Goal: Task Accomplishment & Management: Manage account settings

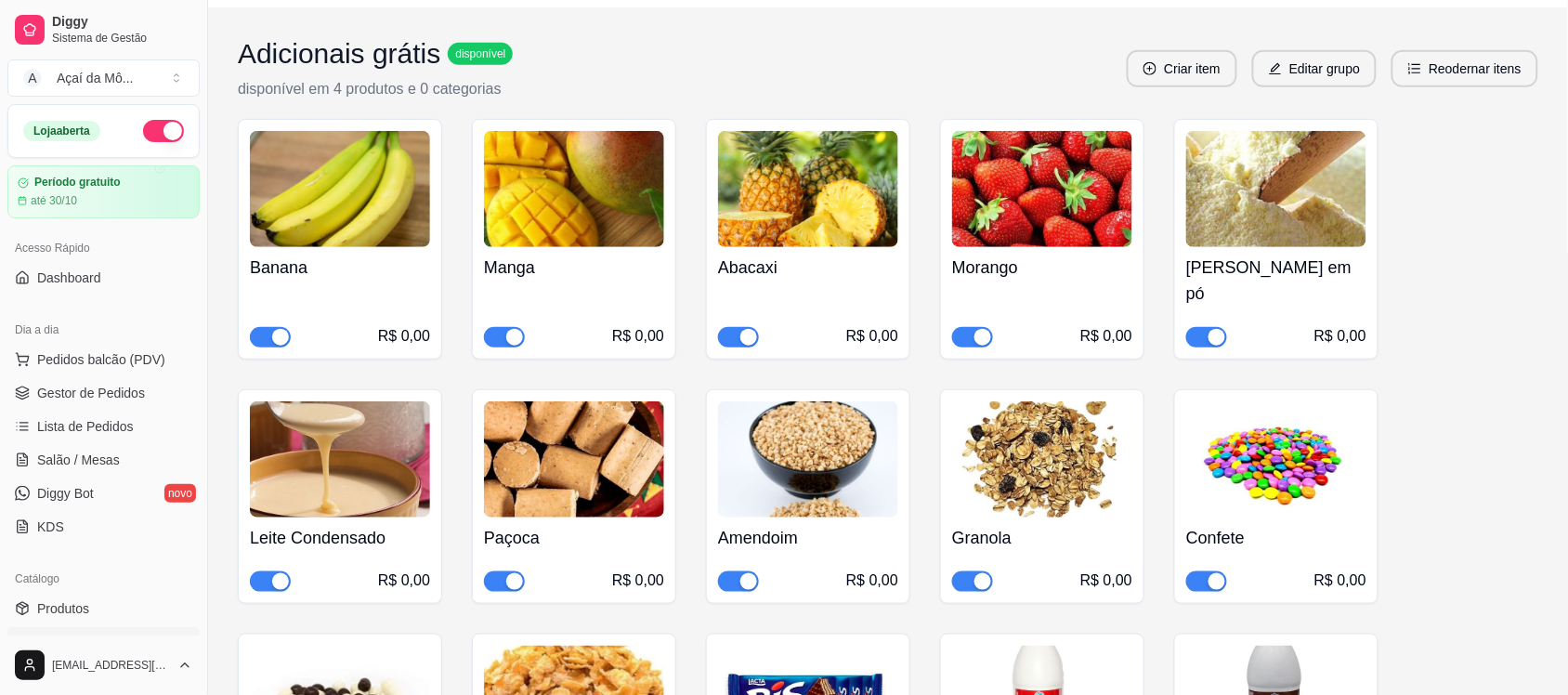
scroll to position [225, 0]
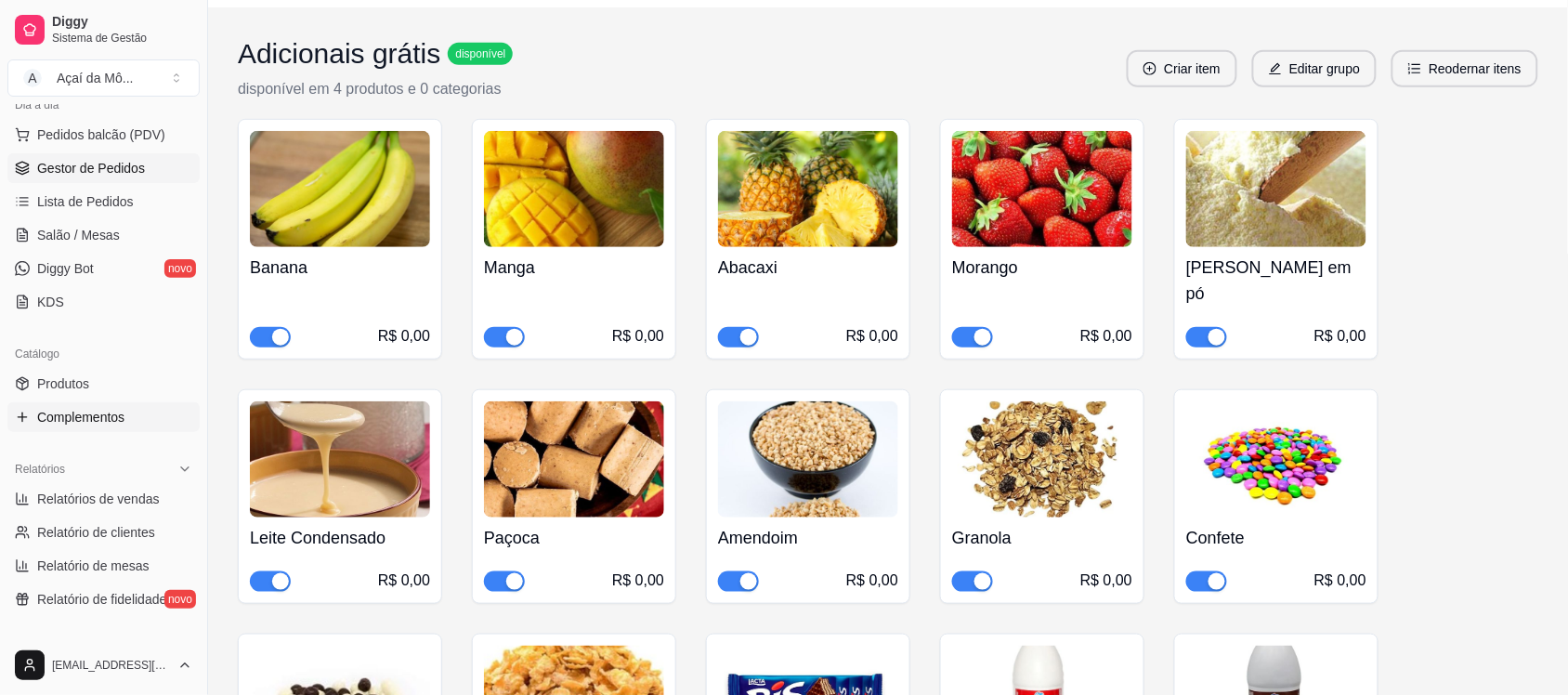
click at [76, 158] on link "Gestor de Pedidos" at bounding box center [104, 168] width 192 height 30
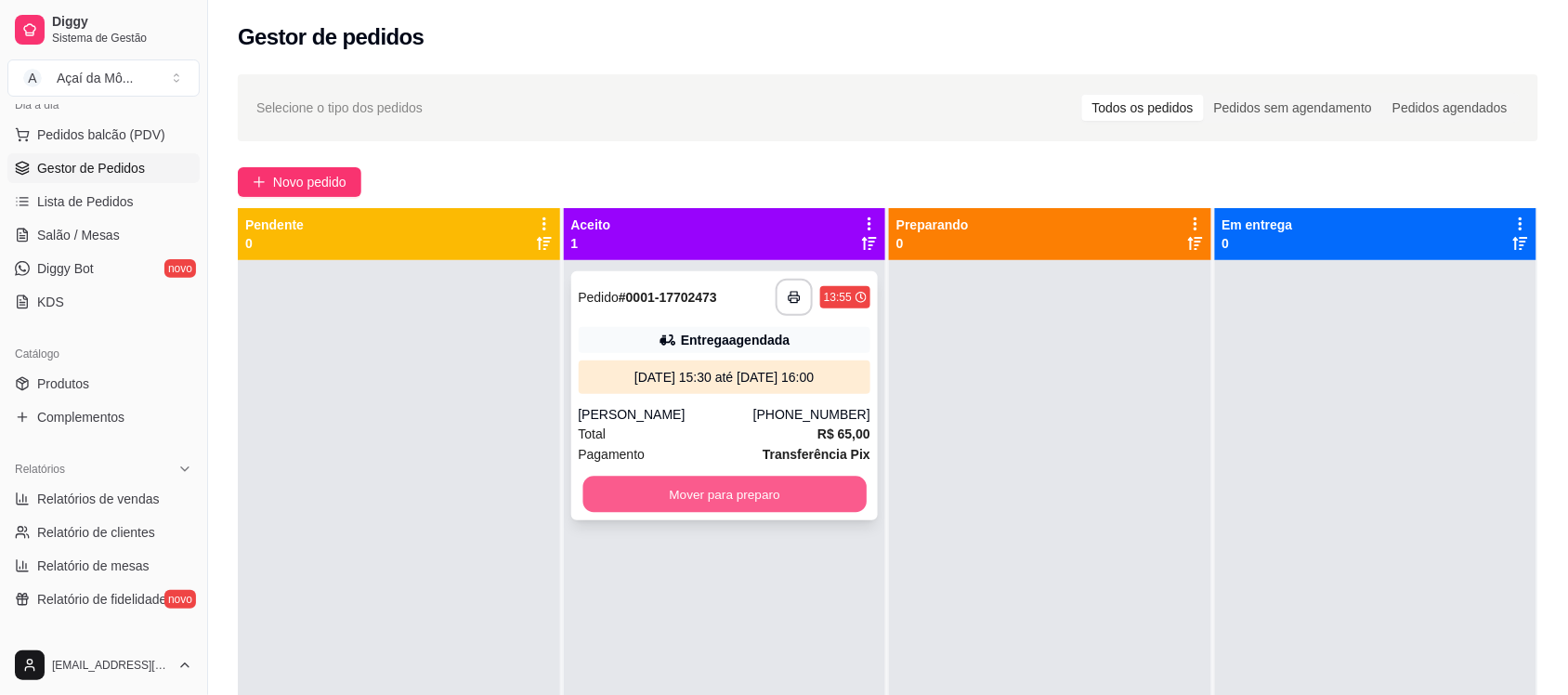
click at [738, 502] on button "Mover para preparo" at bounding box center [723, 495] width 283 height 37
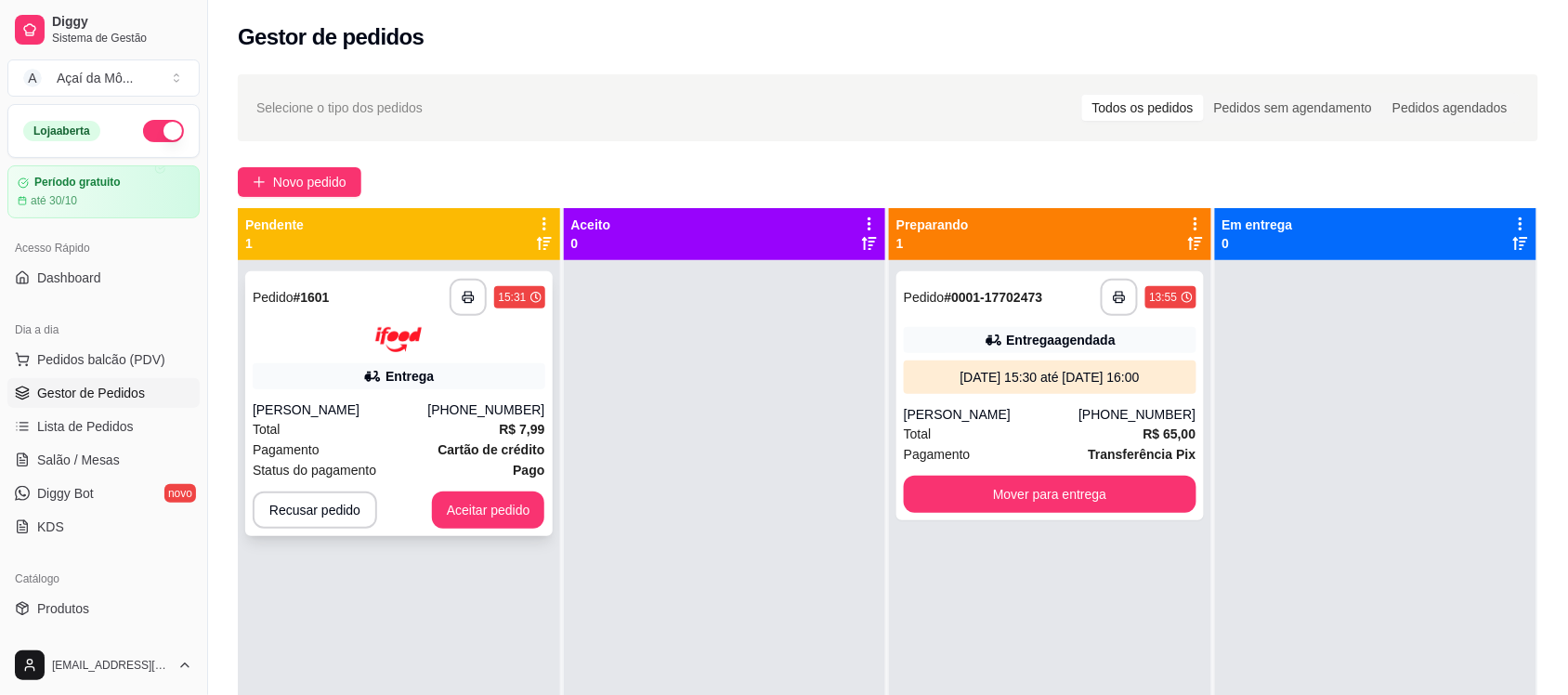
click at [403, 359] on div "**********" at bounding box center [399, 404] width 308 height 265
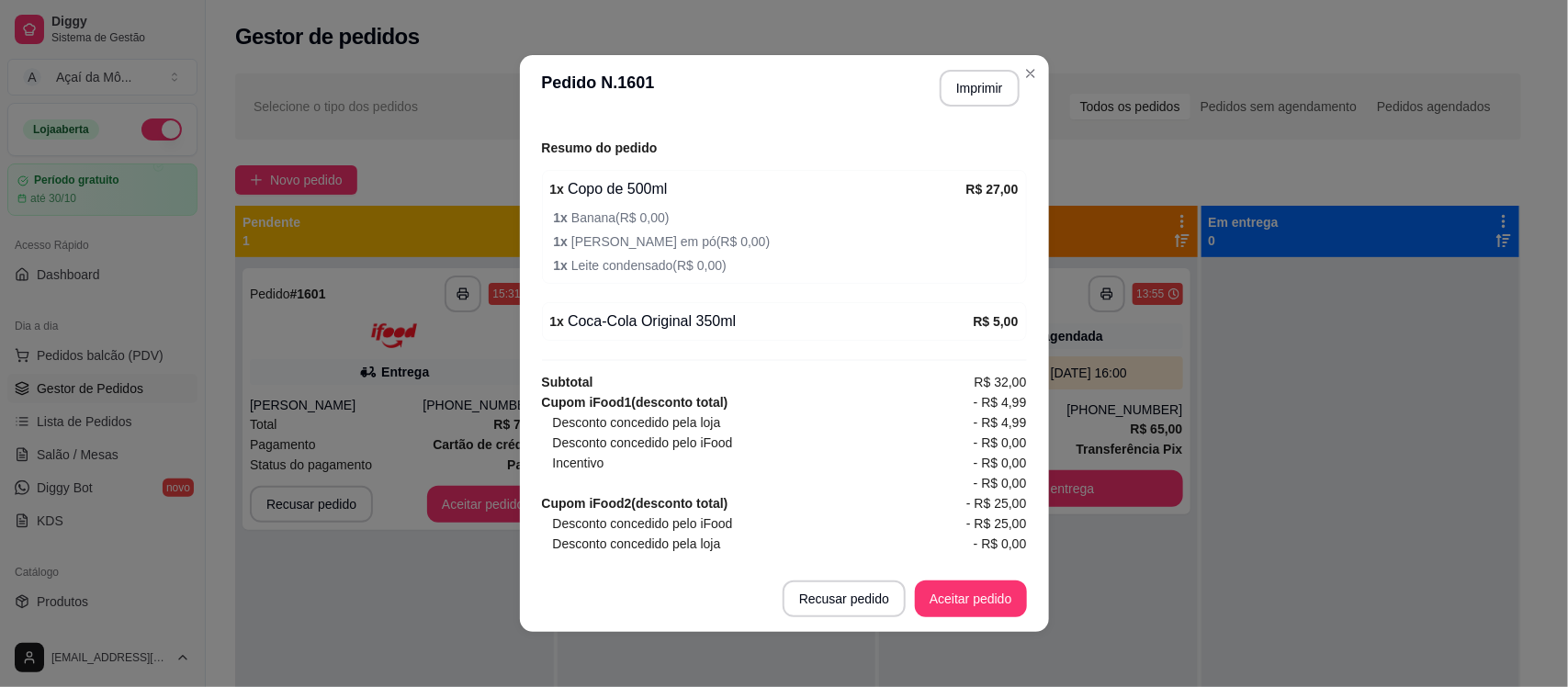
scroll to position [667, 0]
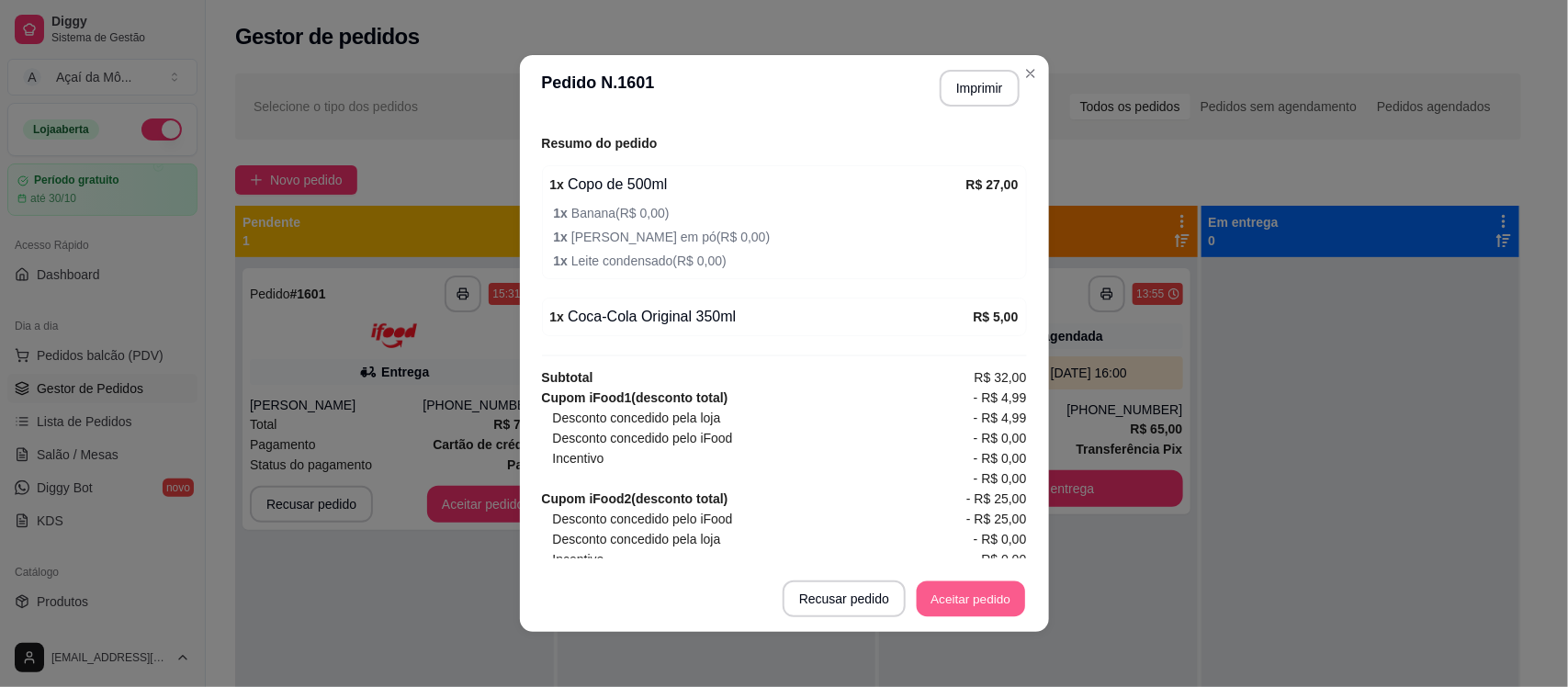
click at [960, 593] on button "Aceitar pedido" at bounding box center [970, 599] width 108 height 36
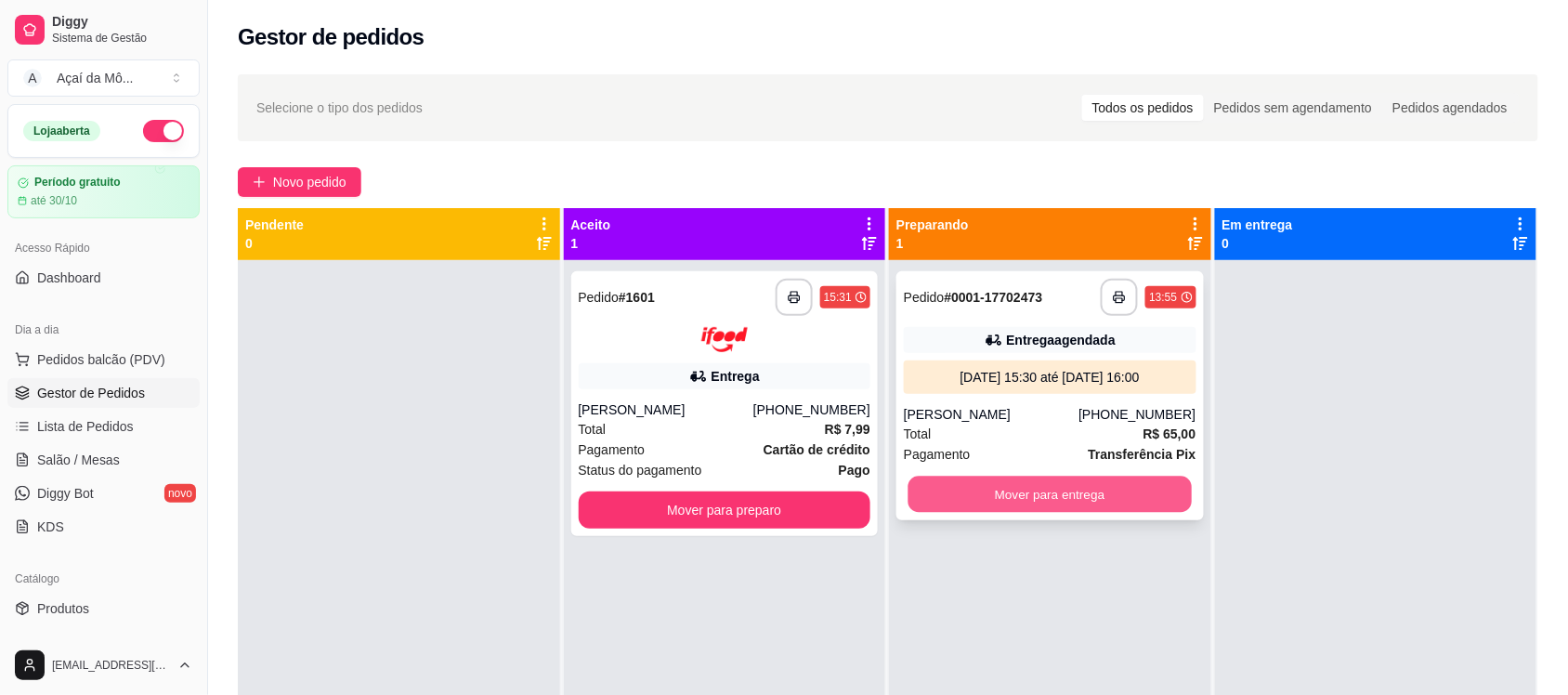
click at [1152, 496] on button "Mover para entrega" at bounding box center [1049, 495] width 283 height 37
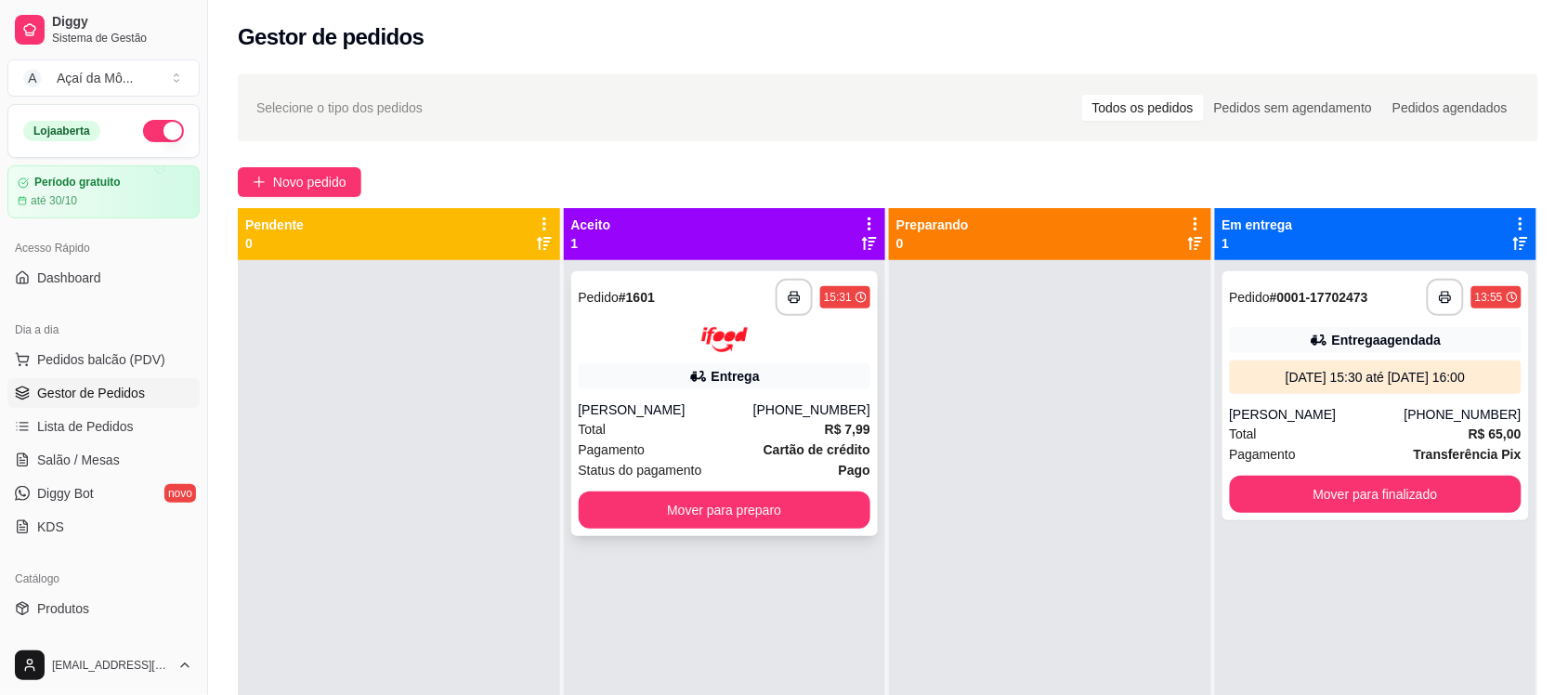
click at [719, 355] on div "**********" at bounding box center [725, 404] width 308 height 265
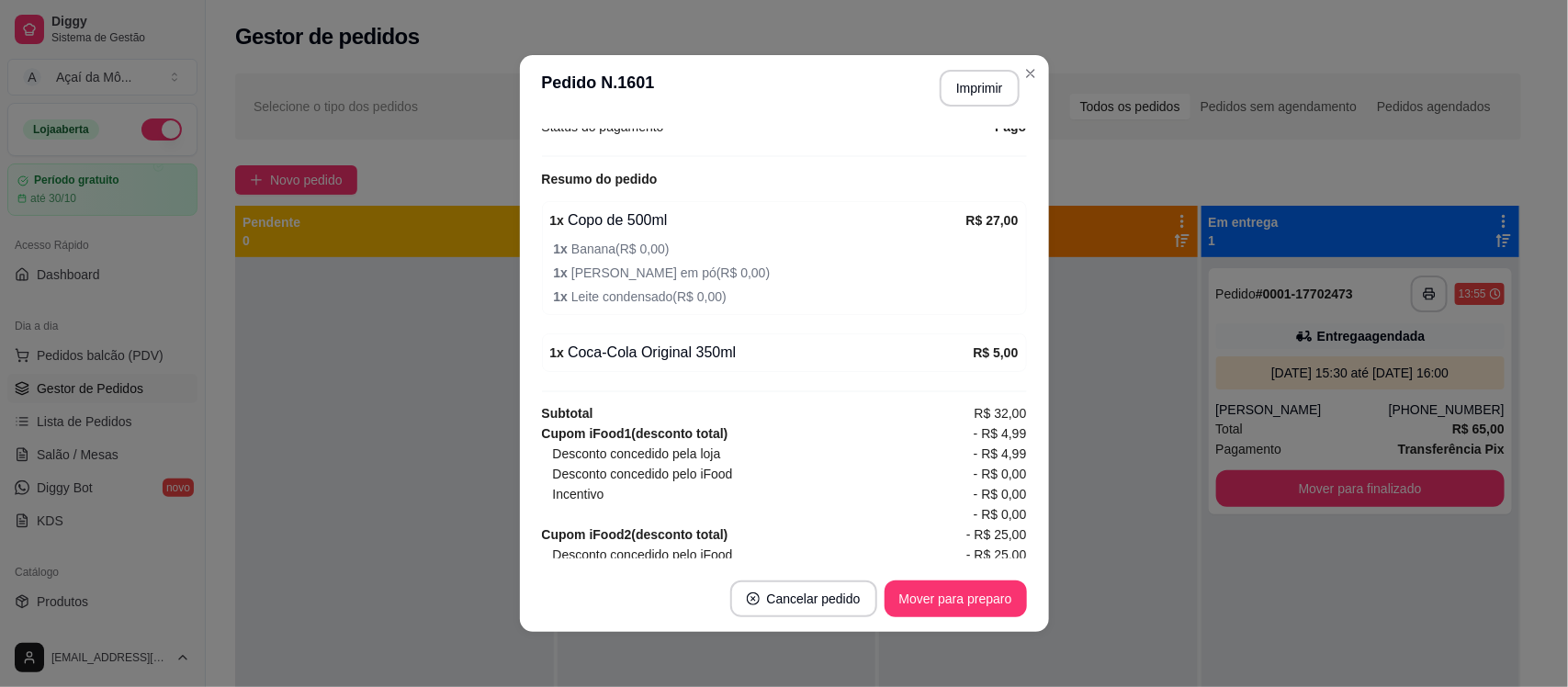
scroll to position [639, 0]
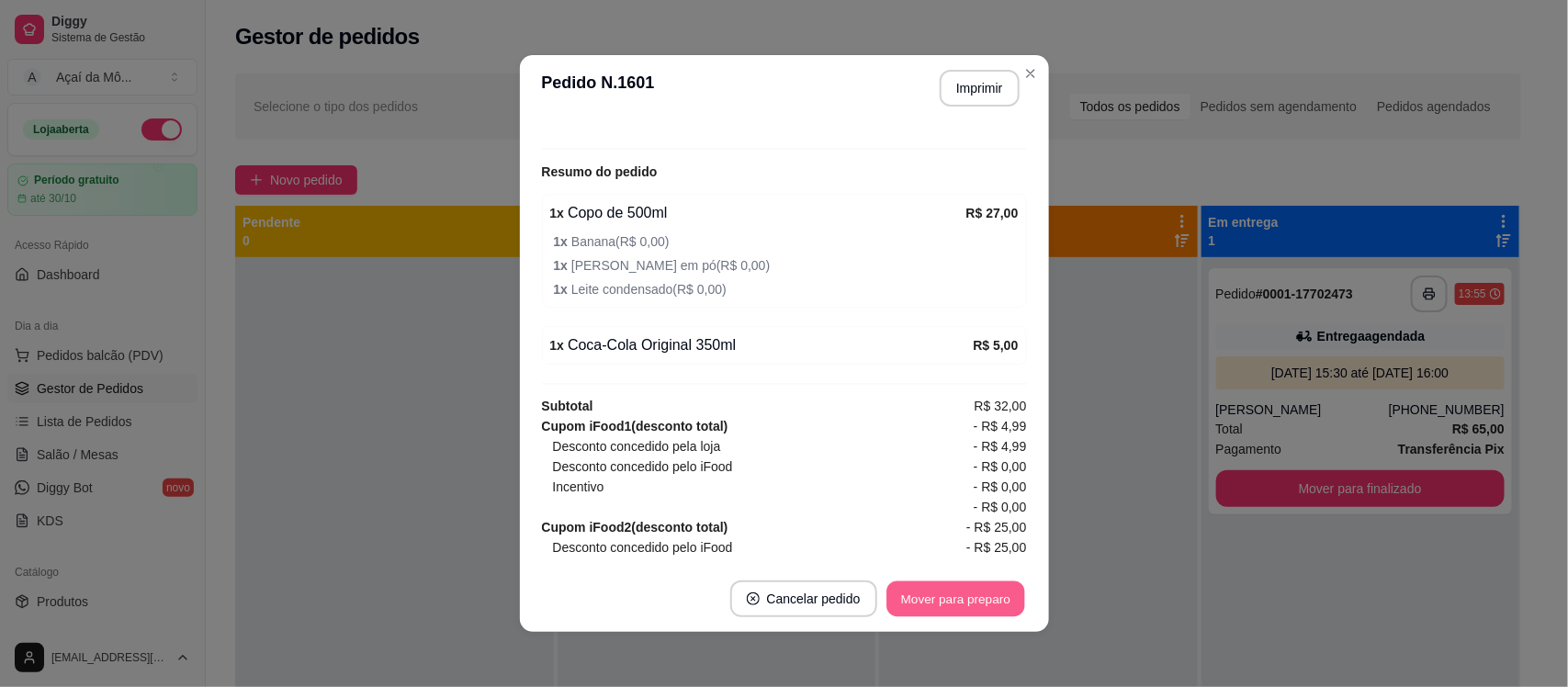
click at [934, 597] on button "Mover para preparo" at bounding box center [954, 599] width 138 height 36
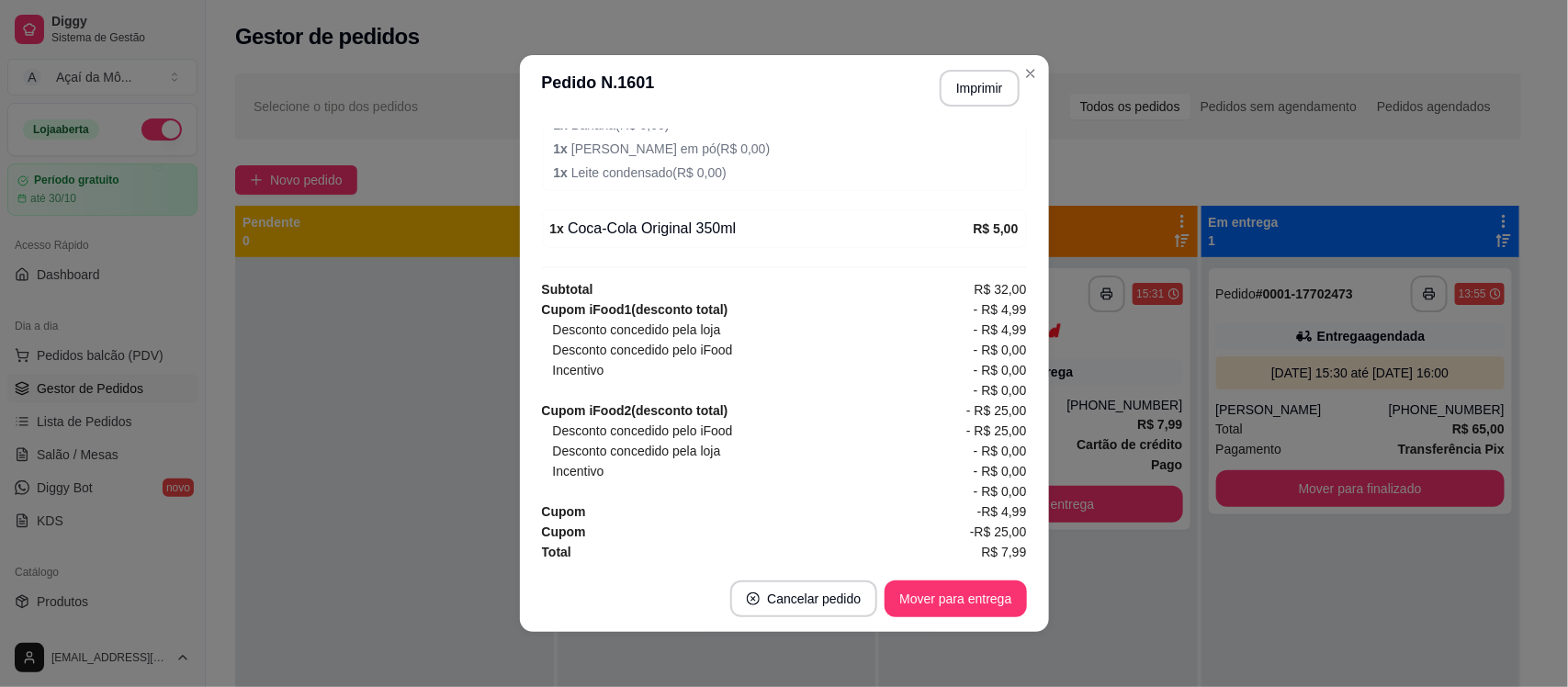
scroll to position [767, 0]
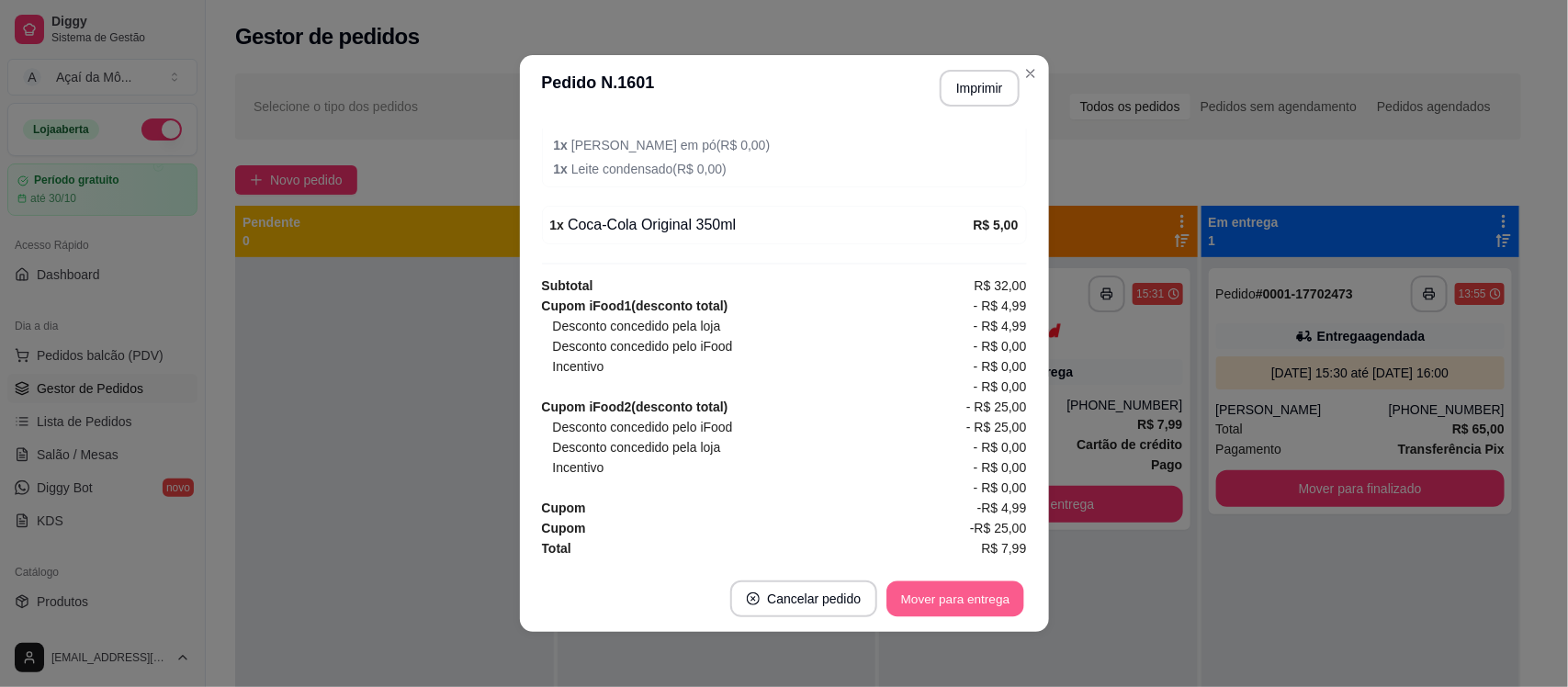
click at [950, 598] on button "Mover para entrega" at bounding box center [955, 599] width 138 height 36
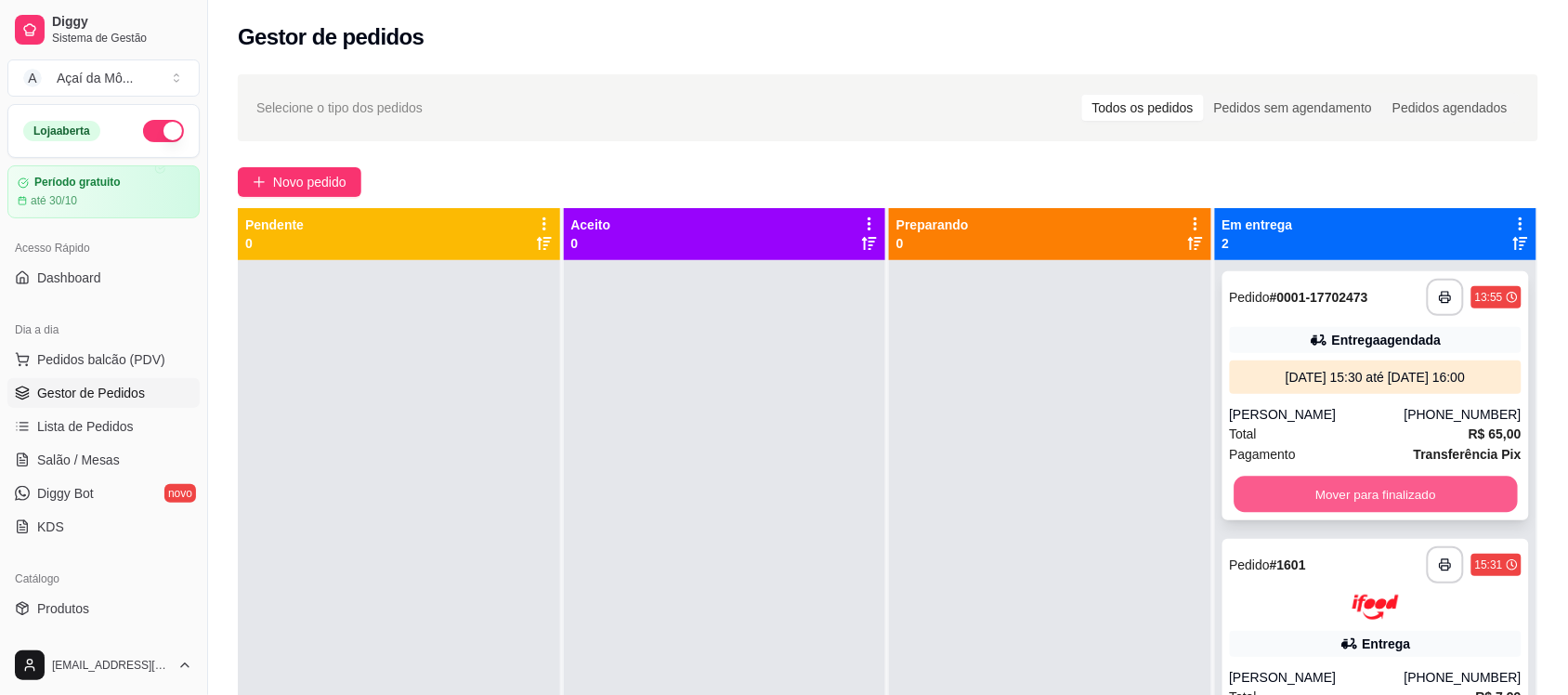
click at [1412, 498] on button "Mover para finalizado" at bounding box center [1375, 495] width 283 height 37
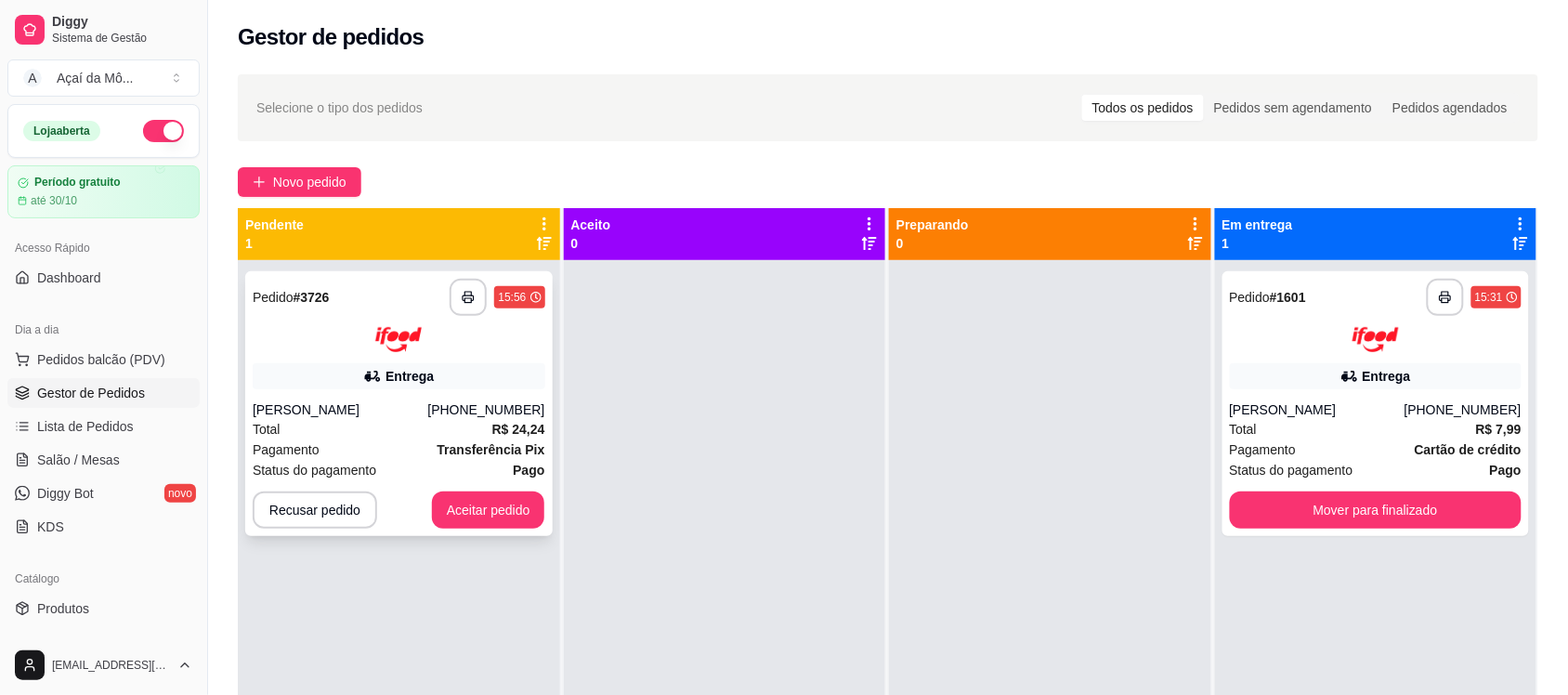
click at [387, 330] on img at bounding box center [398, 339] width 46 height 25
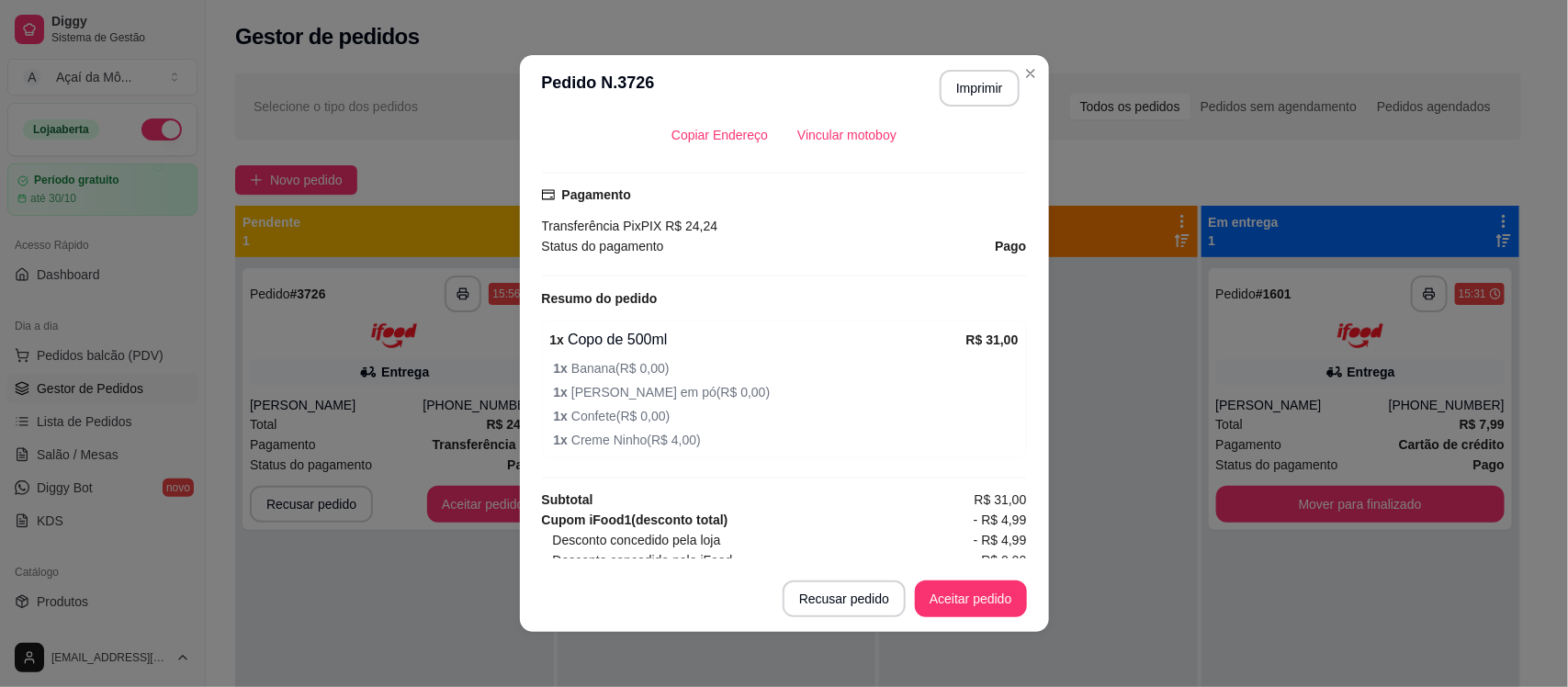
scroll to position [503, 0]
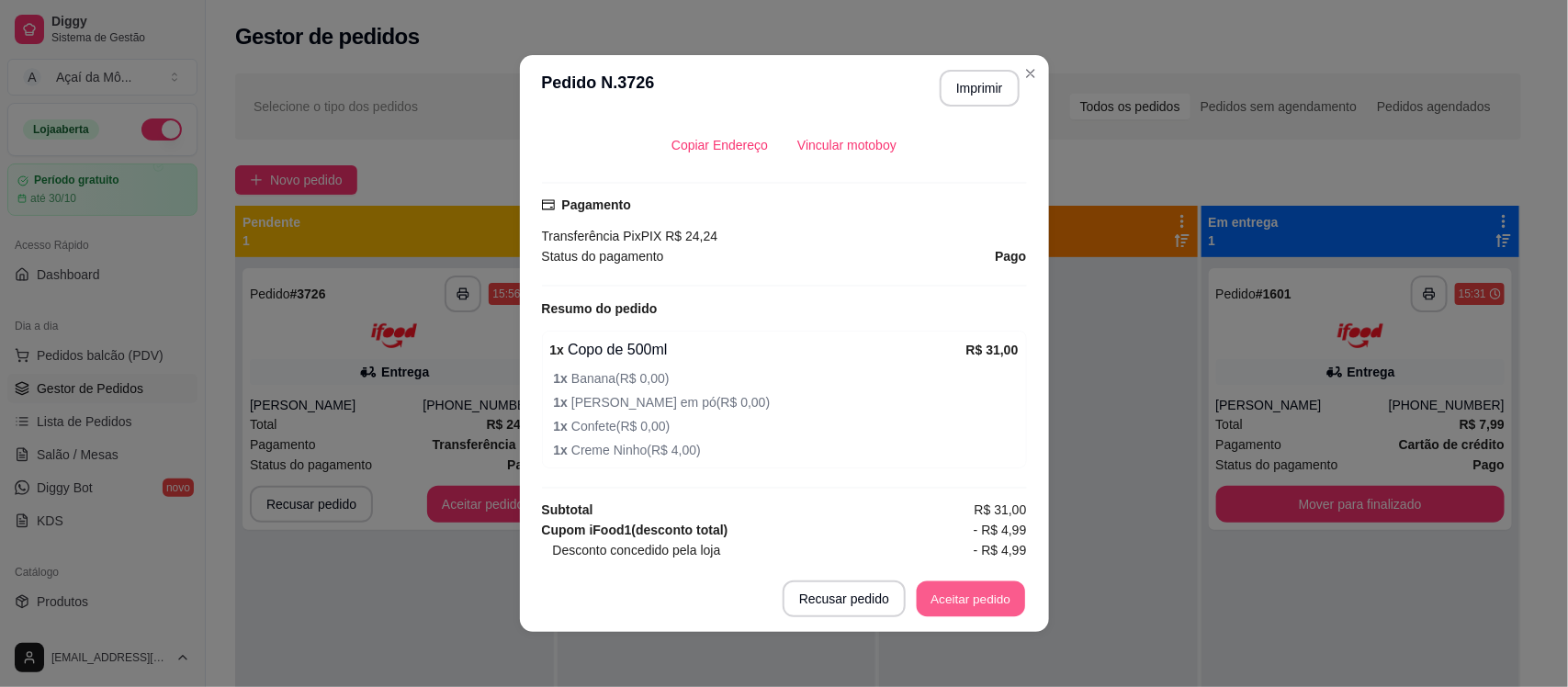
click at [962, 588] on button "Aceitar pedido" at bounding box center [970, 599] width 108 height 36
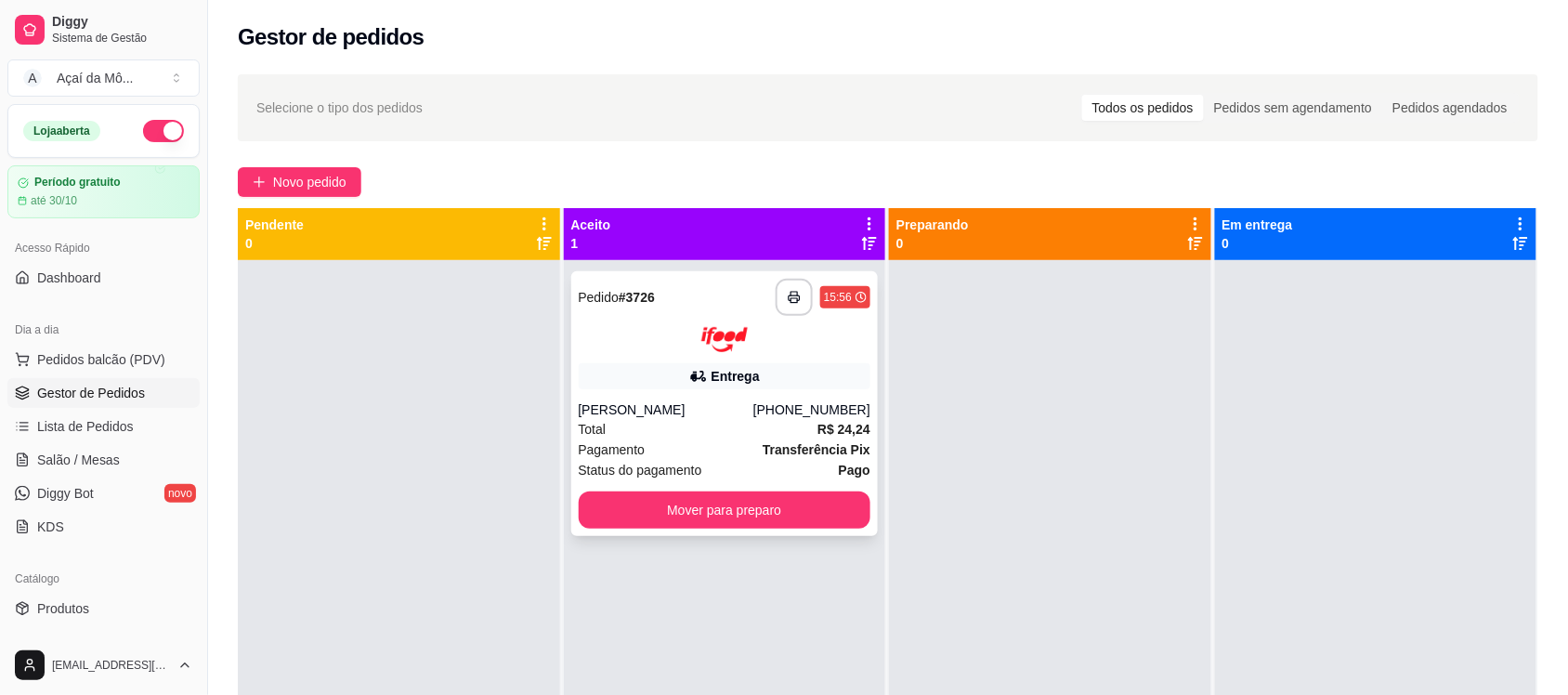
click at [709, 415] on div "Bianca Borba Botelho" at bounding box center [665, 410] width 175 height 19
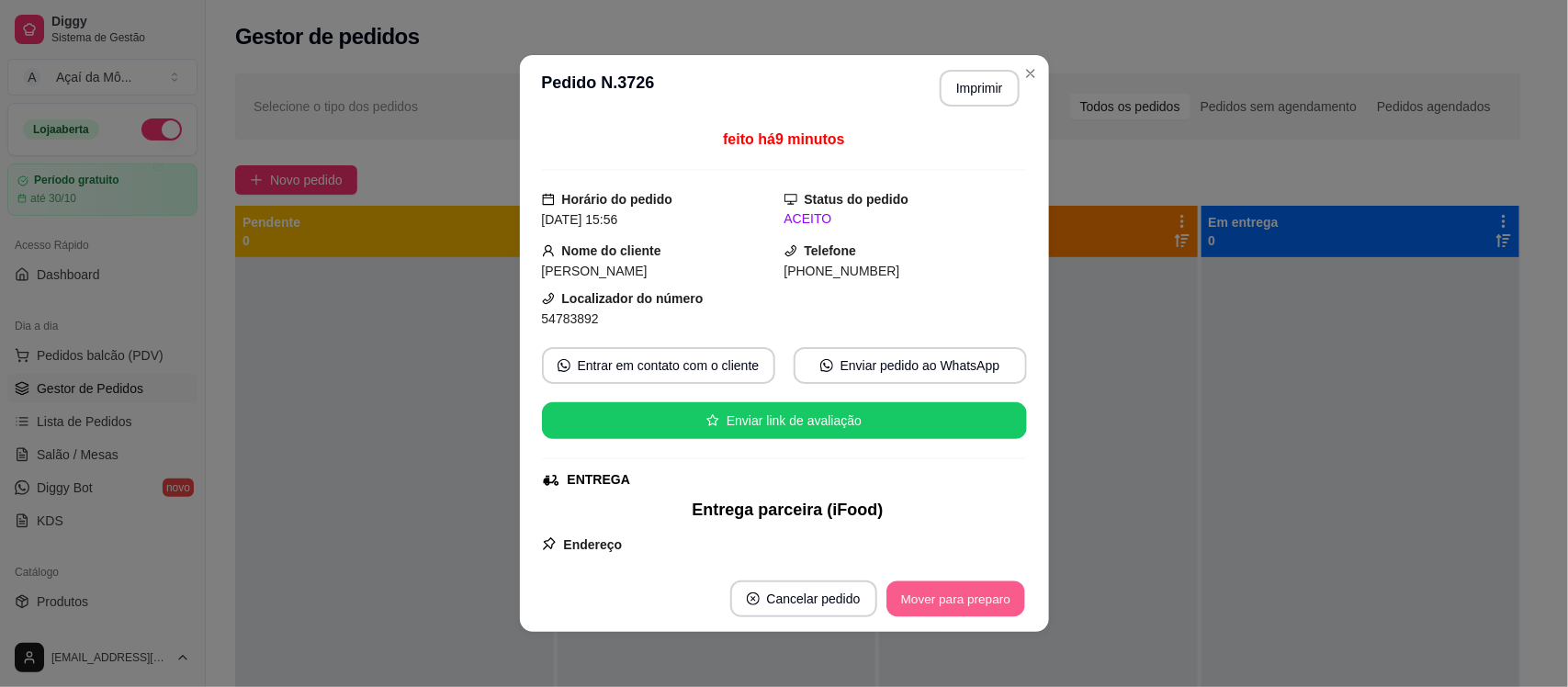
click at [958, 614] on button "Mover para preparo" at bounding box center [954, 599] width 138 height 36
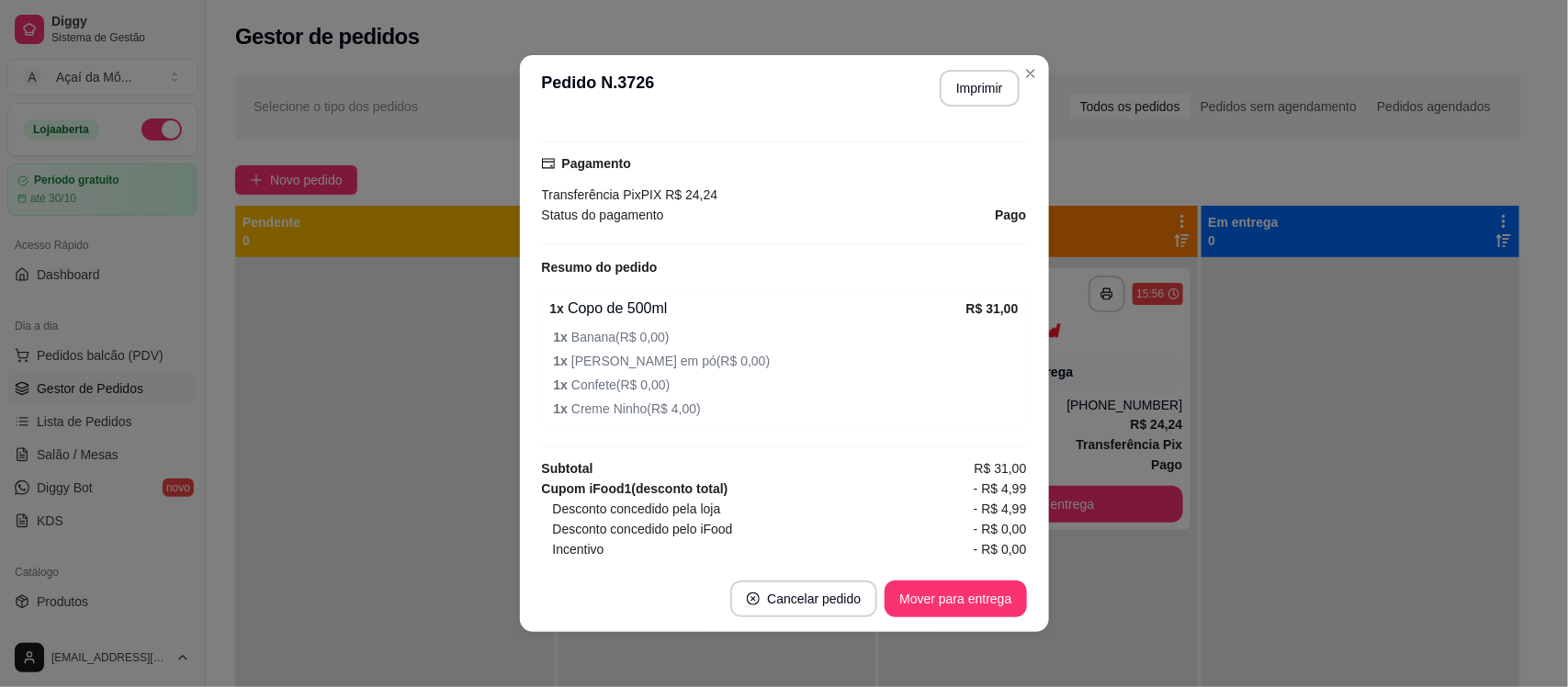
scroll to position [551, 0]
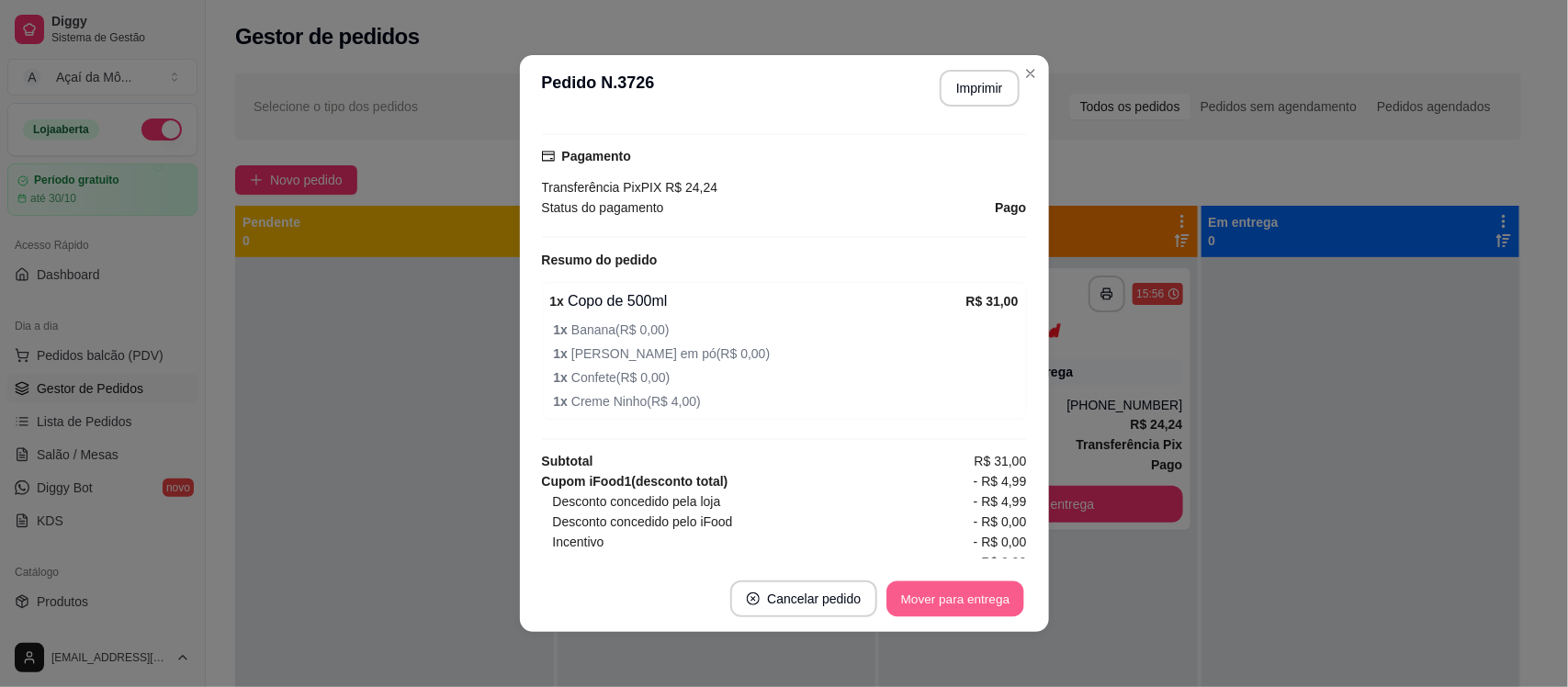
click at [926, 594] on button "Mover para entrega" at bounding box center [955, 599] width 138 height 36
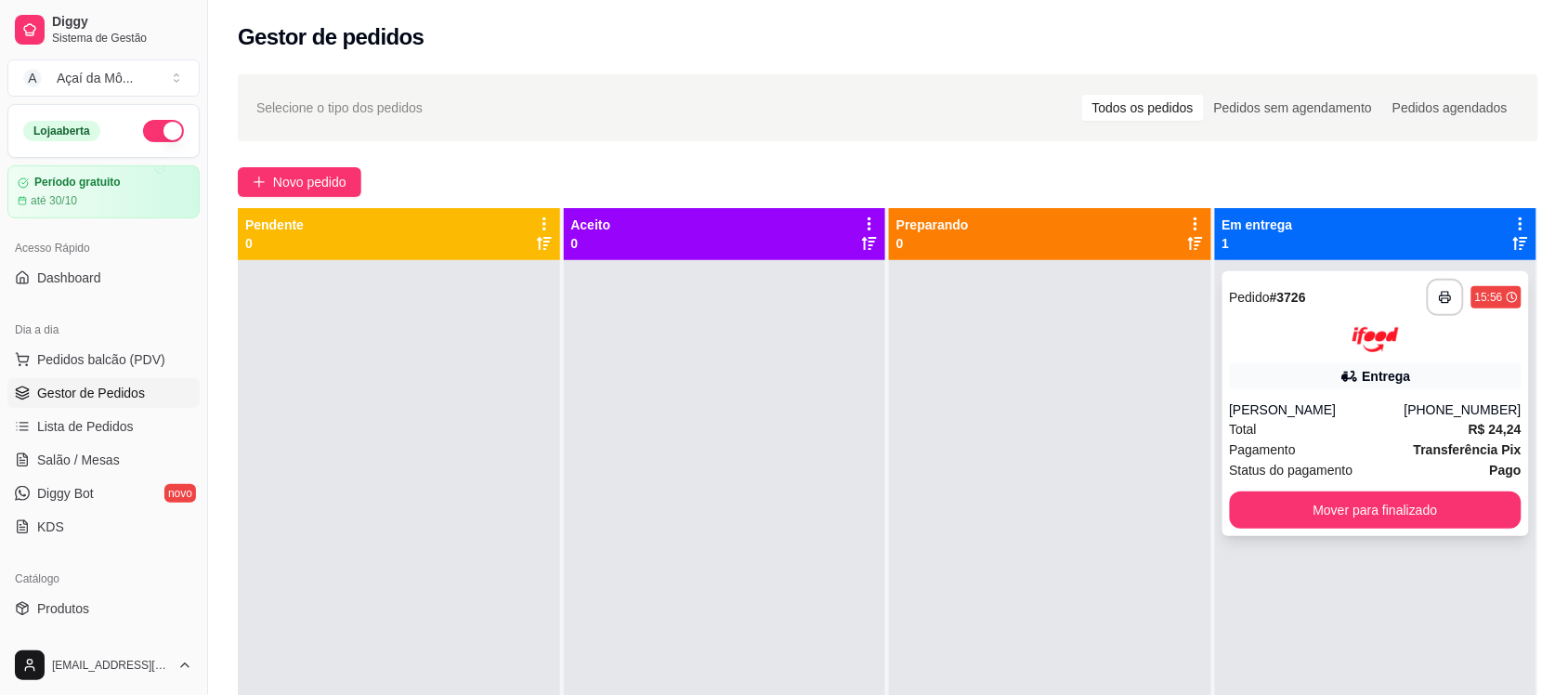
click at [1258, 345] on div at bounding box center [1376, 339] width 292 height 25
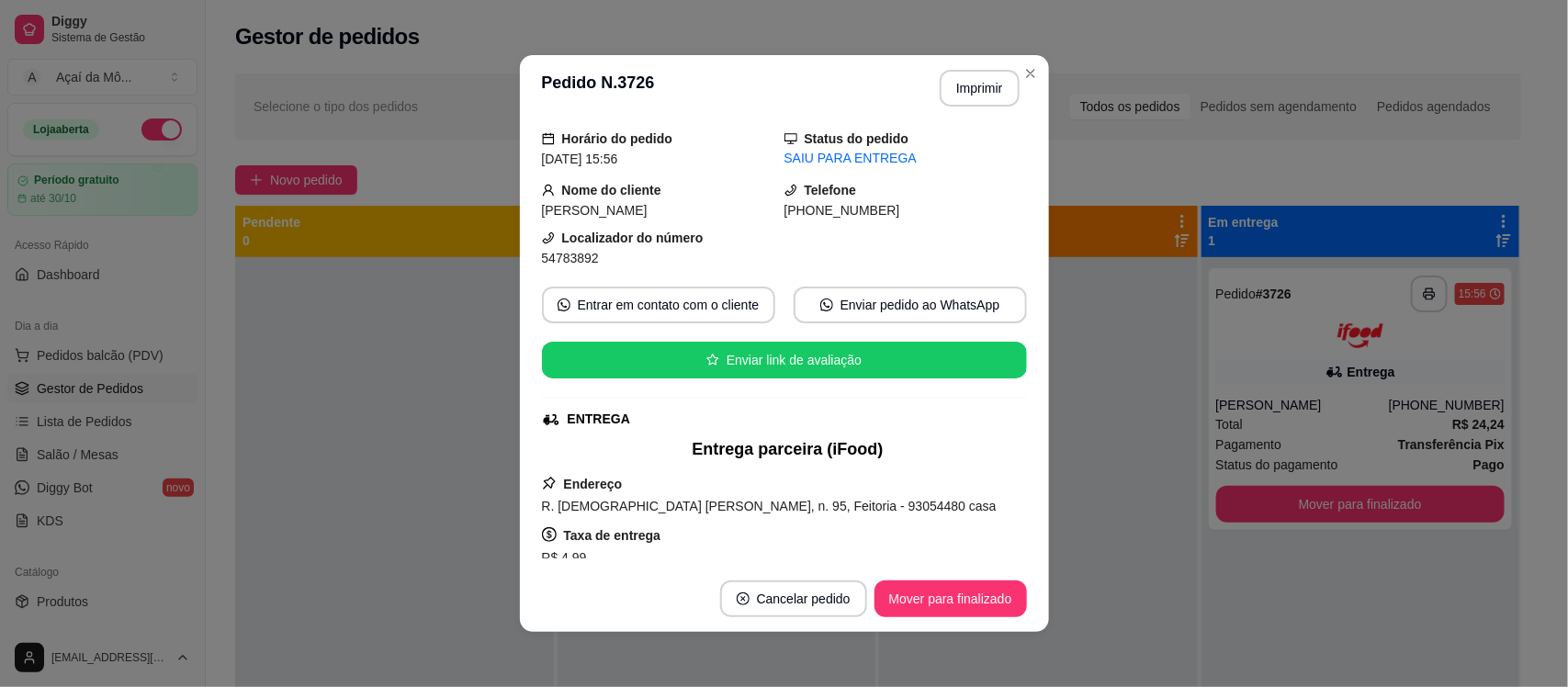
scroll to position [0, 0]
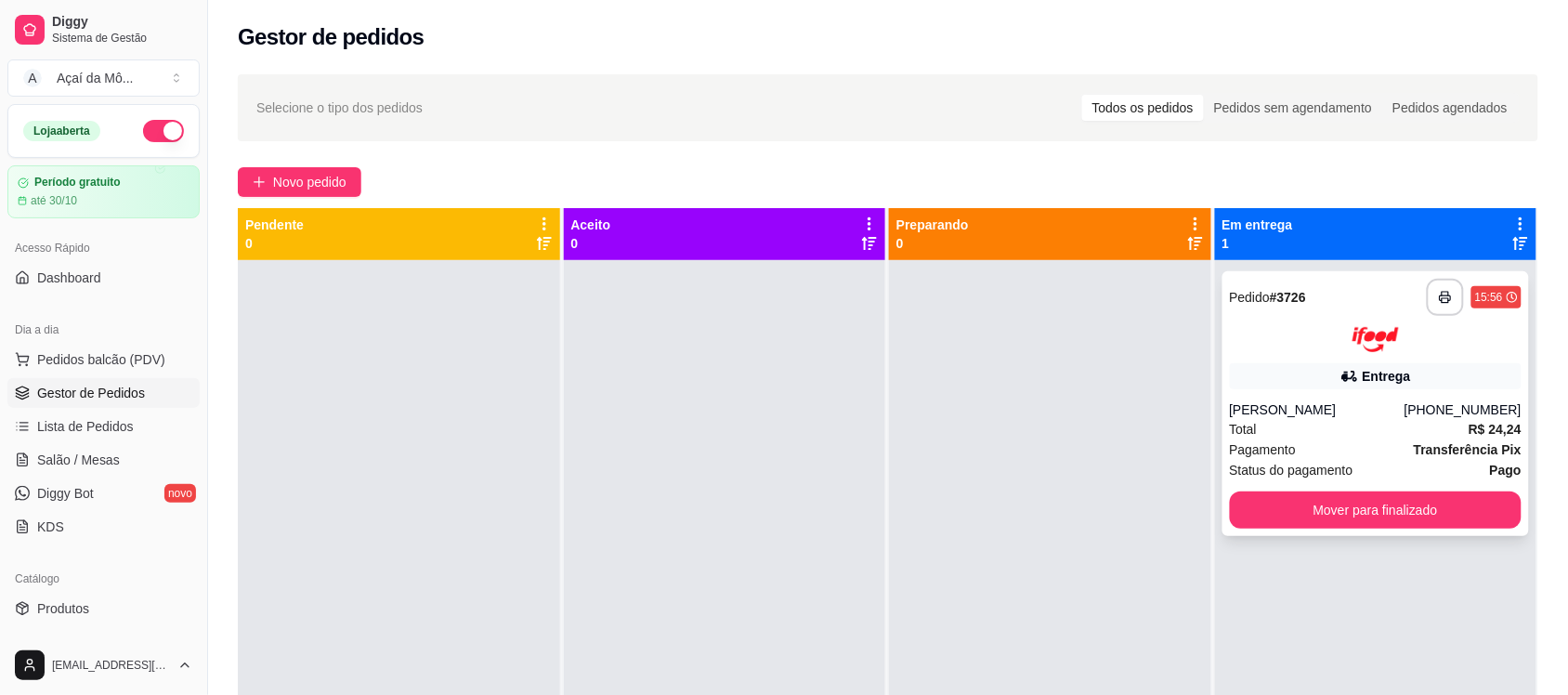
click at [1445, 323] on div "**********" at bounding box center [1376, 315] width 292 height 73
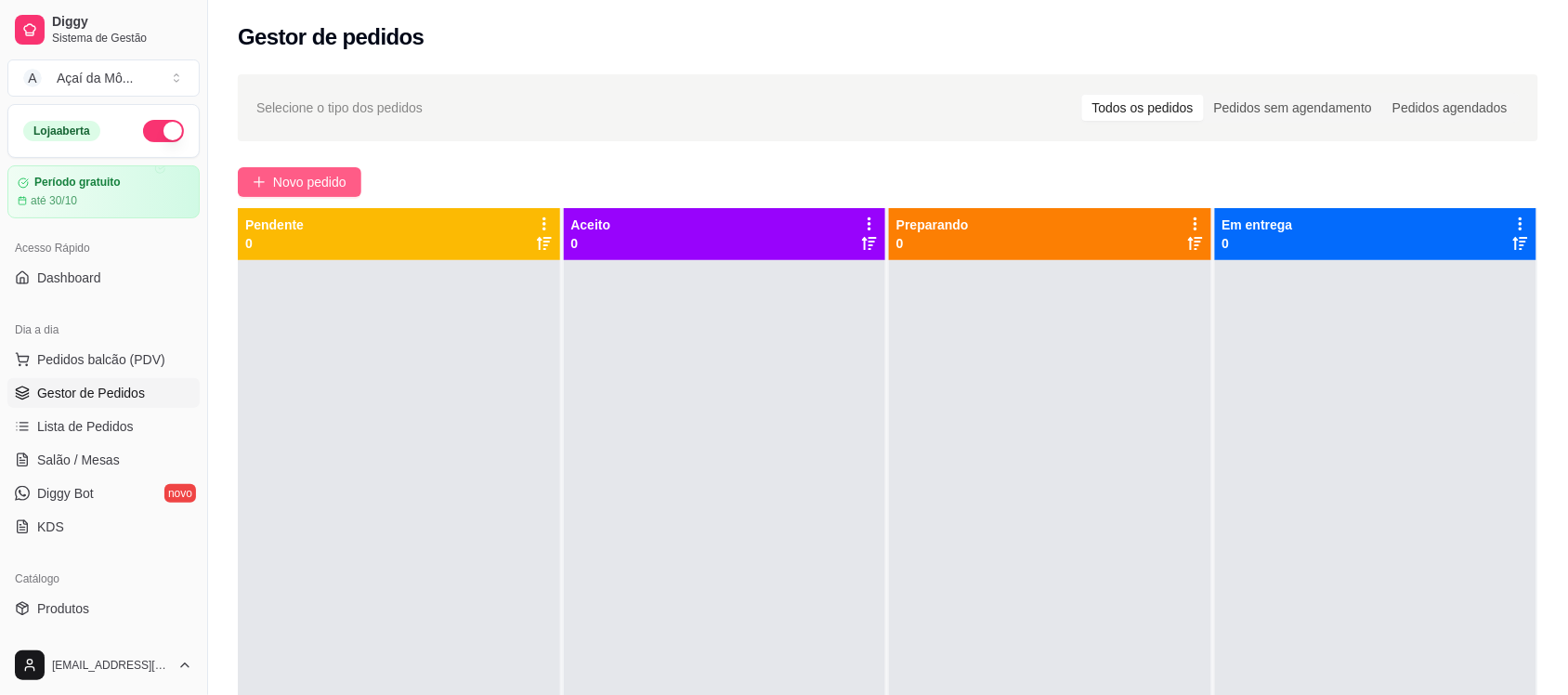
click at [326, 187] on span "Novo pedido" at bounding box center [310, 182] width 73 height 21
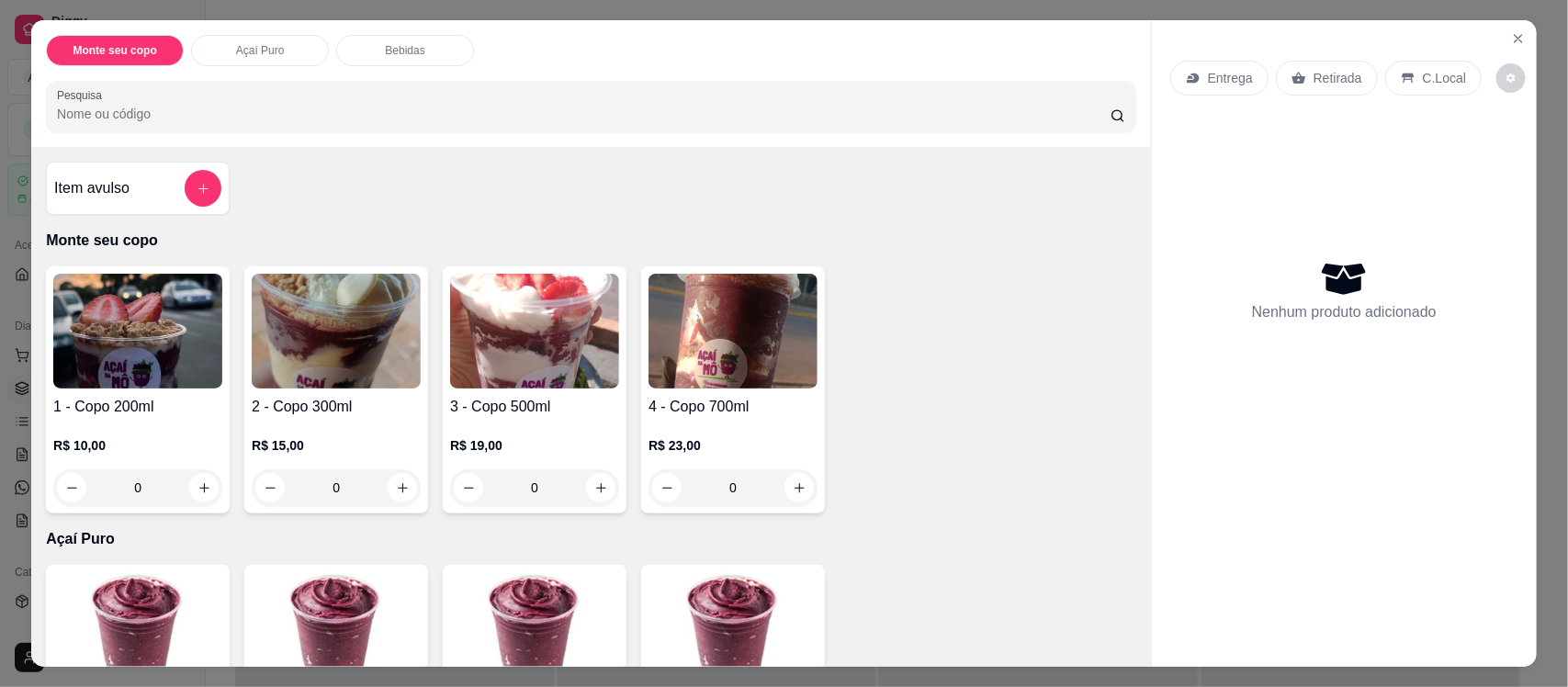
click at [305, 277] on img at bounding box center [336, 331] width 169 height 115
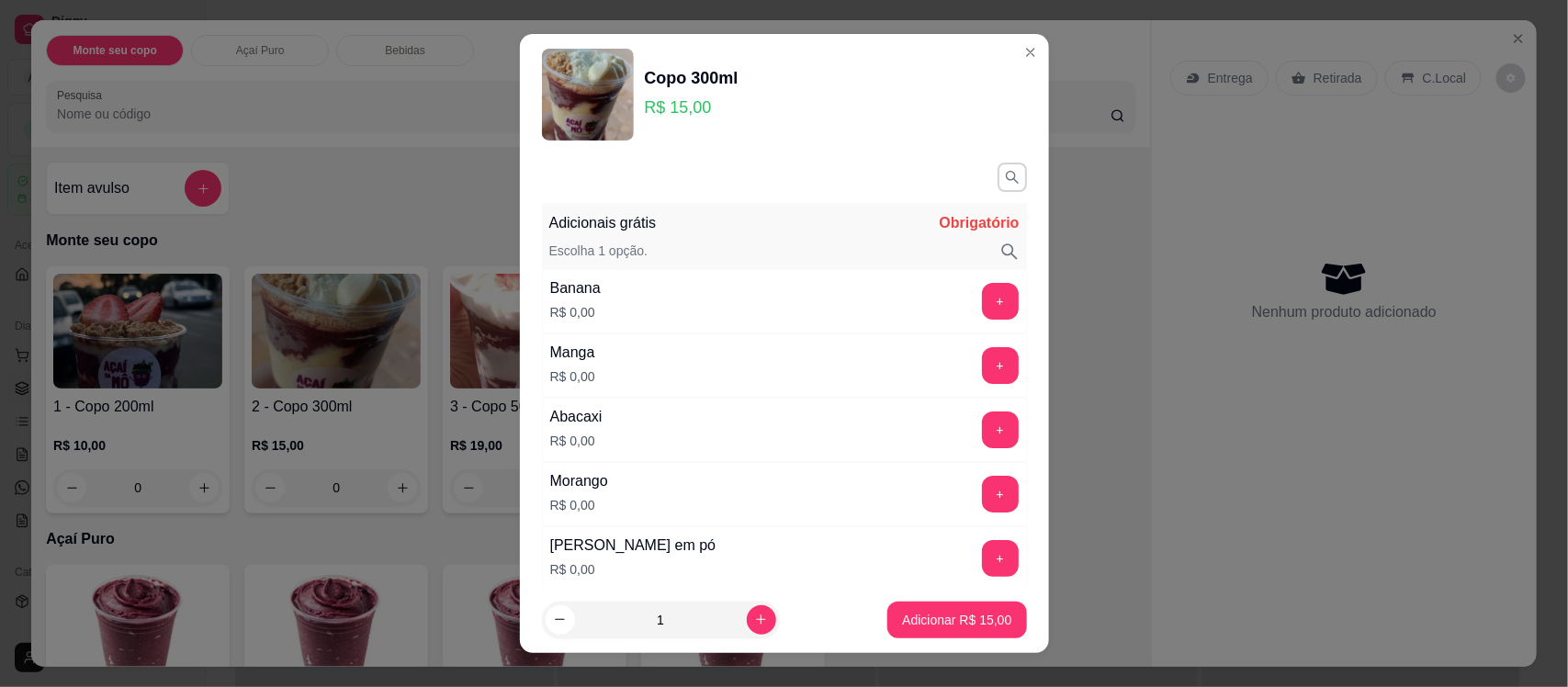
click at [980, 557] on div "+" at bounding box center [1000, 558] width 52 height 37
click at [982, 557] on button "+" at bounding box center [999, 558] width 36 height 36
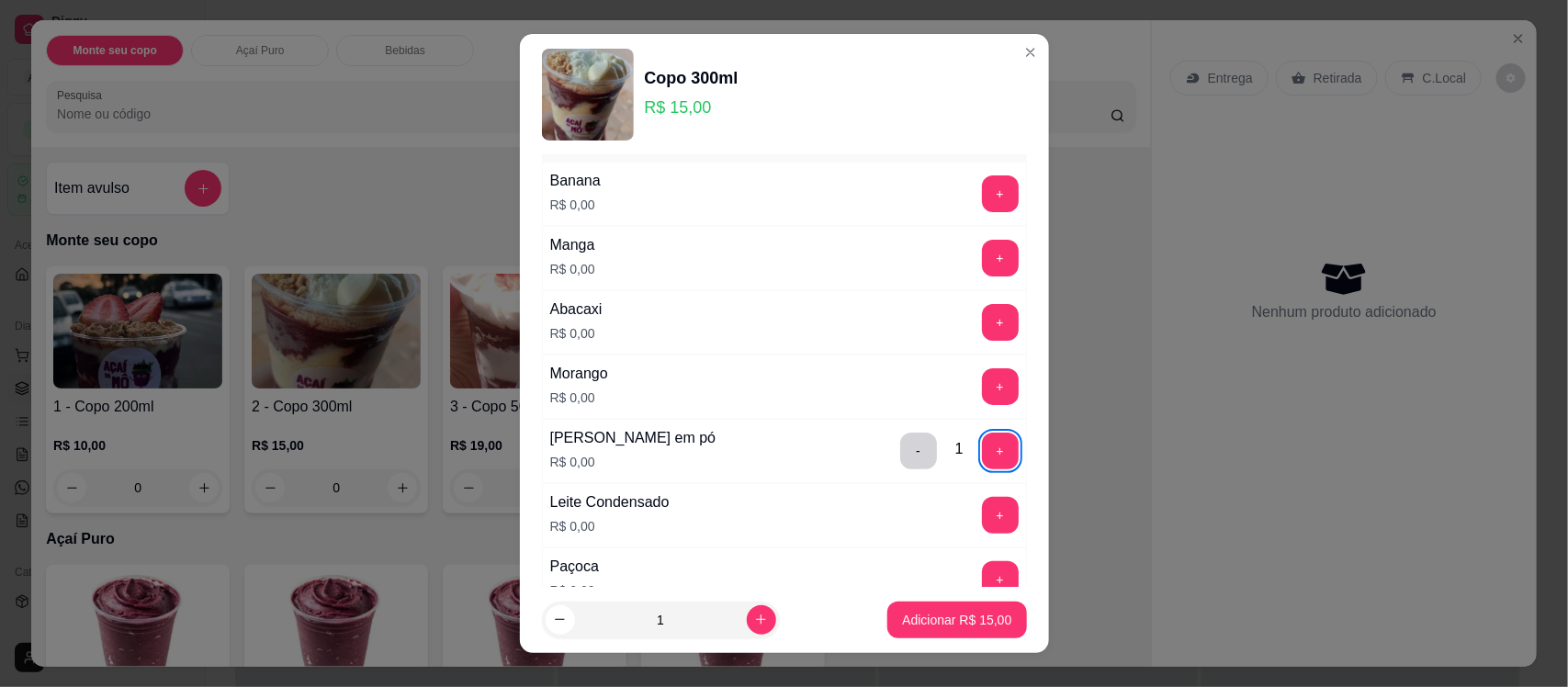
scroll to position [138, 0]
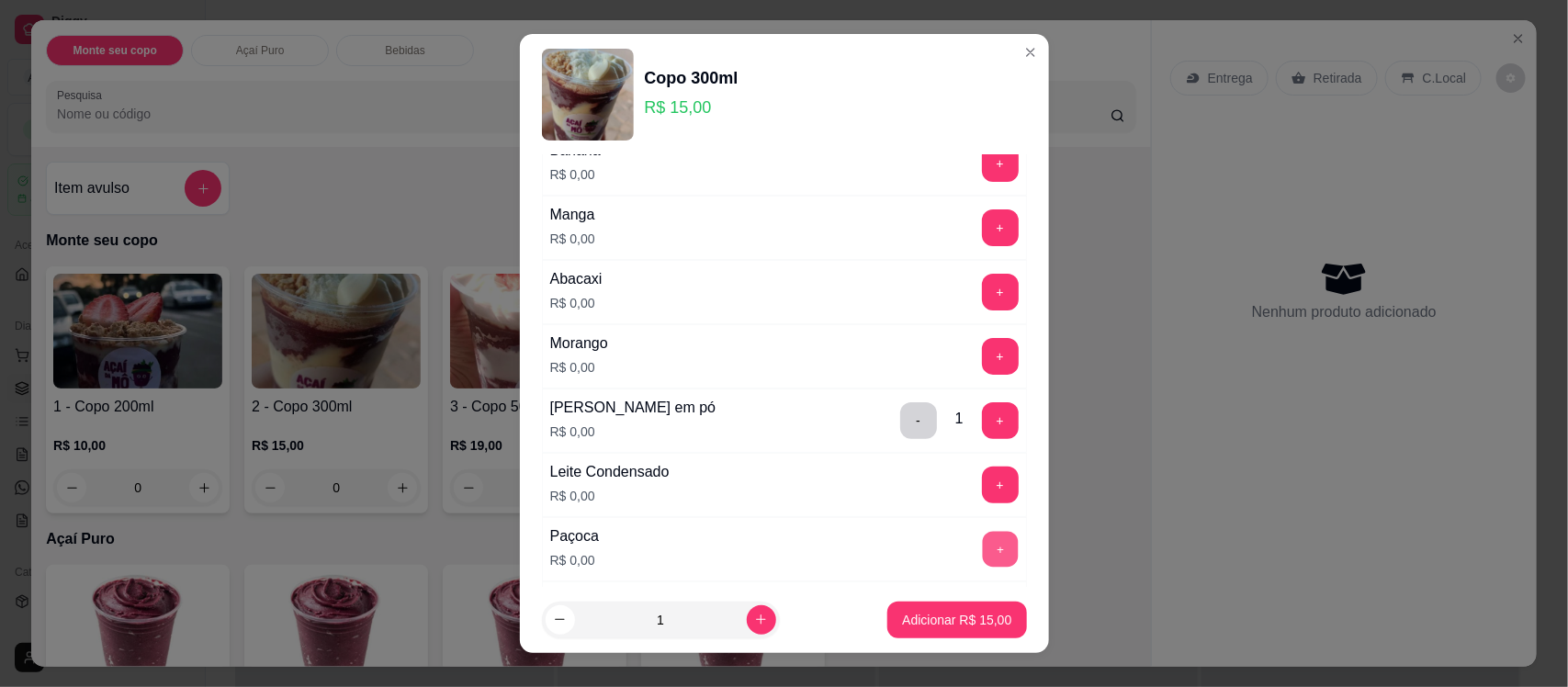
click at [982, 553] on button "+" at bounding box center [999, 549] width 36 height 36
click at [982, 492] on button "+" at bounding box center [999, 485] width 36 height 36
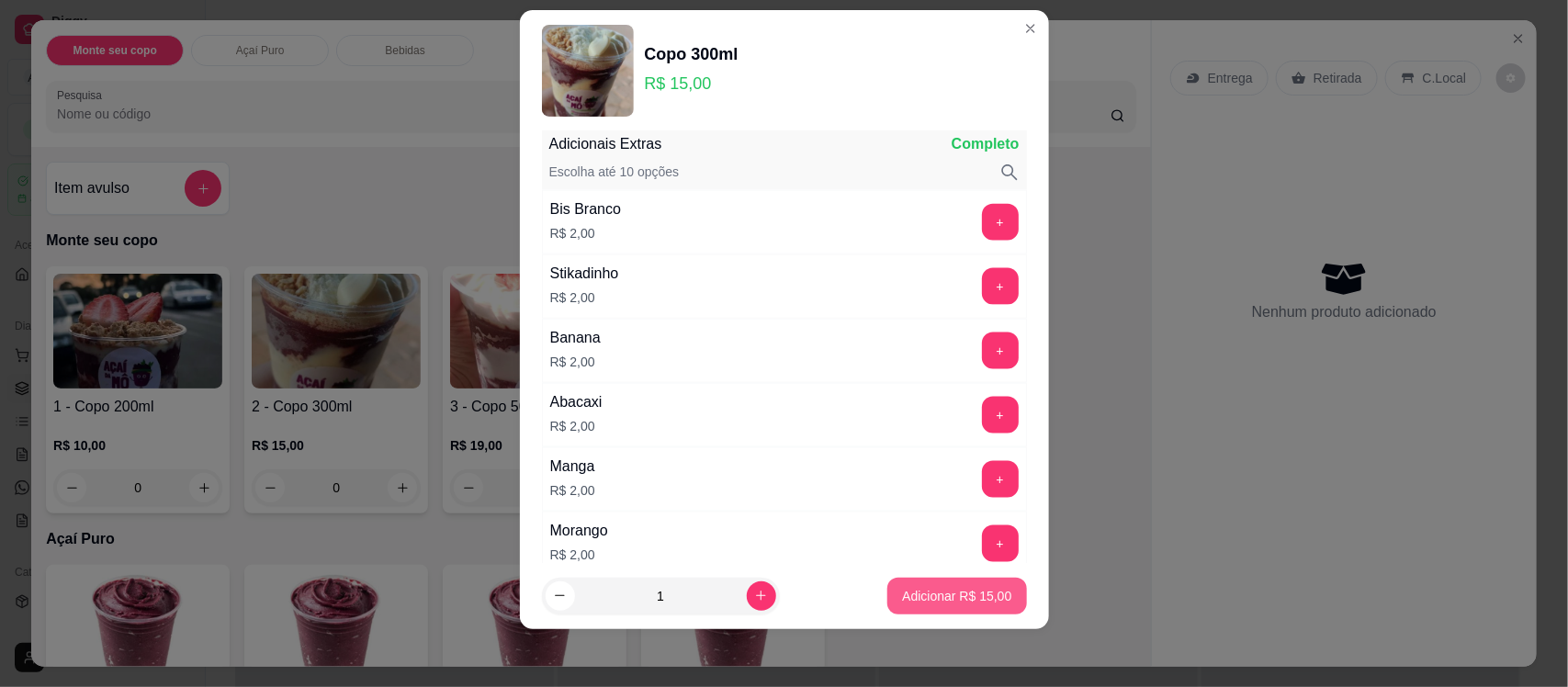
scroll to position [1085, 0]
click at [956, 601] on p "Adicionar R$ 15,00" at bounding box center [956, 595] width 106 height 18
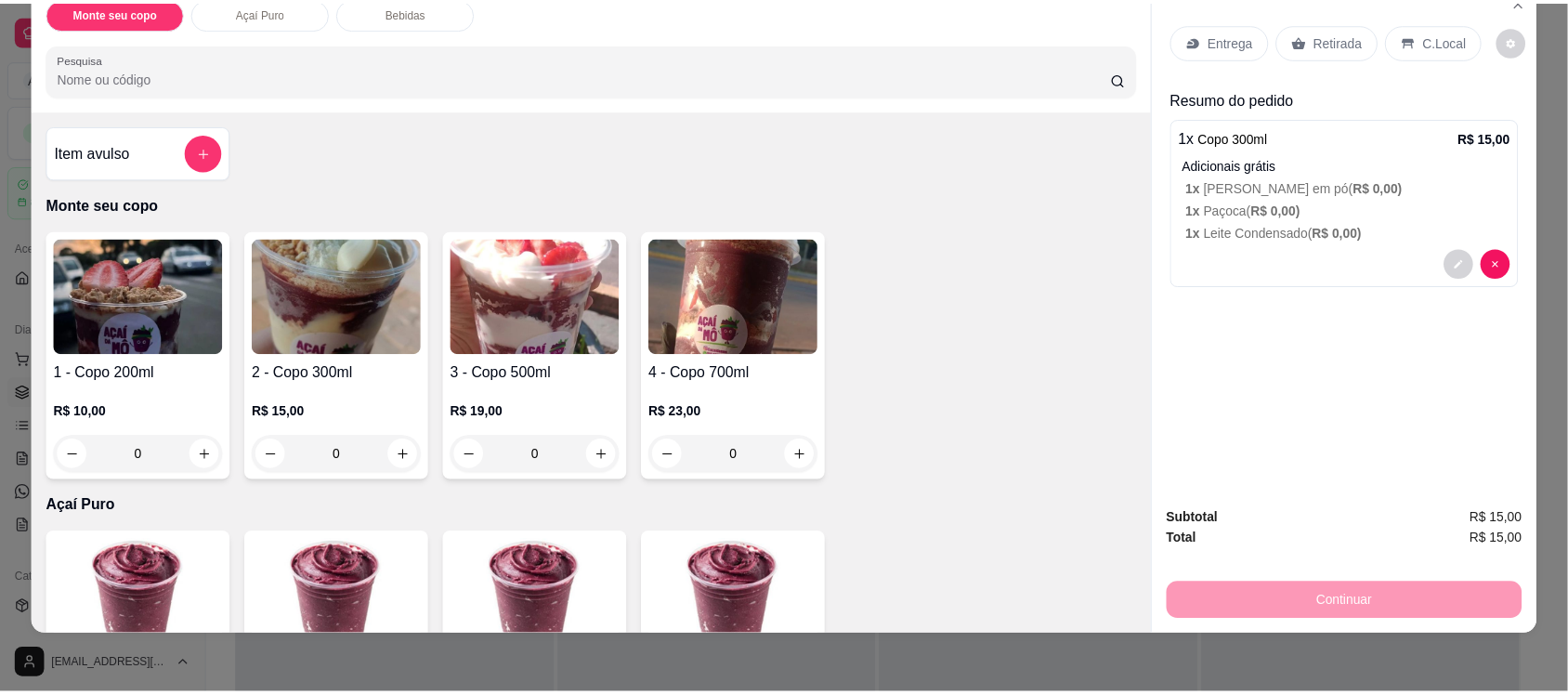
scroll to position [0, 0]
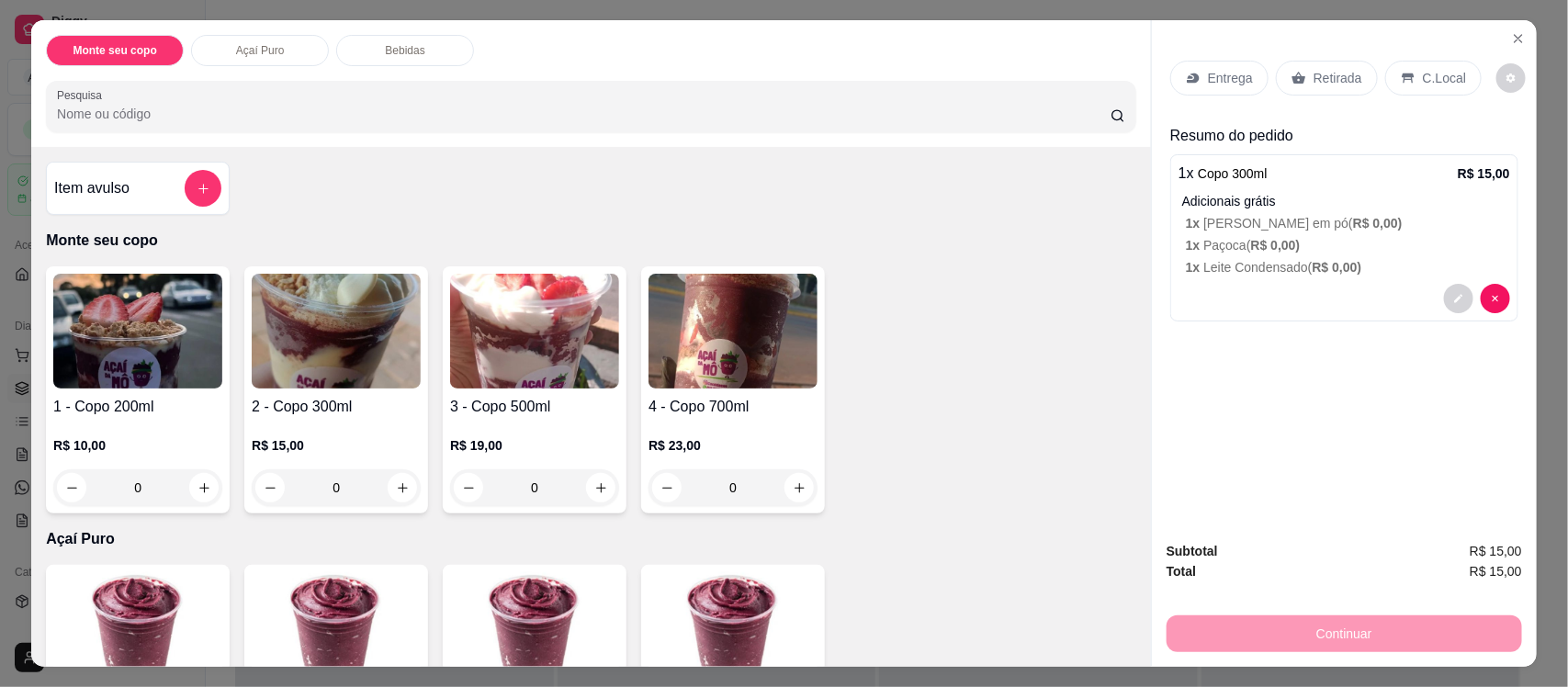
click at [1402, 76] on icon at bounding box center [1407, 78] width 12 height 10
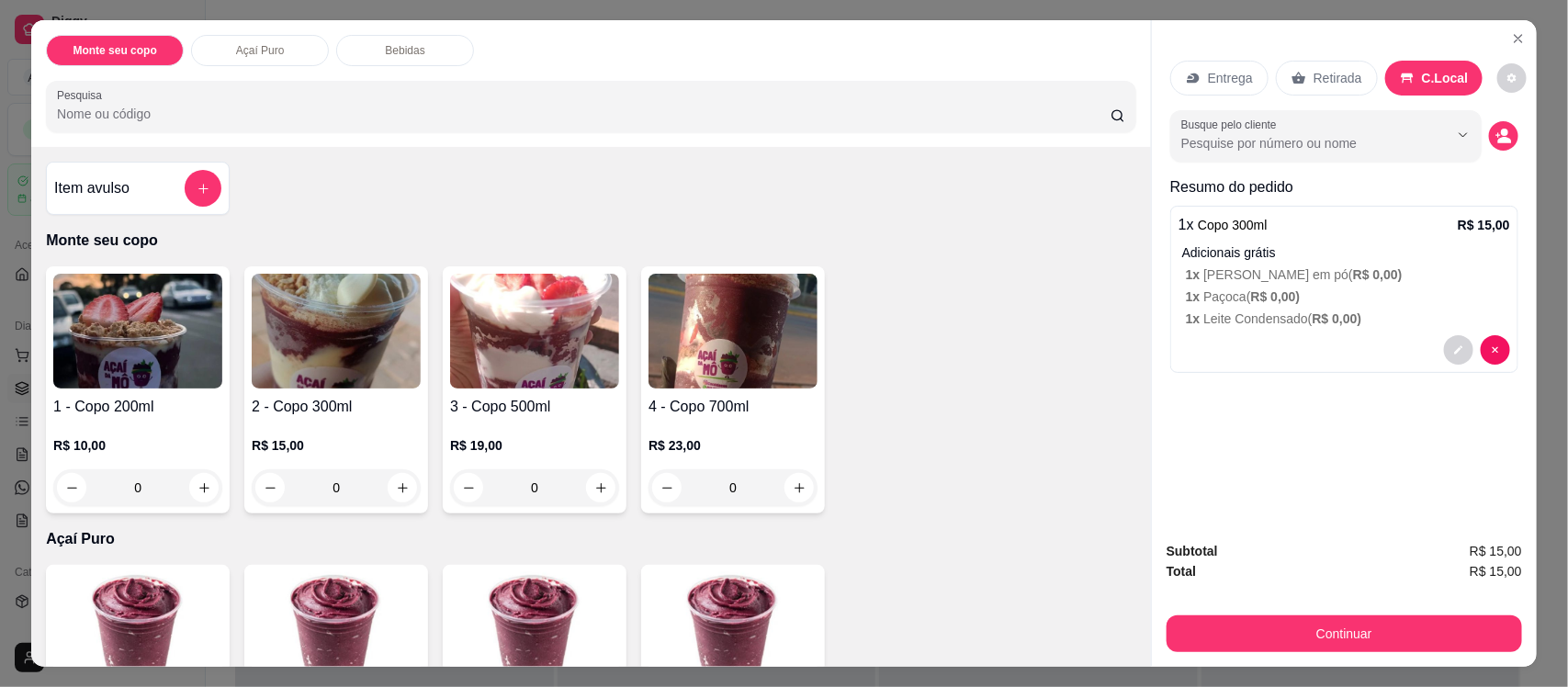
click at [1341, 71] on p "Retirada" at bounding box center [1338, 78] width 49 height 19
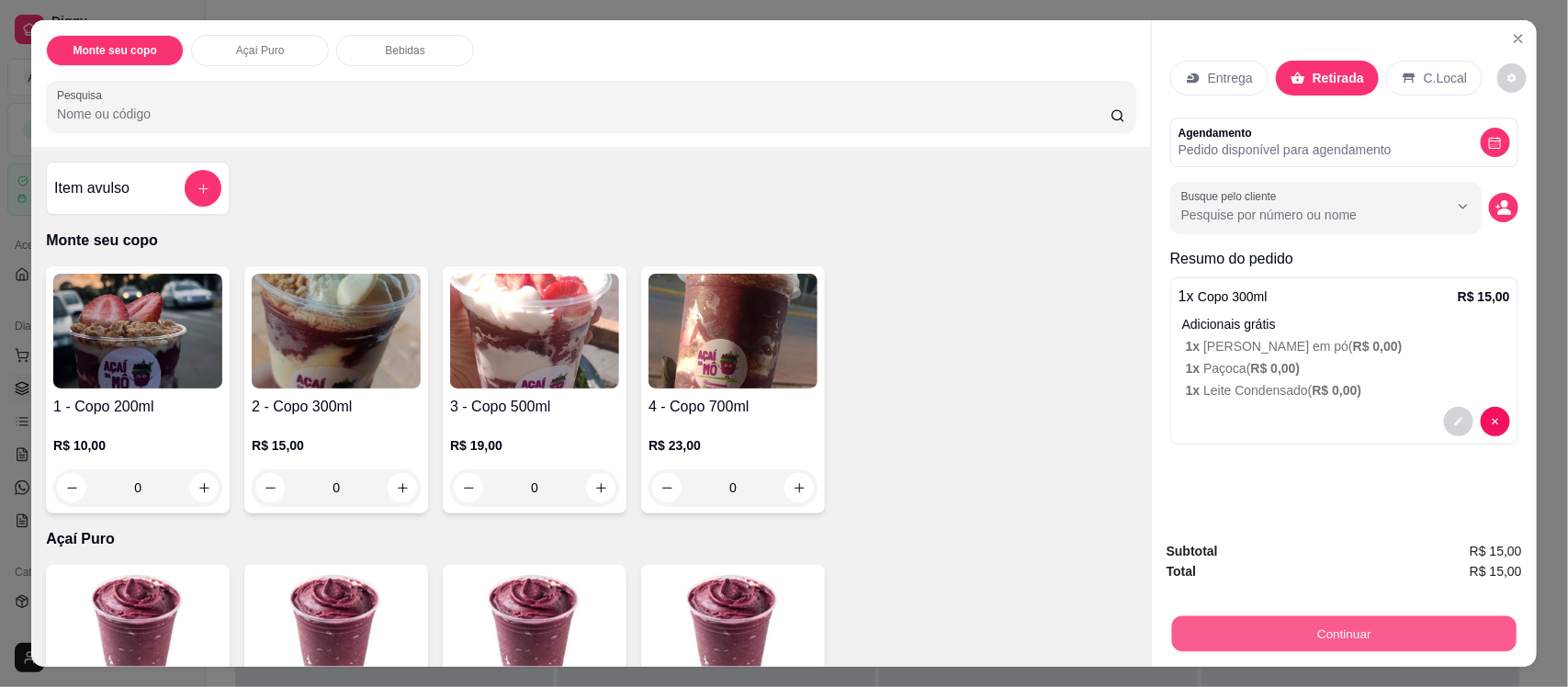
click at [1327, 646] on button "Continuar" at bounding box center [1344, 633] width 344 height 36
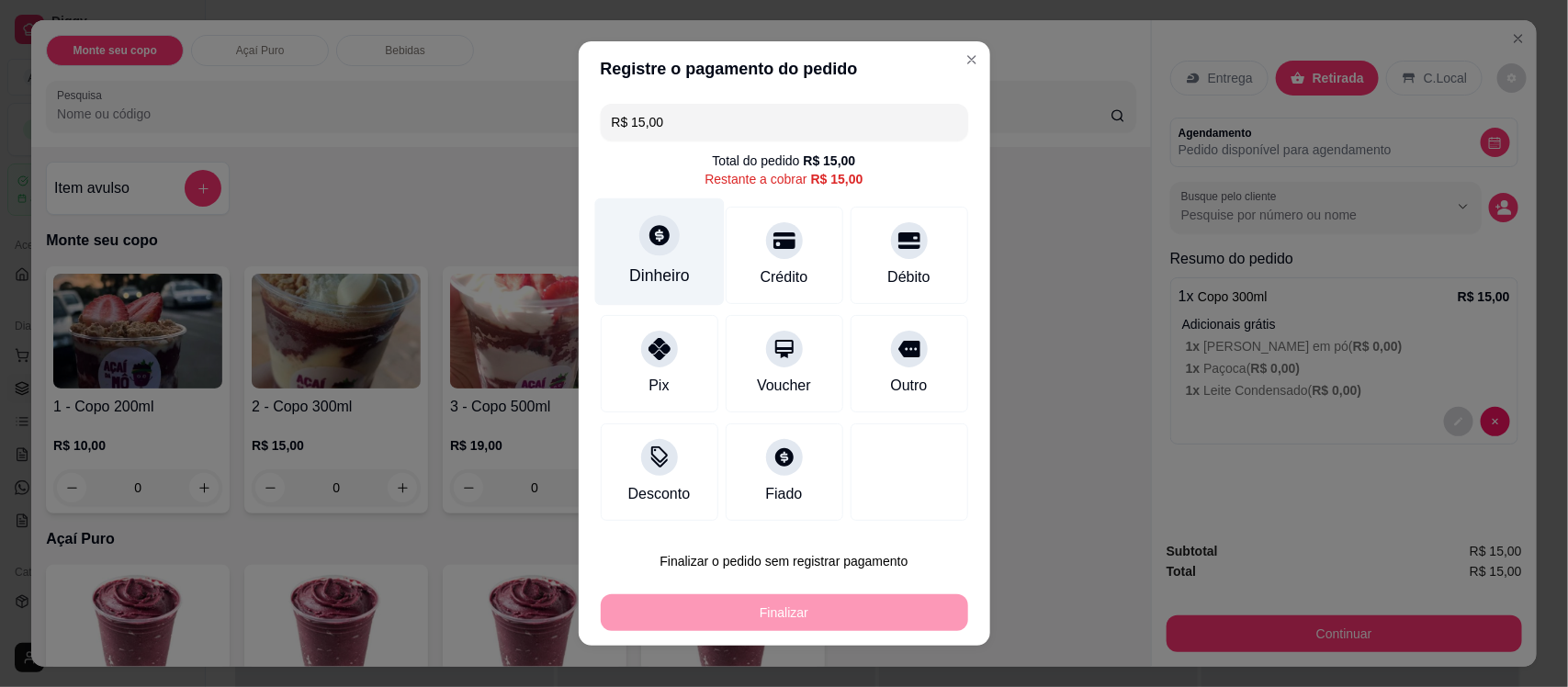
click at [639, 245] on div at bounding box center [659, 234] width 40 height 40
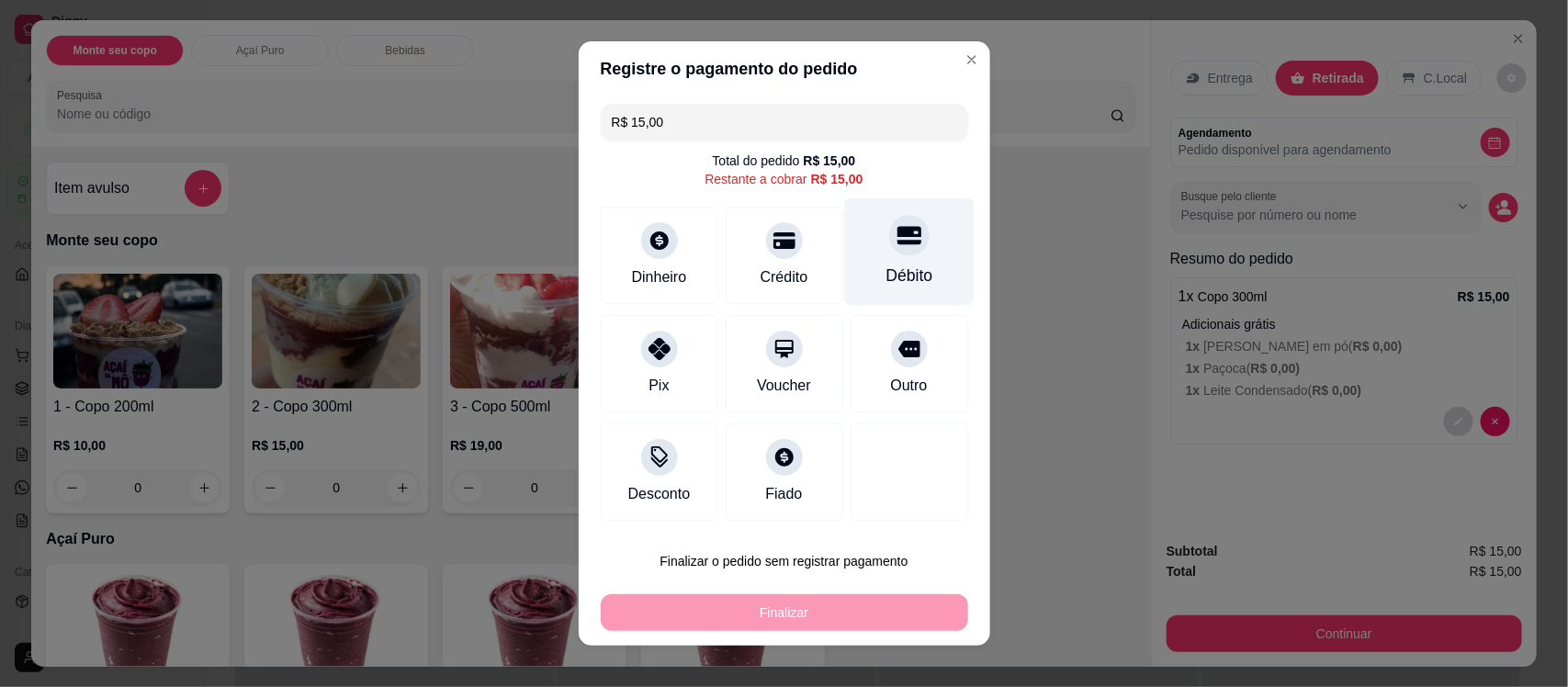
click at [905, 248] on div "Débito" at bounding box center [908, 252] width 130 height 107
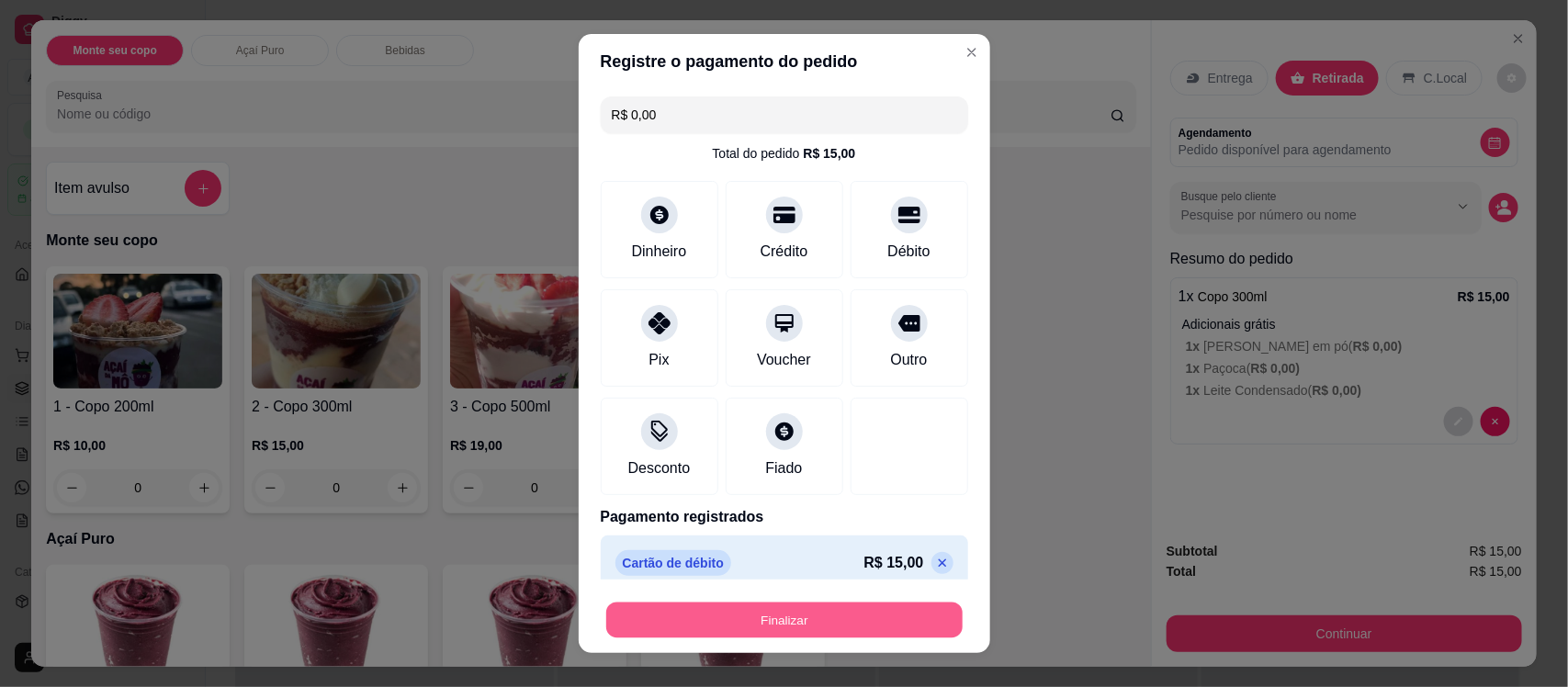
click at [800, 617] on button "Finalizar" at bounding box center [784, 619] width 356 height 36
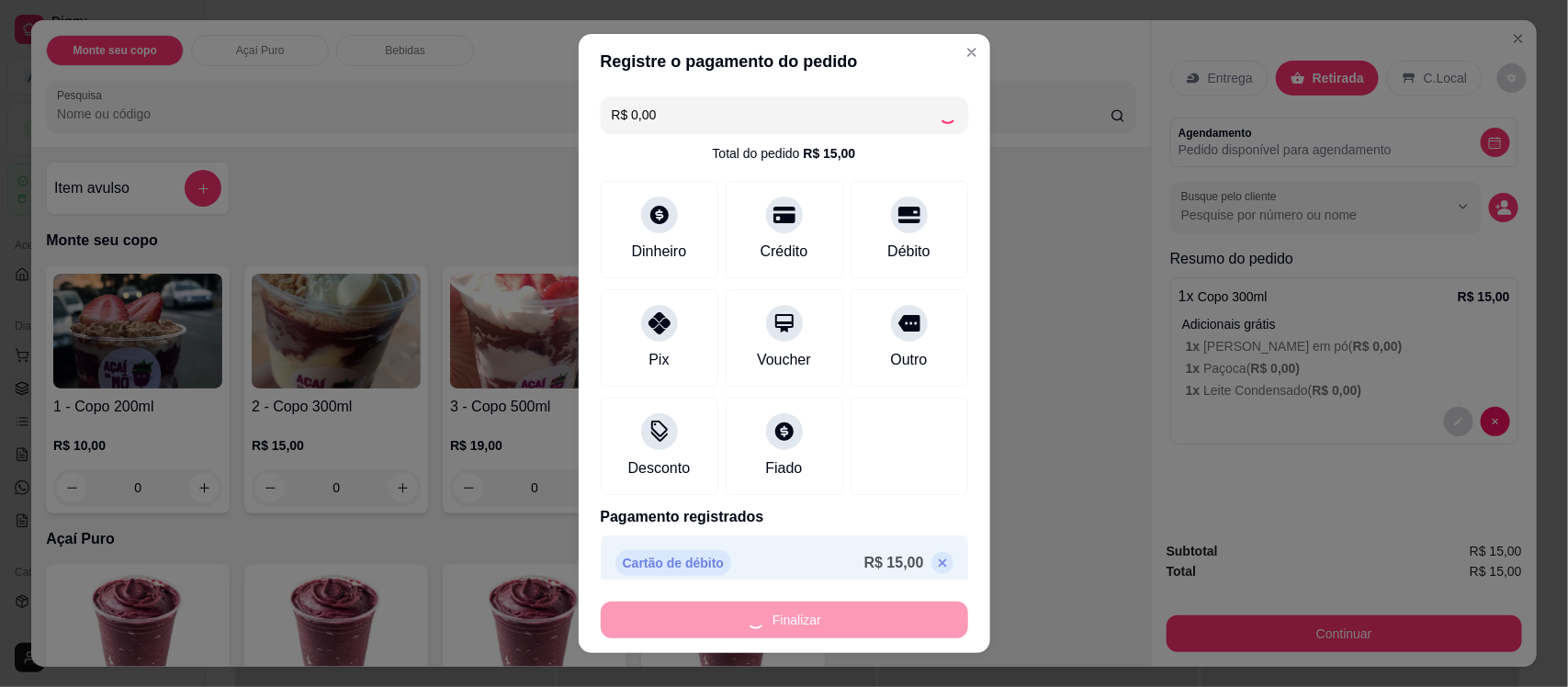
type input "-R$ 15,00"
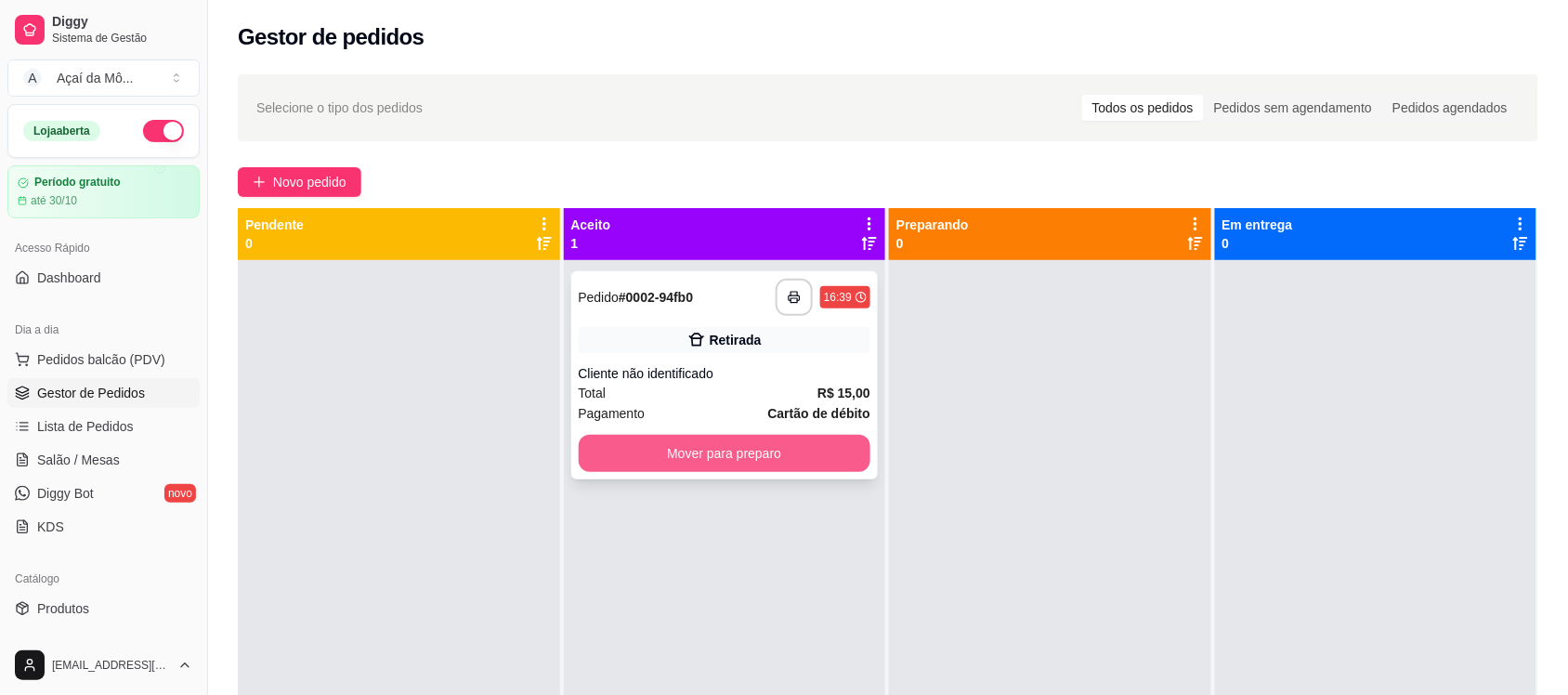
click at [732, 466] on button "Mover para preparo" at bounding box center [724, 453] width 292 height 38
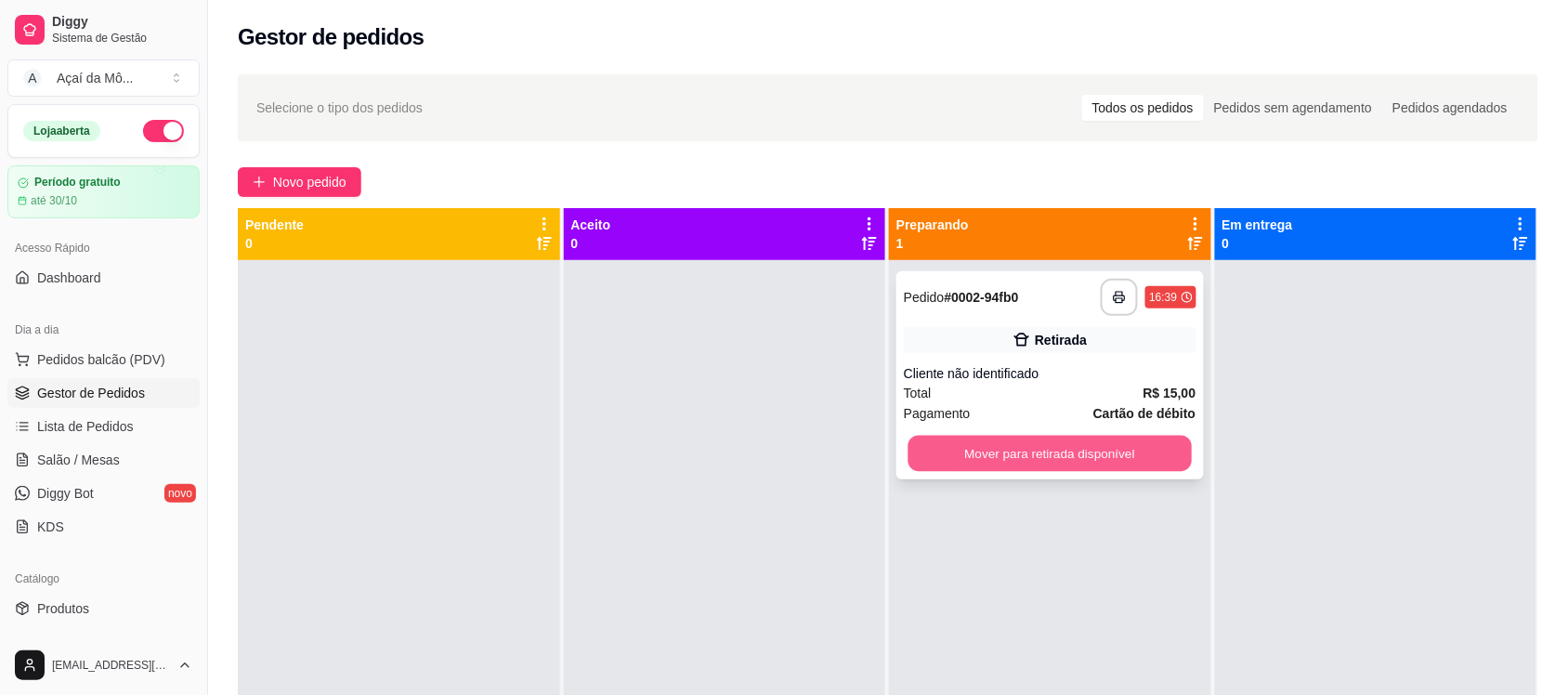
click at [1097, 443] on button "Mover para retirada disponível" at bounding box center [1049, 453] width 283 height 37
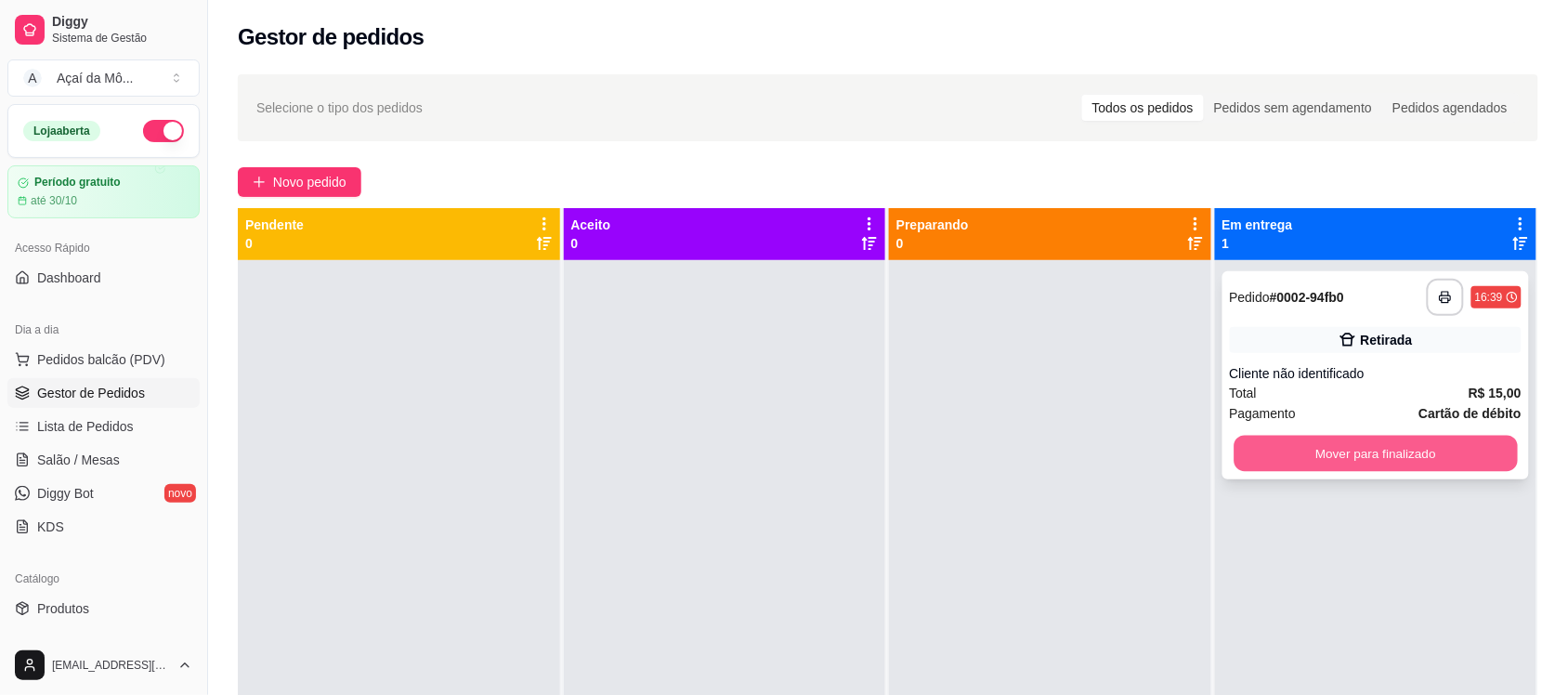
click at [1299, 452] on button "Mover para finalizado" at bounding box center [1375, 453] width 283 height 37
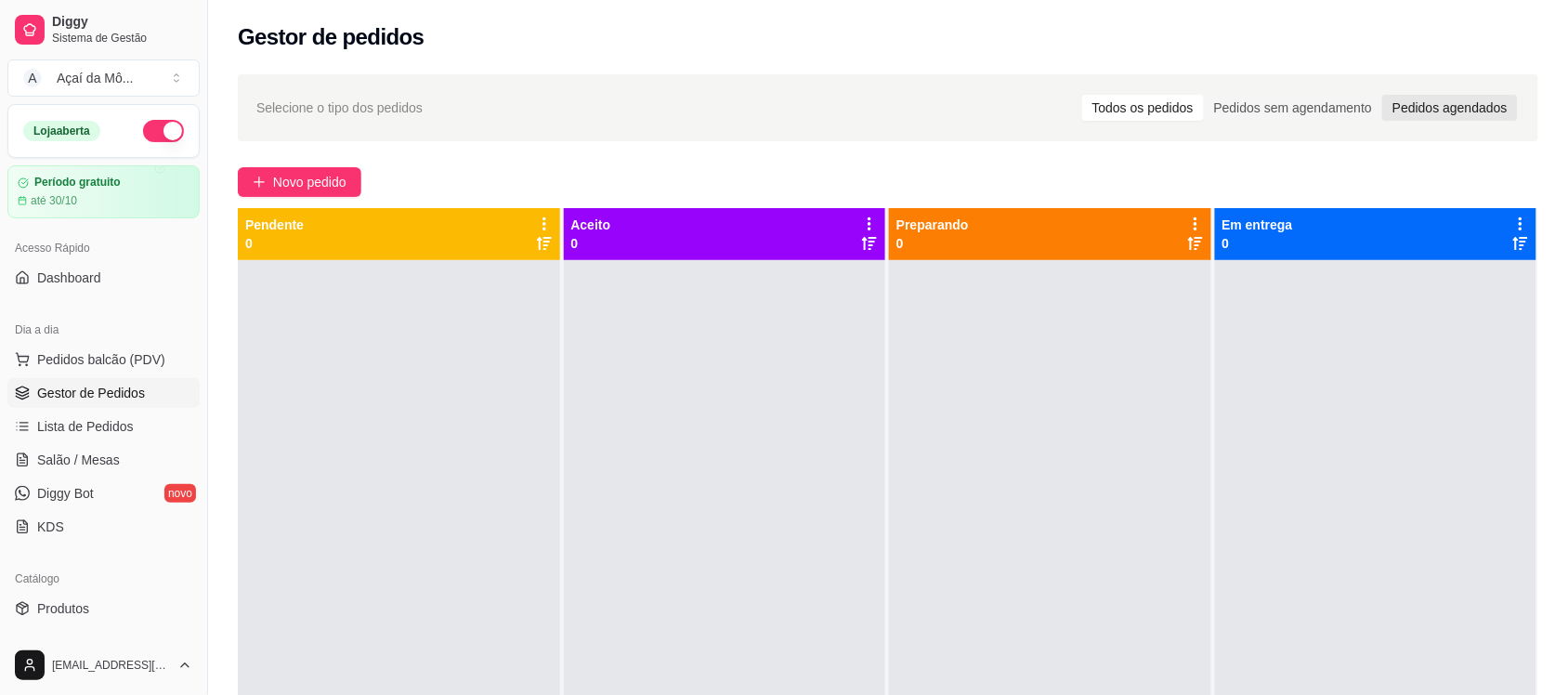
click at [1454, 110] on div "Pedidos agendados" at bounding box center [1449, 108] width 135 height 26
click at [1381, 95] on input "Pedidos agendados" at bounding box center [1381, 95] width 0 height 0
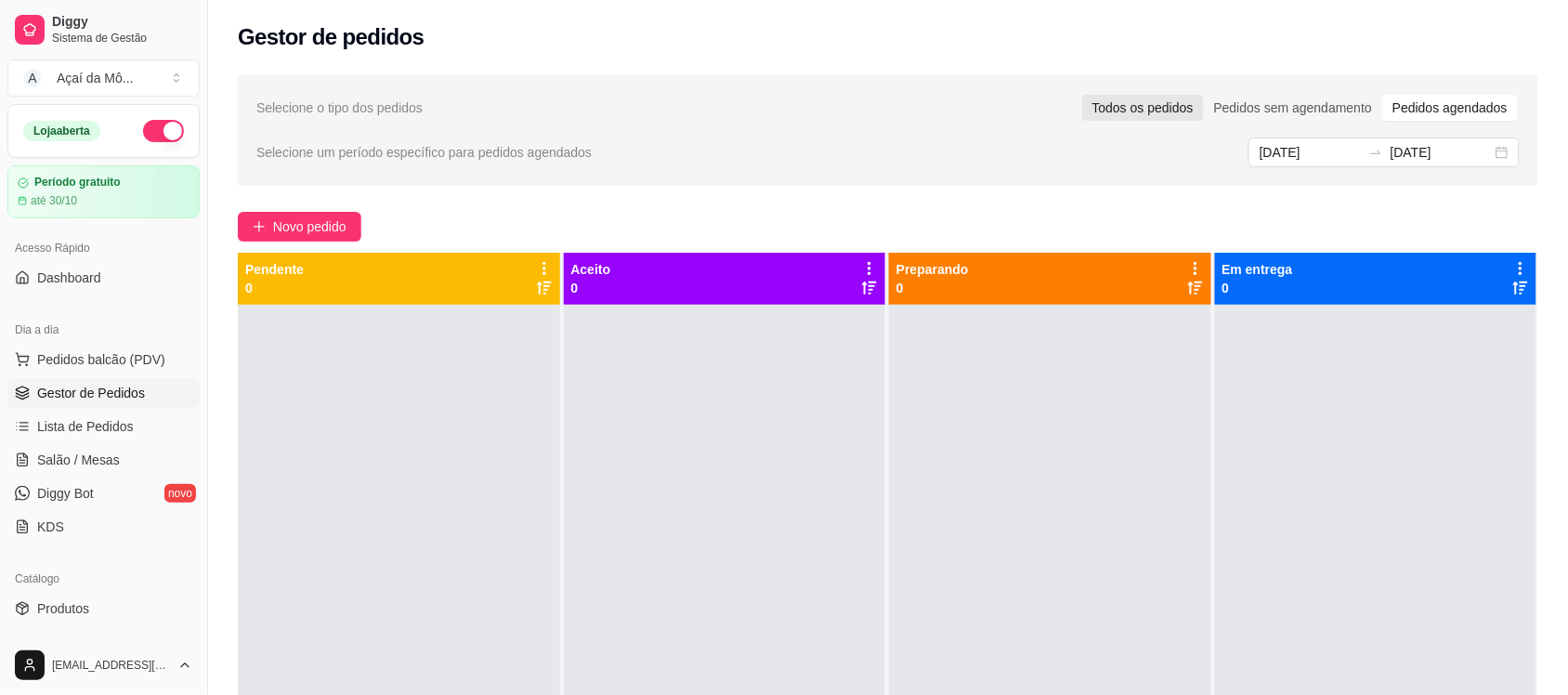
click at [1185, 103] on div "Todos os pedidos" at bounding box center [1142, 108] width 121 height 26
click at [1082, 95] on input "Todos os pedidos" at bounding box center [1082, 95] width 0 height 0
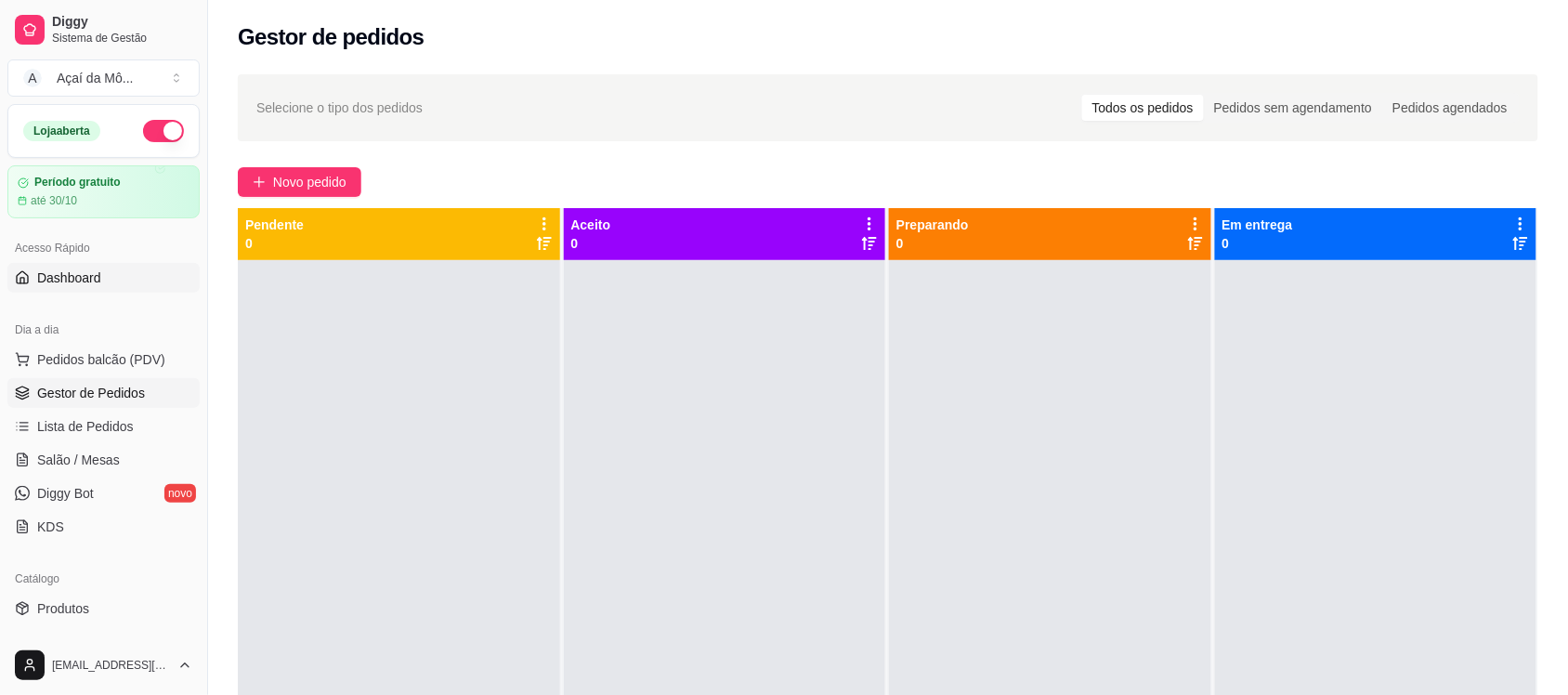
click at [67, 265] on link "Dashboard" at bounding box center [104, 277] width 192 height 30
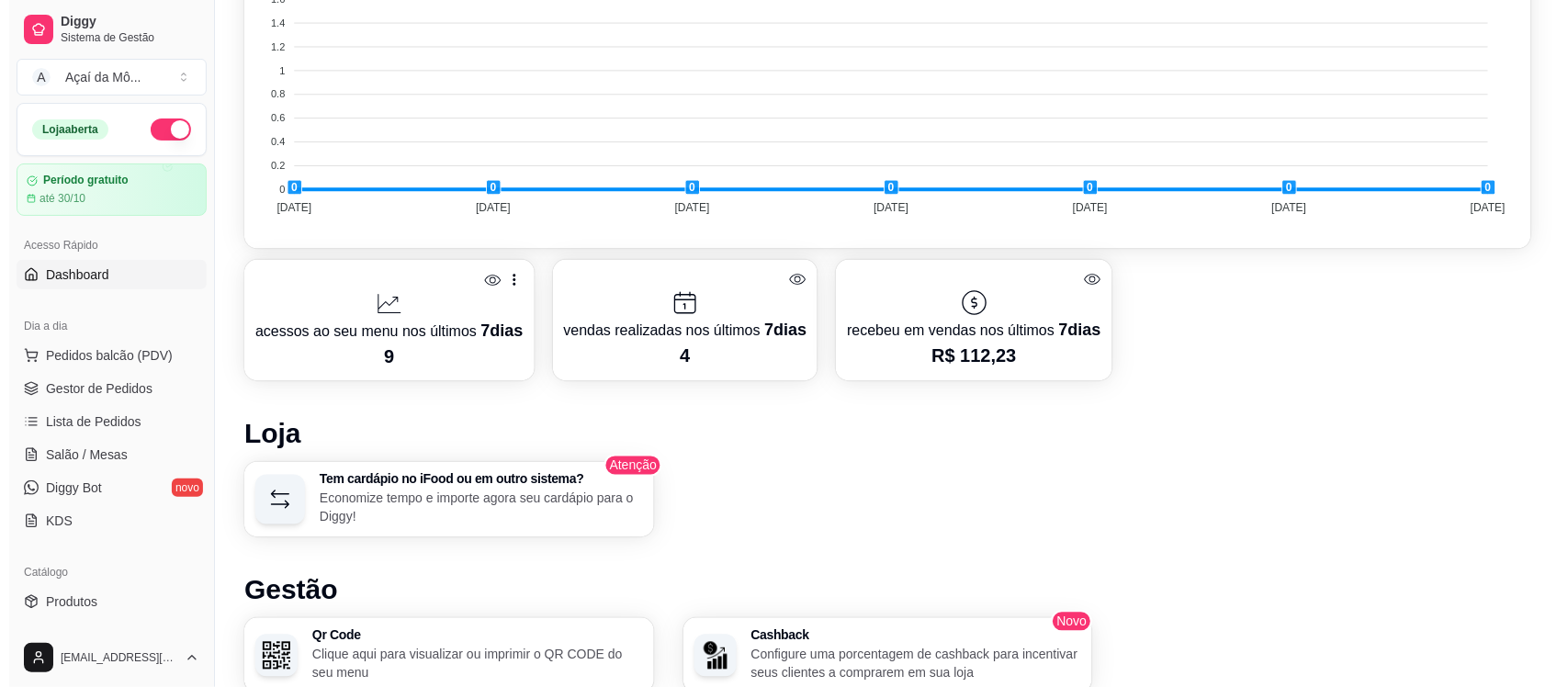
scroll to position [727, 0]
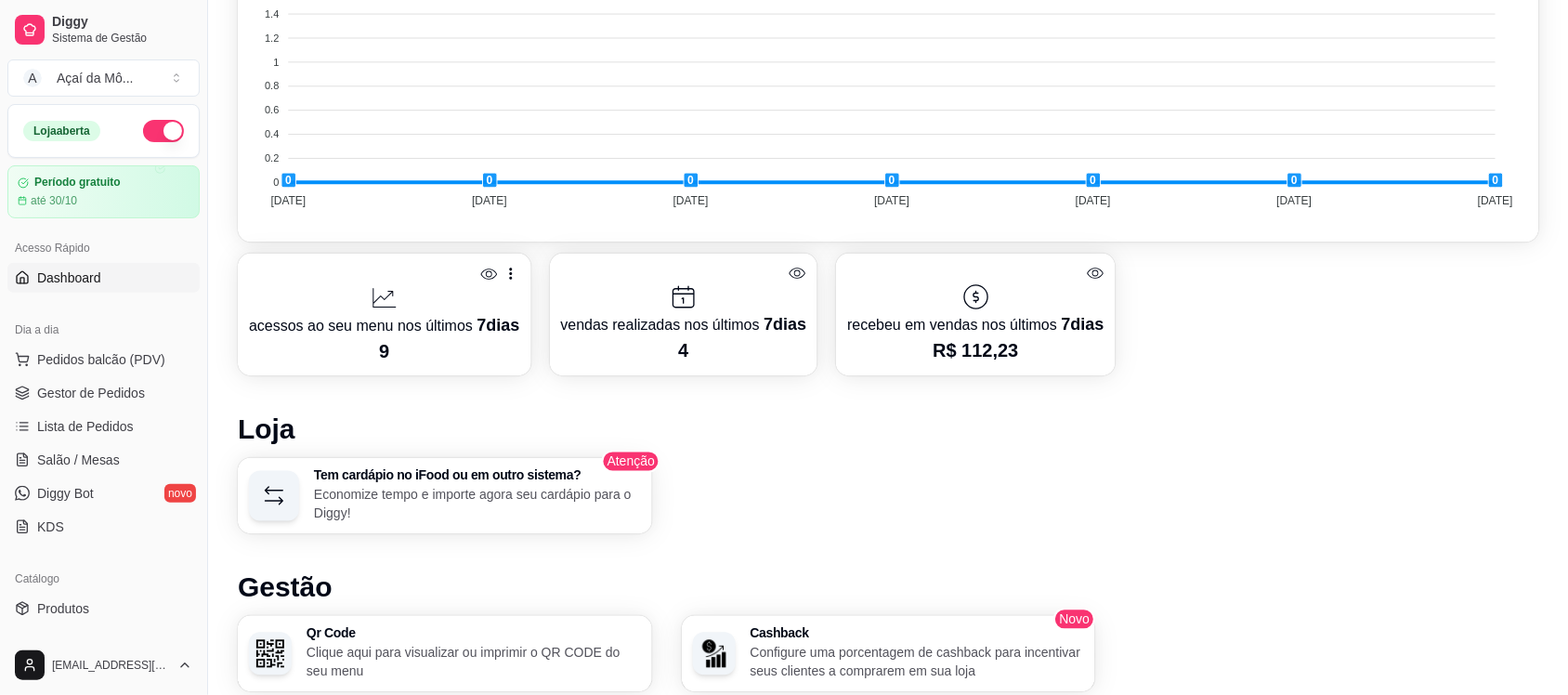
click at [1086, 270] on icon at bounding box center [1095, 273] width 18 height 18
click at [972, 312] on p "recebeu em vendas nos últimos 7 dias" at bounding box center [975, 325] width 257 height 26
drag, startPoint x: 956, startPoint y: 270, endPoint x: 1080, endPoint y: 271, distance: 124.0
click at [1080, 271] on div at bounding box center [975, 273] width 257 height 18
click at [1087, 271] on icon at bounding box center [1095, 273] width 17 height 13
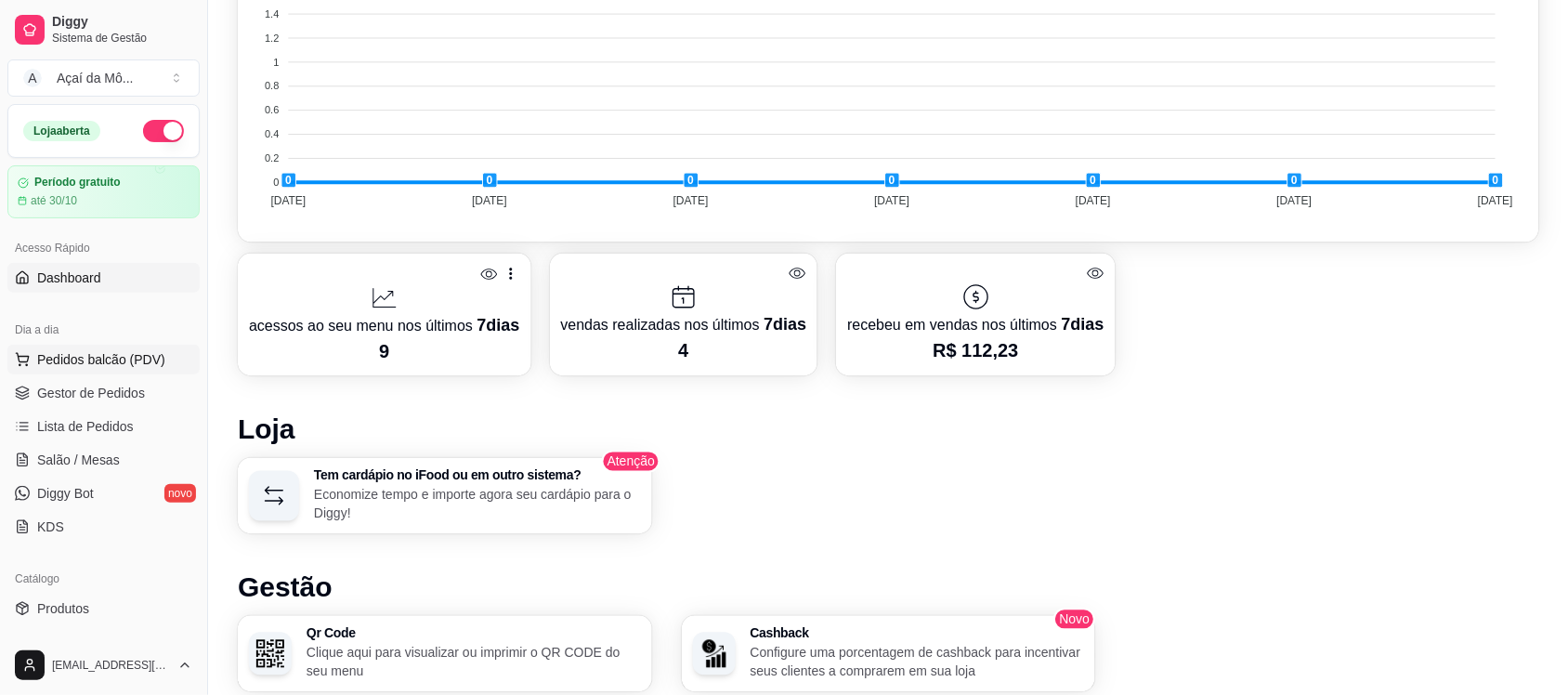
click at [113, 363] on span "Pedidos balcão (PDV)" at bounding box center [102, 359] width 128 height 19
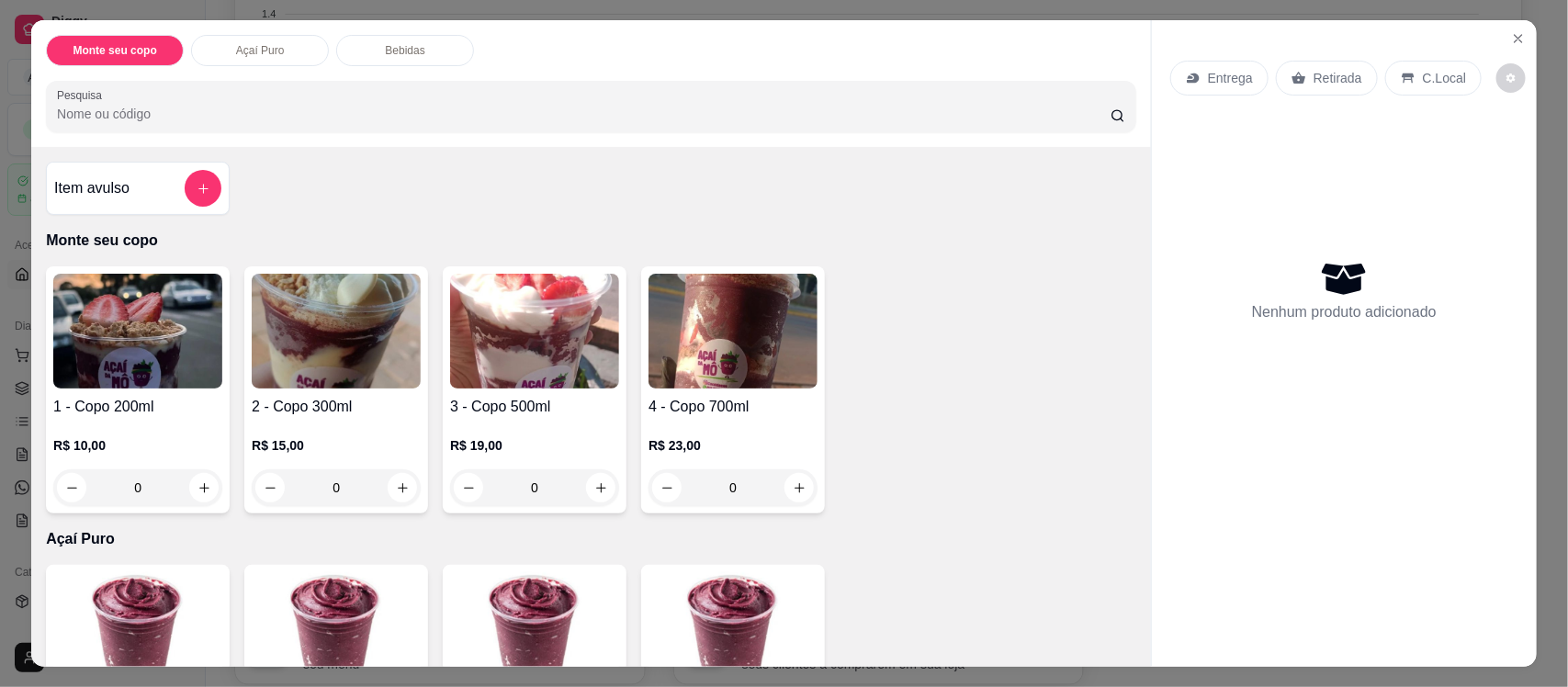
click at [349, 338] on img at bounding box center [336, 331] width 169 height 115
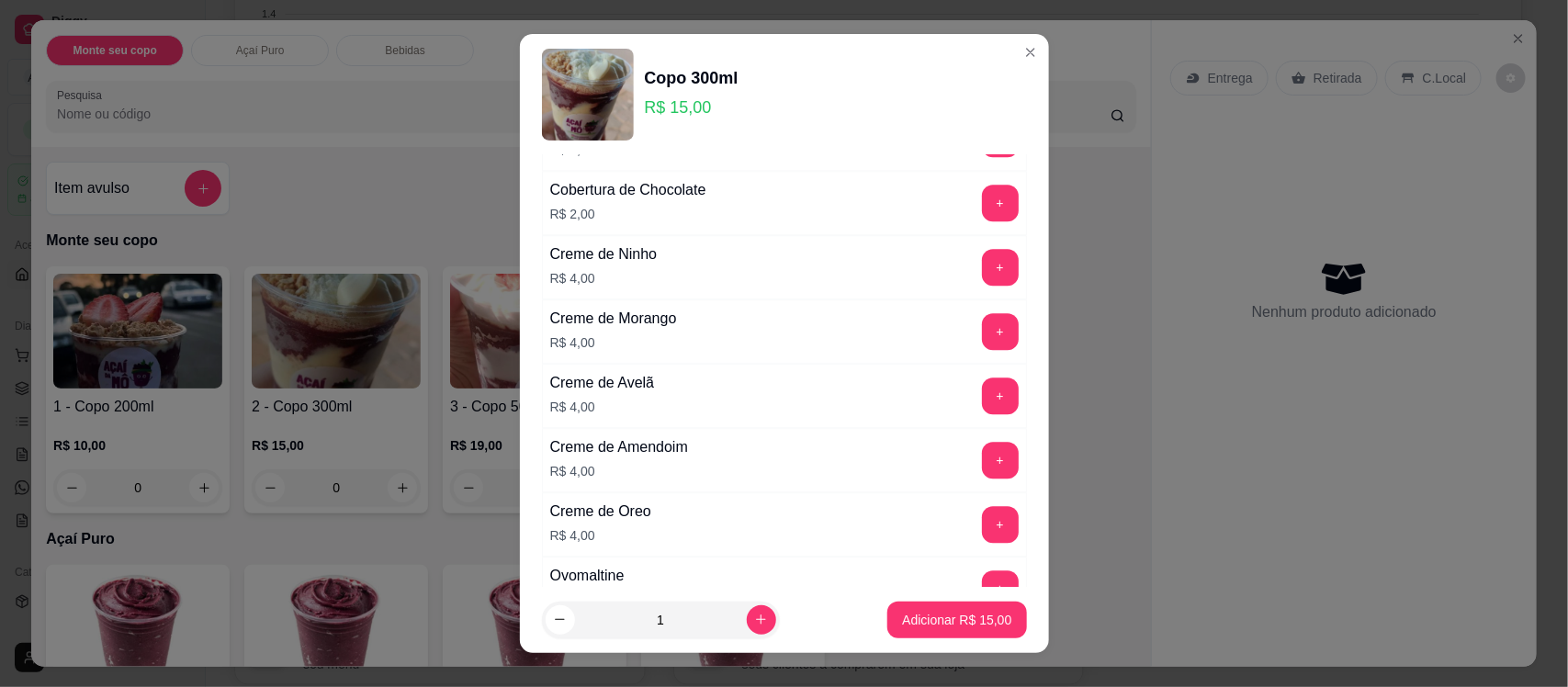
scroll to position [2114, 0]
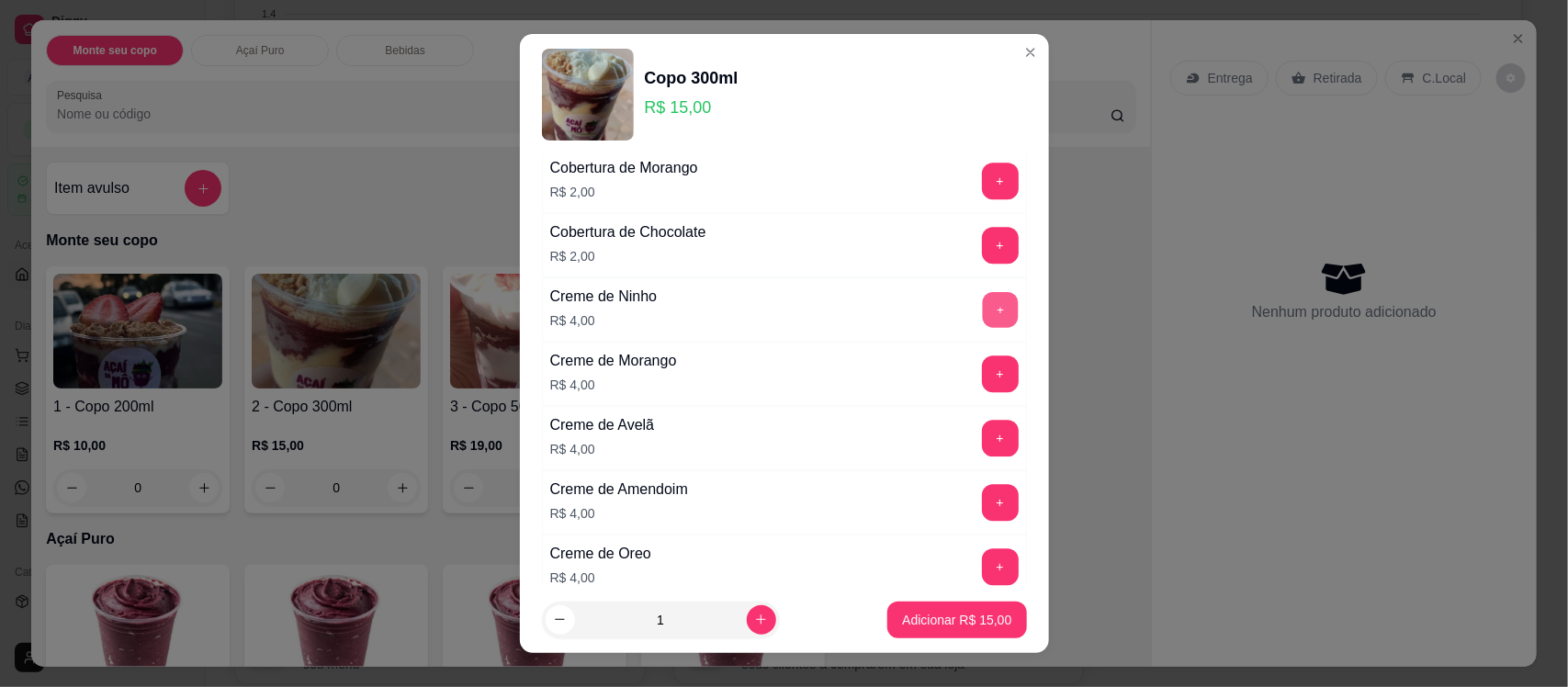
click at [982, 314] on button "+" at bounding box center [999, 309] width 36 height 36
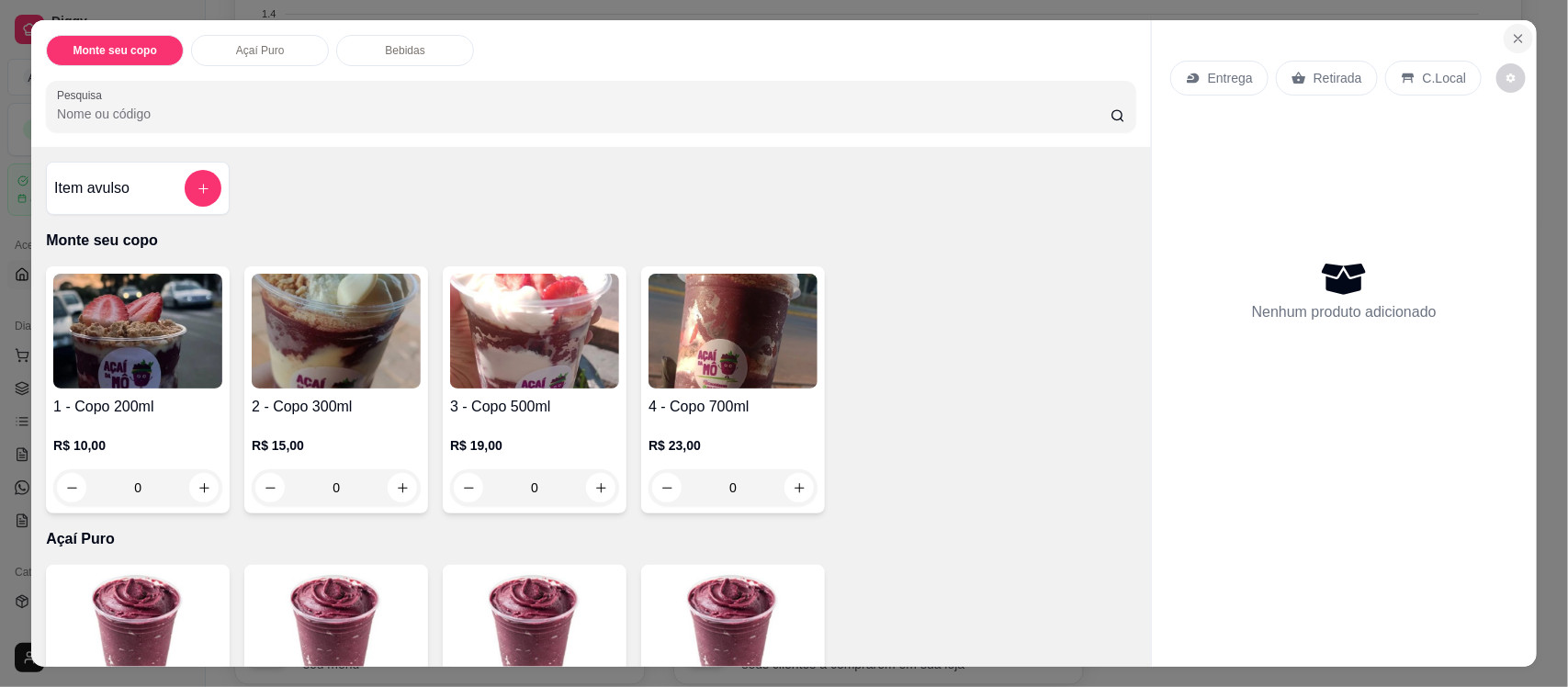
click at [1510, 41] on icon "Close" at bounding box center [1517, 38] width 15 height 15
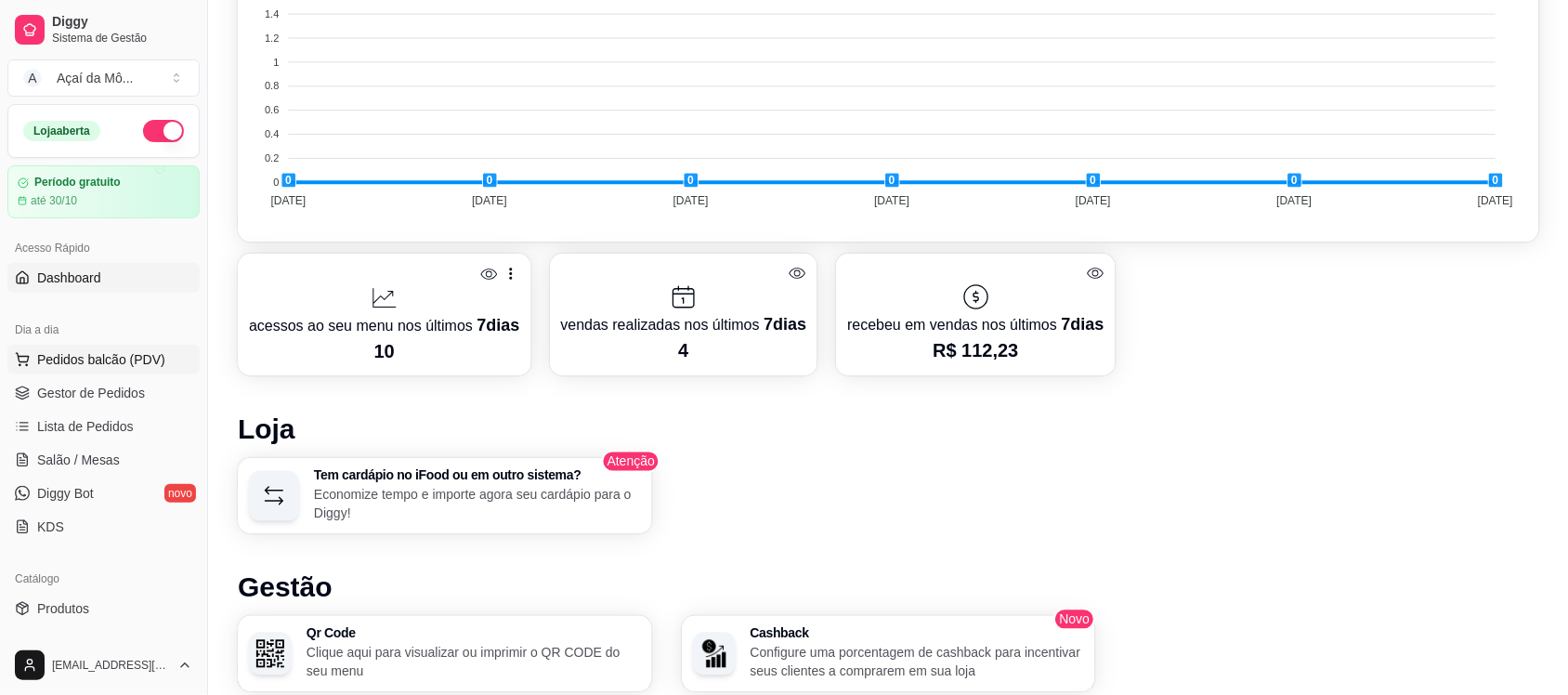
click at [120, 358] on span "Pedidos balcão (PDV)" at bounding box center [102, 359] width 128 height 19
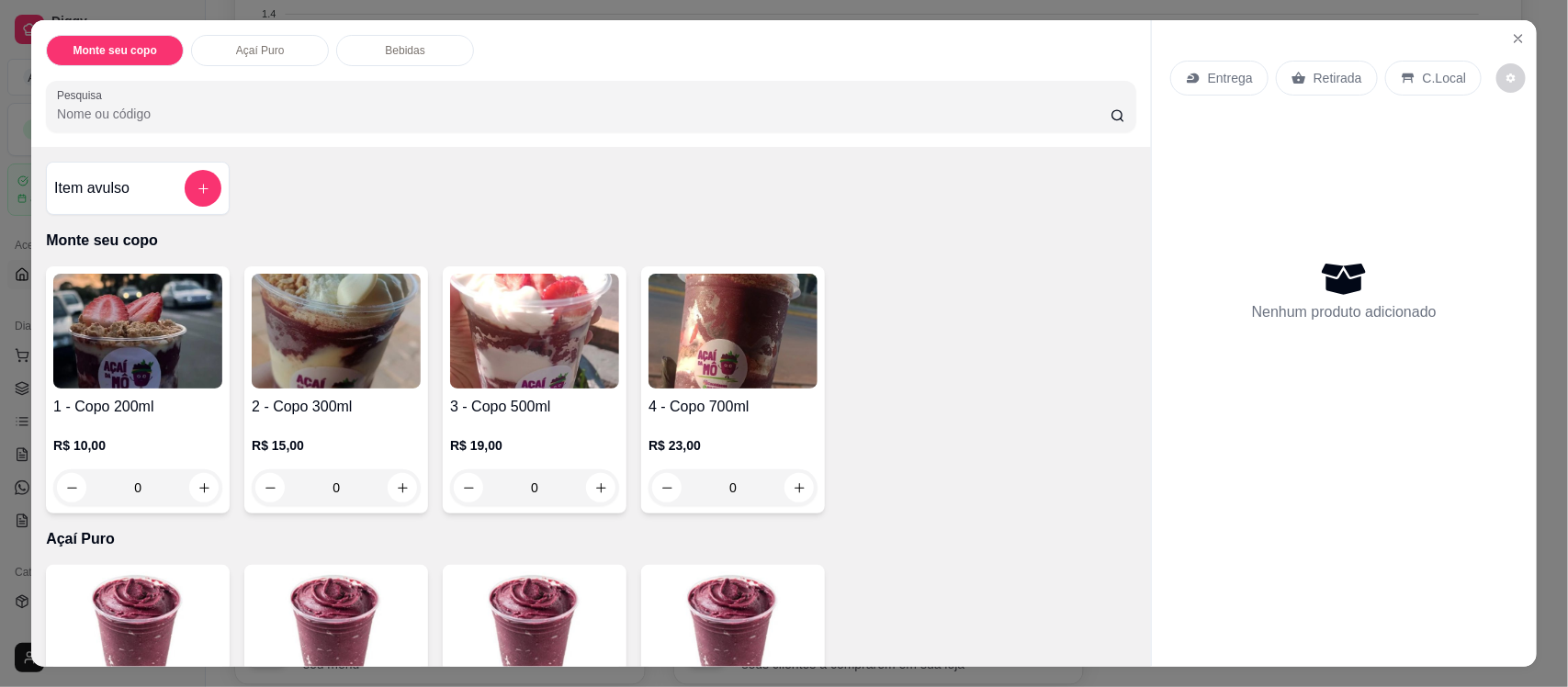
click at [385, 490] on div "0" at bounding box center [336, 488] width 169 height 37
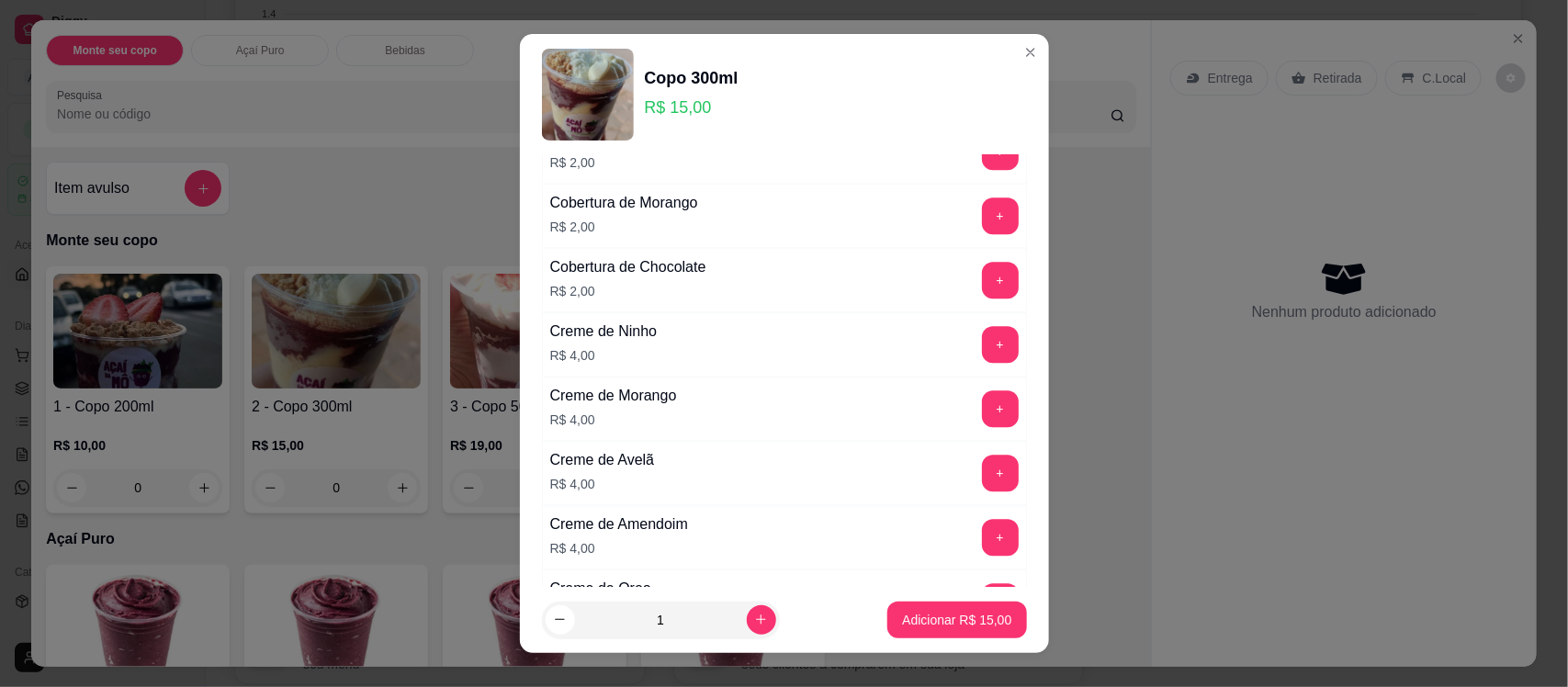
scroll to position [2081, 0]
click at [982, 356] on button "+" at bounding box center [999, 343] width 36 height 36
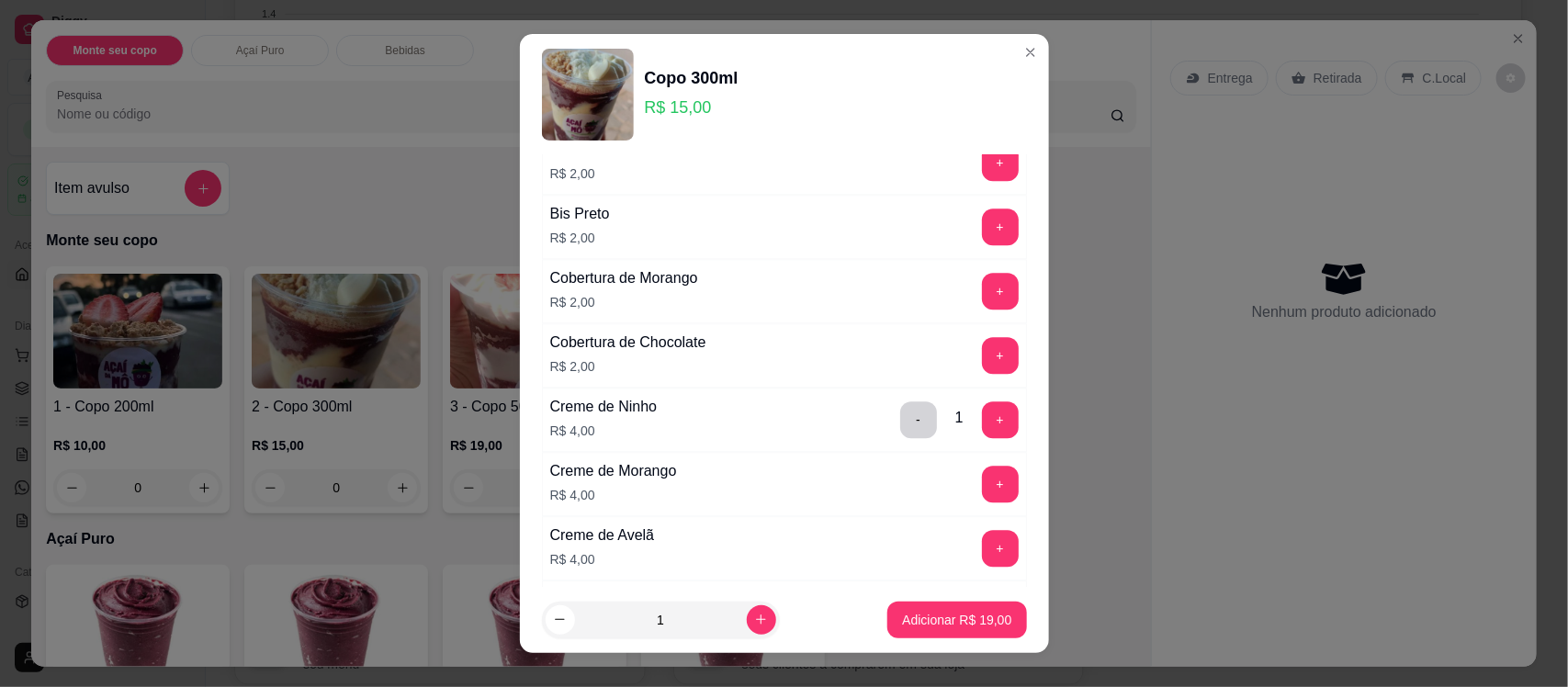
scroll to position [2215, 0]
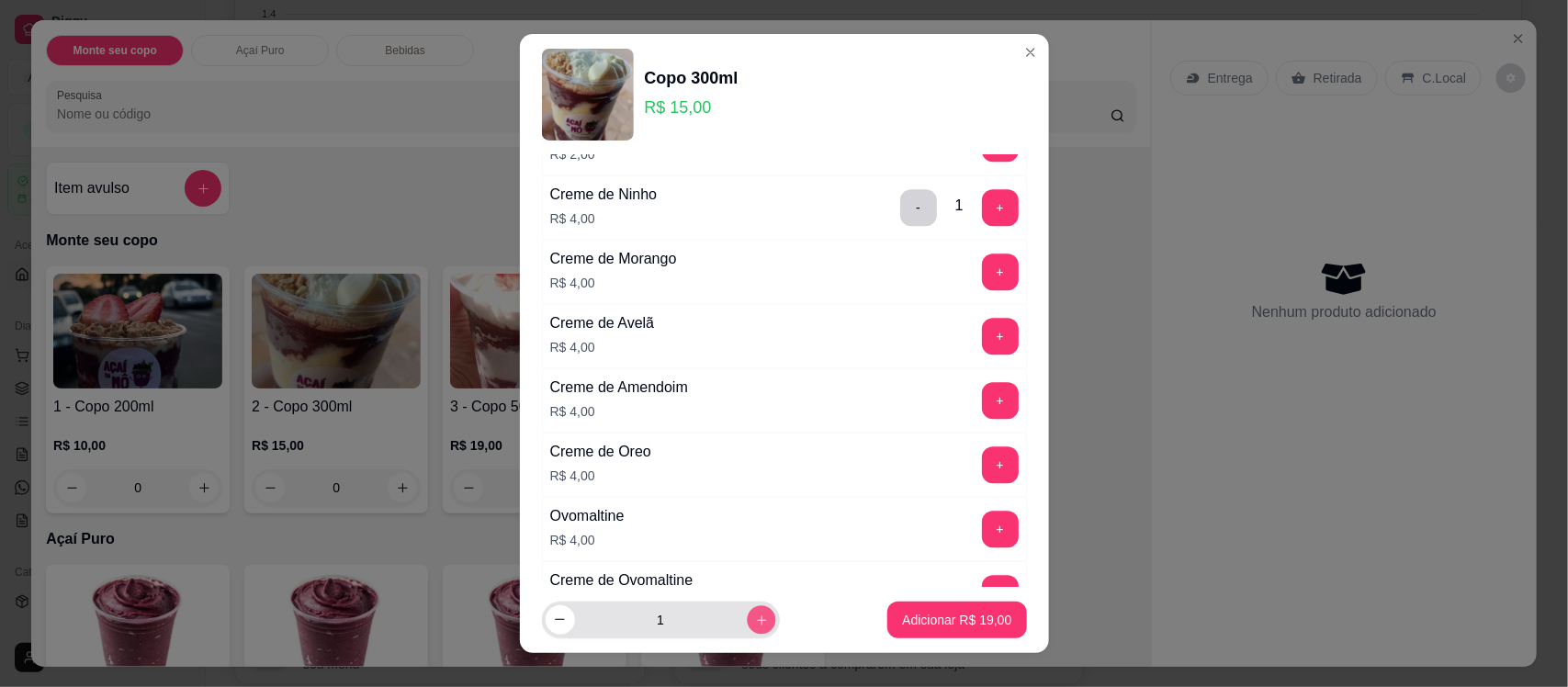
click at [754, 621] on icon "increase-product-quantity" at bounding box center [761, 620] width 14 height 14
click at [553, 626] on icon "decrease-product-quantity" at bounding box center [560, 620] width 14 height 14
type input "1"
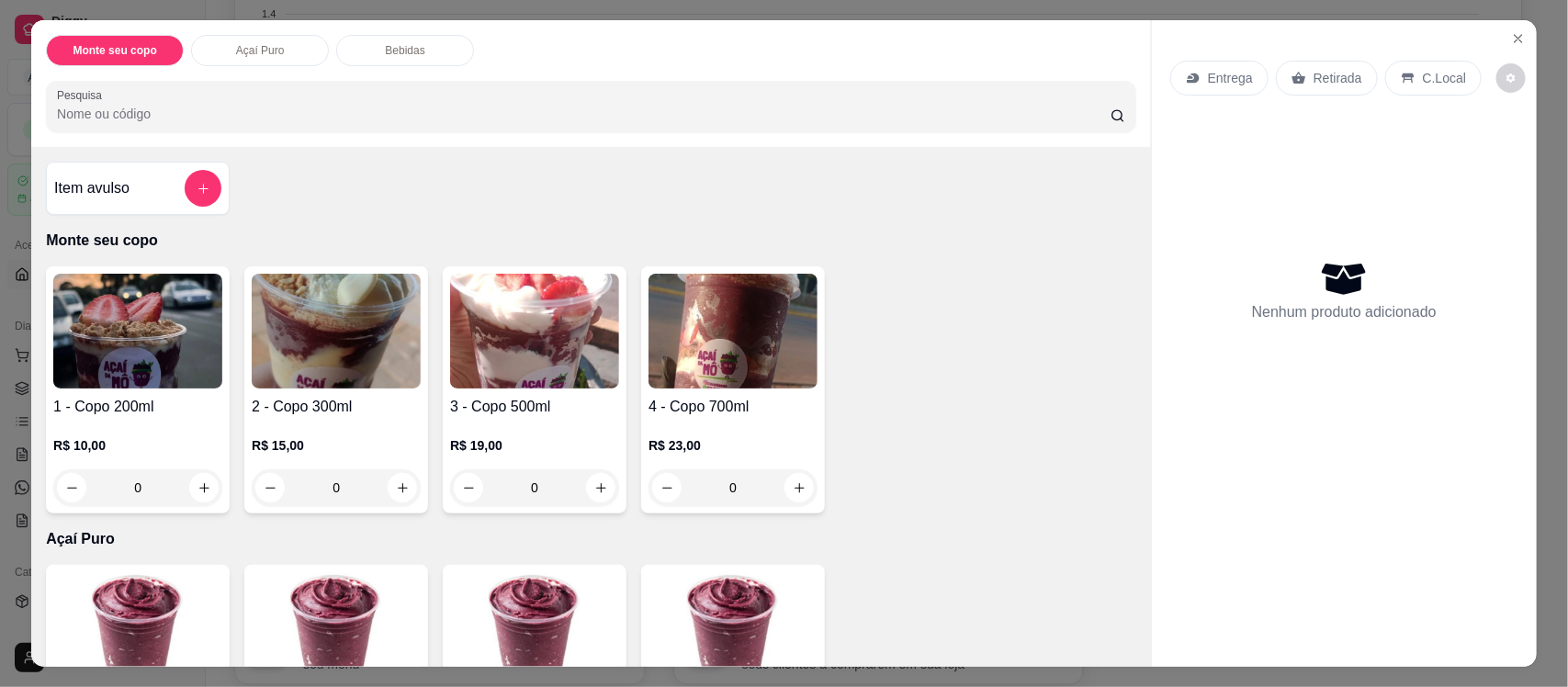
click at [353, 368] on img at bounding box center [336, 331] width 169 height 115
click at [149, 344] on img at bounding box center [138, 331] width 169 height 115
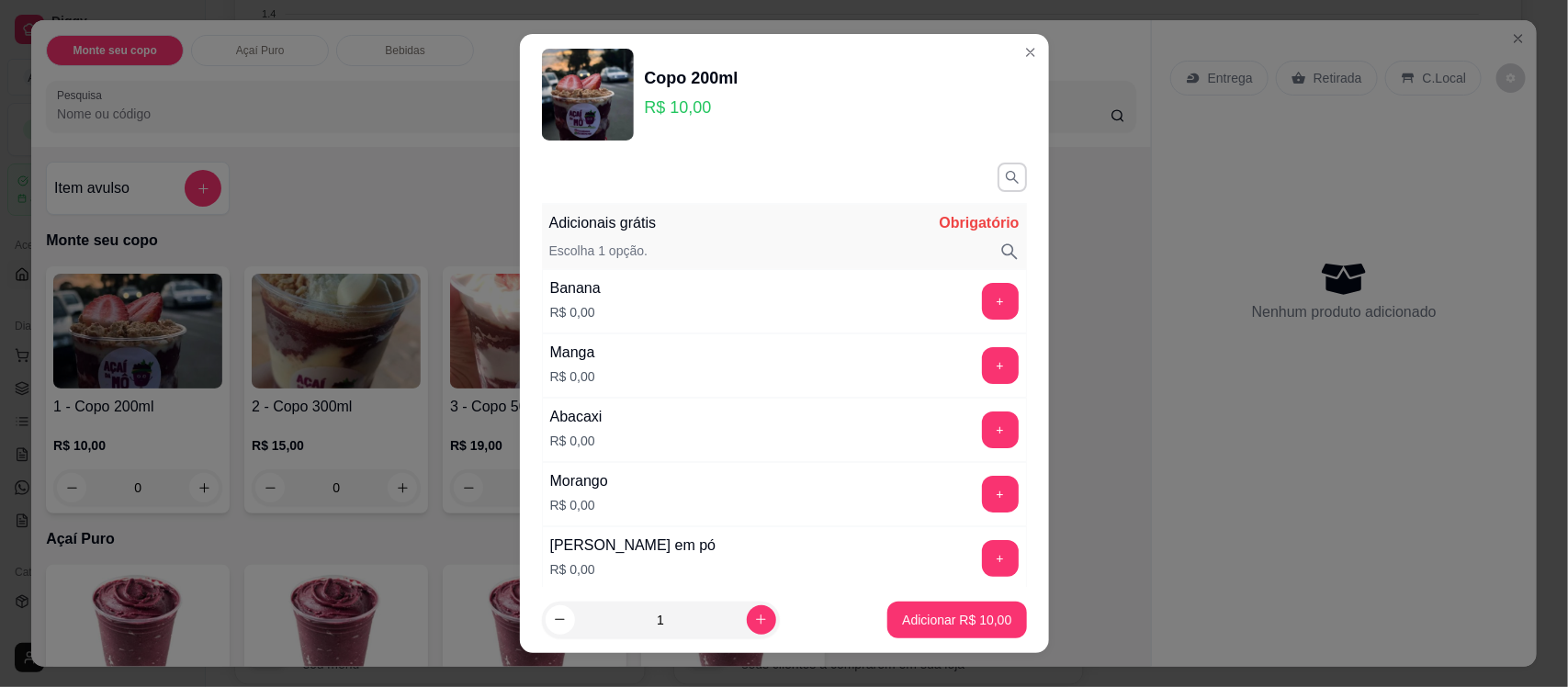
click at [759, 487] on div "Morango R$ 0,00 +" at bounding box center [784, 494] width 485 height 64
click at [982, 492] on button "+" at bounding box center [999, 494] width 36 height 36
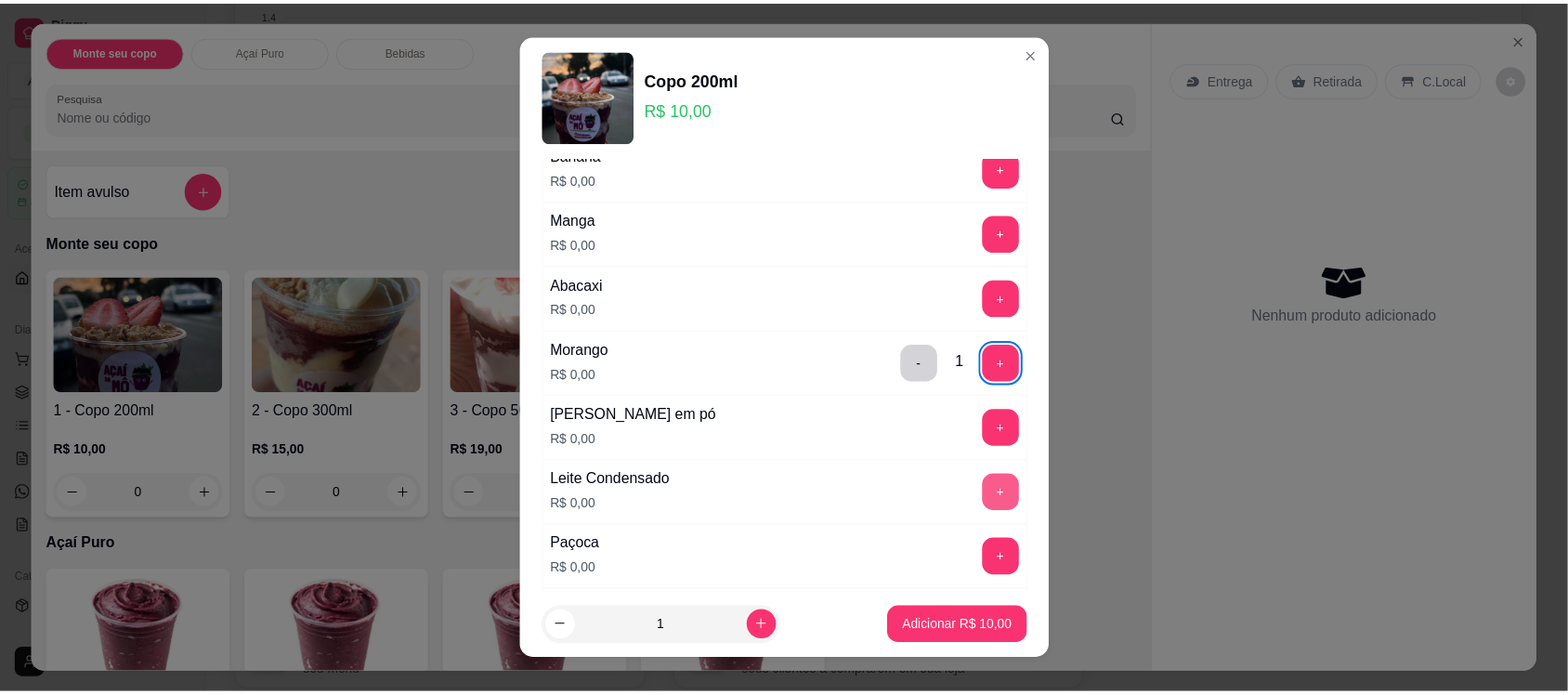
scroll to position [139, 0]
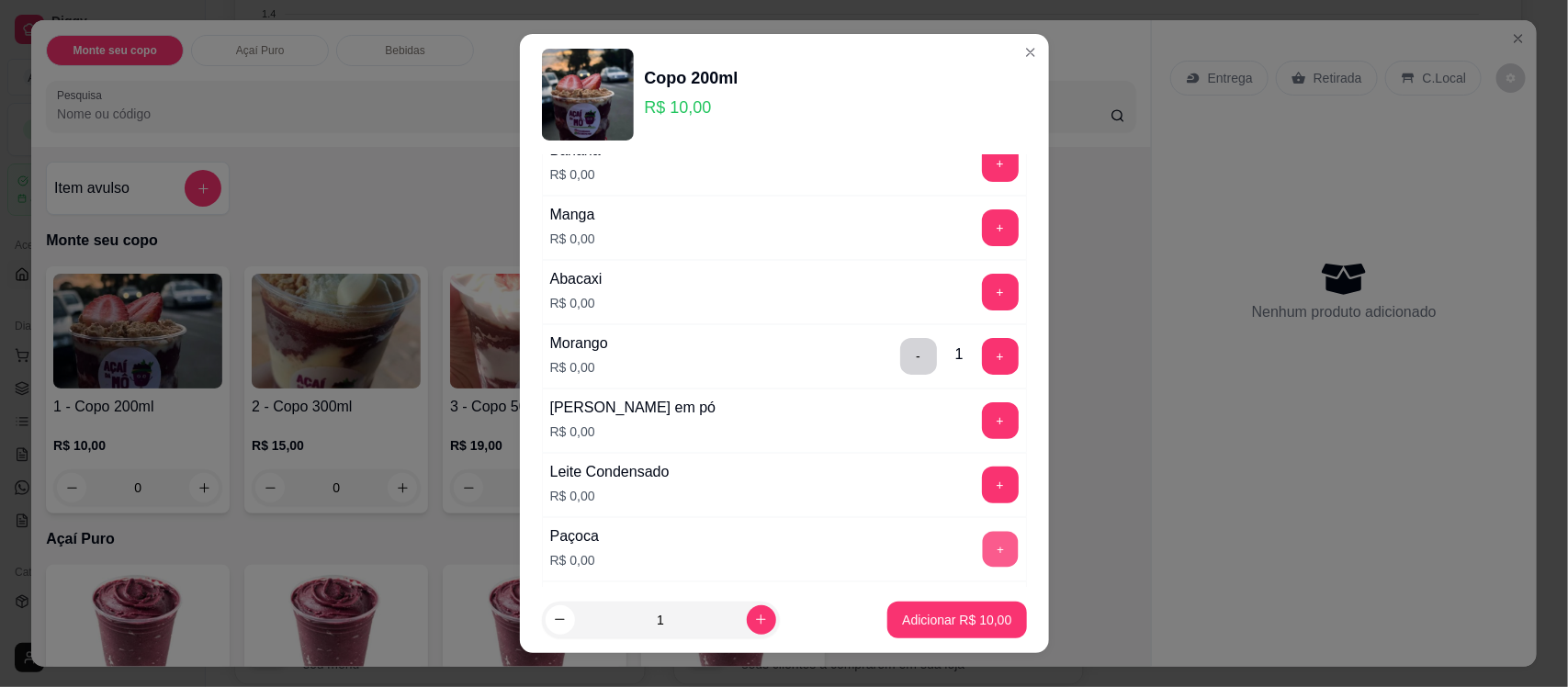
click at [982, 540] on button "+" at bounding box center [999, 549] width 36 height 36
click at [961, 633] on button "Adicionar R$ 10,00" at bounding box center [957, 619] width 135 height 36
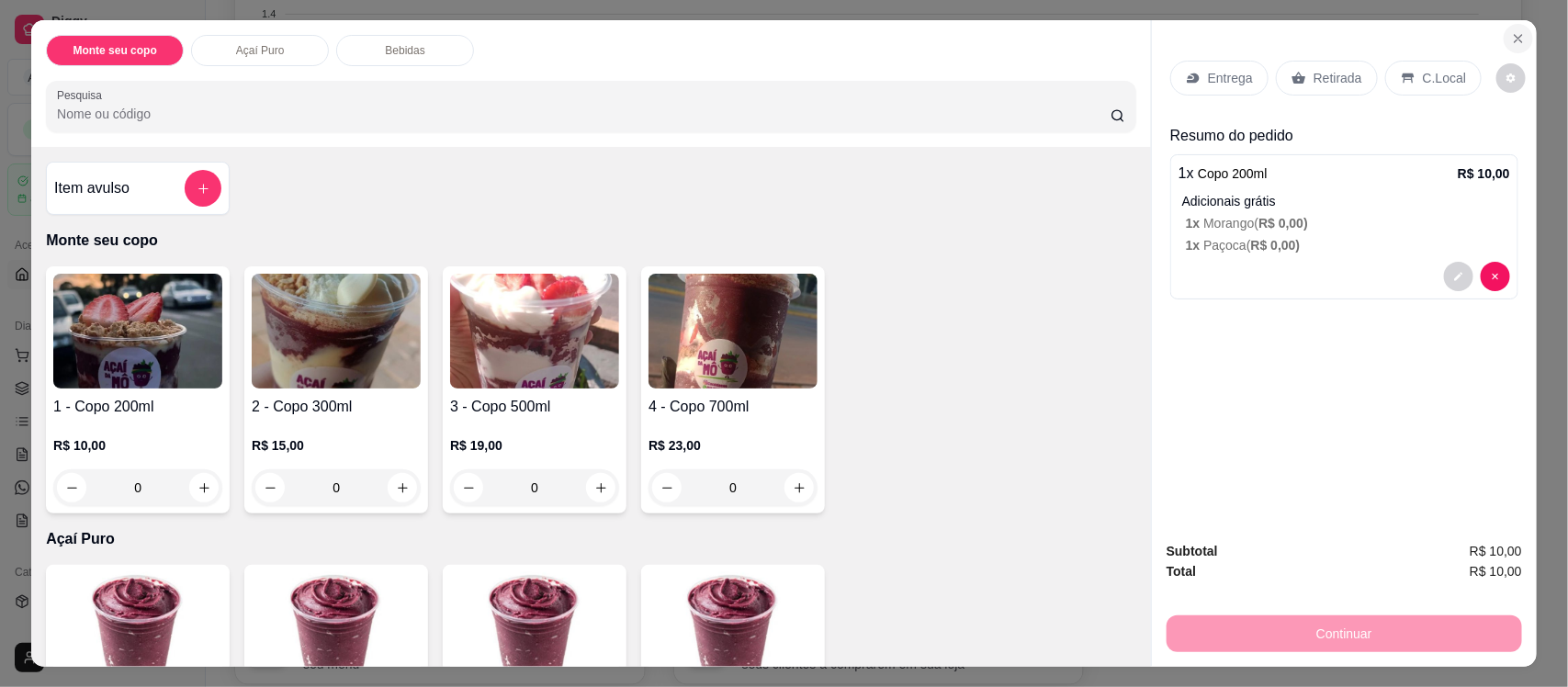
click at [1512, 39] on icon "Close" at bounding box center [1517, 38] width 15 height 15
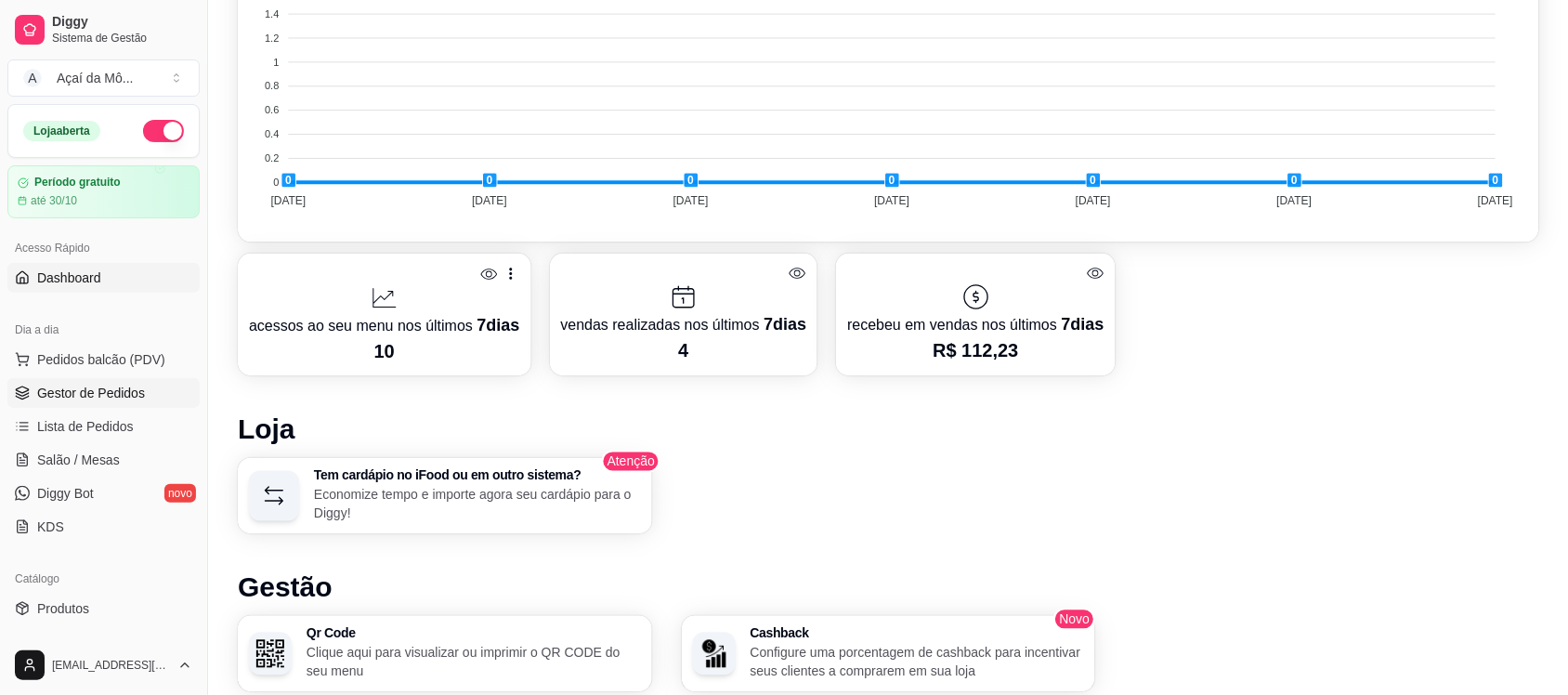
click at [93, 387] on span "Gestor de Pedidos" at bounding box center [91, 393] width 108 height 19
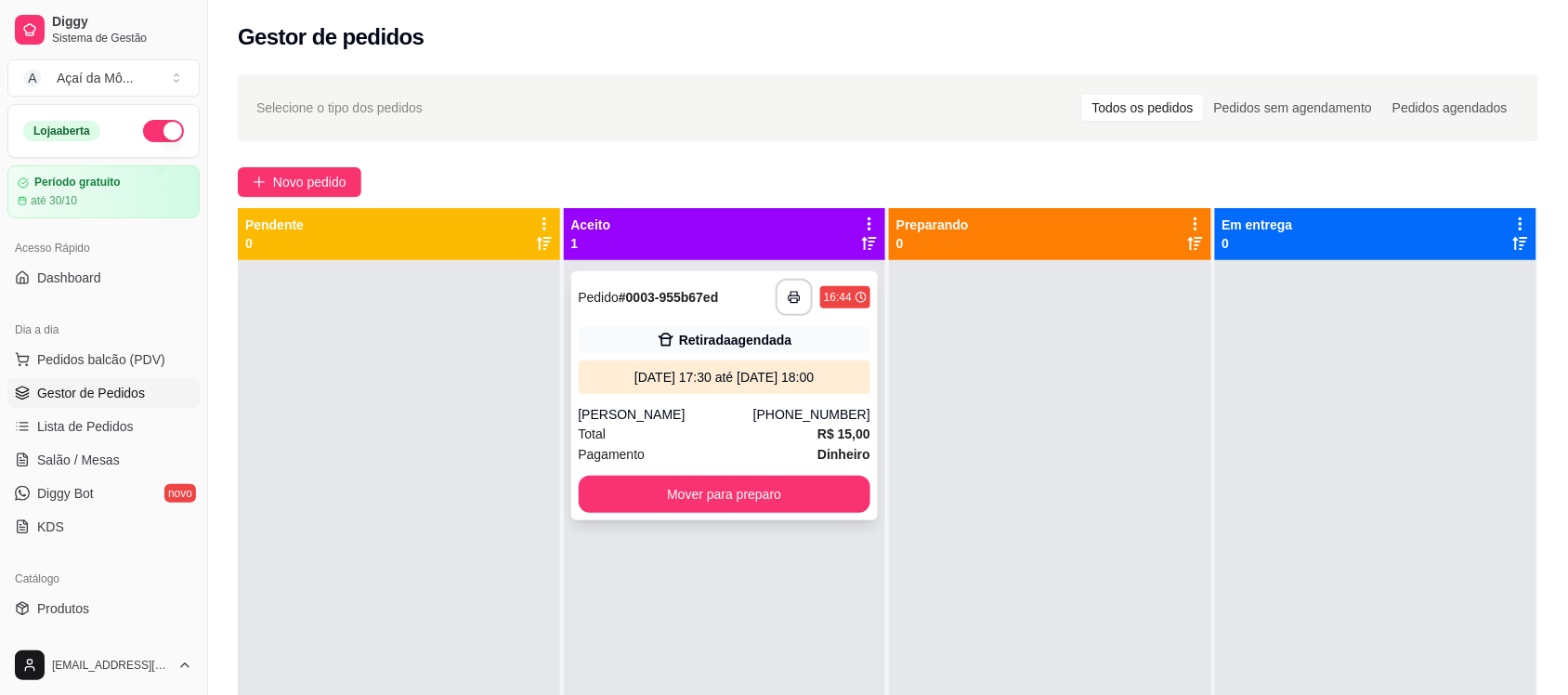
click at [698, 294] on strong "# 0003-955b67ed" at bounding box center [668, 297] width 100 height 15
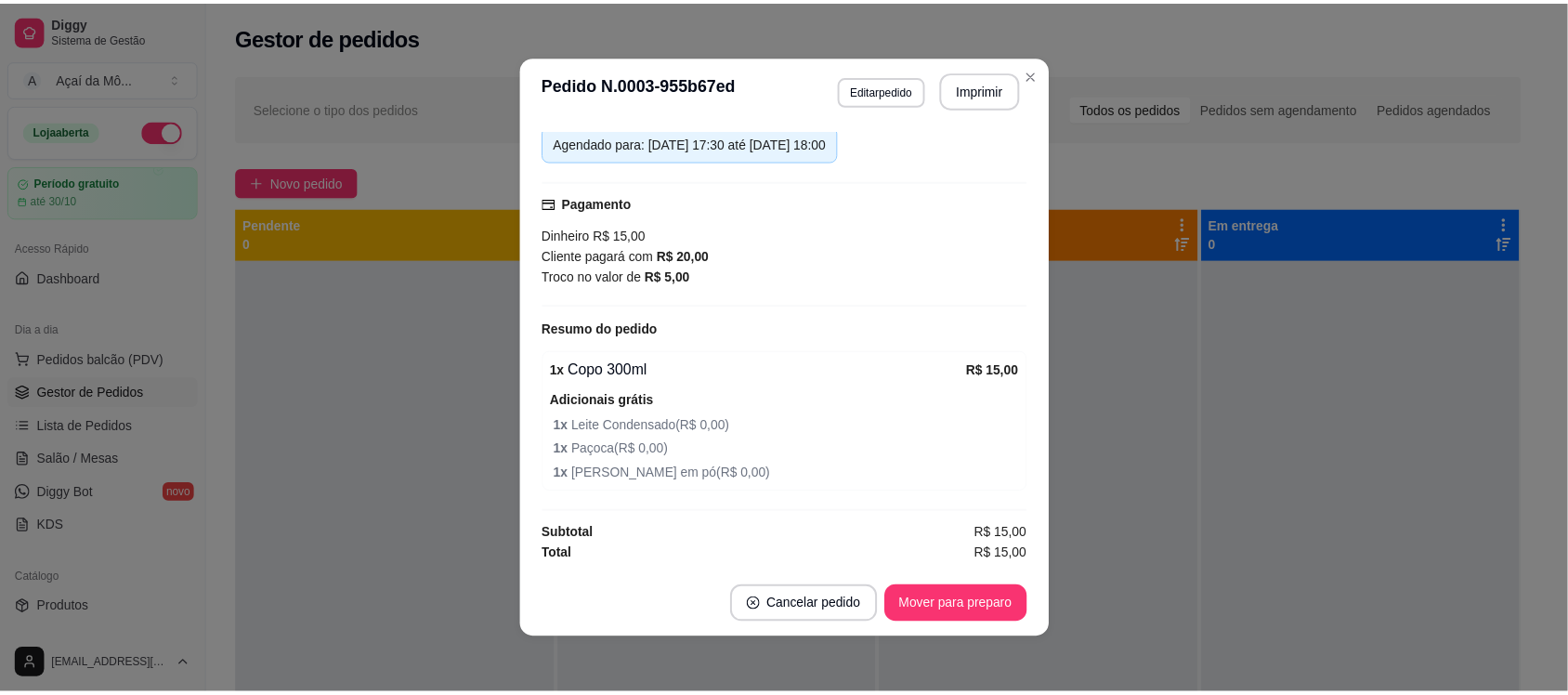
scroll to position [336, 0]
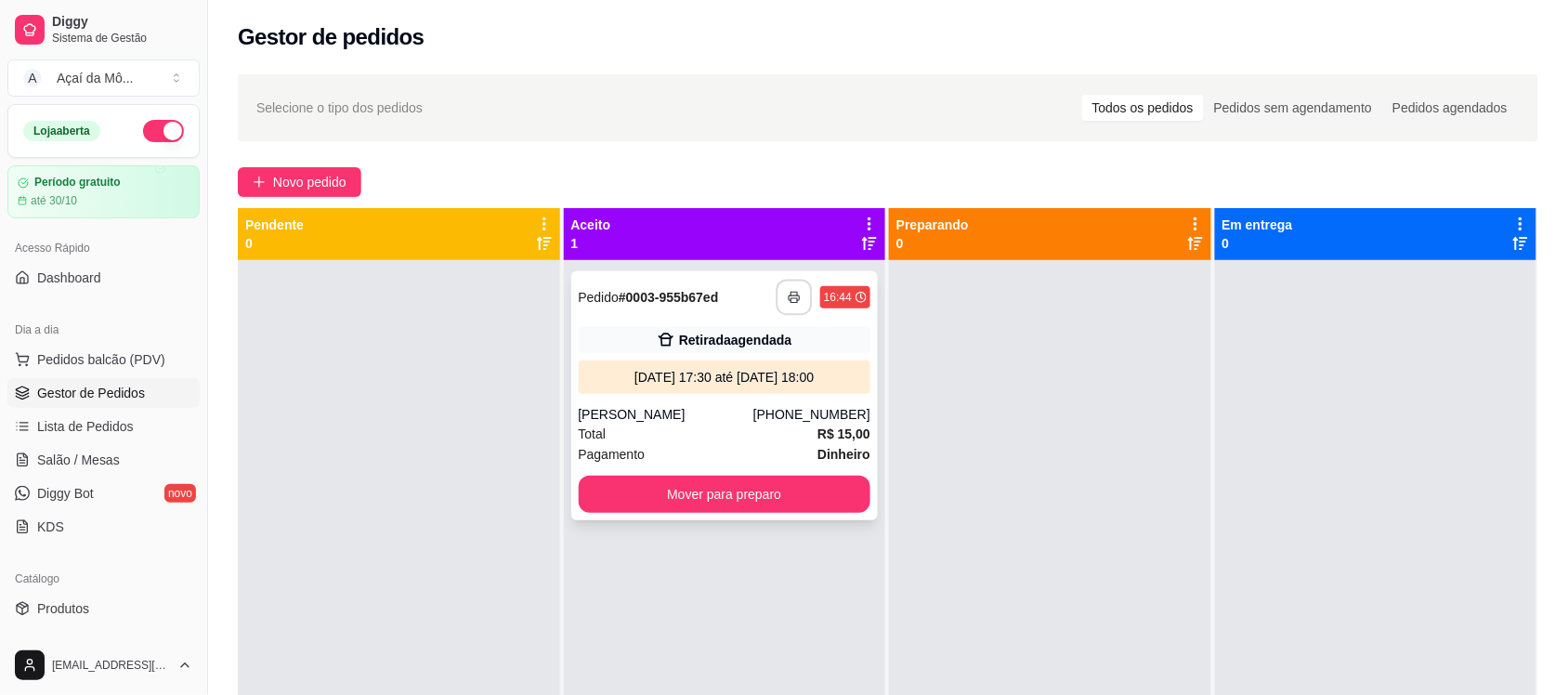
click at [791, 291] on icon "button" at bounding box center [793, 297] width 13 height 13
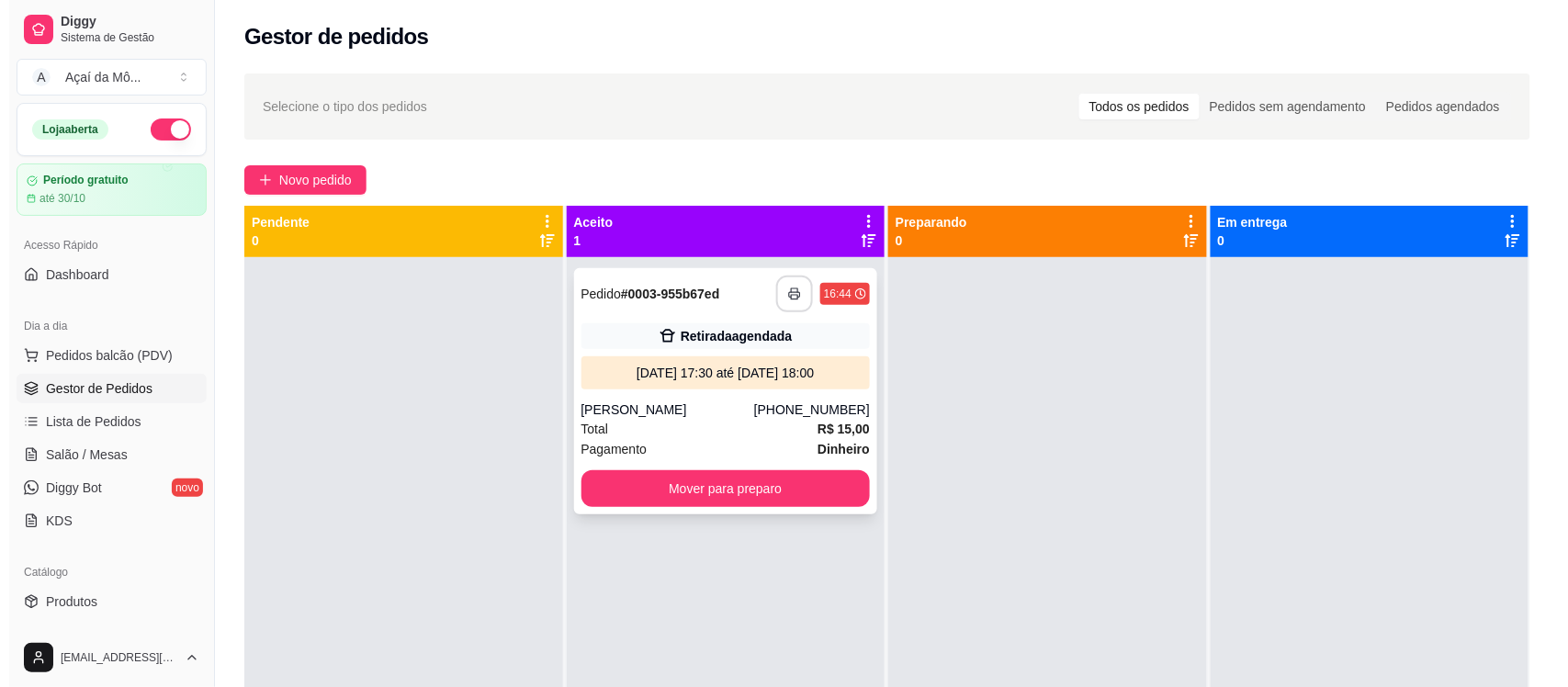
scroll to position [0, 0]
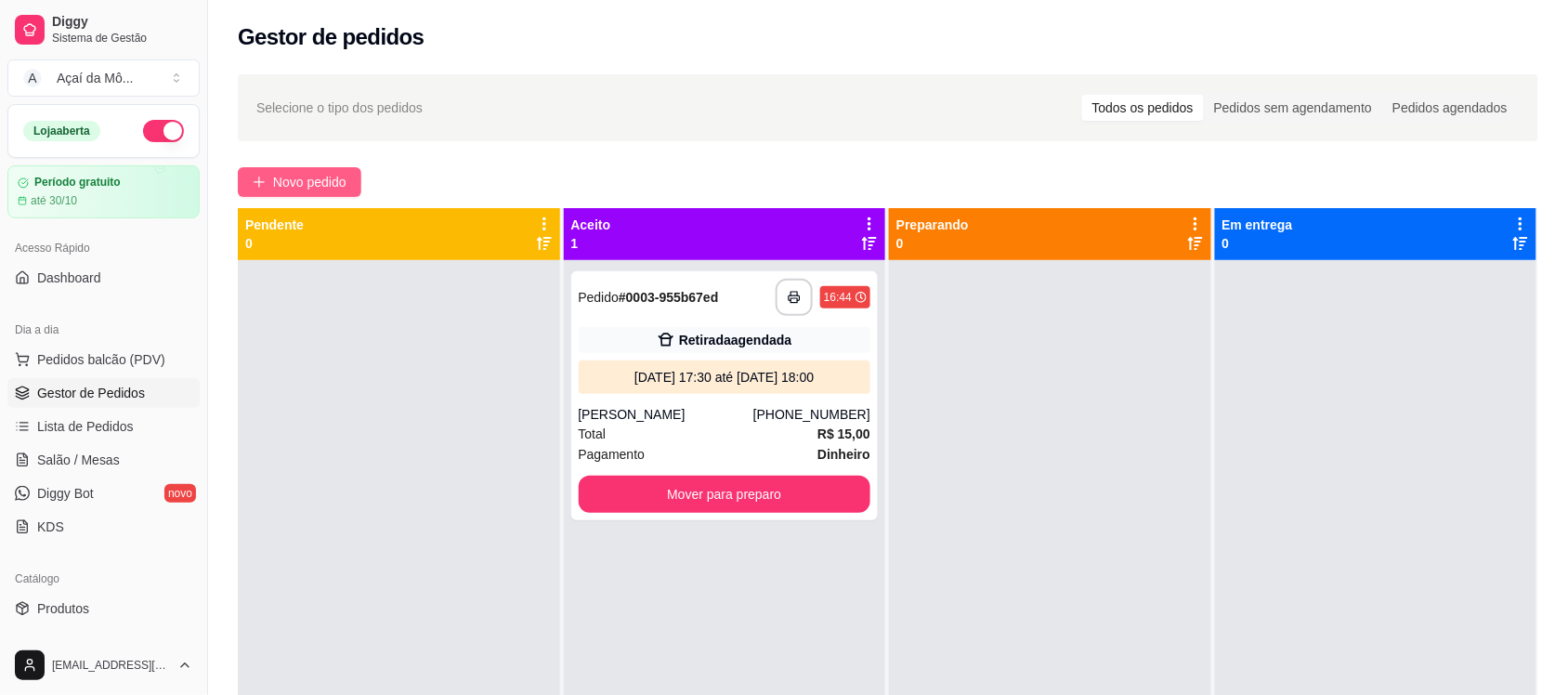
click at [340, 186] on span "Novo pedido" at bounding box center [310, 182] width 73 height 21
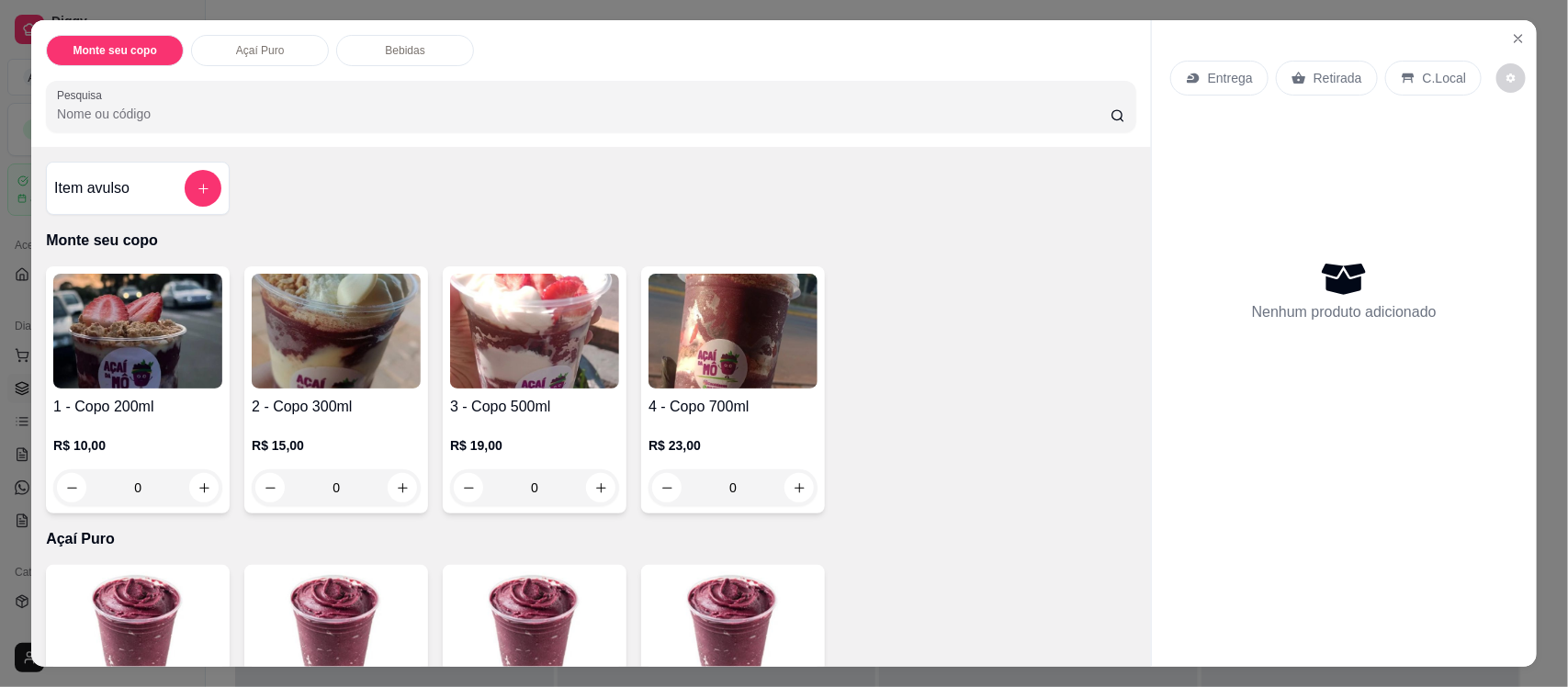
click at [185, 483] on div "0" at bounding box center [138, 488] width 169 height 37
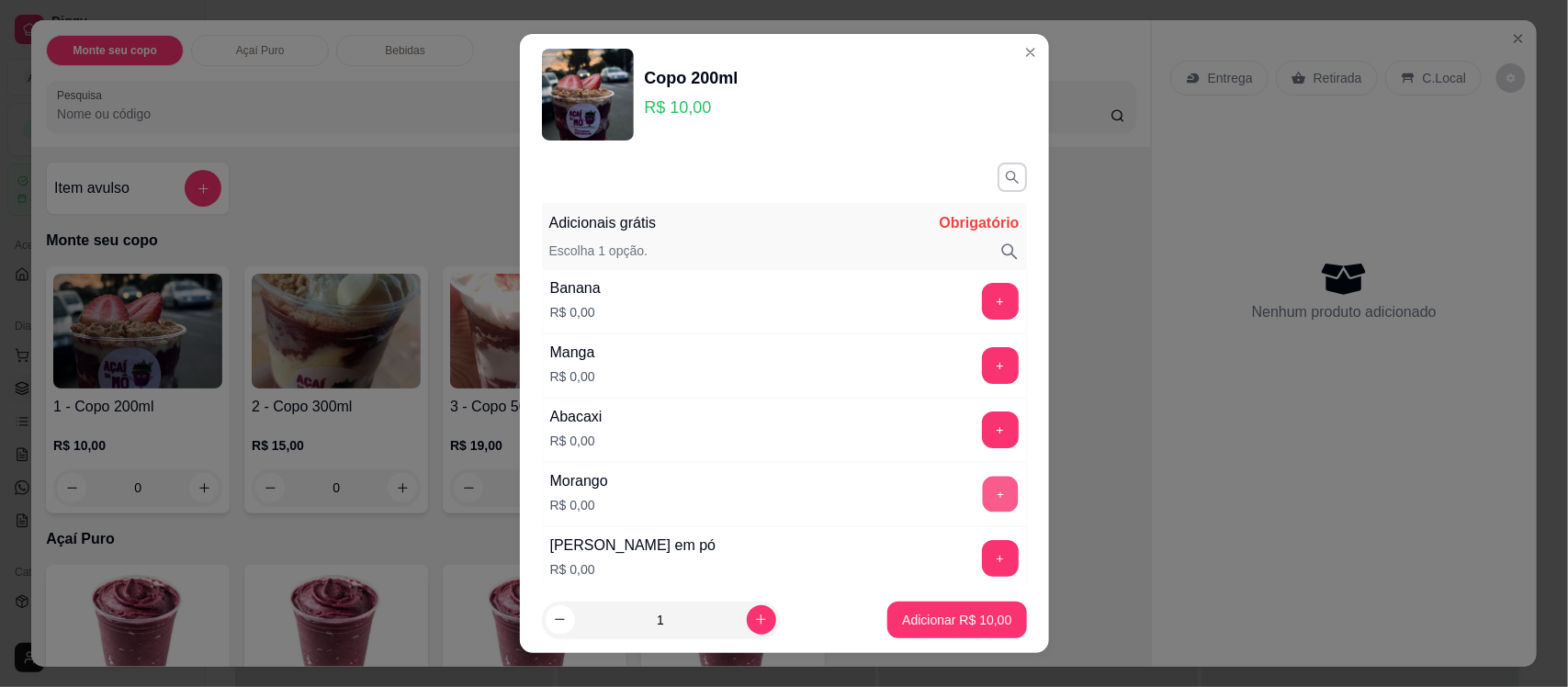
click at [982, 494] on button "+" at bounding box center [999, 494] width 36 height 36
click at [979, 616] on p "Adicionar R$ 10,00" at bounding box center [956, 620] width 106 height 18
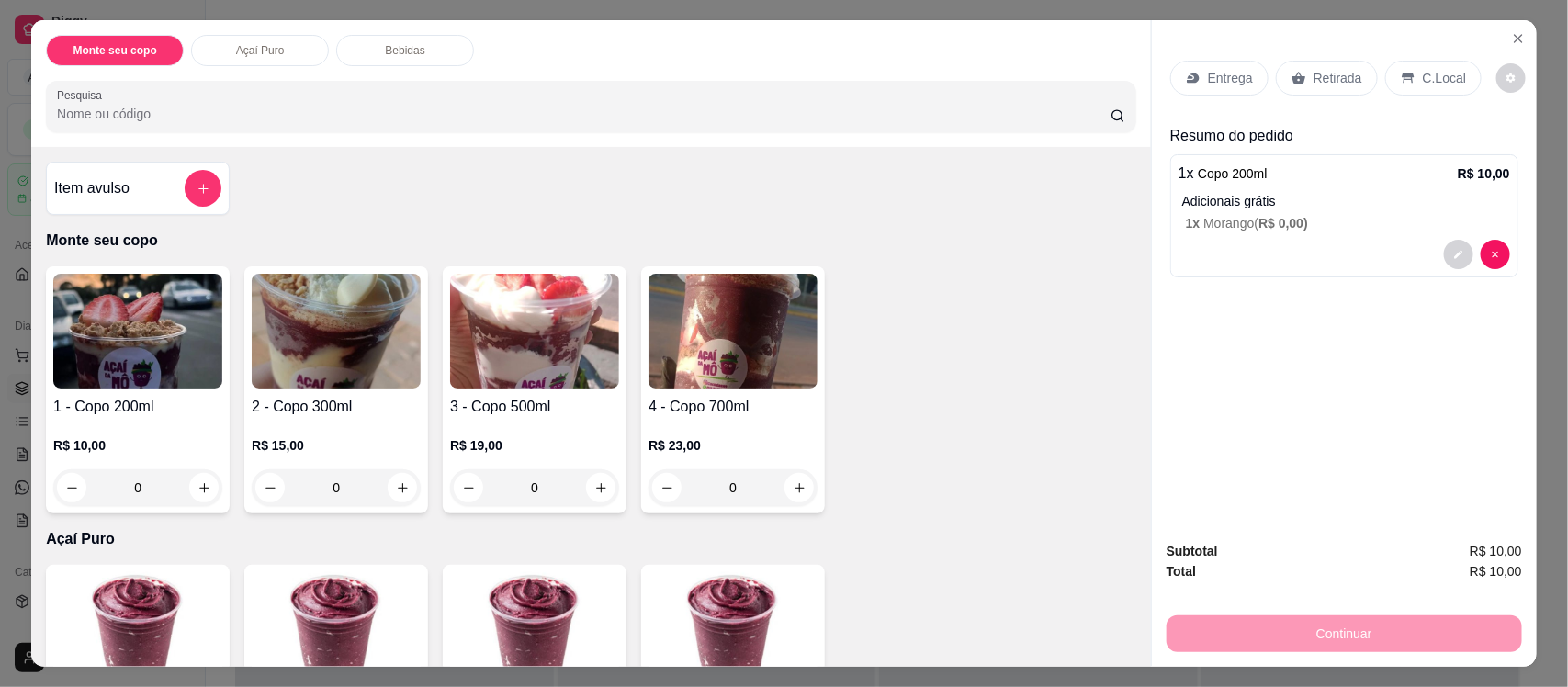
click at [202, 490] on div "0" at bounding box center [138, 488] width 169 height 37
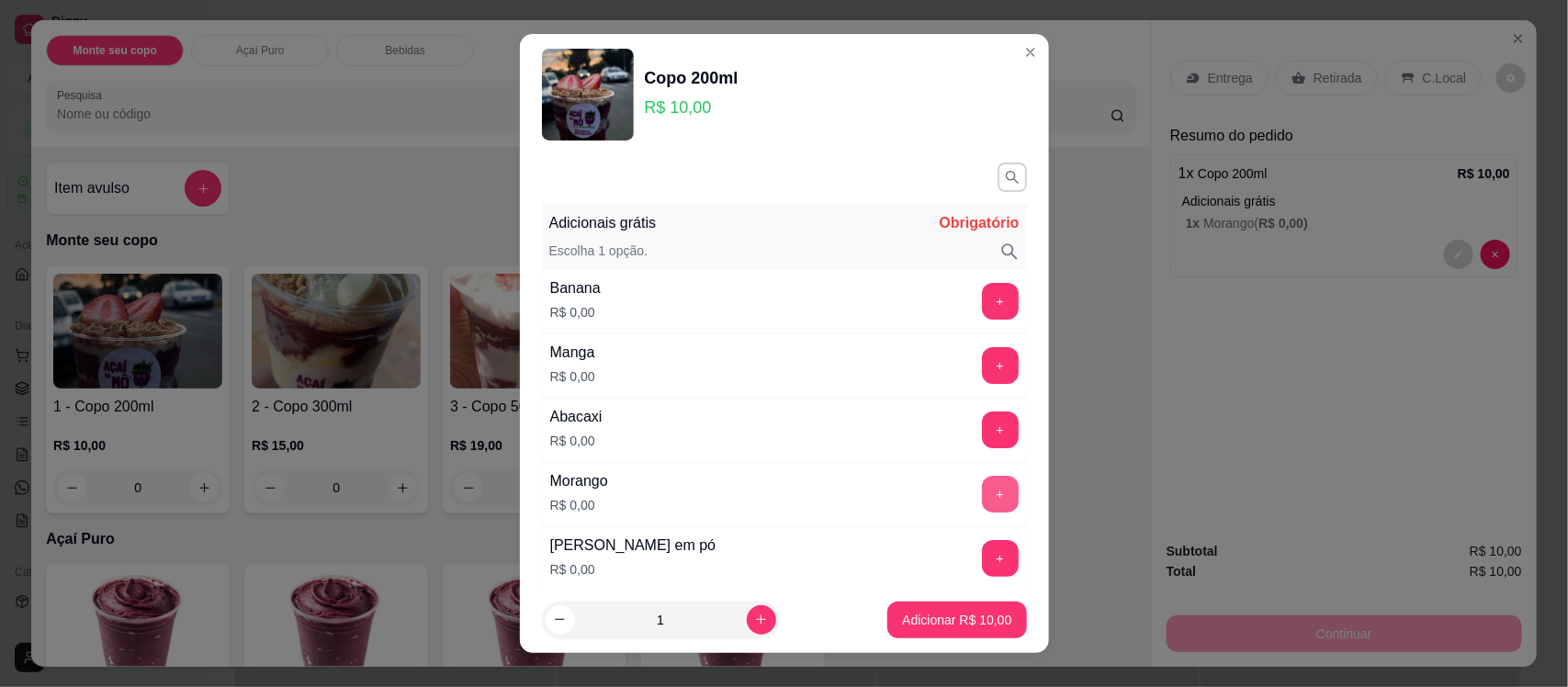
click at [982, 493] on button "+" at bounding box center [1000, 495] width 37 height 37
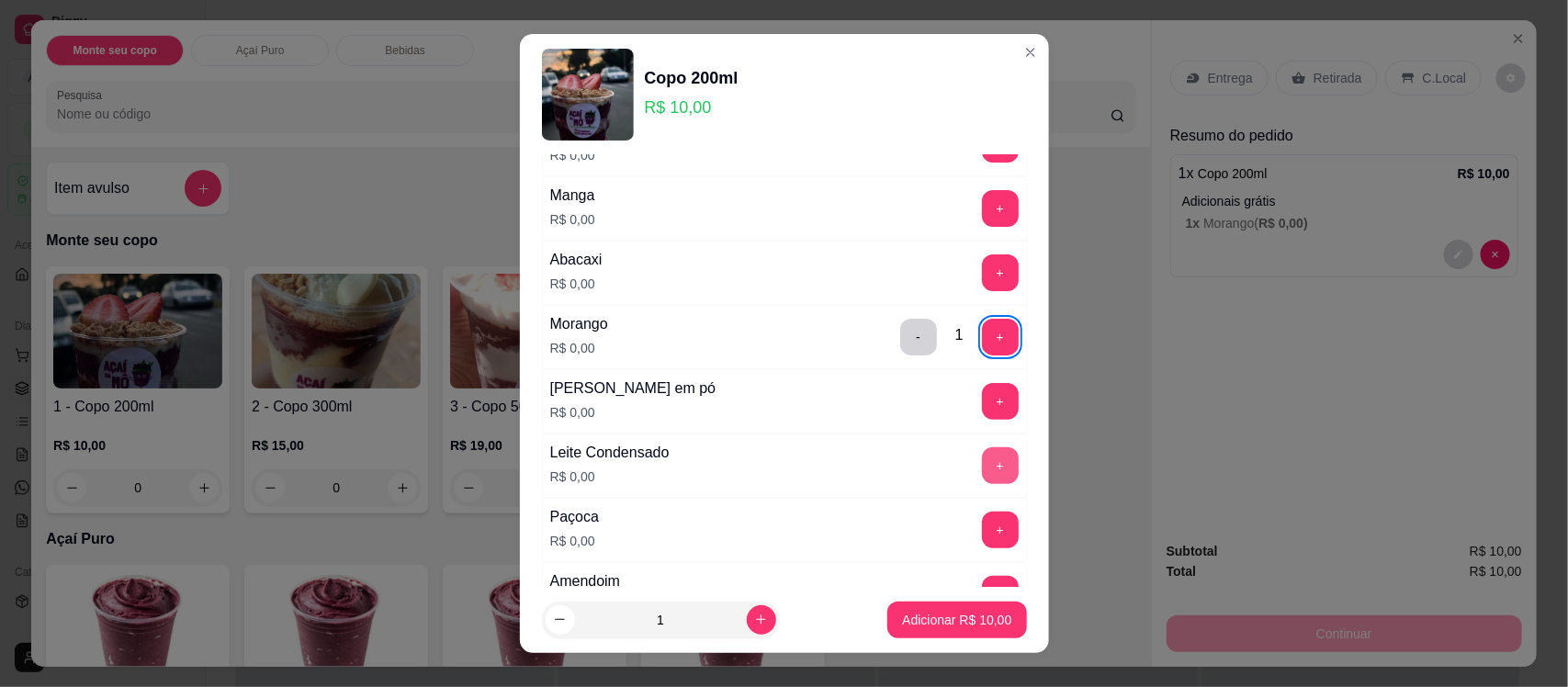
scroll to position [183, 0]
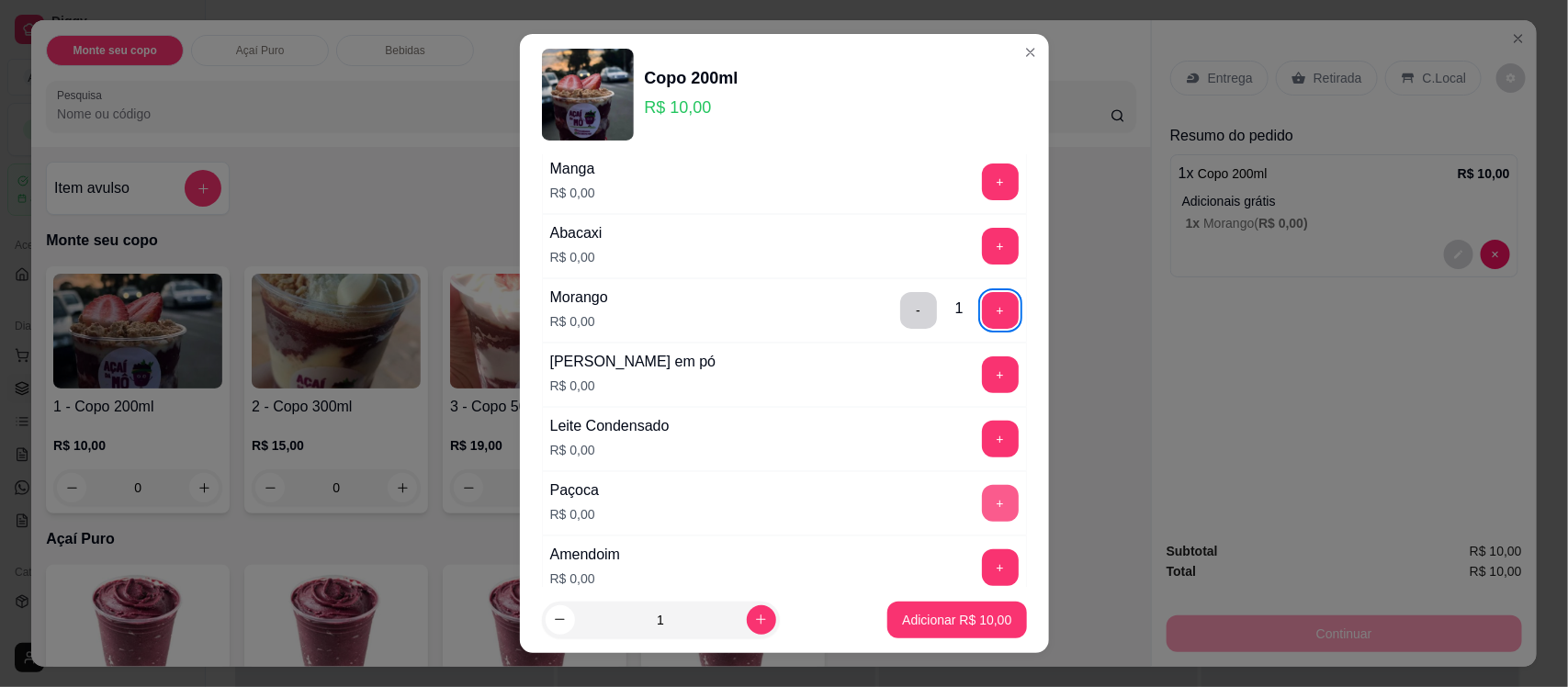
click at [982, 493] on button "+" at bounding box center [1000, 504] width 37 height 37
click at [979, 622] on p "Adicionar R$ 10,00" at bounding box center [956, 620] width 106 height 18
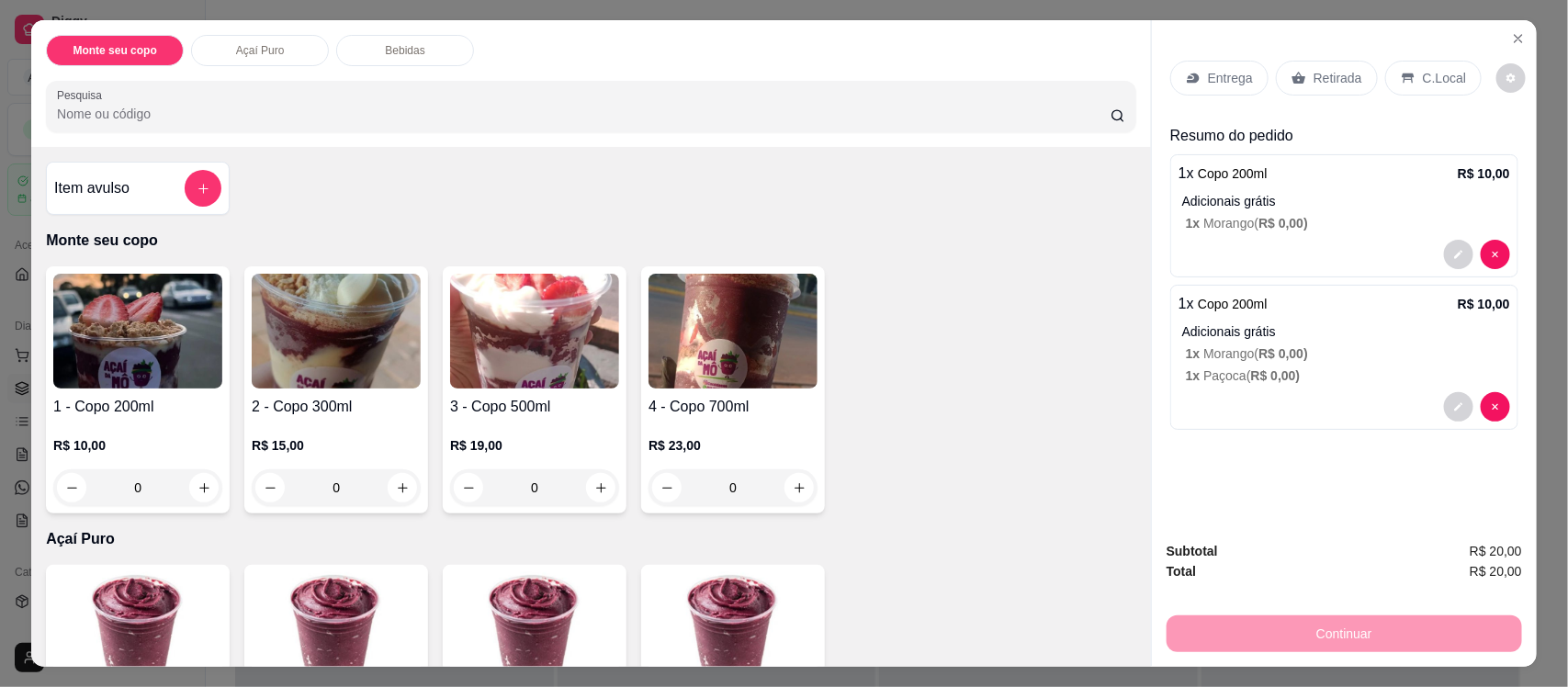
click at [383, 485] on div "0" at bounding box center [336, 488] width 169 height 37
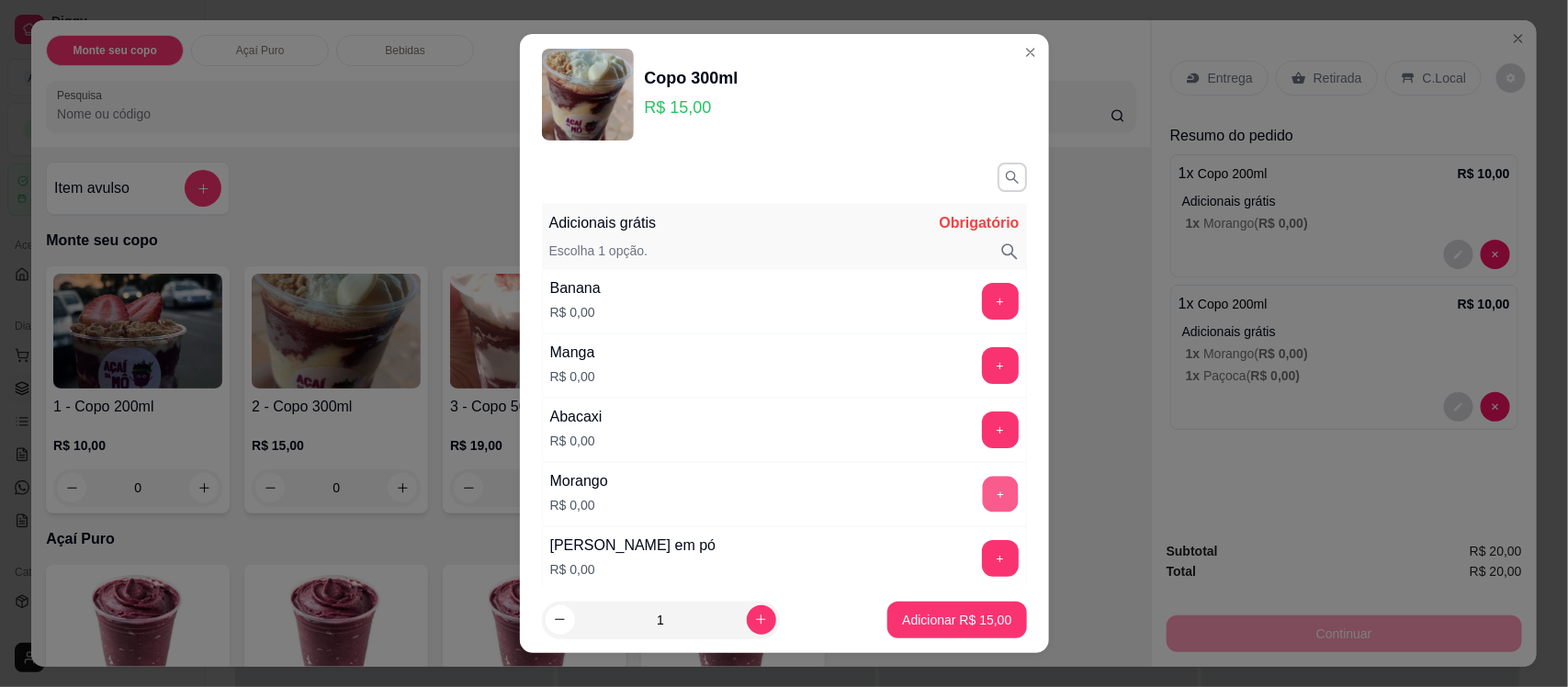
click at [982, 488] on button "+" at bounding box center [999, 494] width 36 height 36
click at [982, 552] on button "+" at bounding box center [999, 558] width 36 height 36
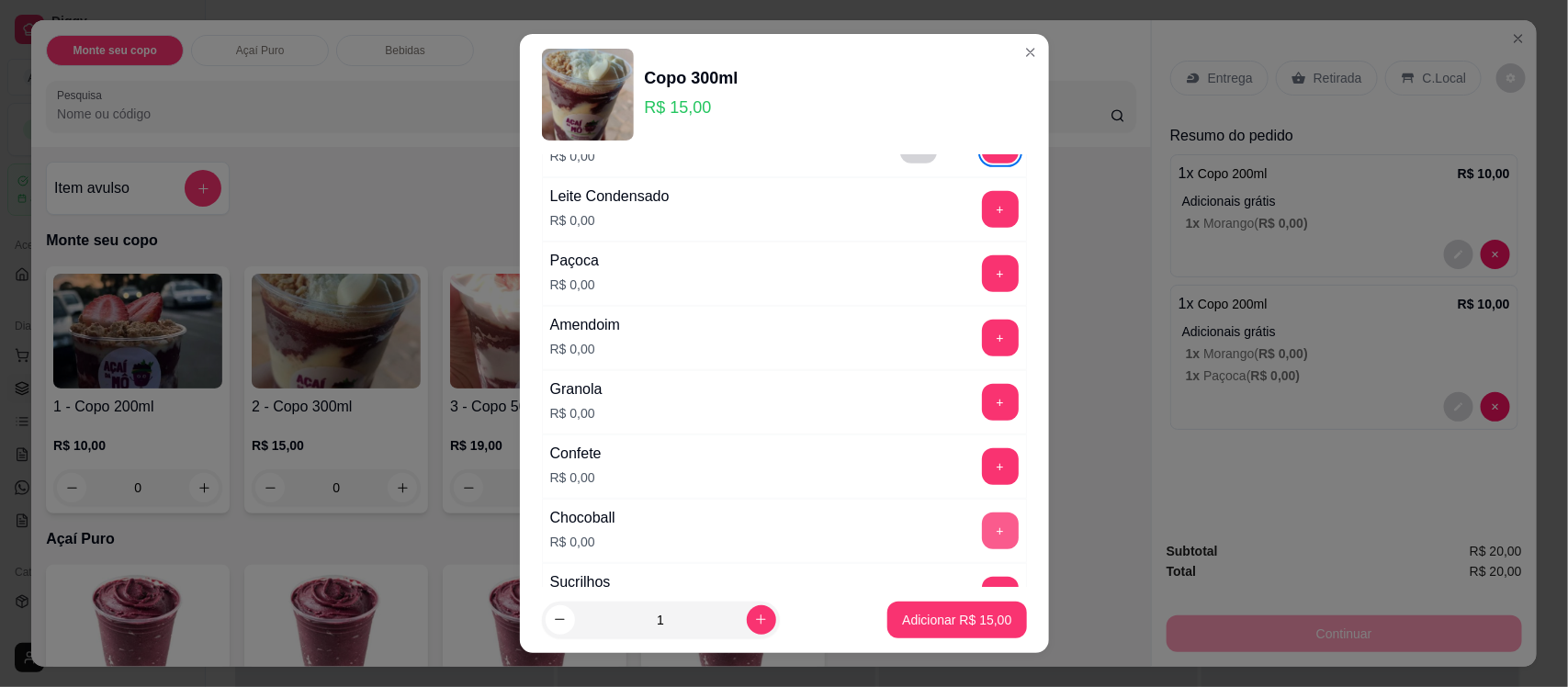
scroll to position [460, 0]
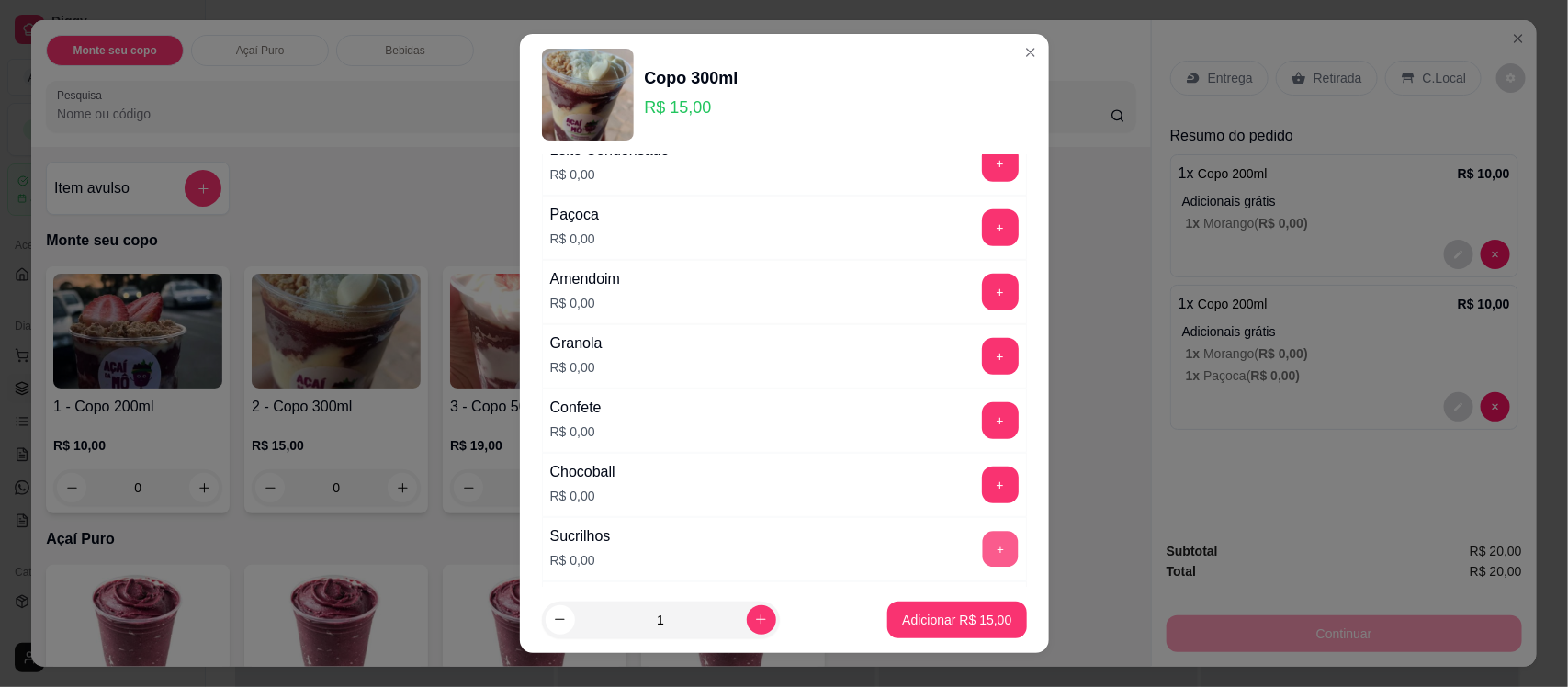
click at [982, 552] on button "+" at bounding box center [999, 549] width 36 height 36
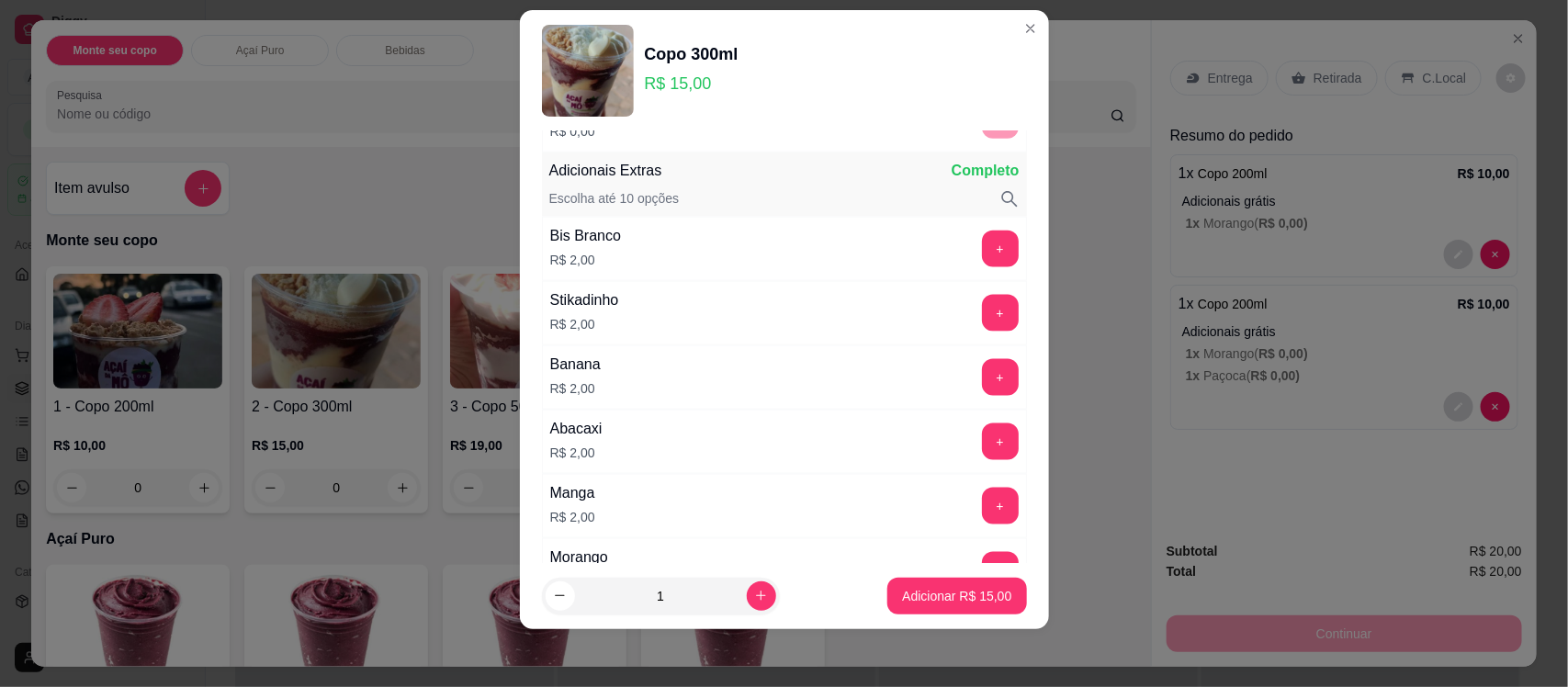
scroll to position [1085, 0]
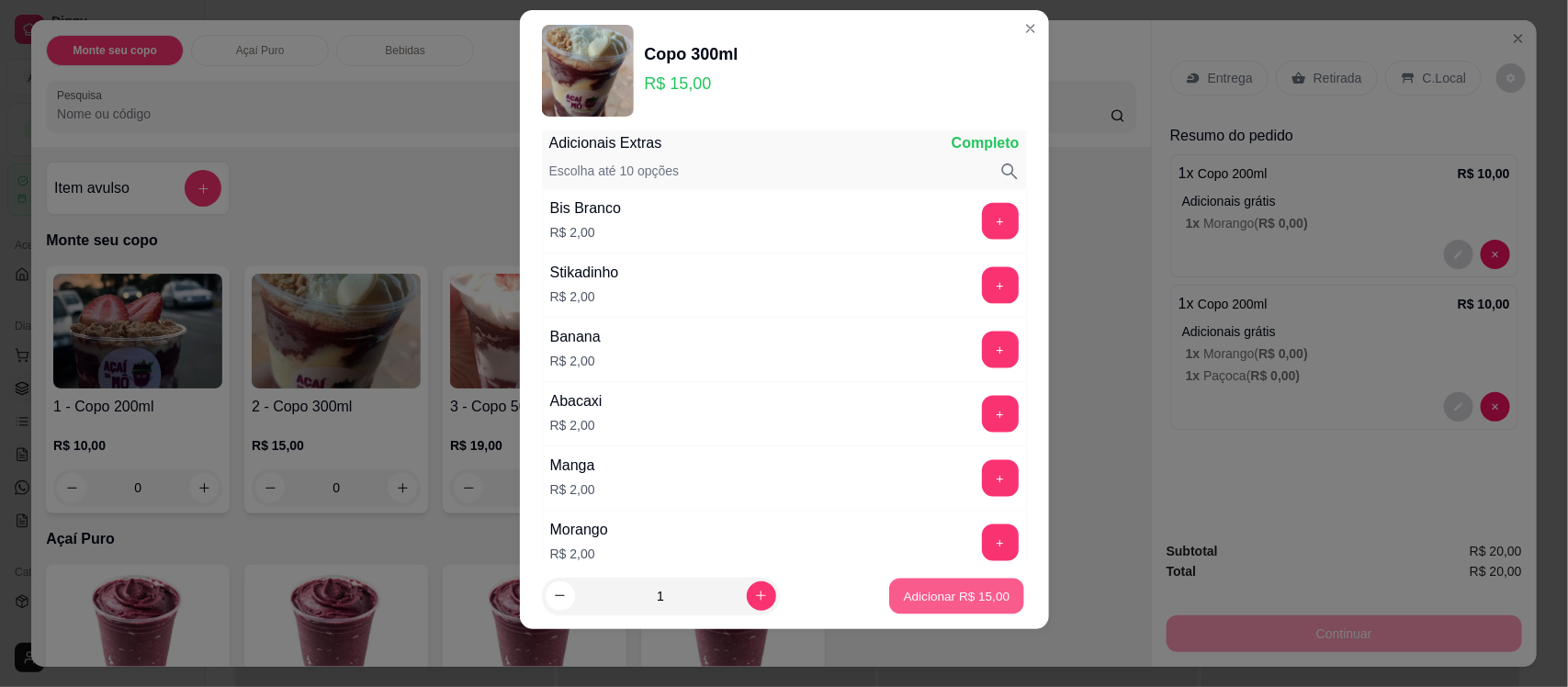
click at [960, 598] on p "Adicionar R$ 15,00" at bounding box center [956, 595] width 106 height 18
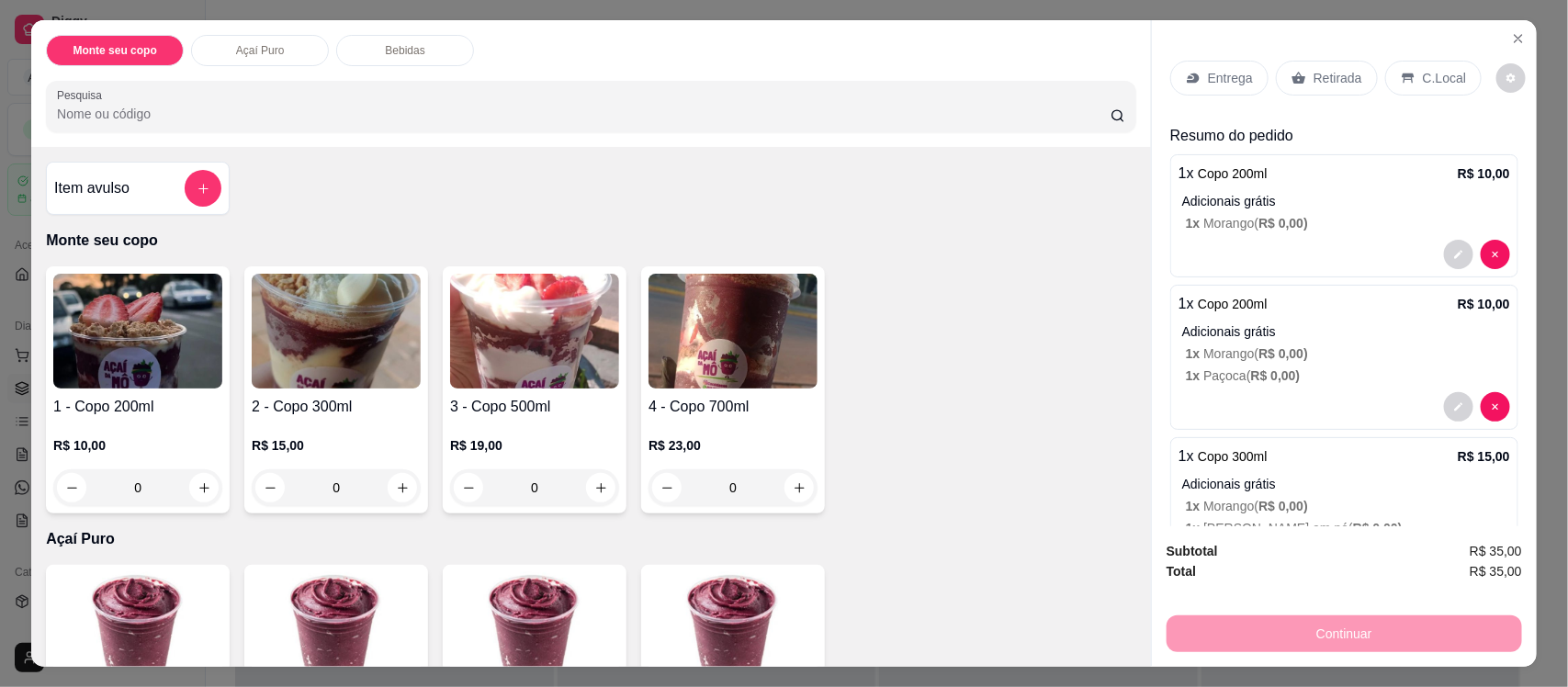
click at [400, 492] on div "0" at bounding box center [336, 488] width 169 height 37
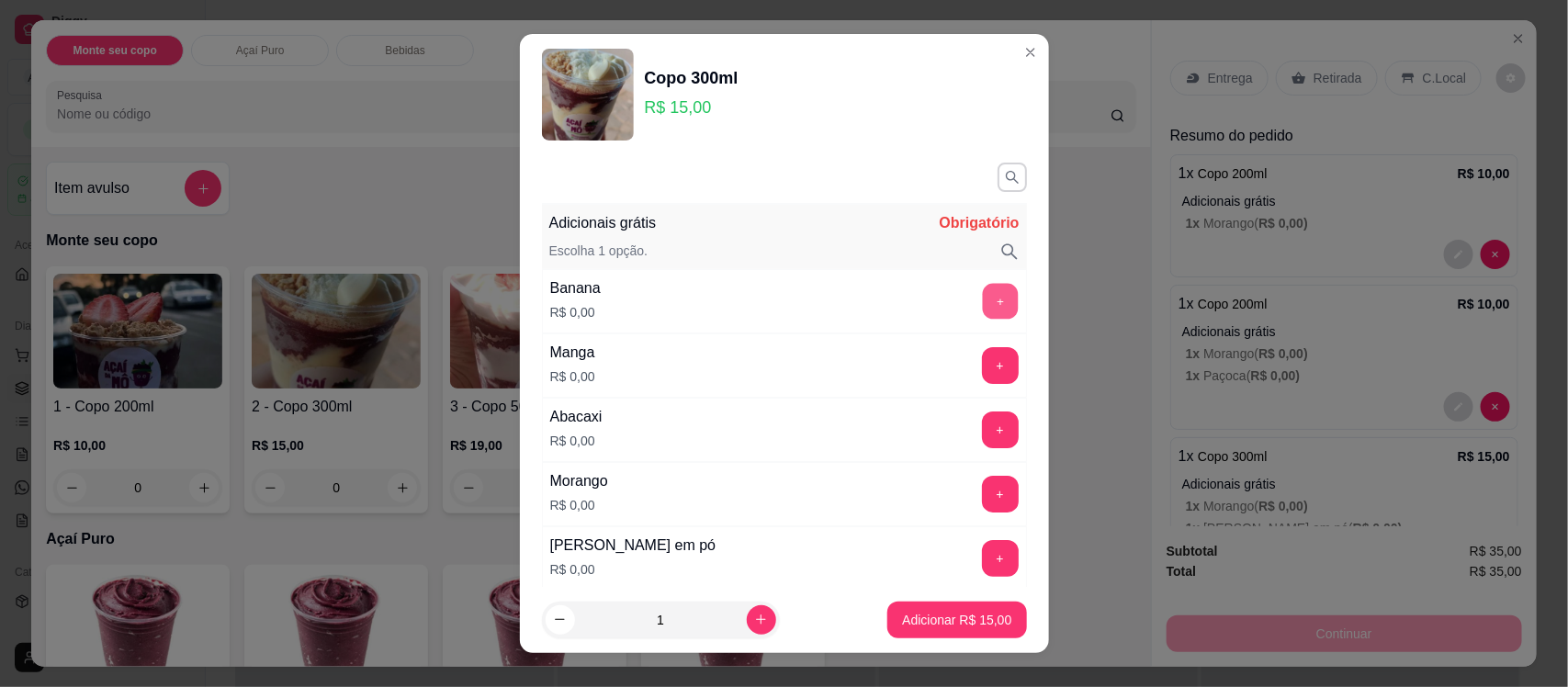
click at [982, 299] on button "+" at bounding box center [999, 302] width 36 height 36
click at [982, 555] on button "+" at bounding box center [999, 558] width 36 height 36
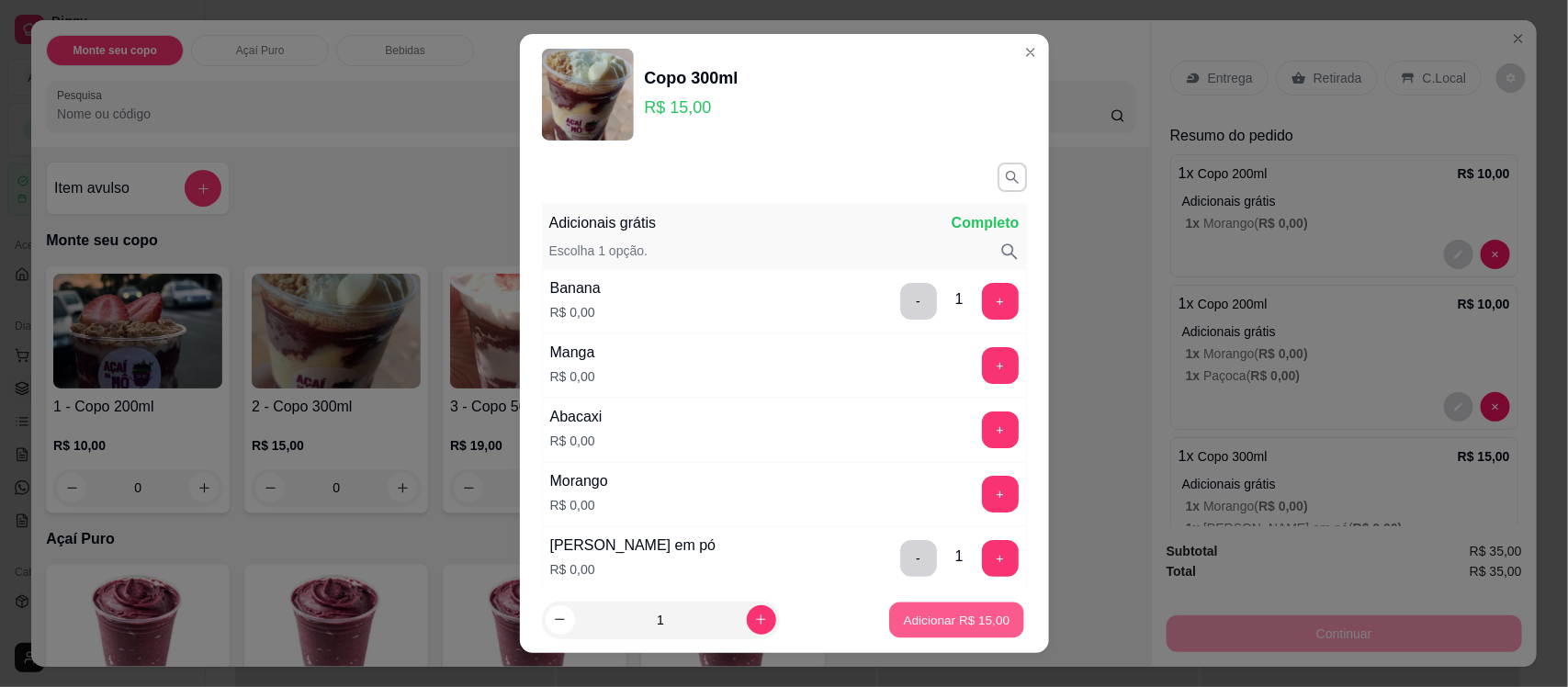
click at [975, 625] on p "Adicionar R$ 15,00" at bounding box center [956, 620] width 106 height 18
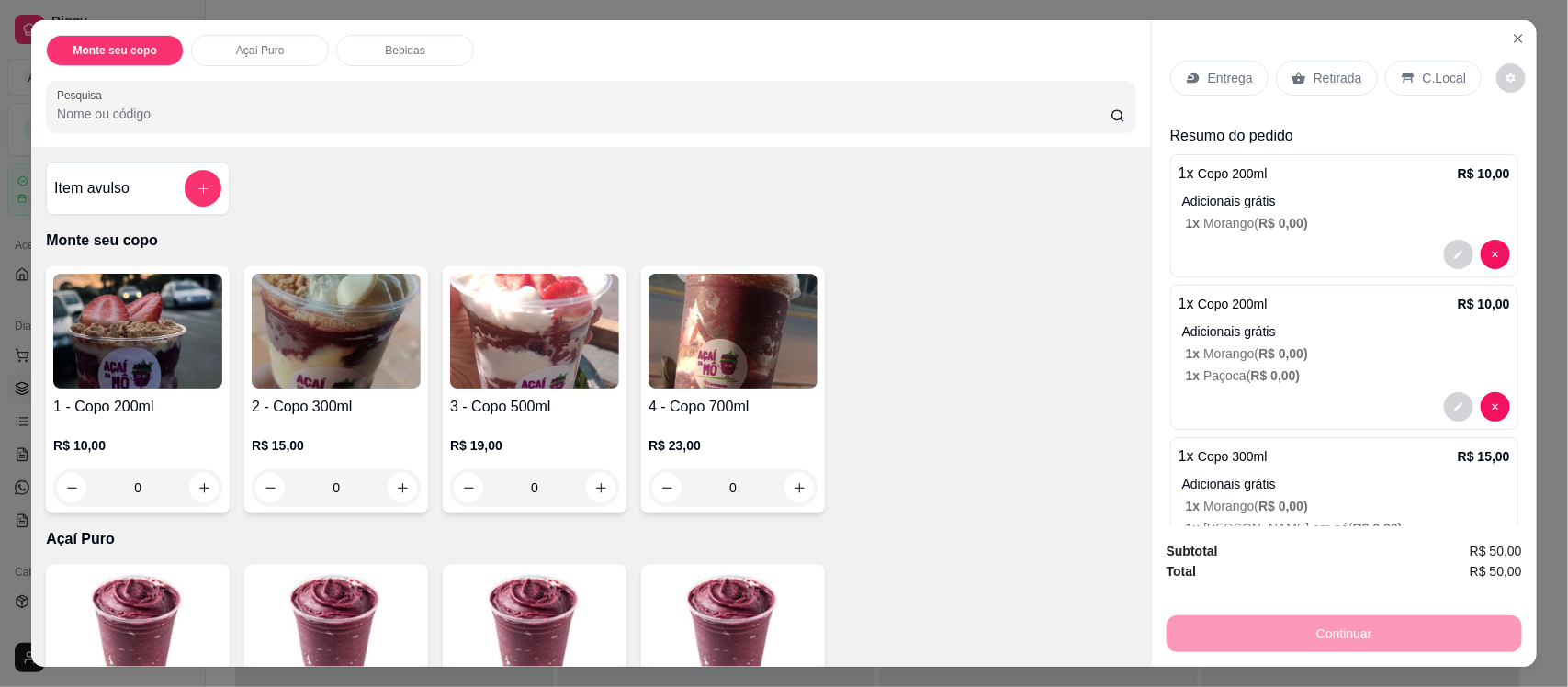
click at [592, 482] on div "0" at bounding box center [534, 488] width 169 height 37
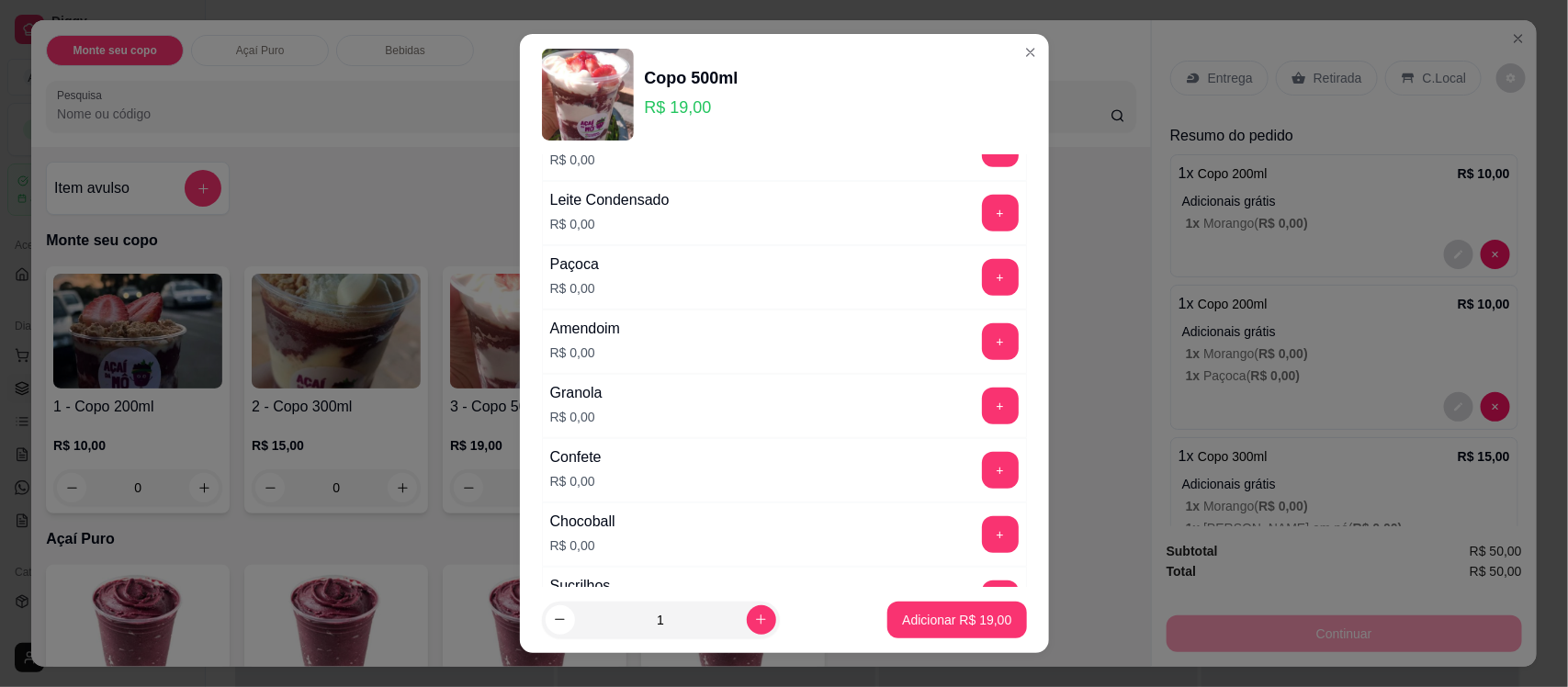
scroll to position [400, 0]
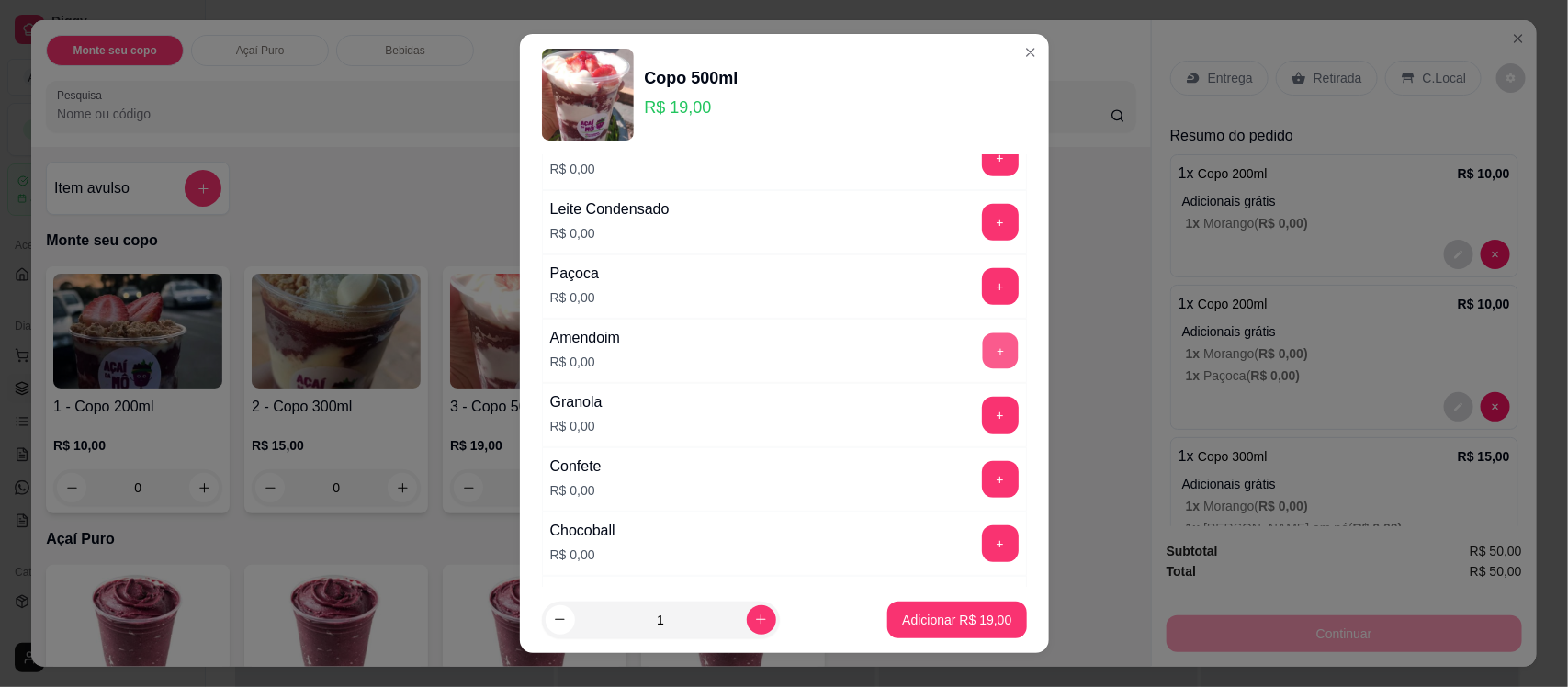
click at [982, 354] on button "+" at bounding box center [999, 351] width 36 height 36
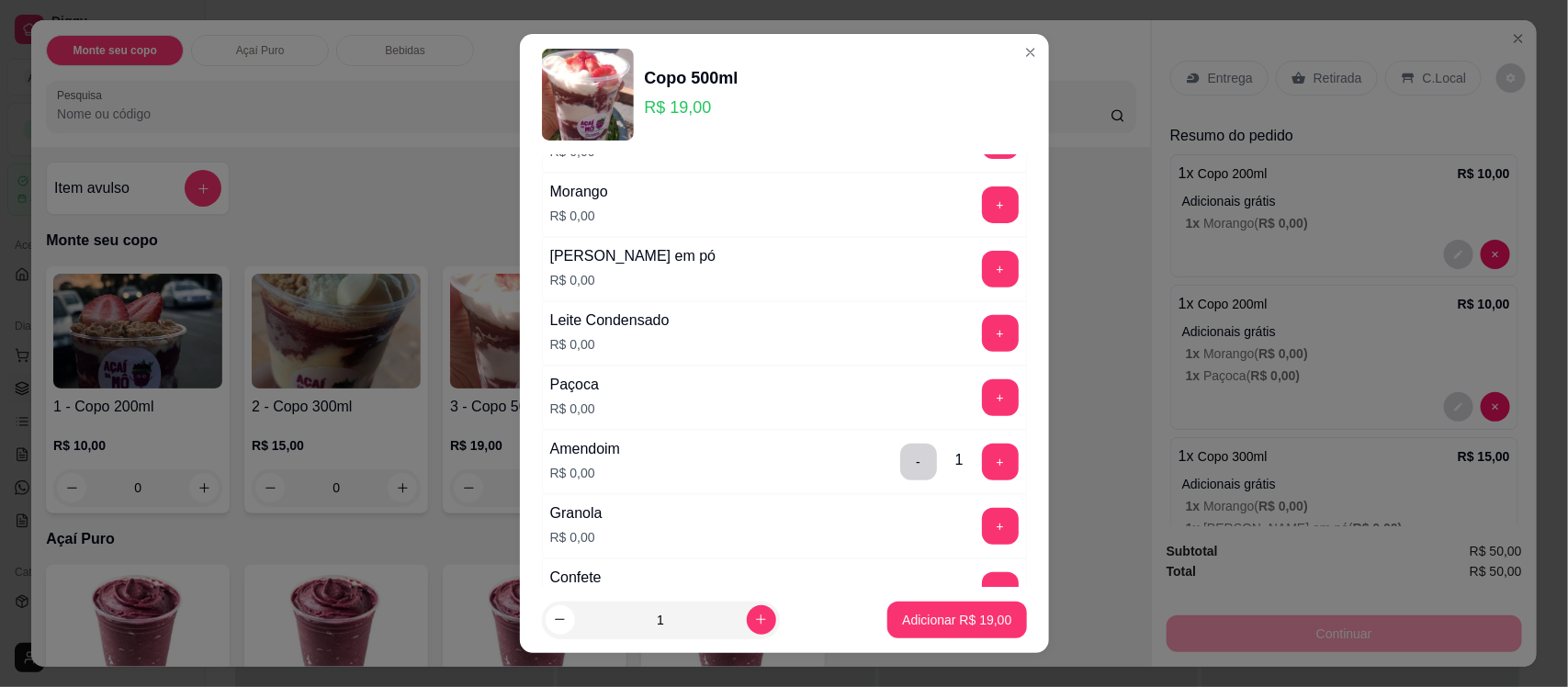
scroll to position [0, 0]
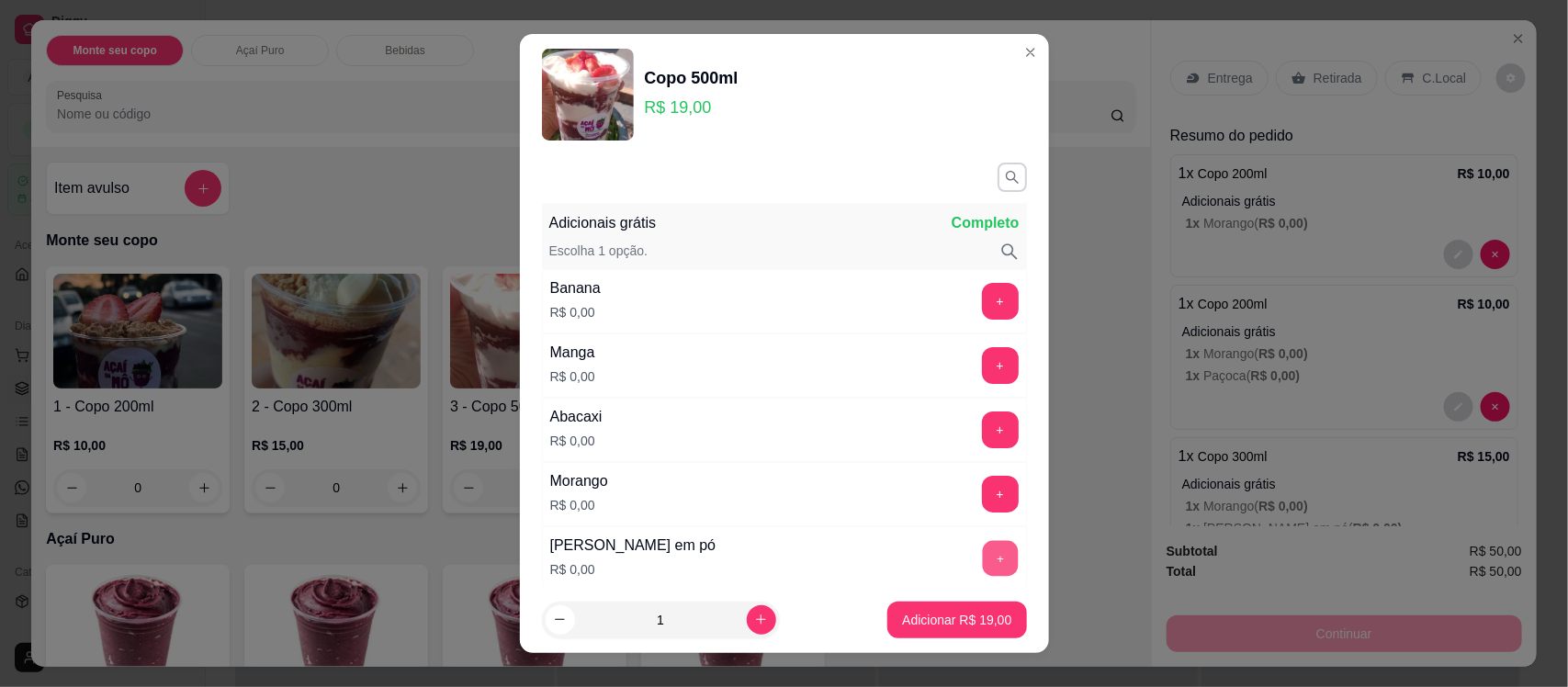
click at [982, 565] on button "+" at bounding box center [999, 558] width 36 height 36
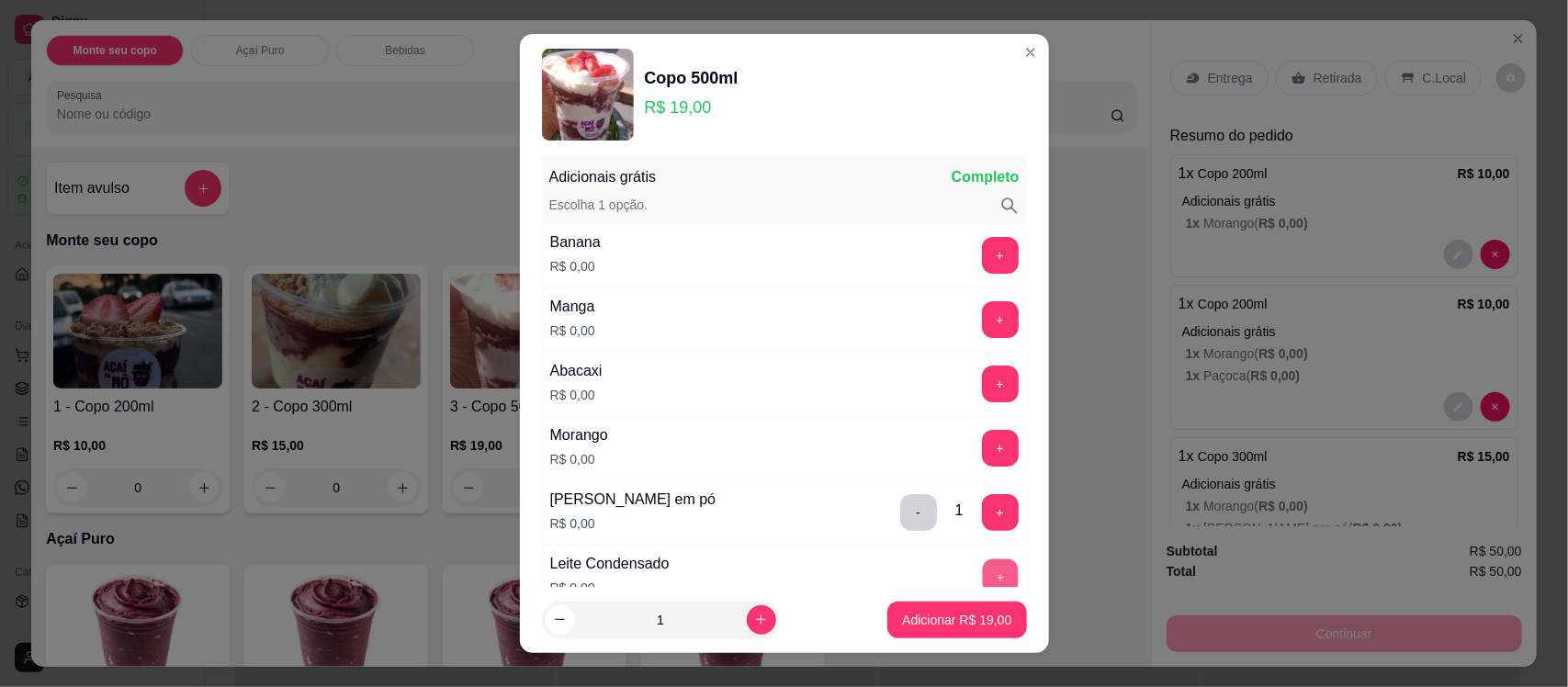
click at [982, 565] on button "+" at bounding box center [999, 577] width 36 height 36
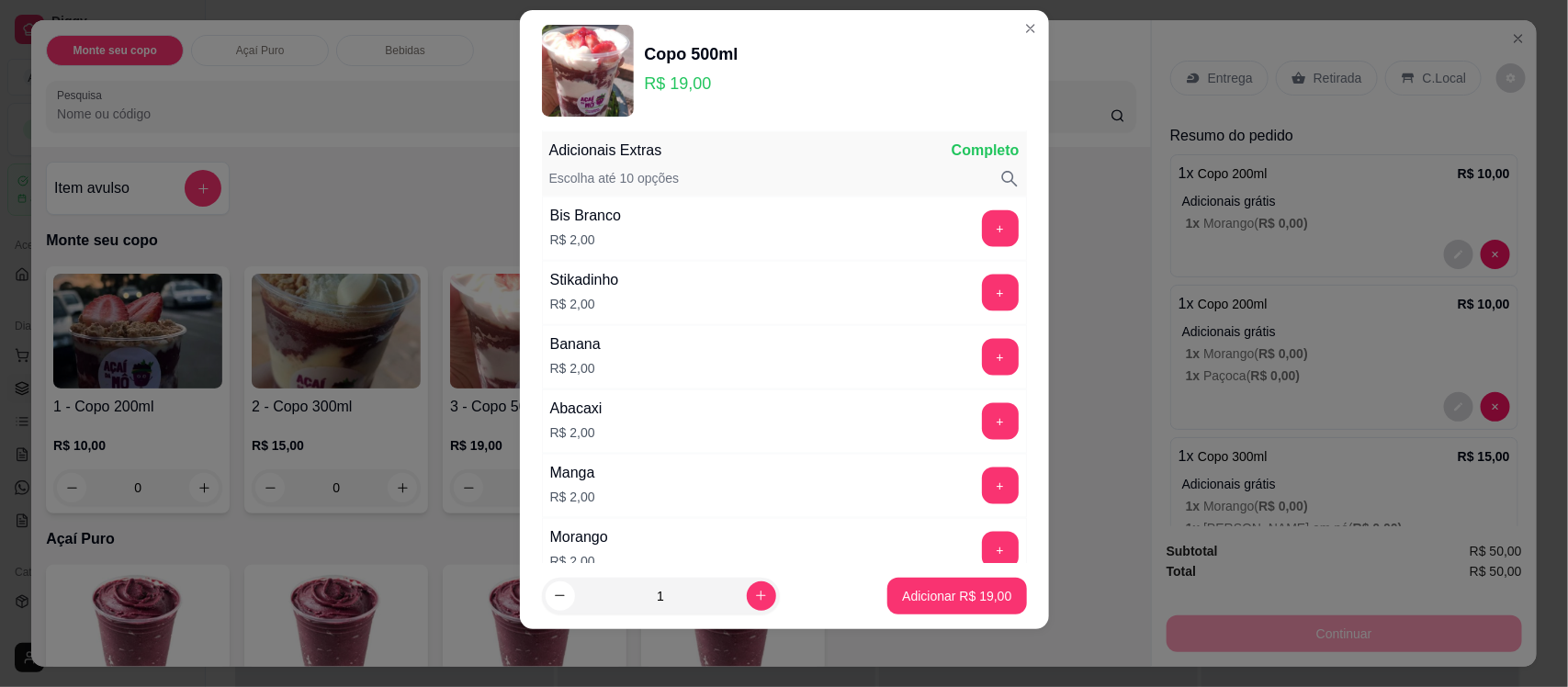
scroll to position [1085, 0]
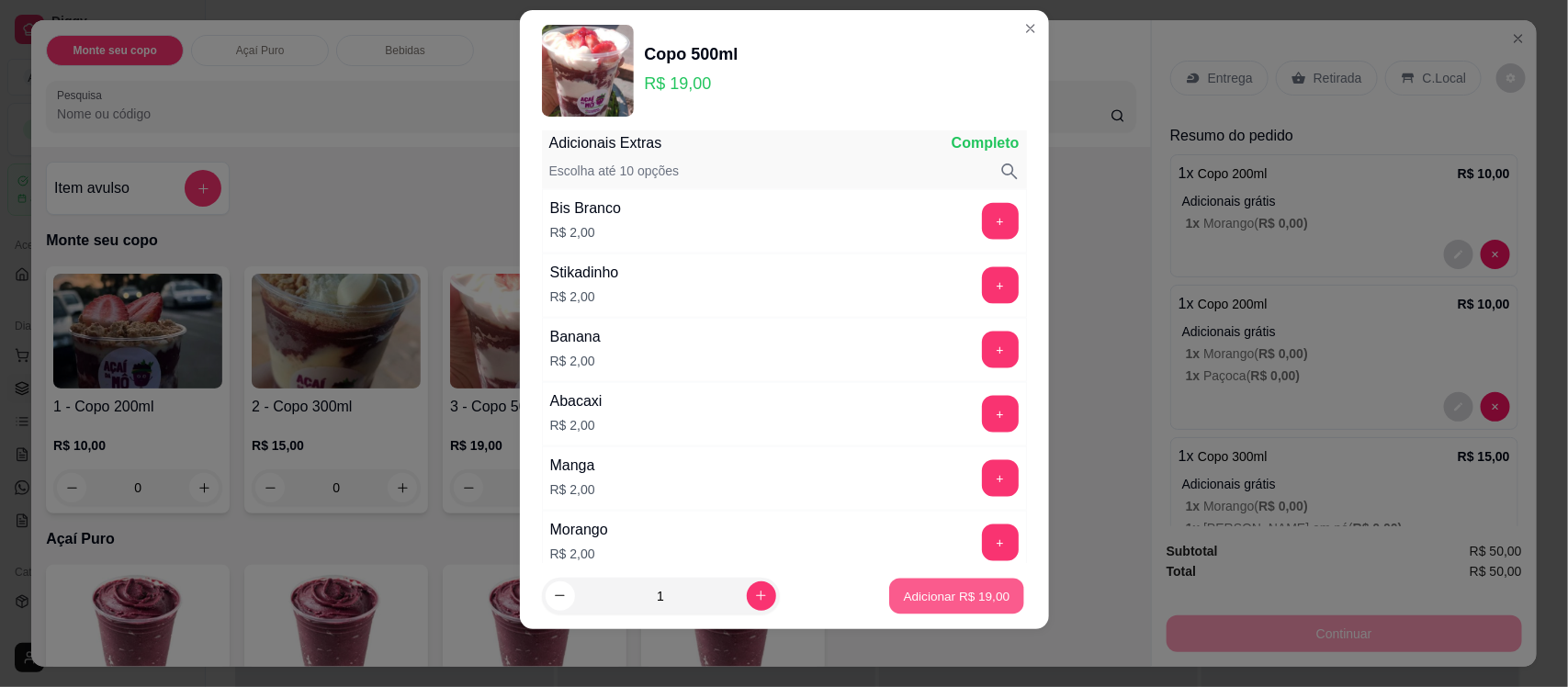
click at [960, 592] on p "Adicionar R$ 19,00" at bounding box center [956, 595] width 106 height 18
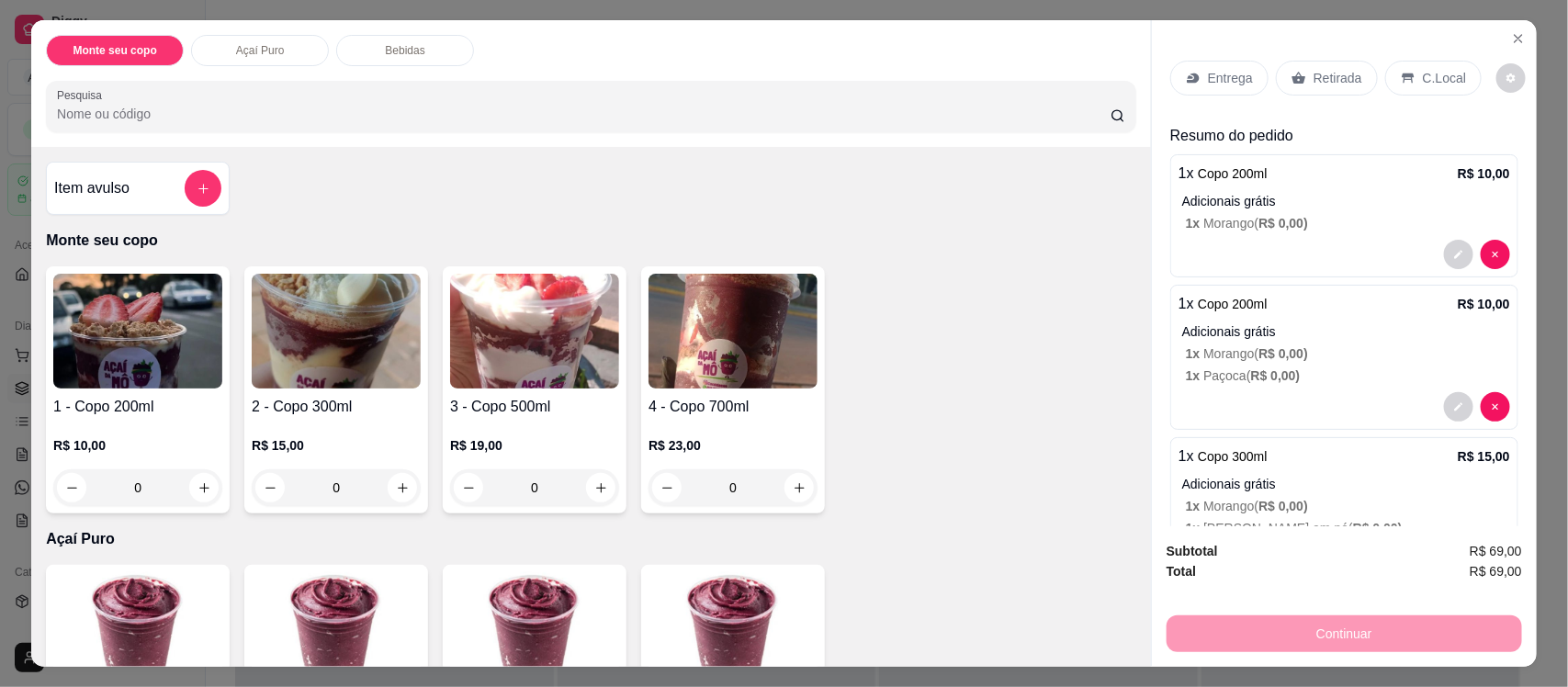
click at [593, 483] on div "0" at bounding box center [534, 488] width 169 height 37
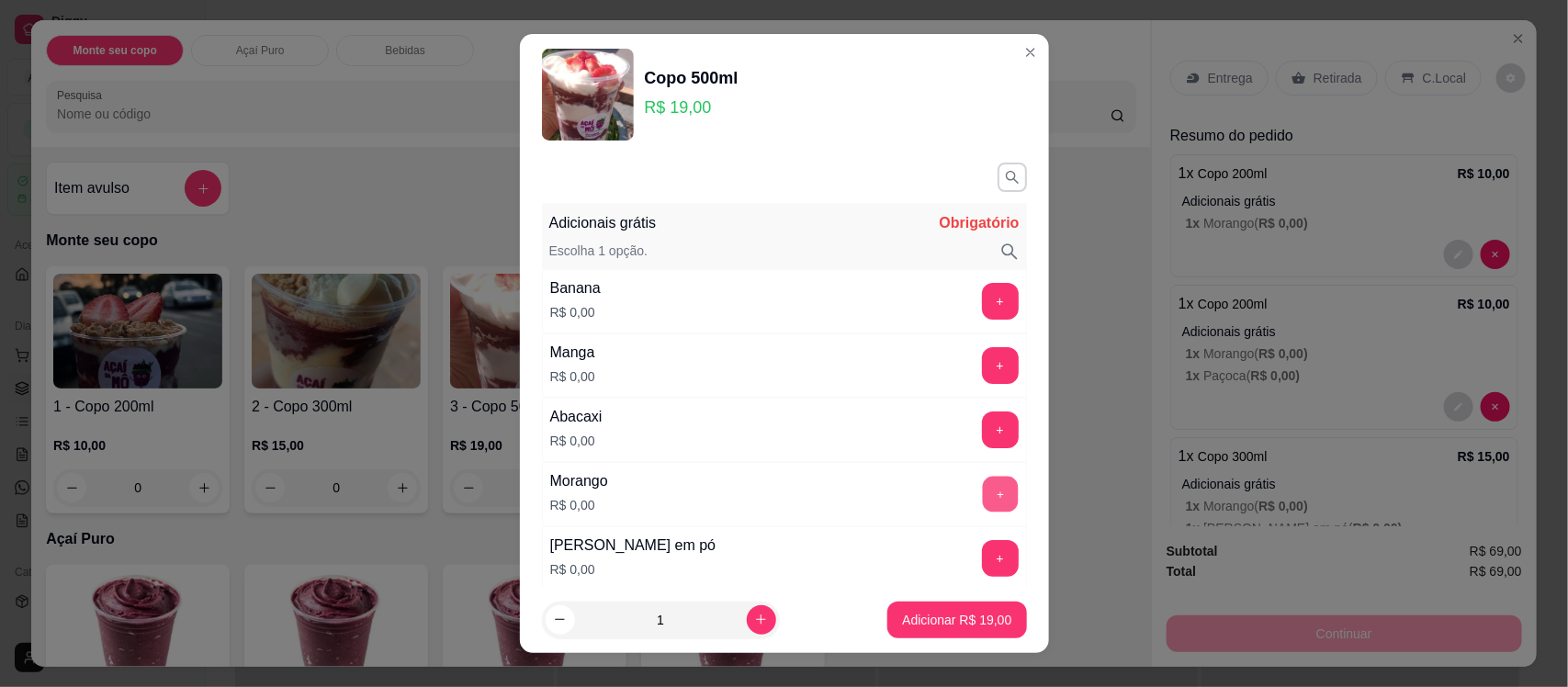
click at [982, 489] on button "+" at bounding box center [999, 494] width 36 height 36
click at [982, 576] on button "+" at bounding box center [999, 558] width 36 height 36
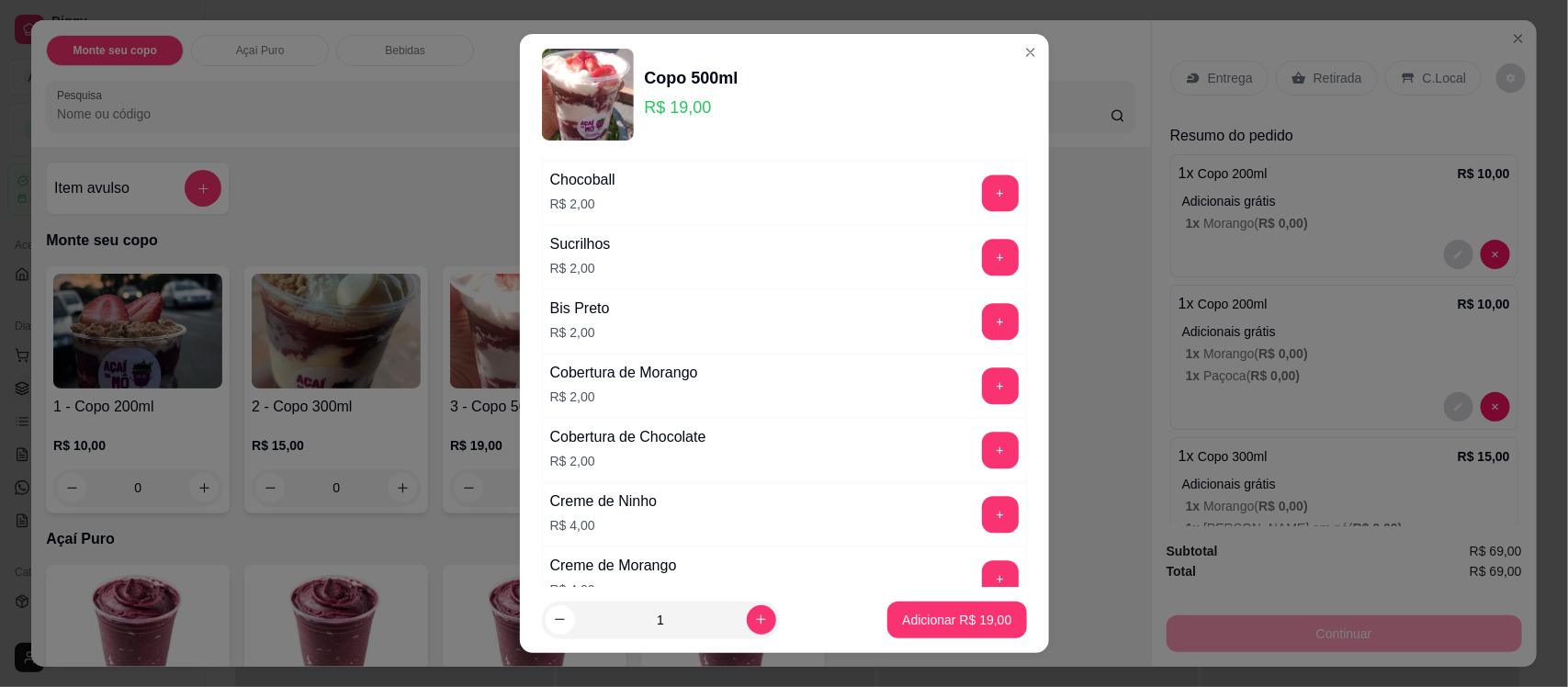
scroll to position [1929, 0]
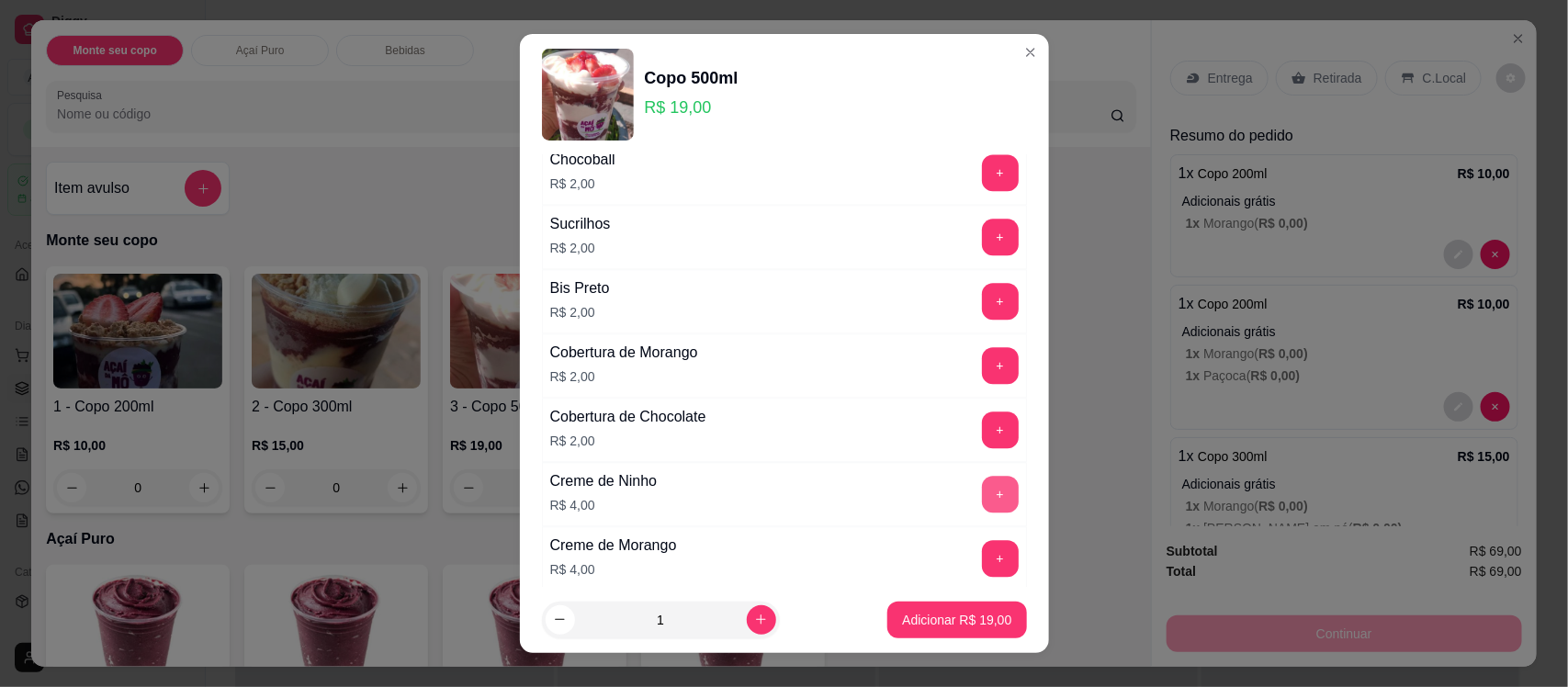
click at [982, 507] on button "+" at bounding box center [1000, 495] width 37 height 37
click at [937, 626] on p "Adicionar R$ 23,00" at bounding box center [956, 620] width 106 height 18
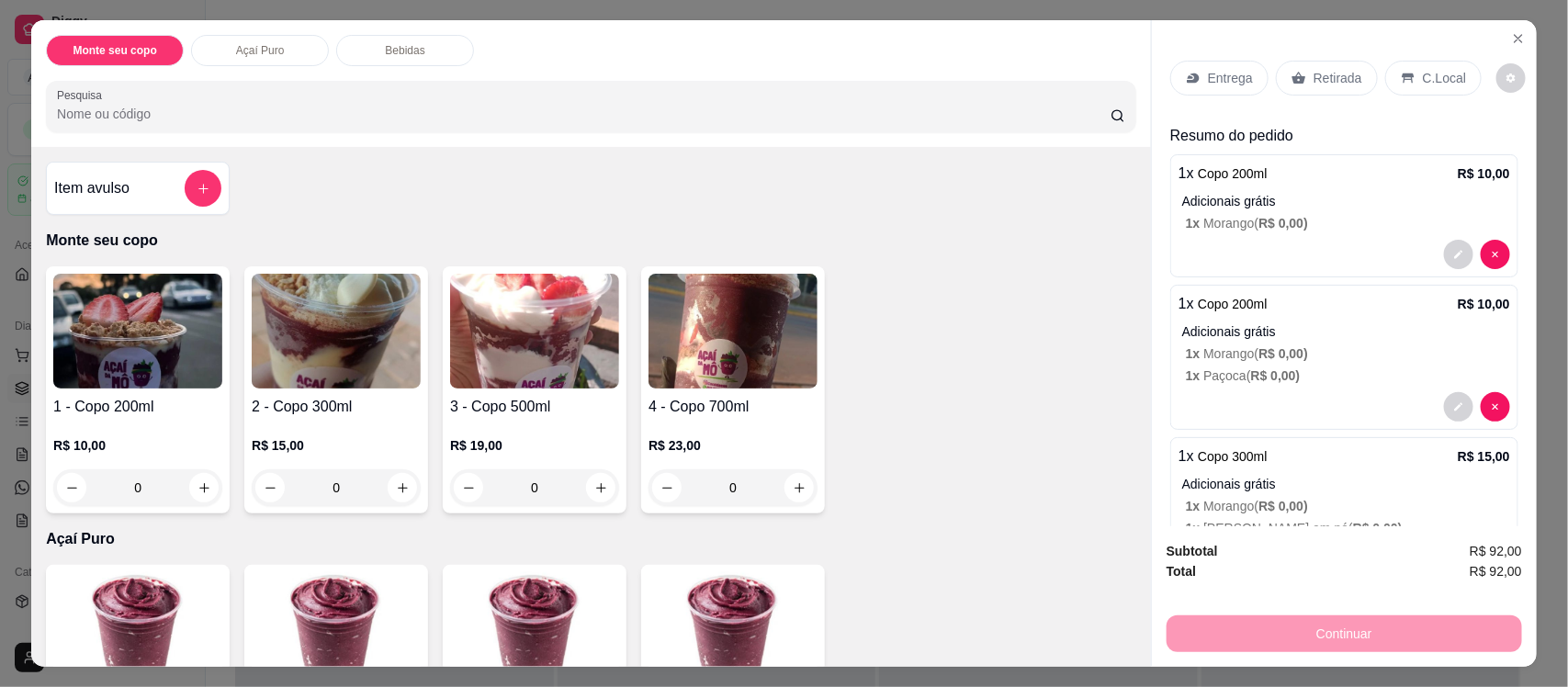
click at [401, 480] on div "0" at bounding box center [336, 488] width 169 height 37
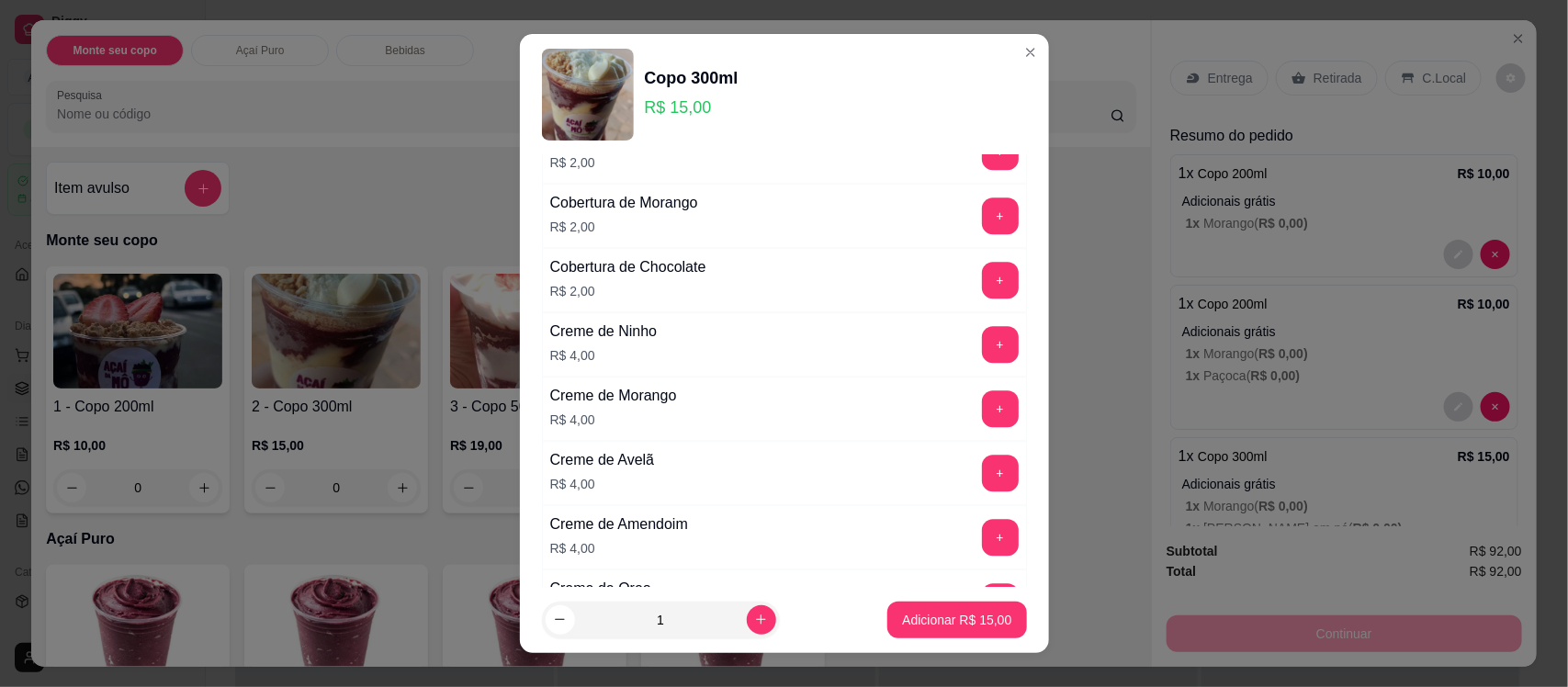
scroll to position [2087, 0]
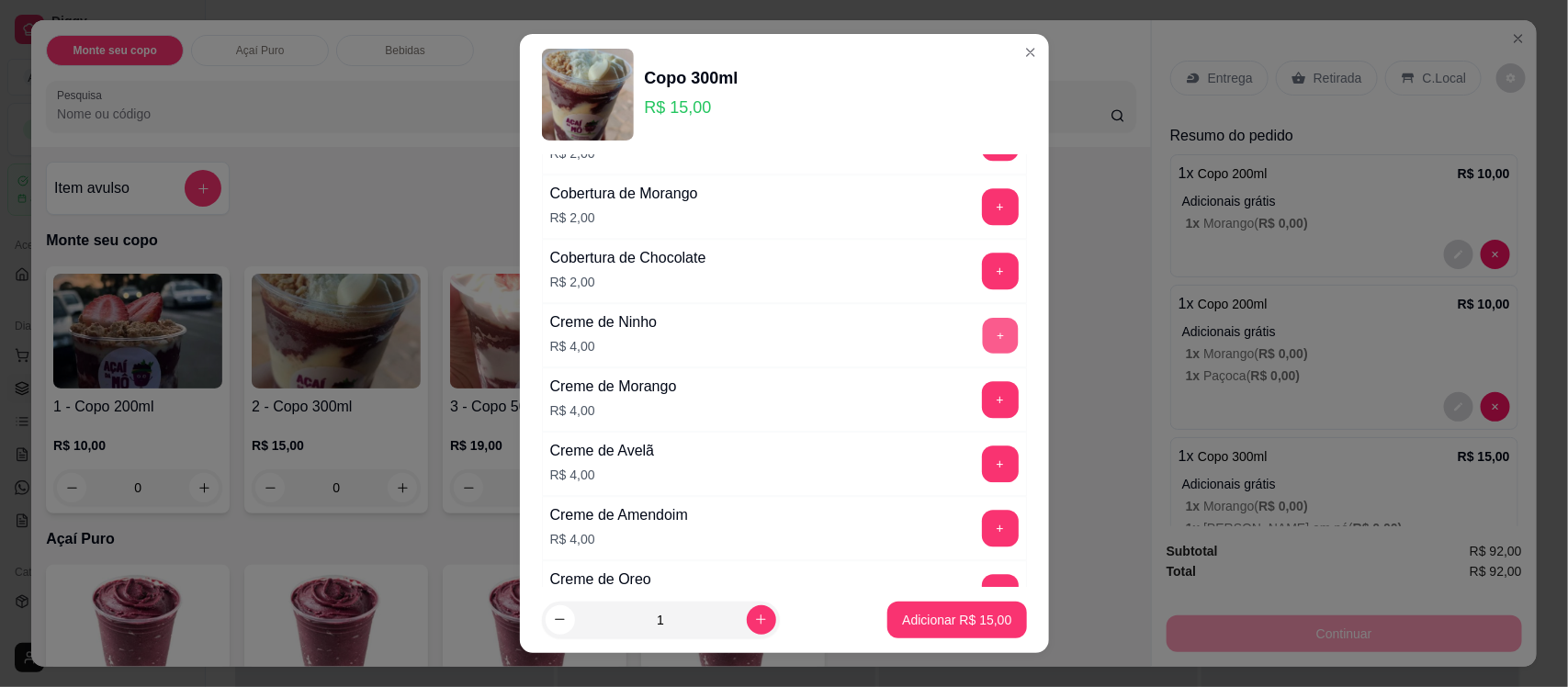
click at [982, 353] on button "+" at bounding box center [999, 336] width 36 height 36
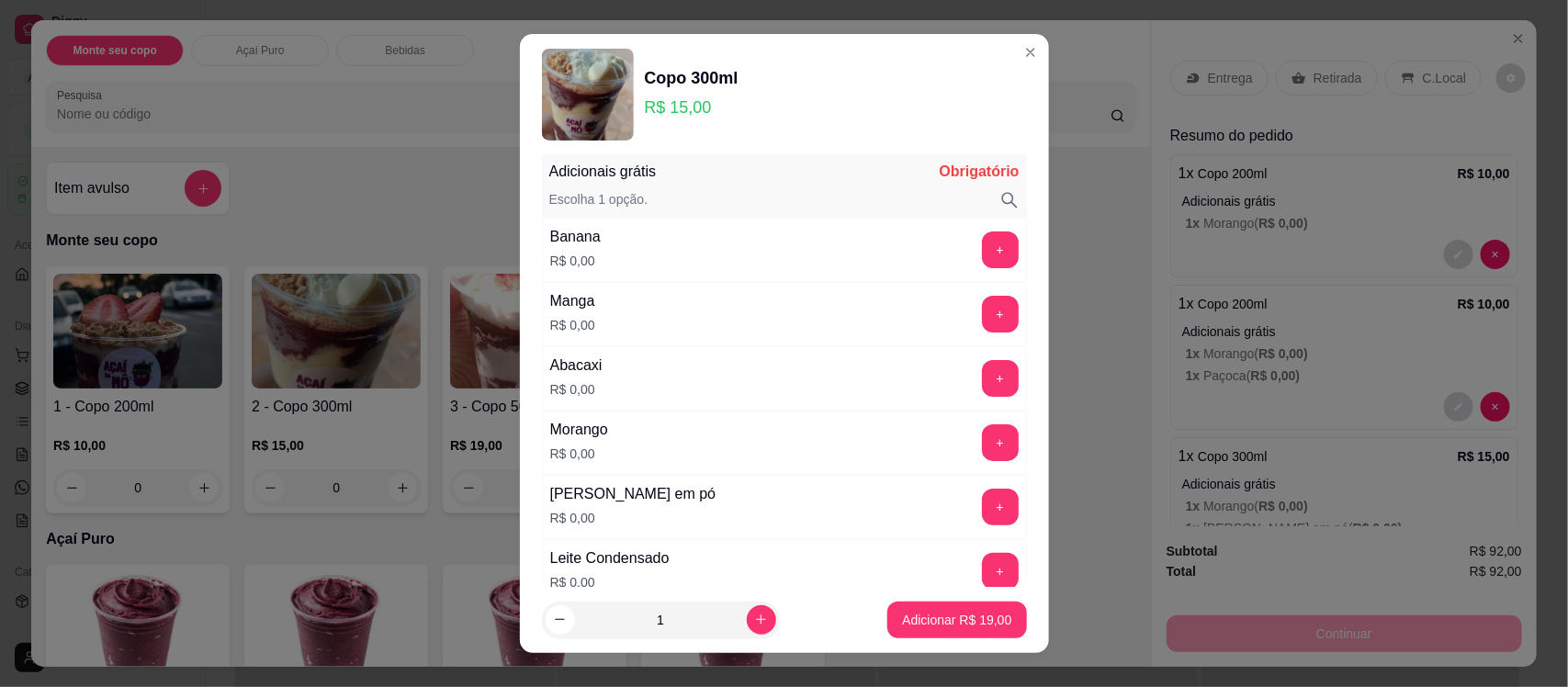
scroll to position [0, 0]
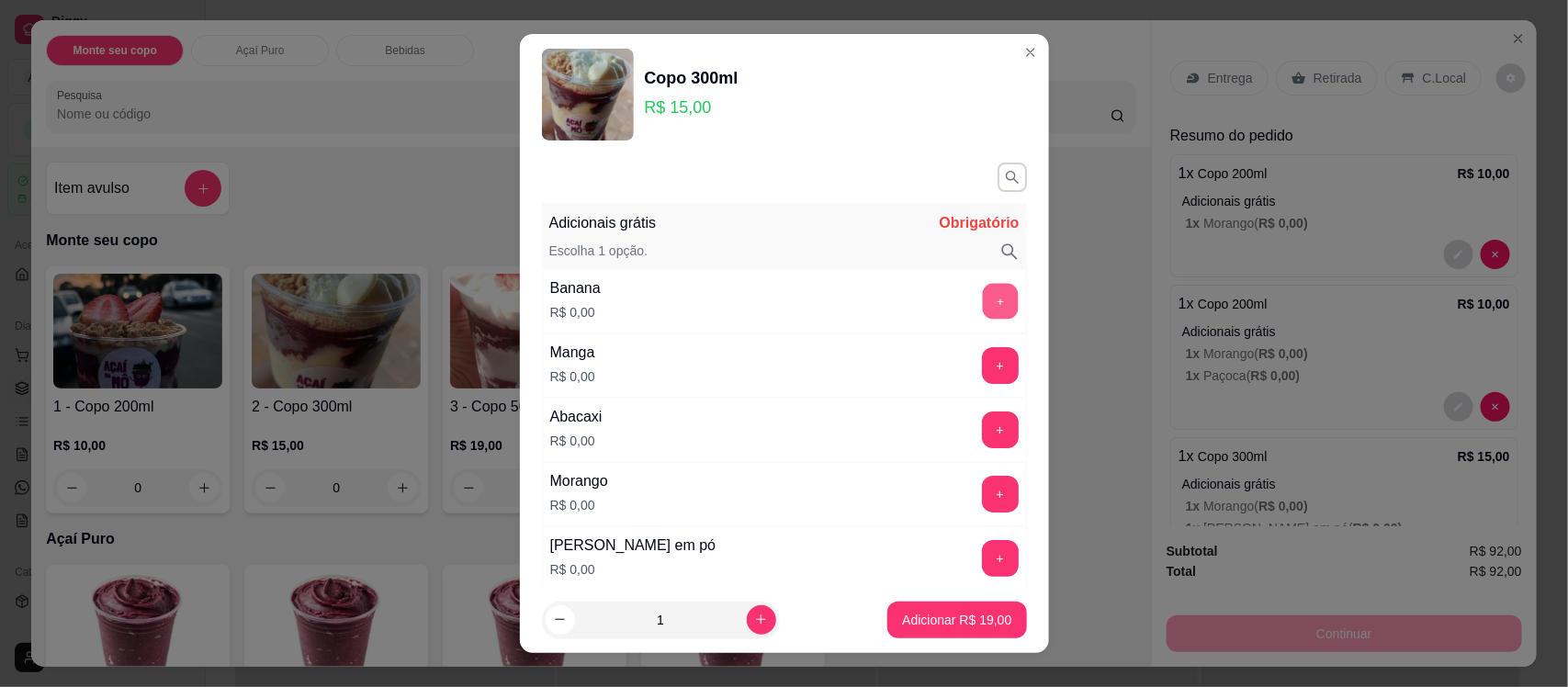
click at [982, 292] on button "+" at bounding box center [999, 302] width 36 height 36
click at [938, 618] on p "Adicionar R$ 19,00" at bounding box center [956, 620] width 106 height 18
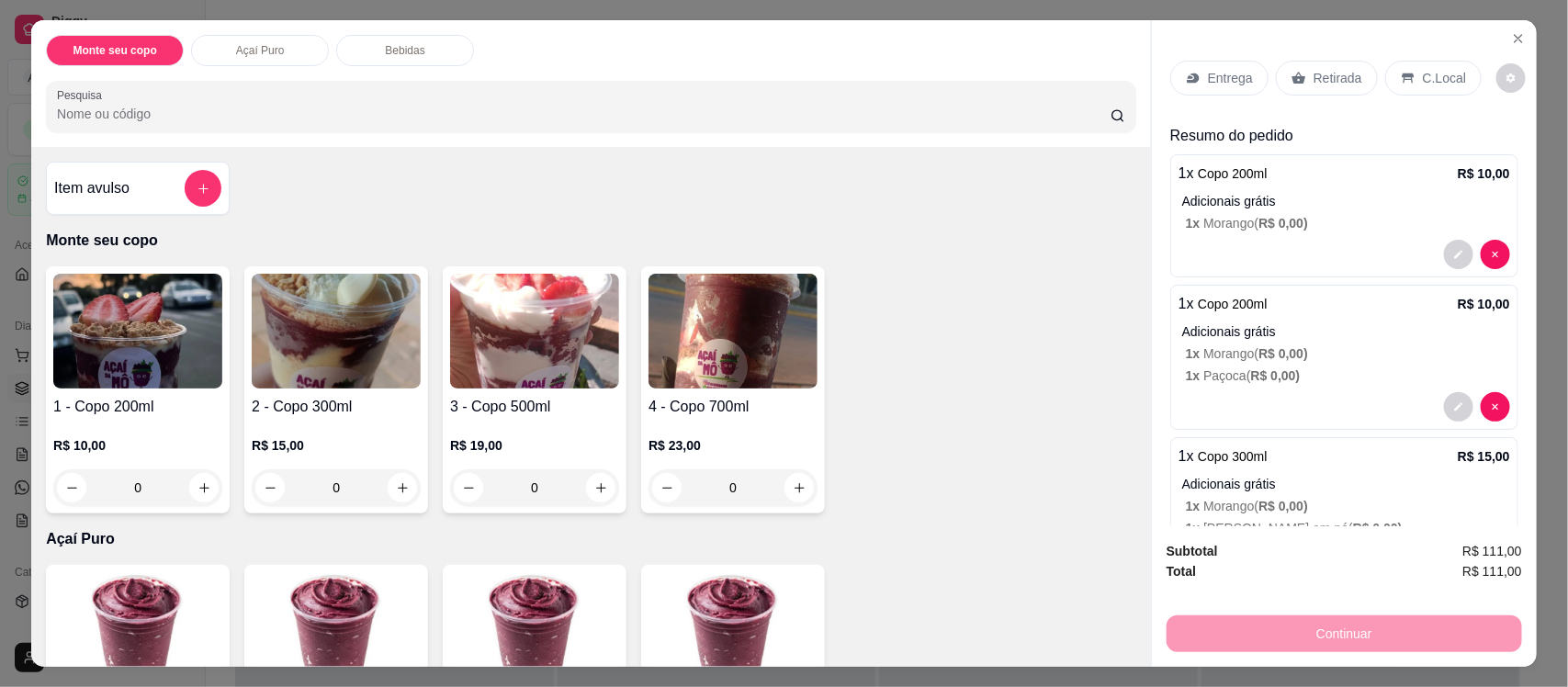
click at [1318, 70] on p "Retirada" at bounding box center [1338, 78] width 49 height 19
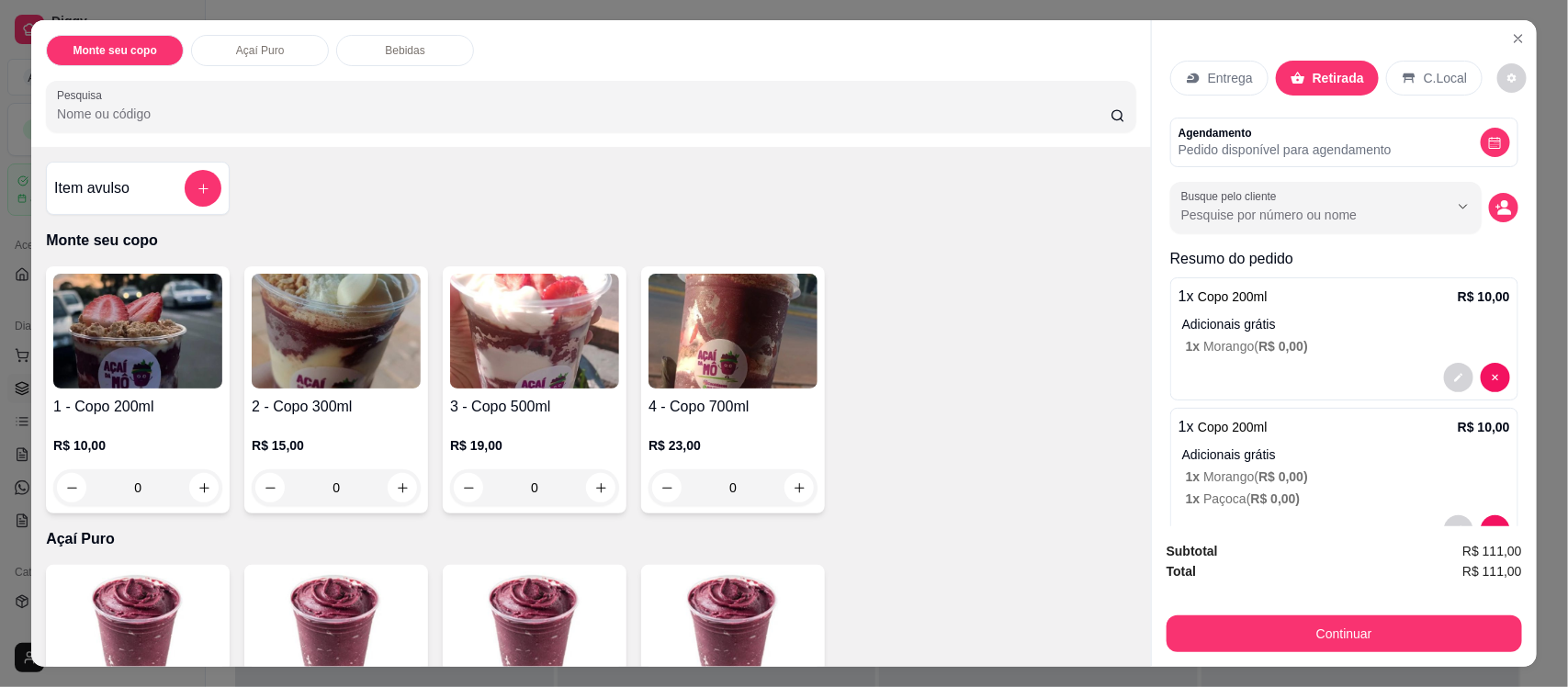
click at [1456, 67] on div "C.Local" at bounding box center [1433, 78] width 97 height 35
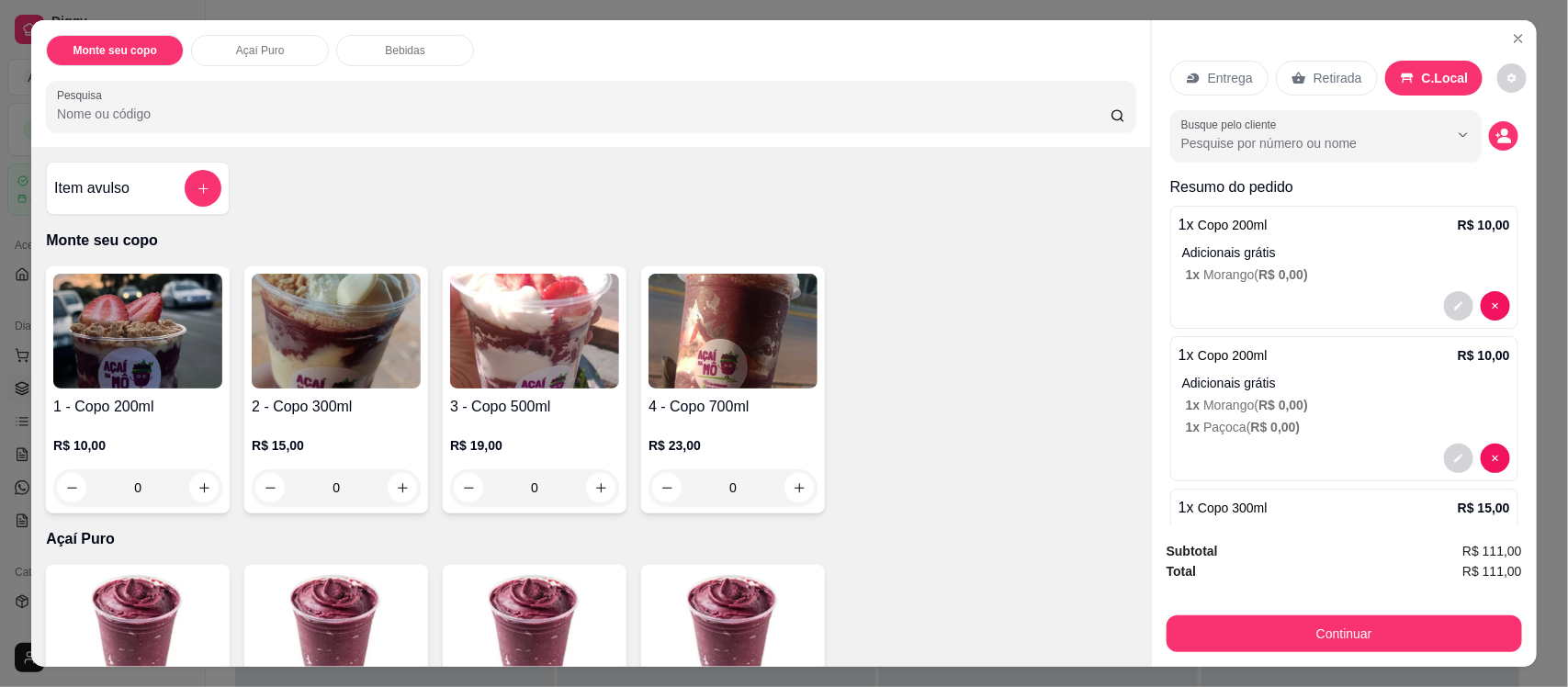
click at [1333, 66] on div "Retirada" at bounding box center [1326, 78] width 101 height 35
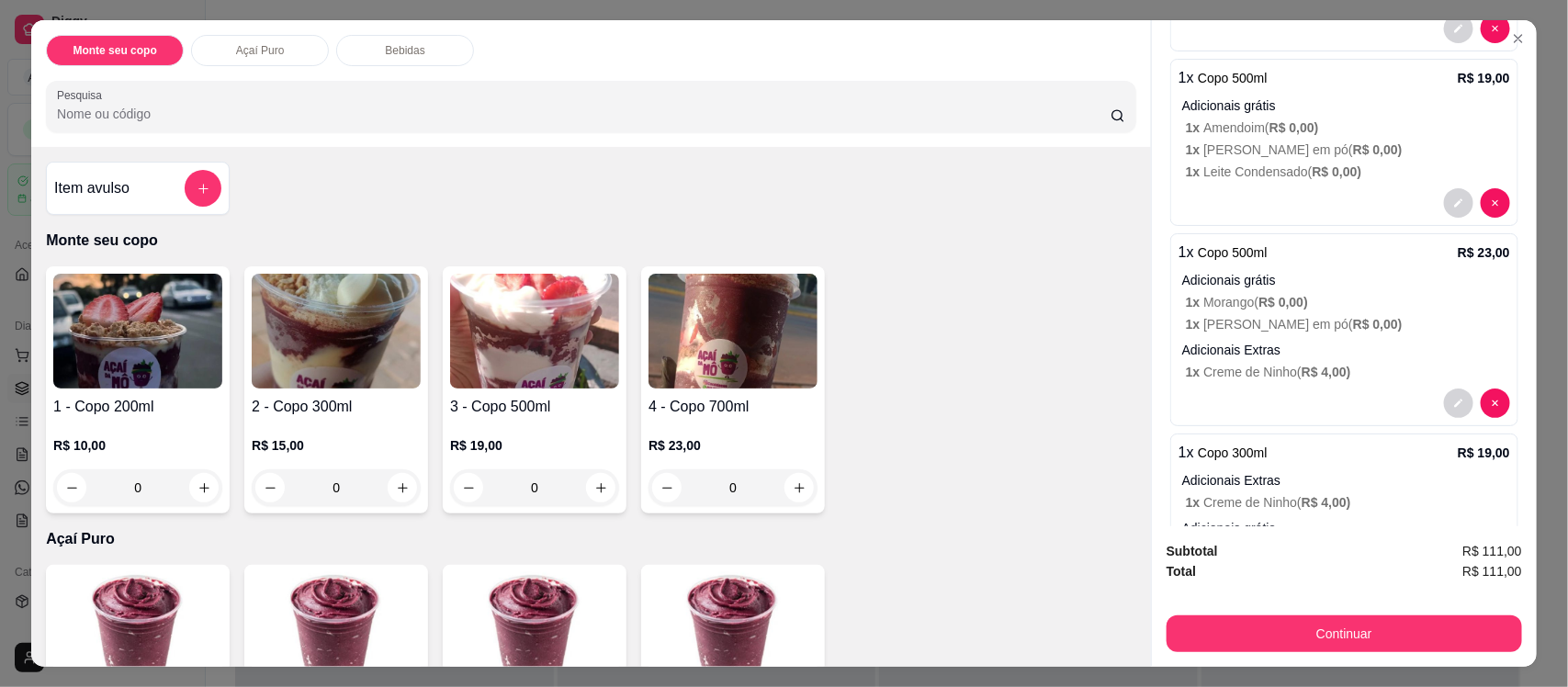
scroll to position [935, 0]
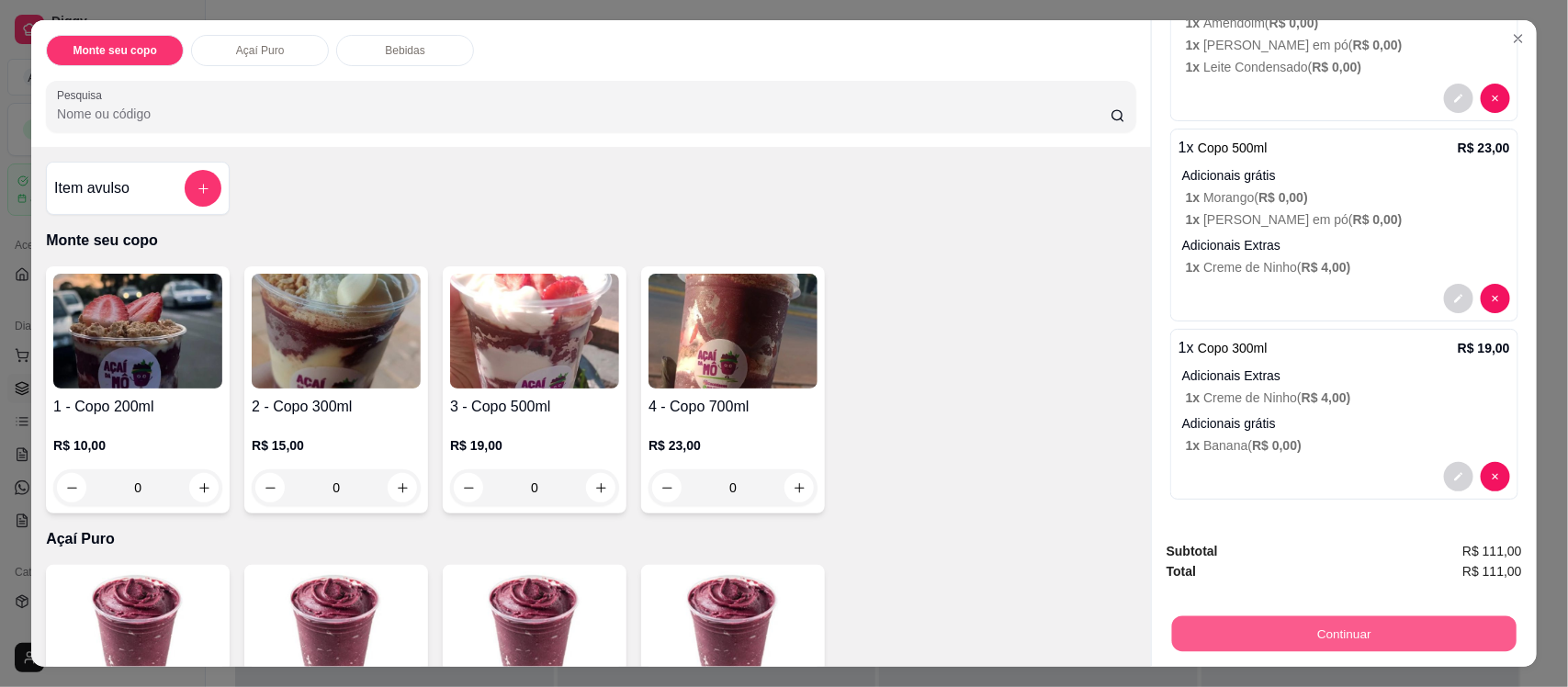
click at [1351, 639] on button "Continuar" at bounding box center [1344, 633] width 344 height 36
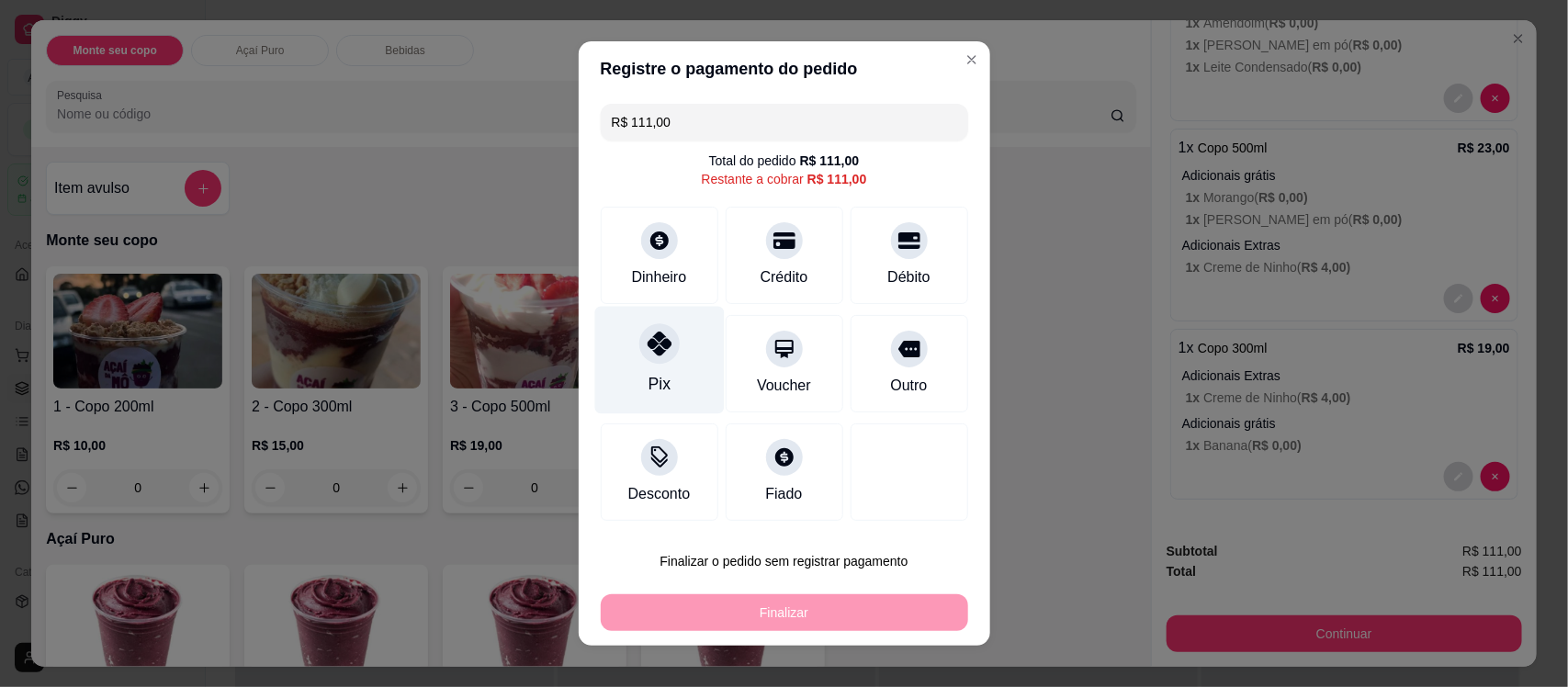
click at [643, 358] on div at bounding box center [659, 343] width 40 height 40
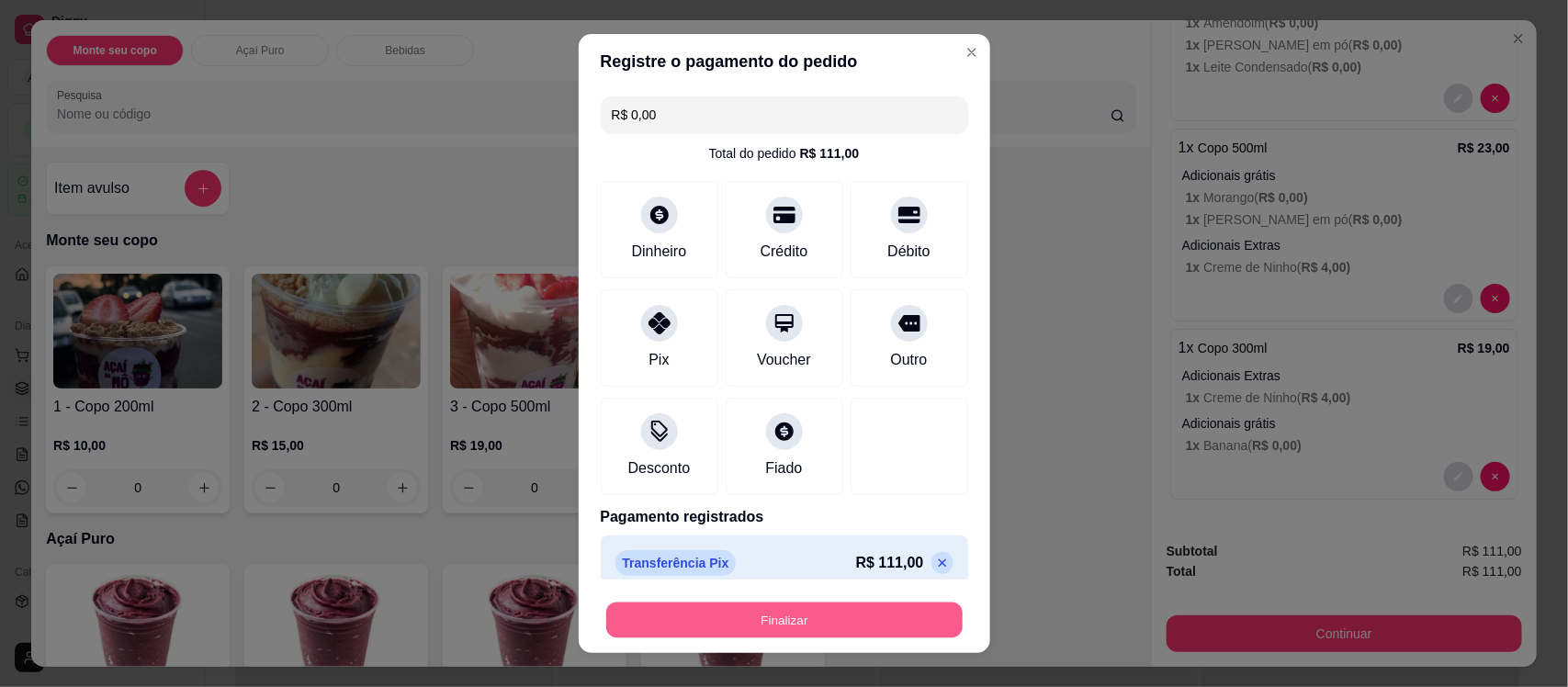
click at [838, 614] on button "Finalizar" at bounding box center [784, 619] width 356 height 36
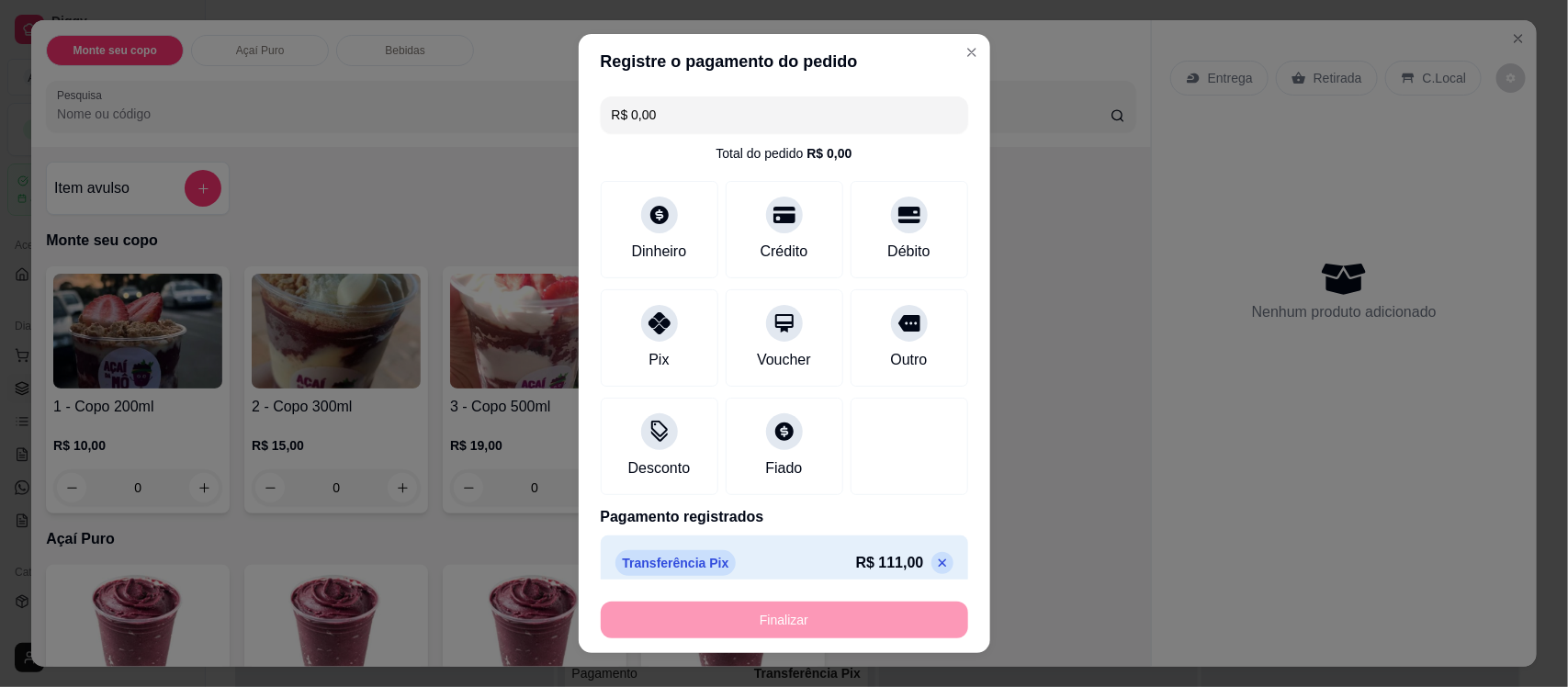
type input "-R$ 111,00"
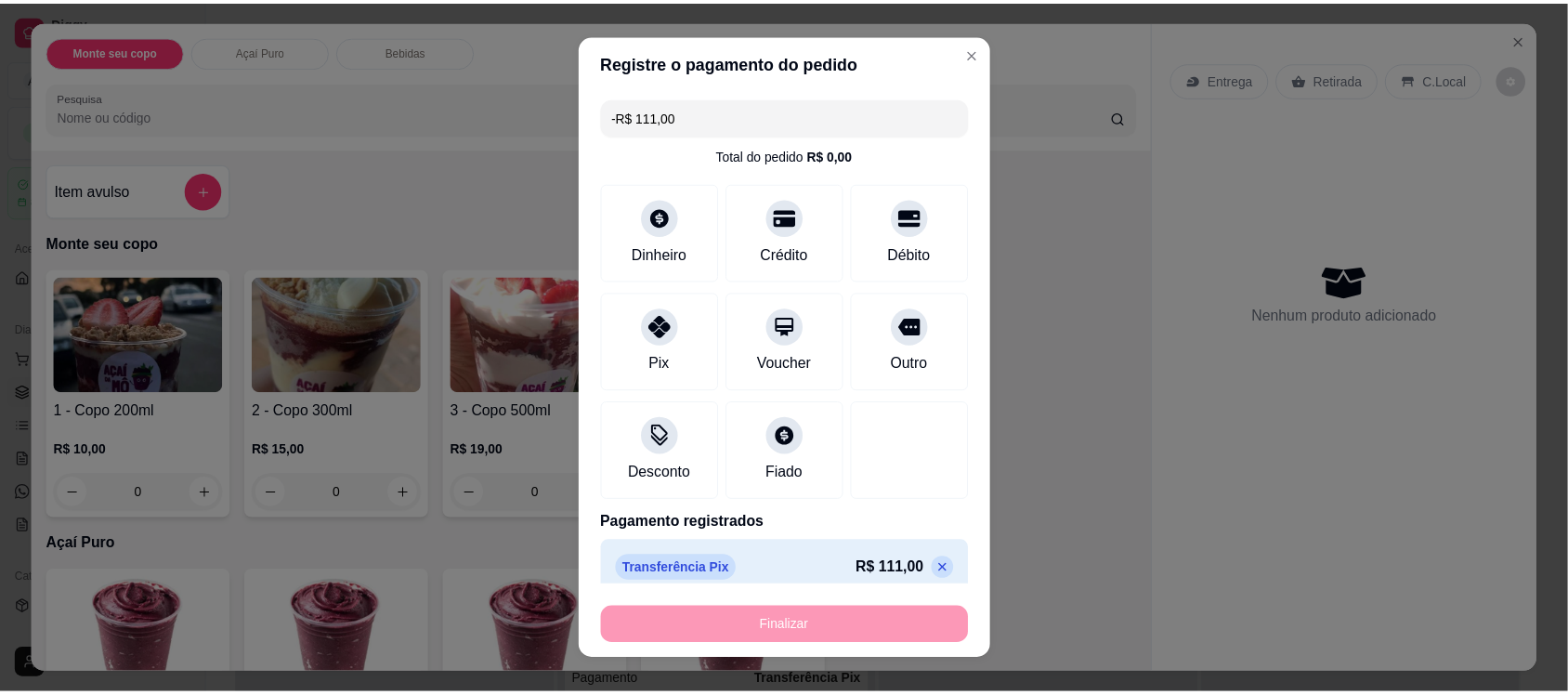
scroll to position [0, 0]
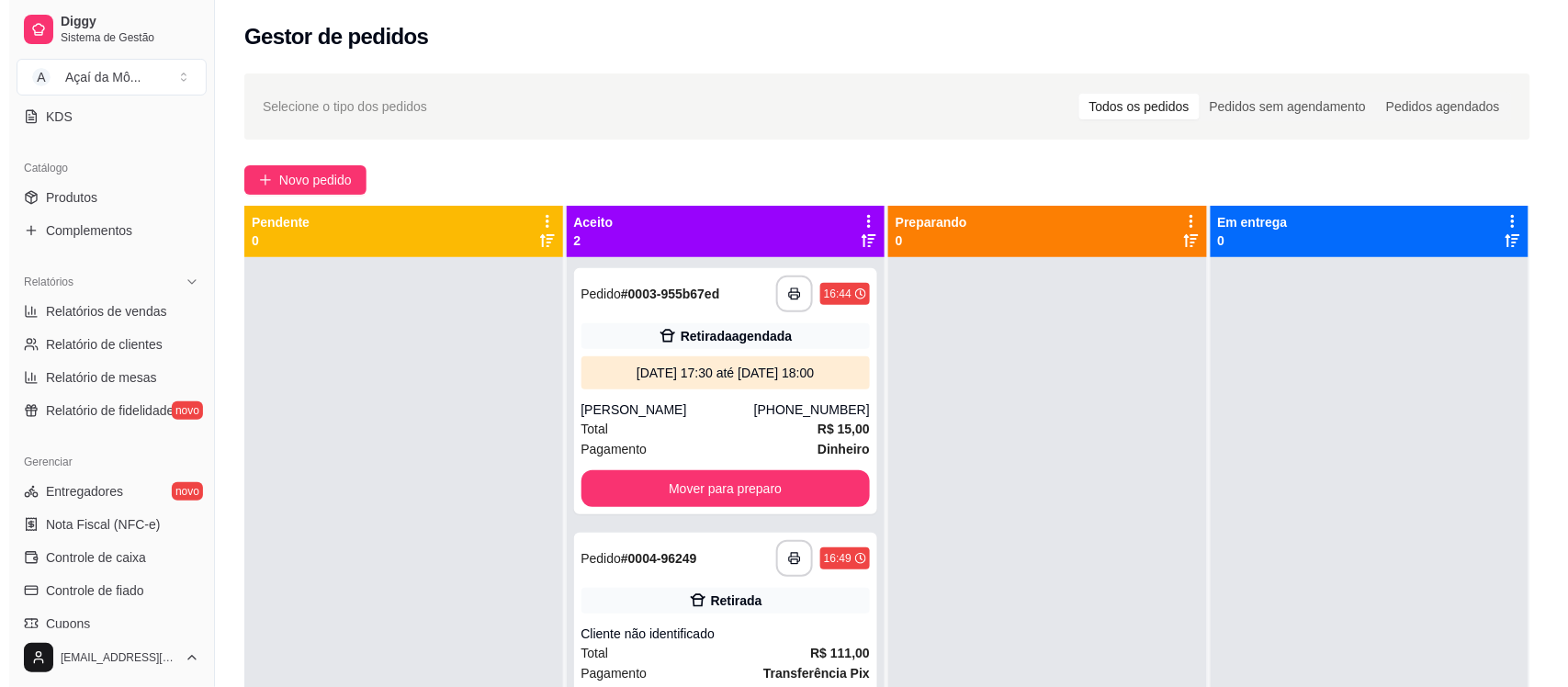
scroll to position [466, 0]
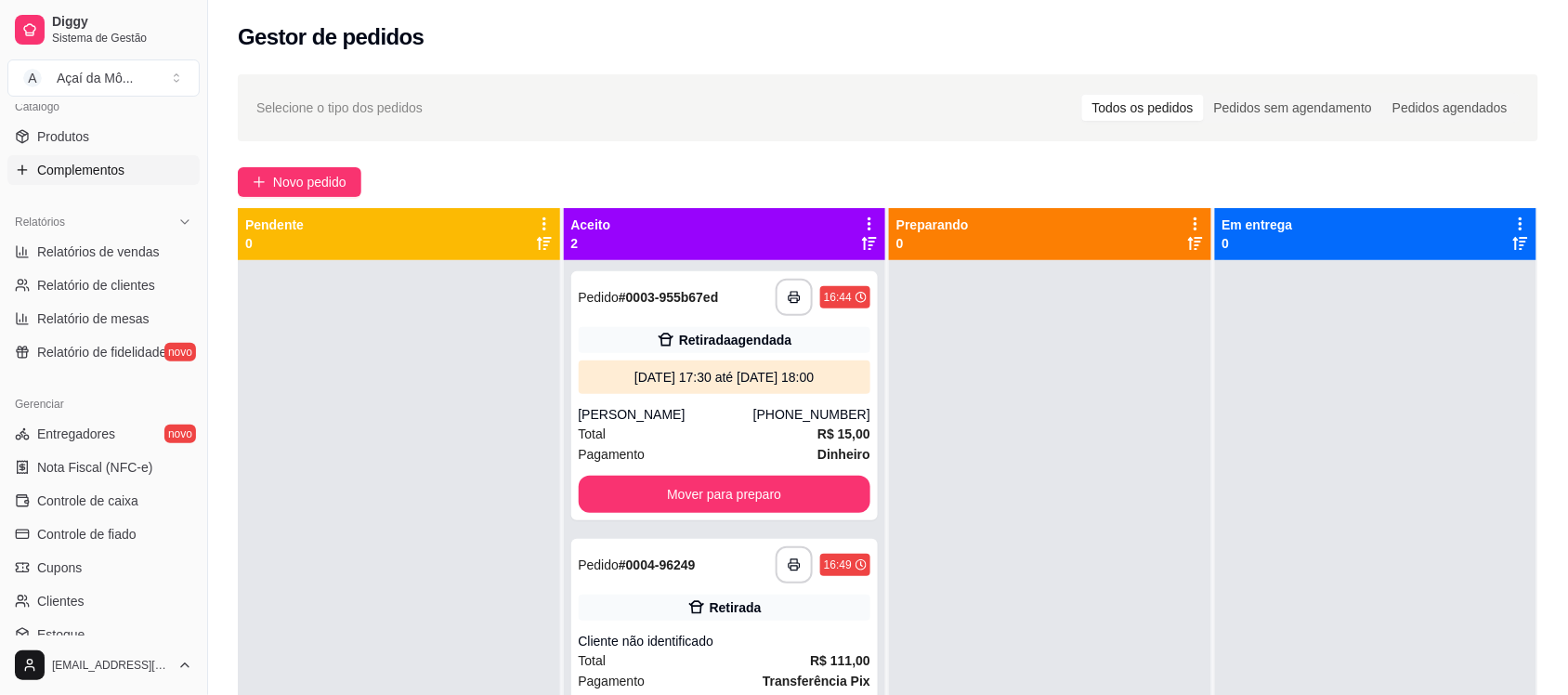
click at [98, 169] on span "Complementos" at bounding box center [81, 170] width 87 height 19
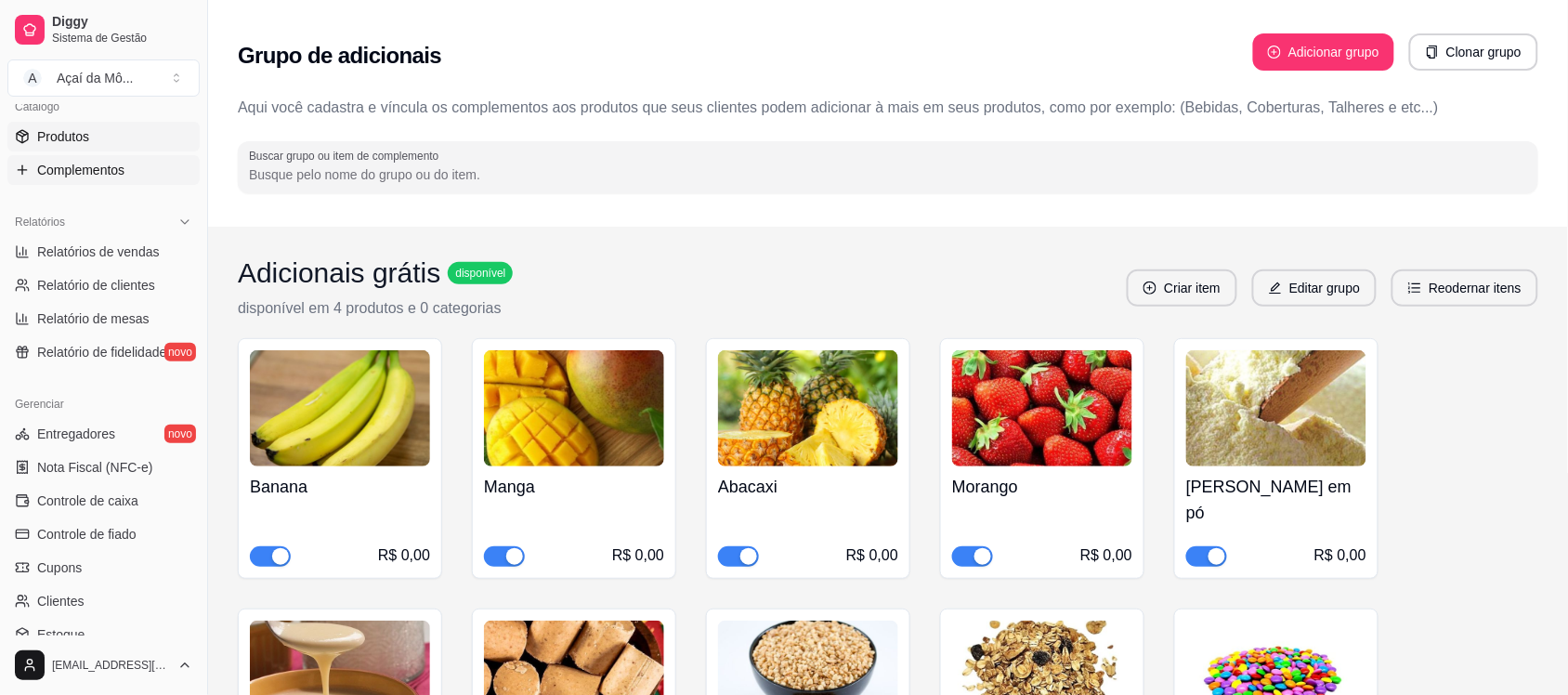
click at [80, 135] on span "Produtos" at bounding box center [63, 136] width 52 height 19
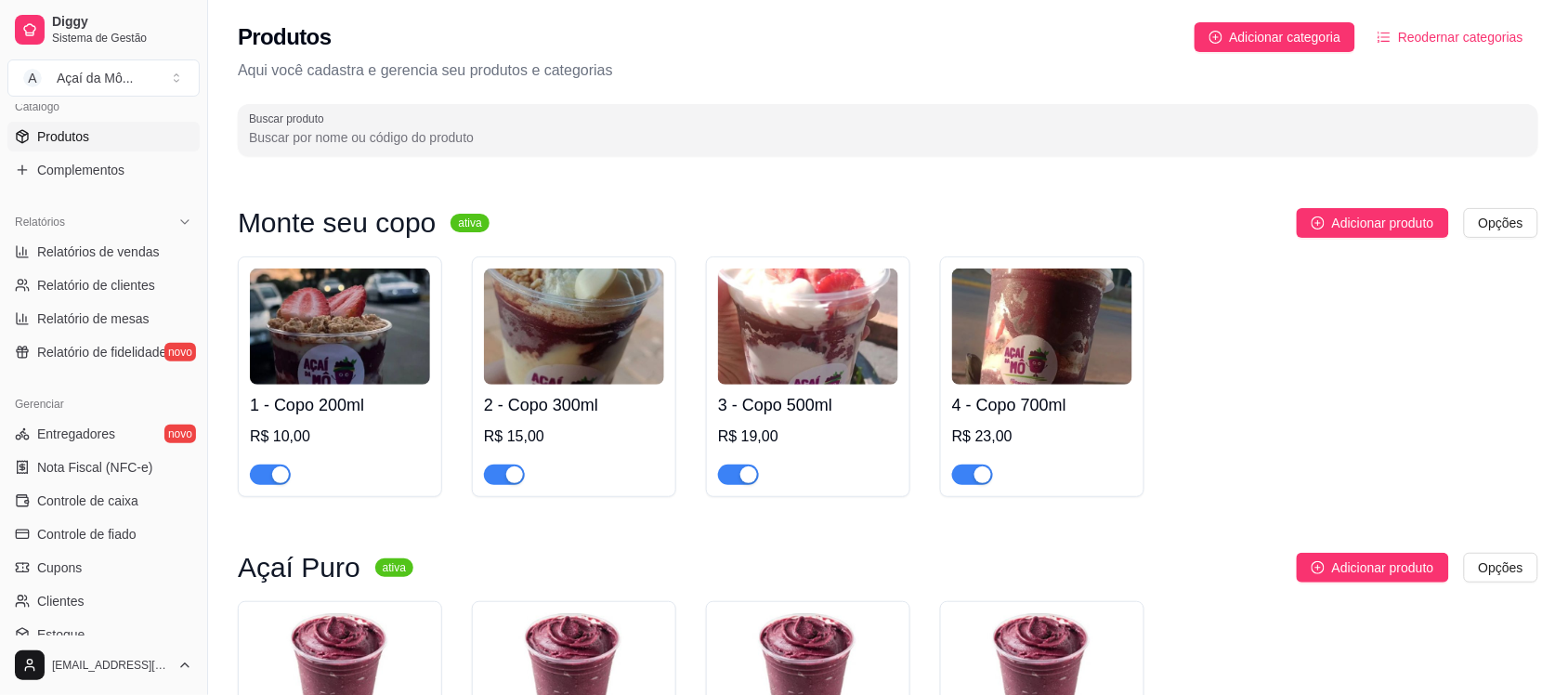
click at [354, 348] on img at bounding box center [339, 327] width 181 height 116
click at [158, 174] on link "Complementos" at bounding box center [104, 170] width 192 height 30
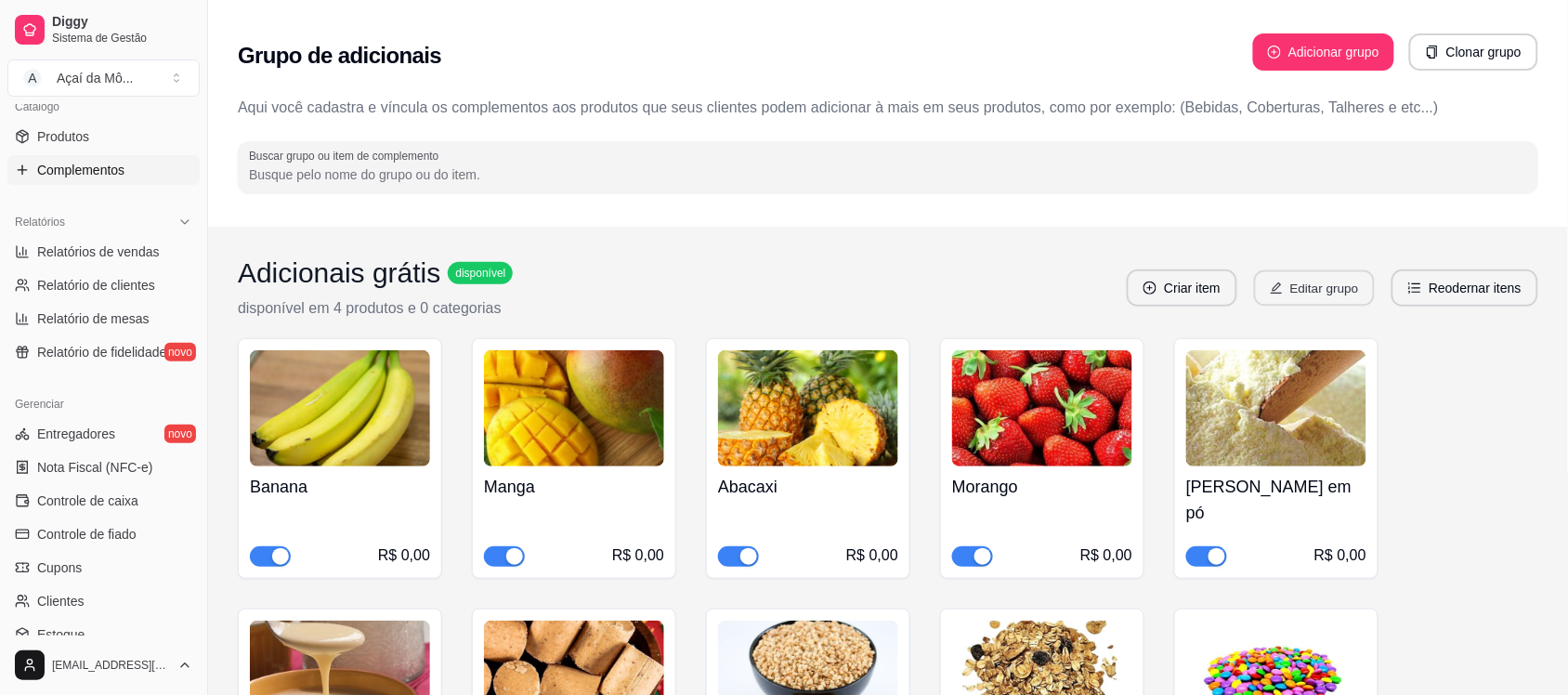
click at [1333, 290] on button "Editar grupo" at bounding box center [1314, 288] width 120 height 37
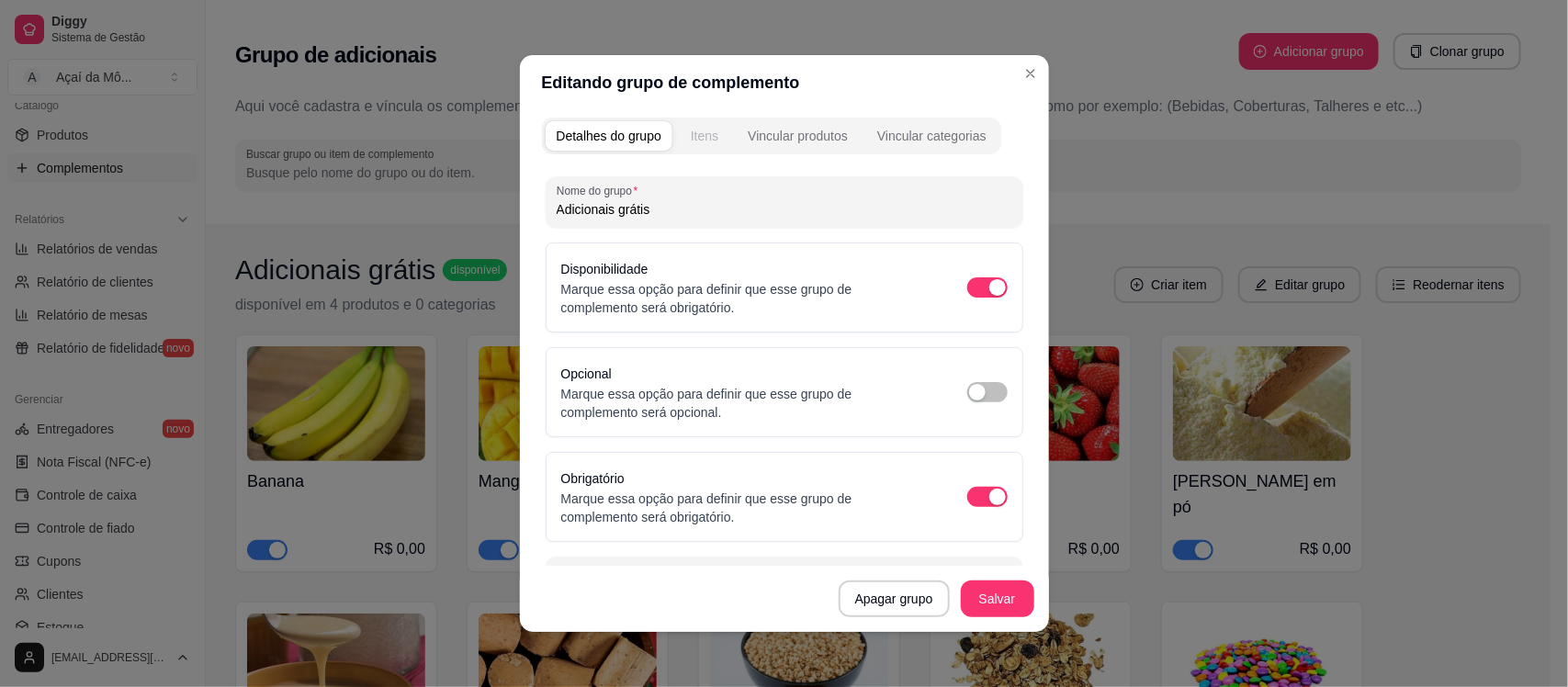
click at [691, 131] on div "Itens" at bounding box center [704, 136] width 27 height 19
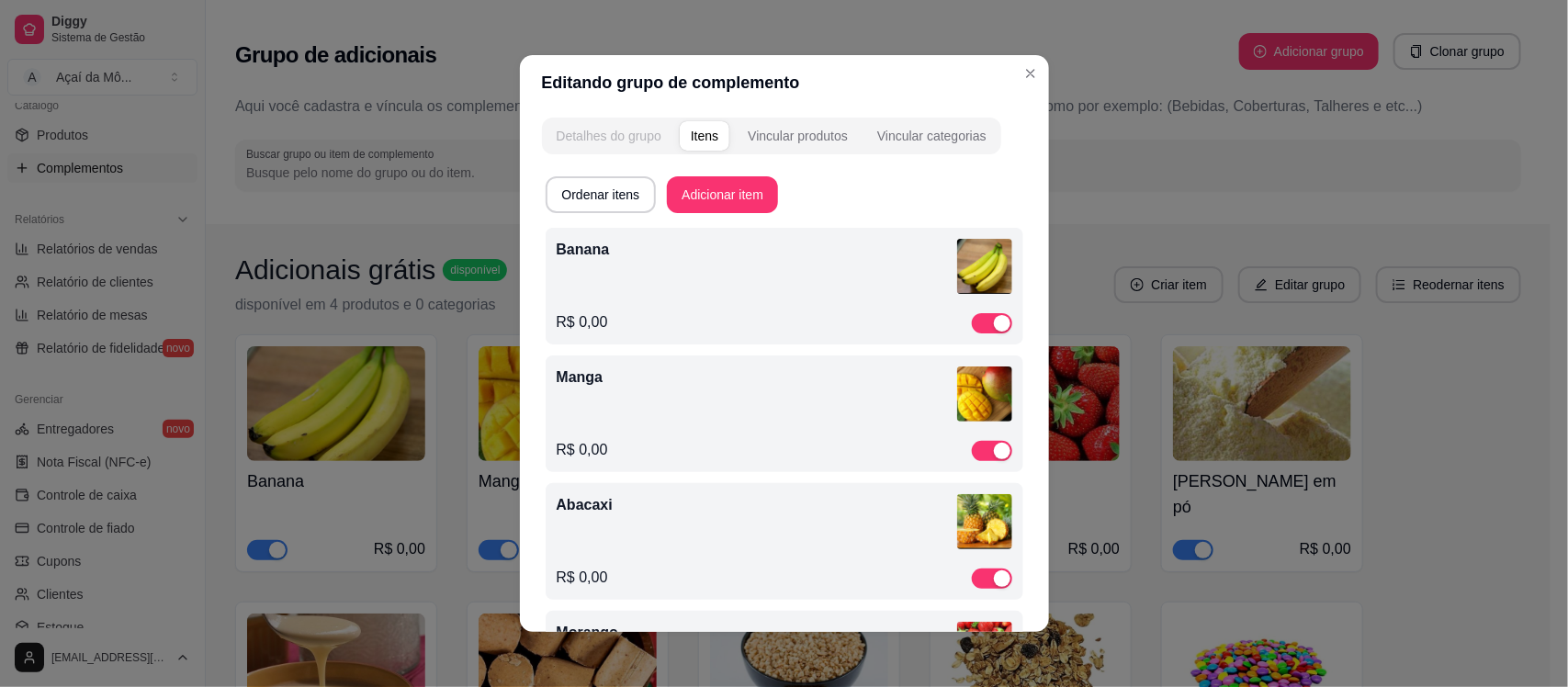
click at [648, 132] on div "Detalhes do grupo" at bounding box center [608, 136] width 104 height 19
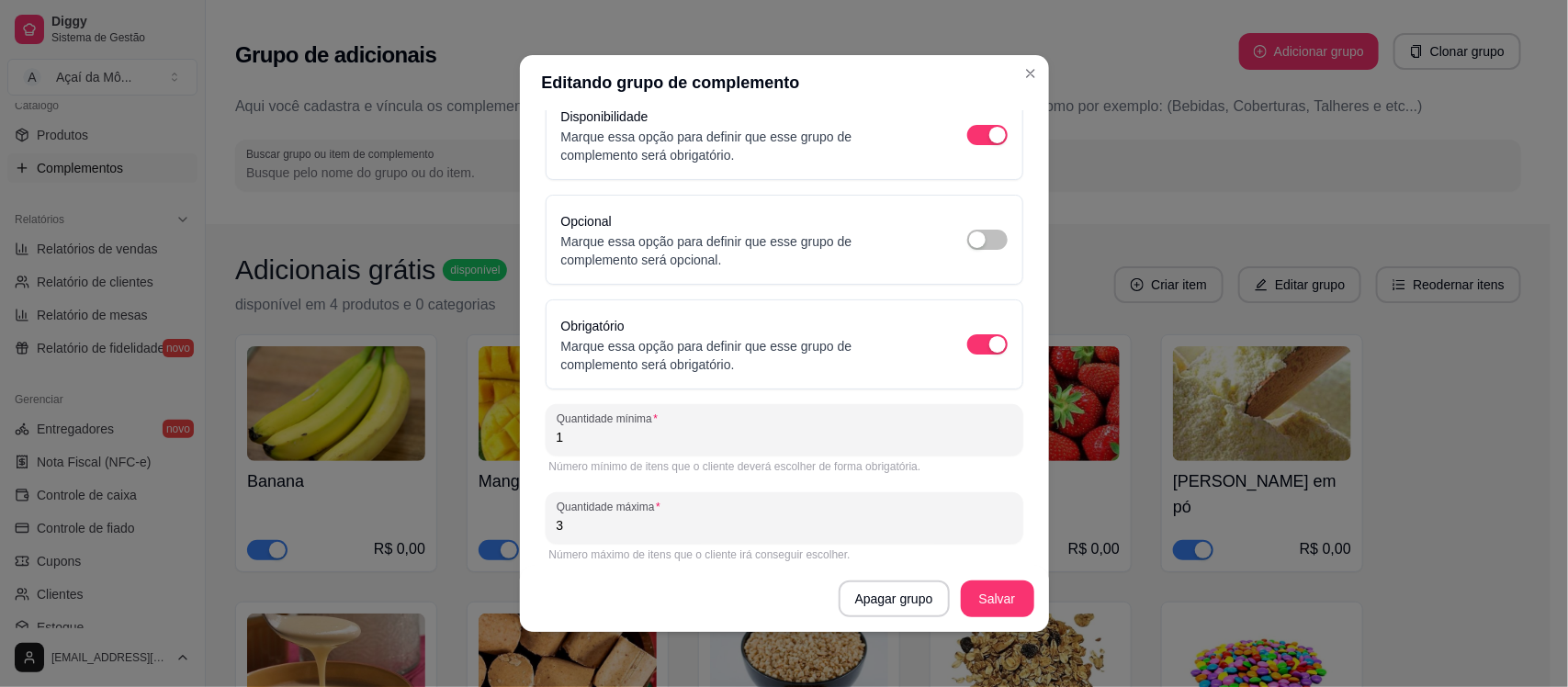
scroll to position [164, 0]
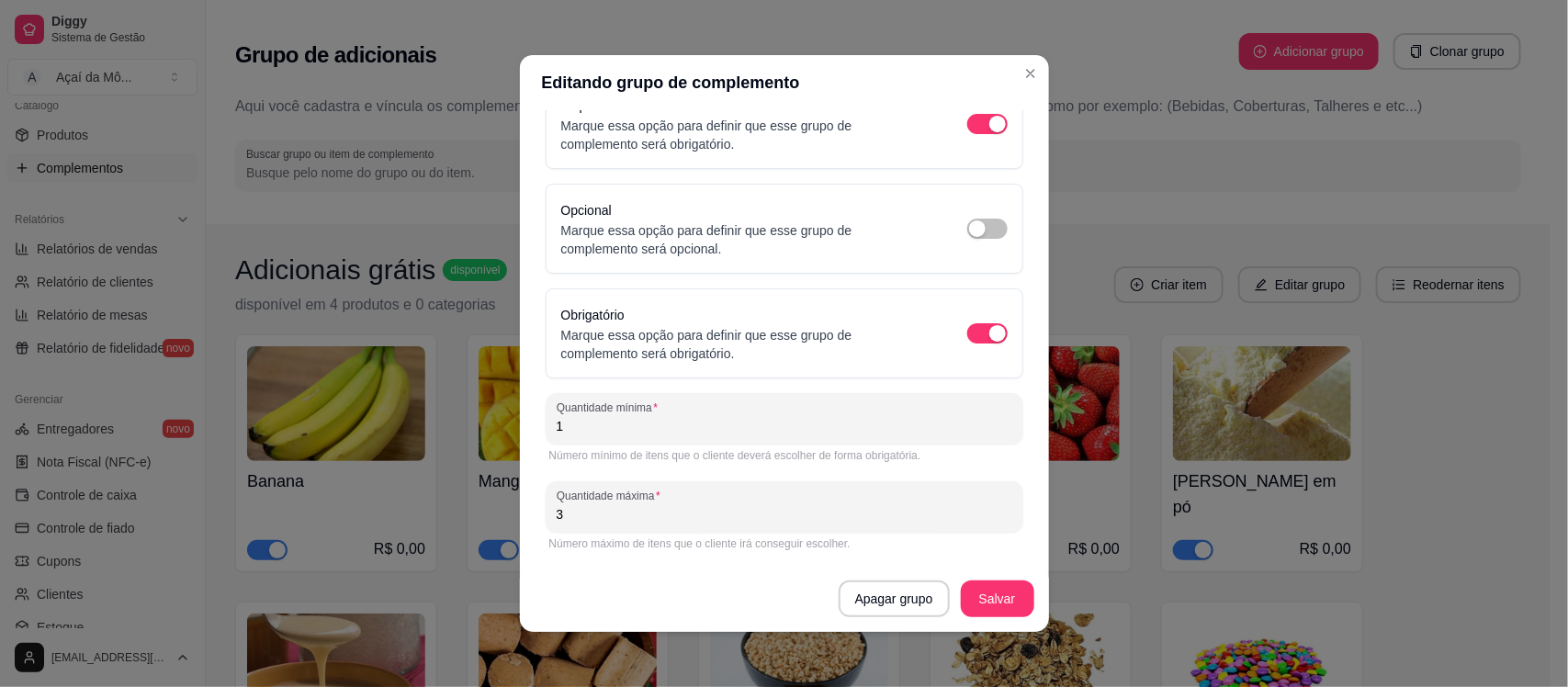
click at [673, 433] on input "1" at bounding box center [784, 425] width 456 height 19
type input "0"
click at [1006, 593] on button "Salvar" at bounding box center [996, 599] width 71 height 36
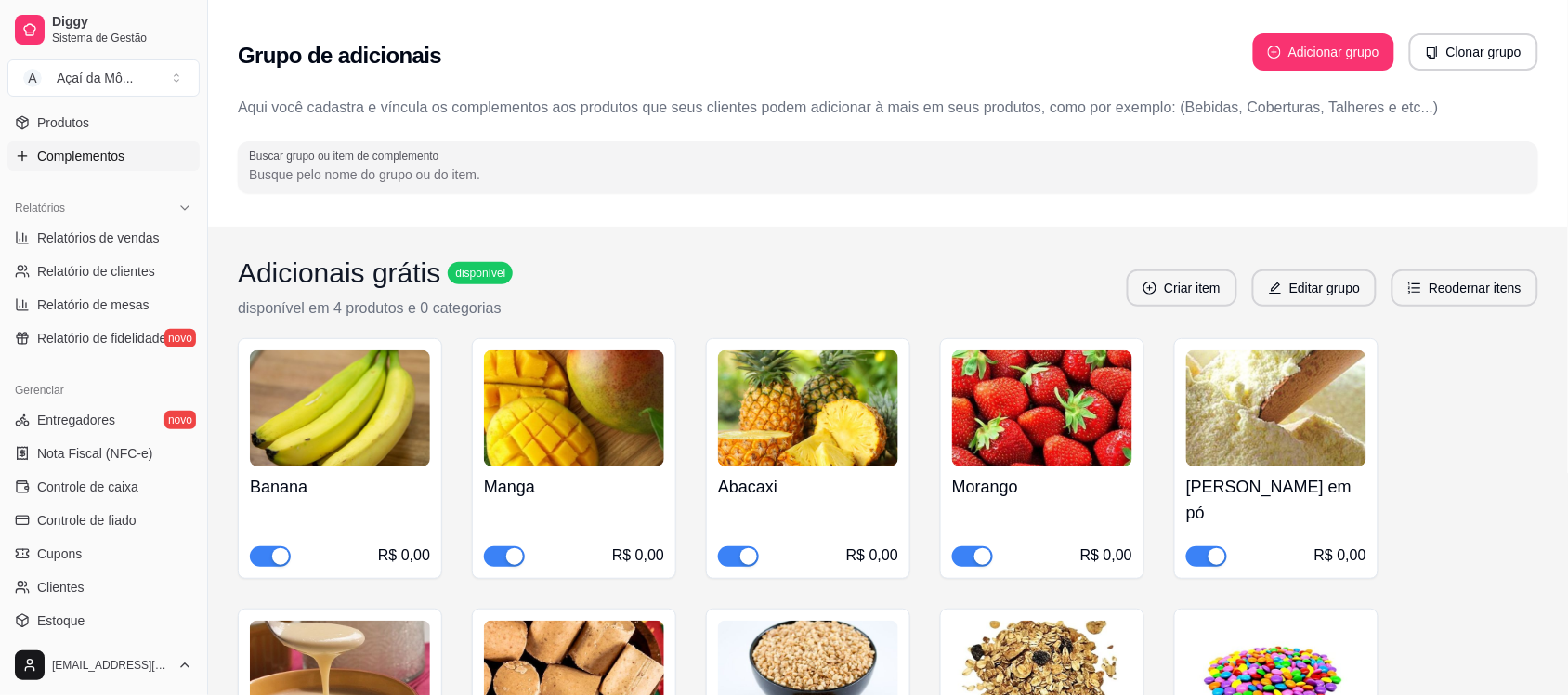
scroll to position [461, 0]
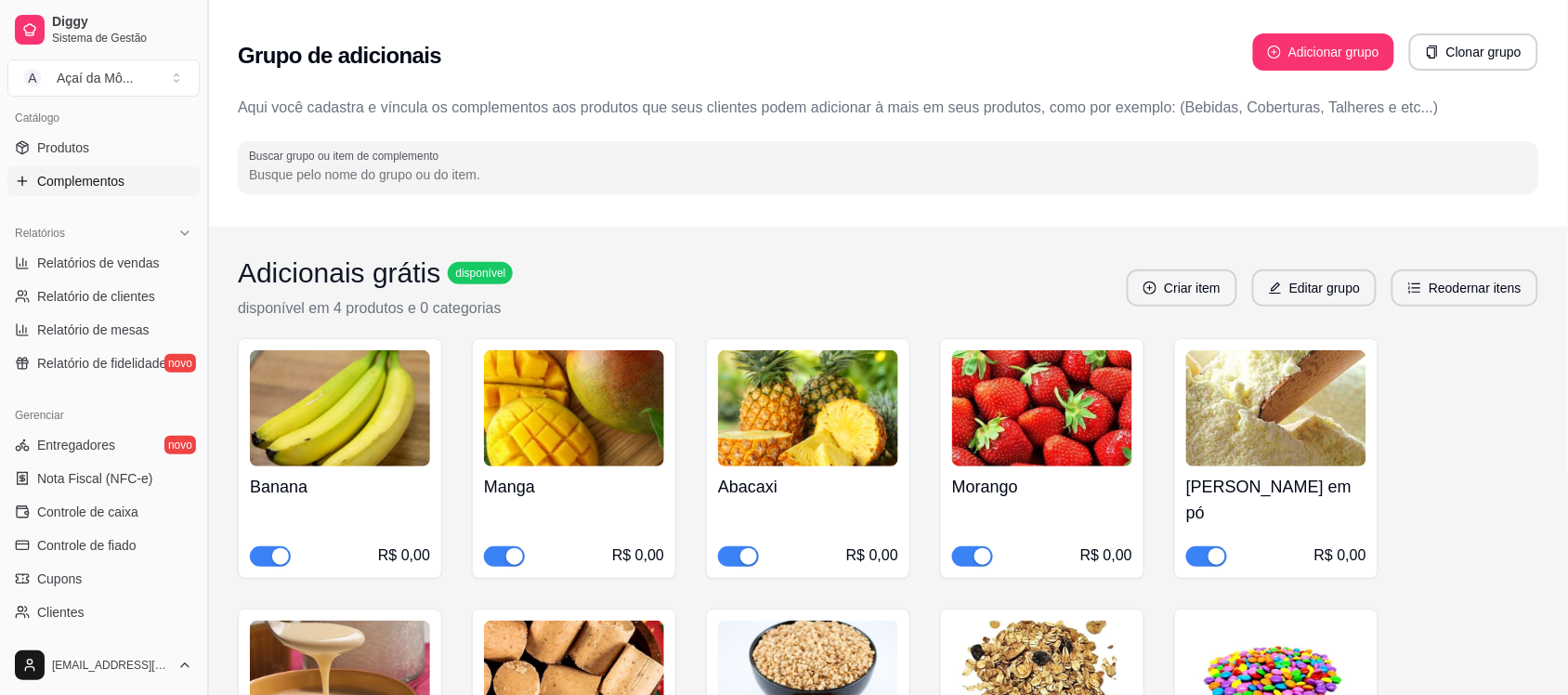
drag, startPoint x: 206, startPoint y: 466, endPoint x: 199, endPoint y: 360, distance: 106.2
click at [199, 360] on button "Toggle Sidebar" at bounding box center [206, 348] width 15 height 695
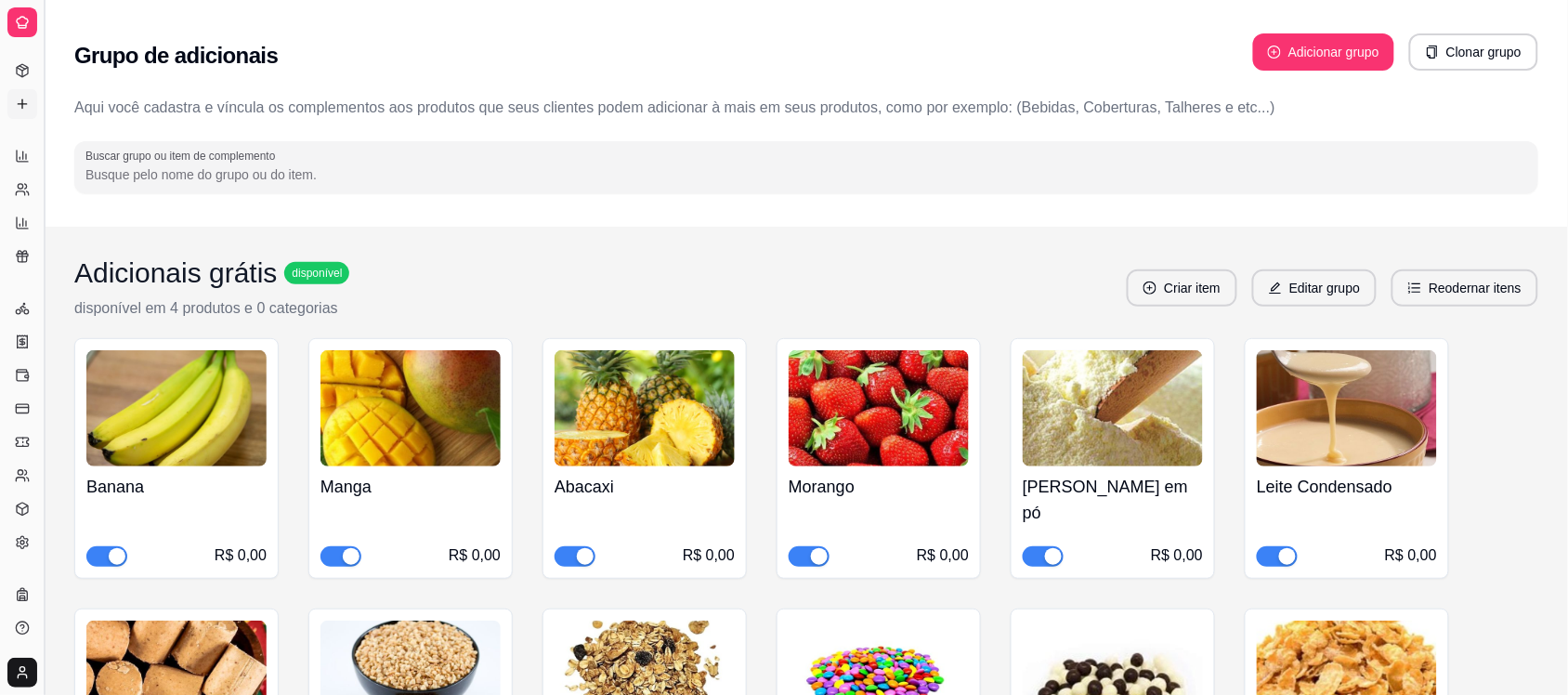
scroll to position [266, 0]
drag, startPoint x: 44, startPoint y: 350, endPoint x: 211, endPoint y: 364, distance: 167.6
drag, startPoint x: 42, startPoint y: 291, endPoint x: 179, endPoint y: 307, distance: 137.9
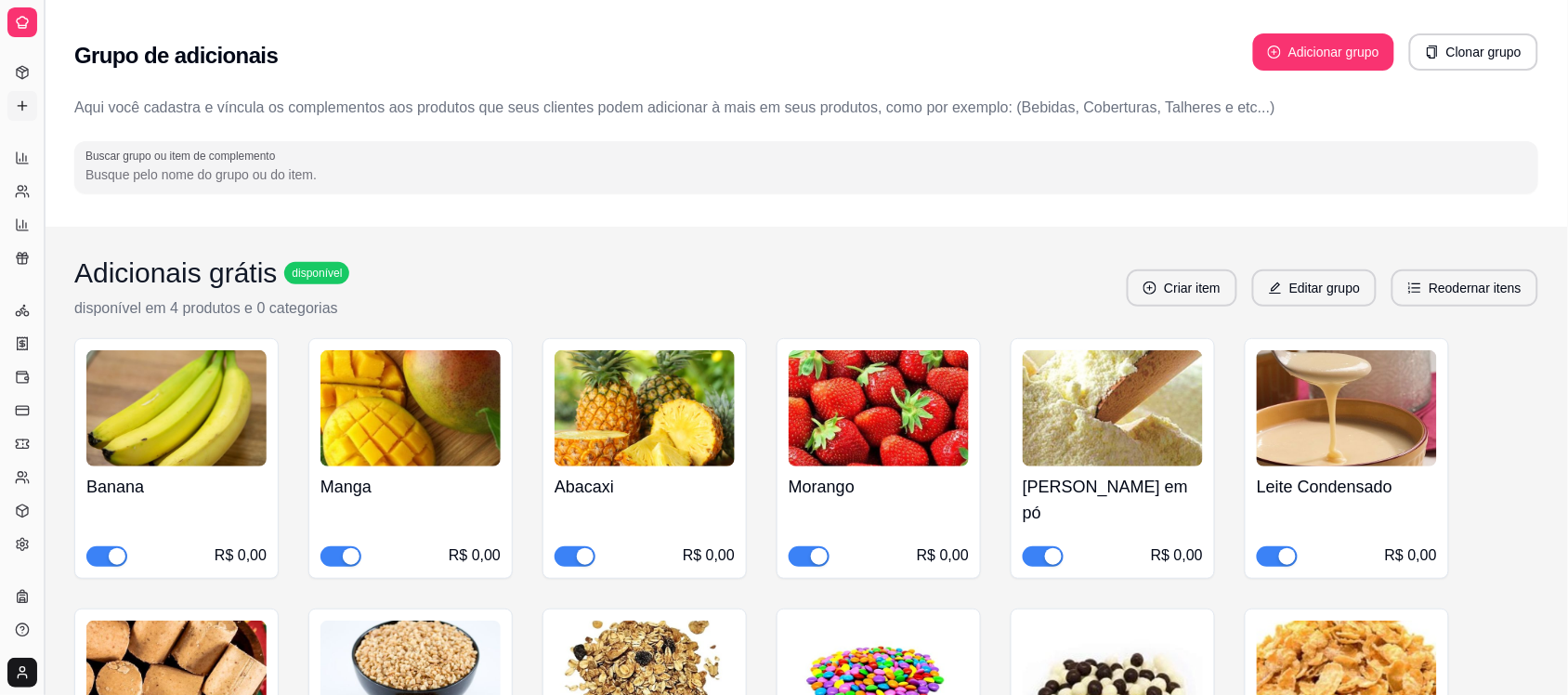
click at [41, 284] on button "Toggle Sidebar" at bounding box center [43, 348] width 15 height 695
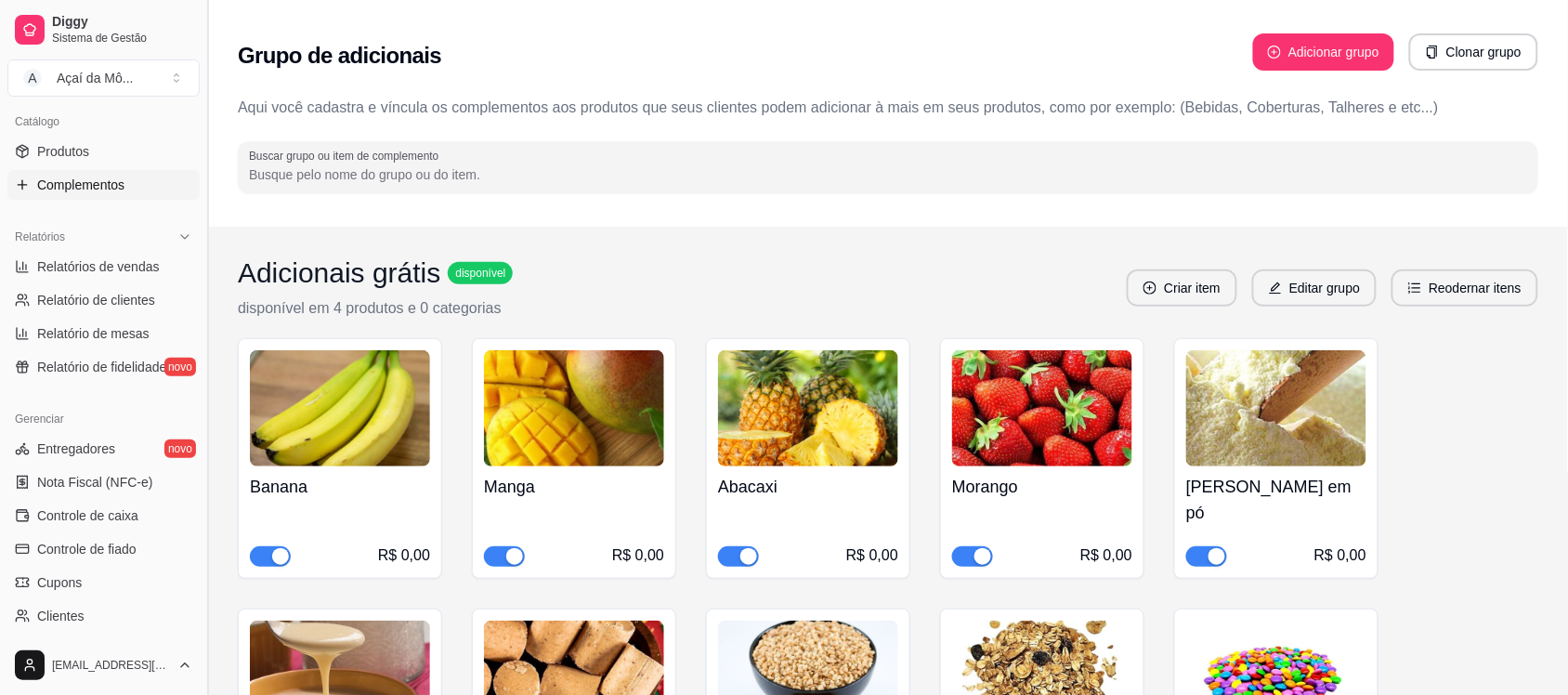
scroll to position [449, 0]
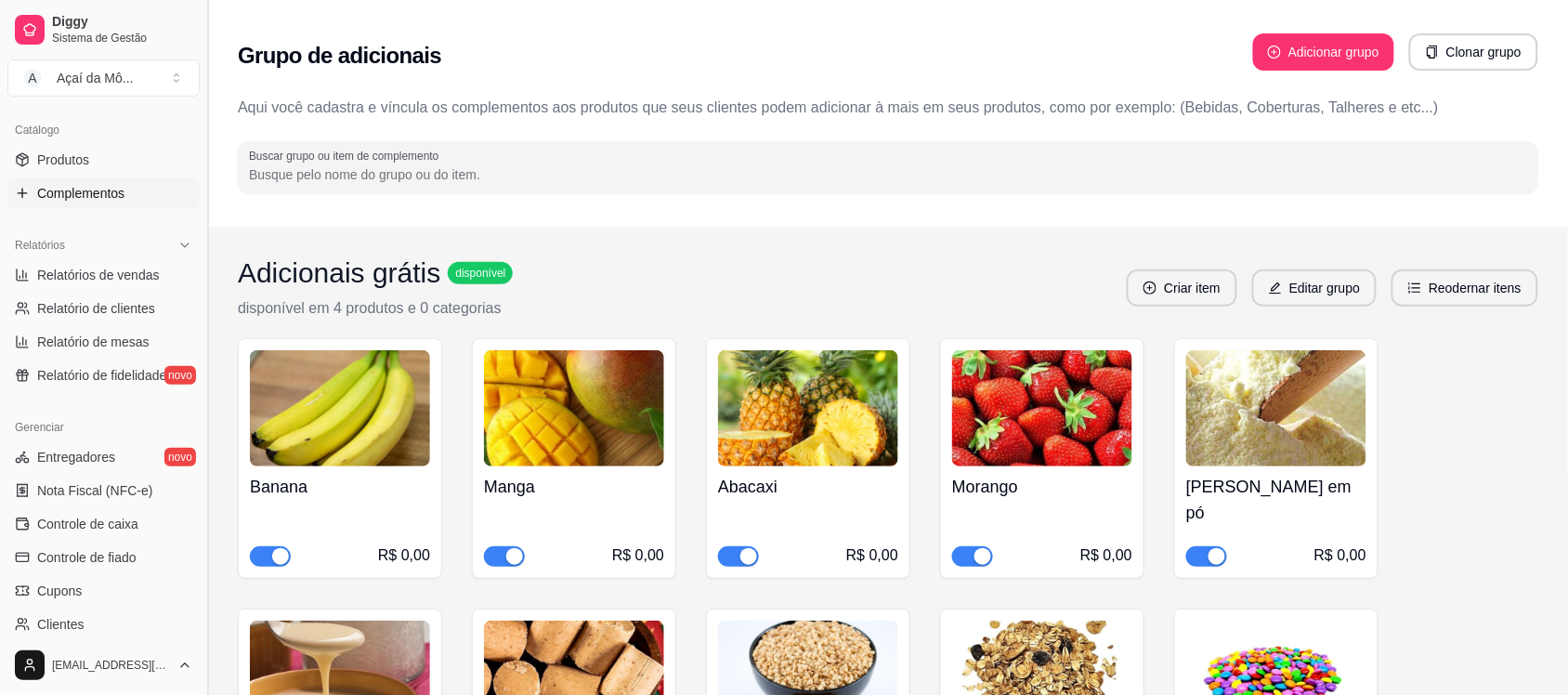
click at [41, 284] on link "Relatórios de vendas" at bounding box center [104, 275] width 192 height 30
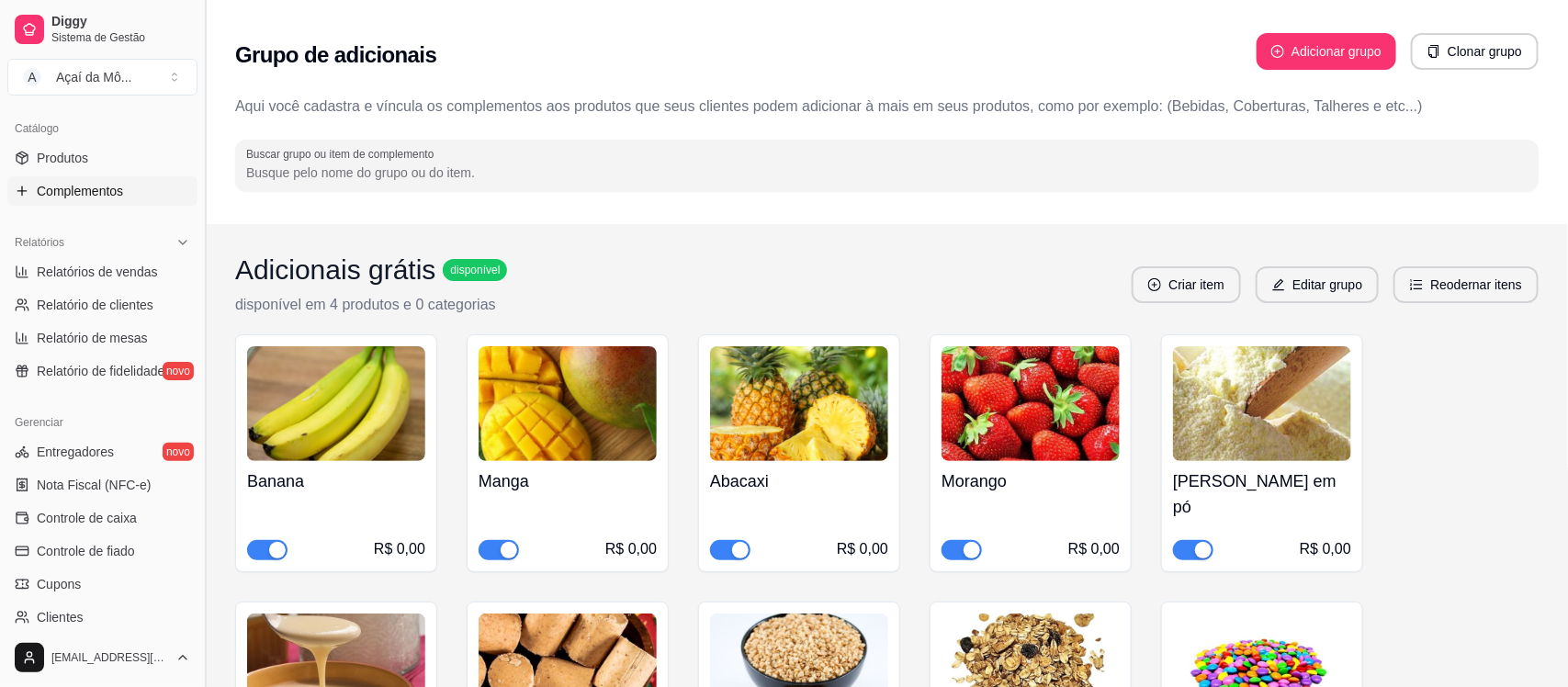
select select "ALL"
select select "0"
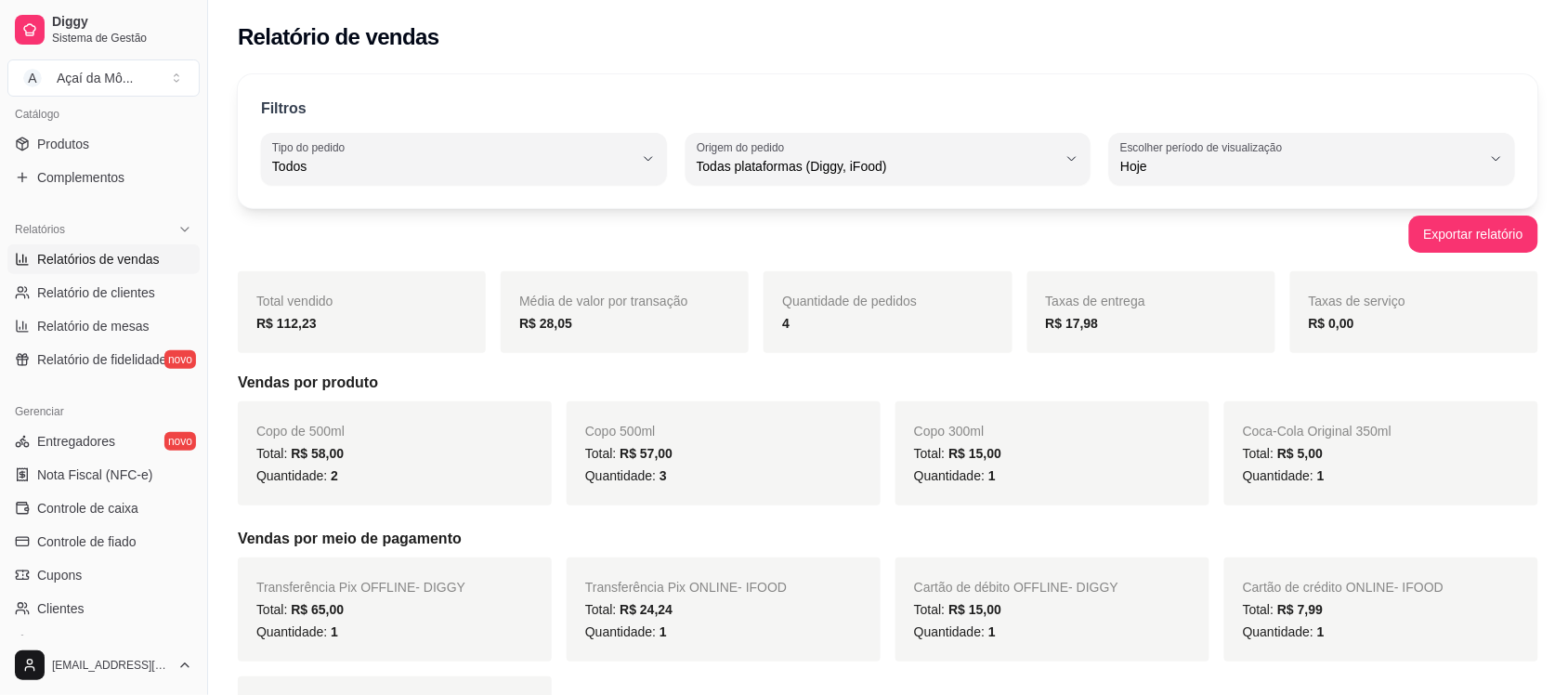
scroll to position [469, 0]
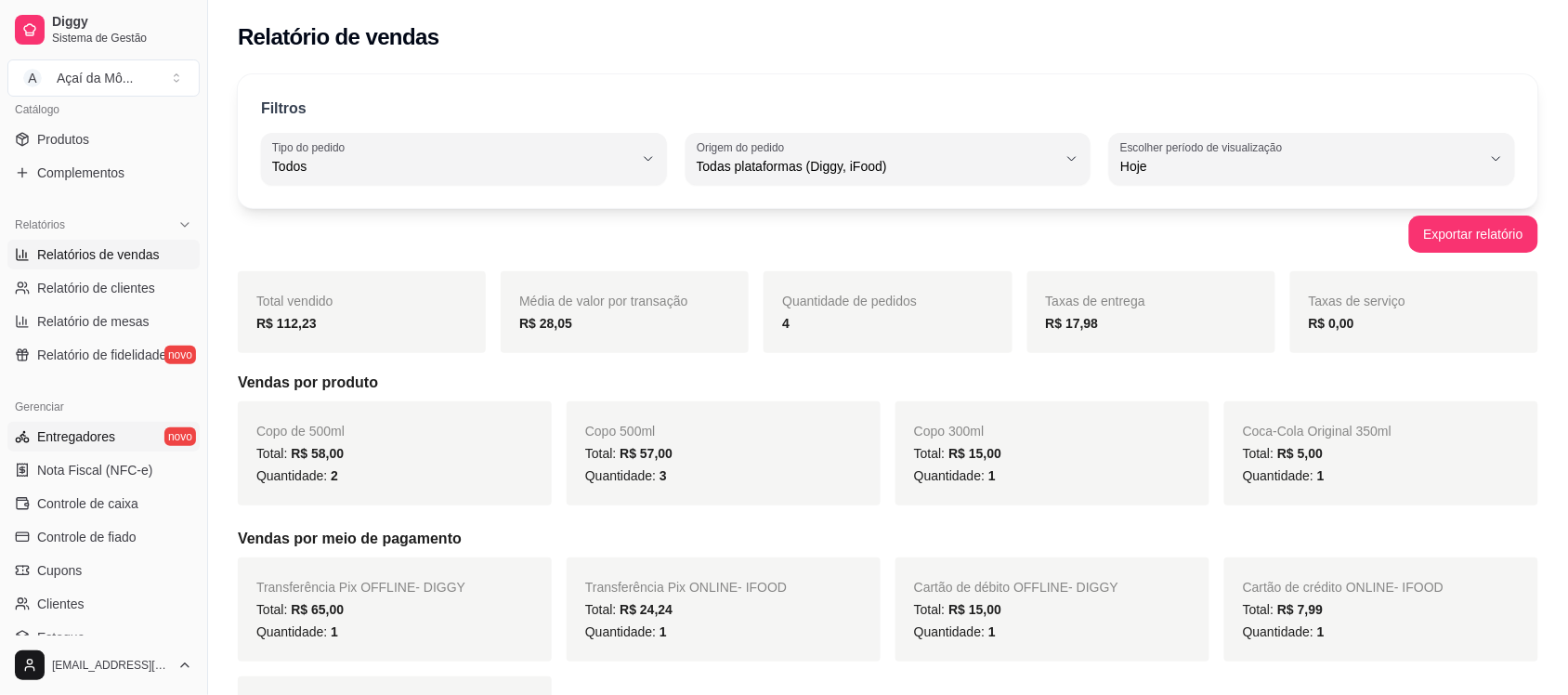
click at [120, 427] on link "Entregadores novo" at bounding box center [104, 436] width 192 height 30
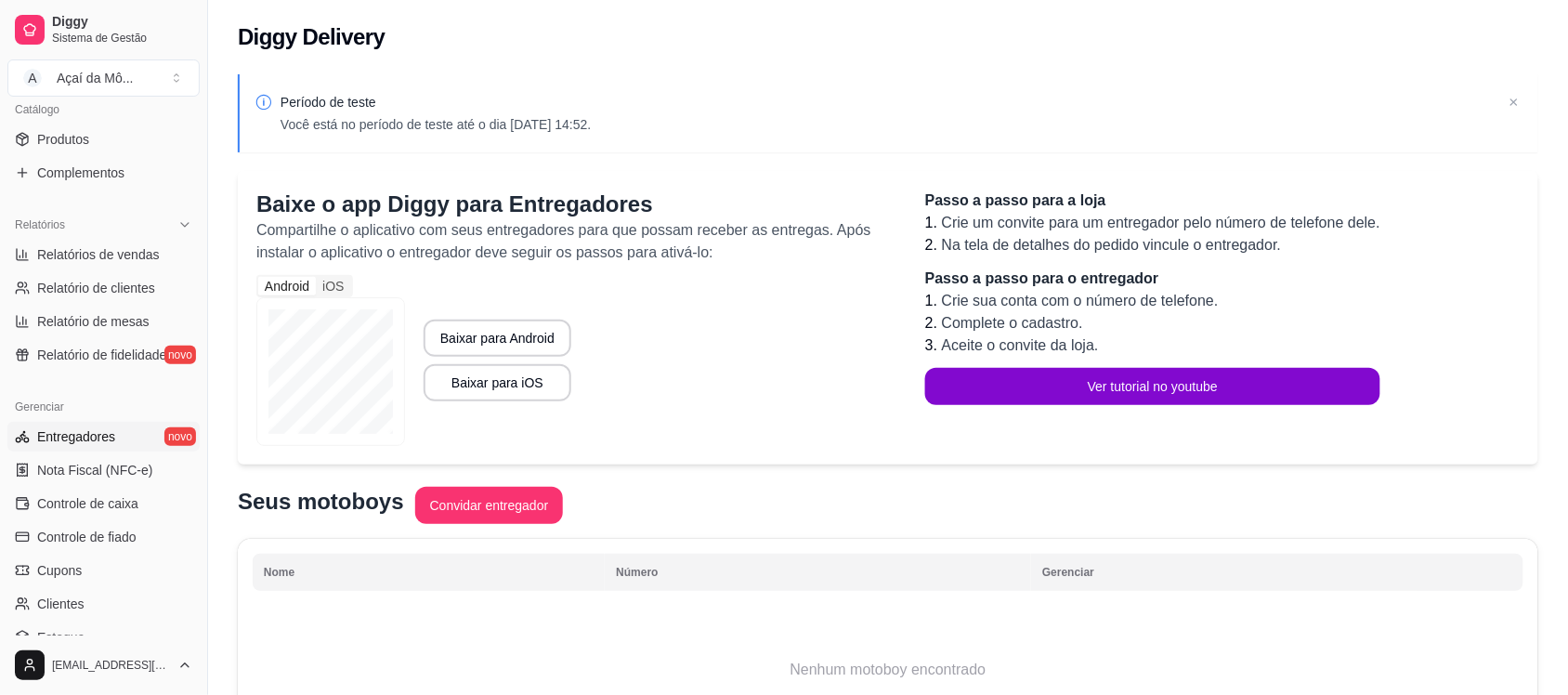
click at [188, 355] on div "Relatórios Relatórios de vendas Relatório de clientes Relatório de mesas Relató…" at bounding box center [104, 289] width 207 height 175
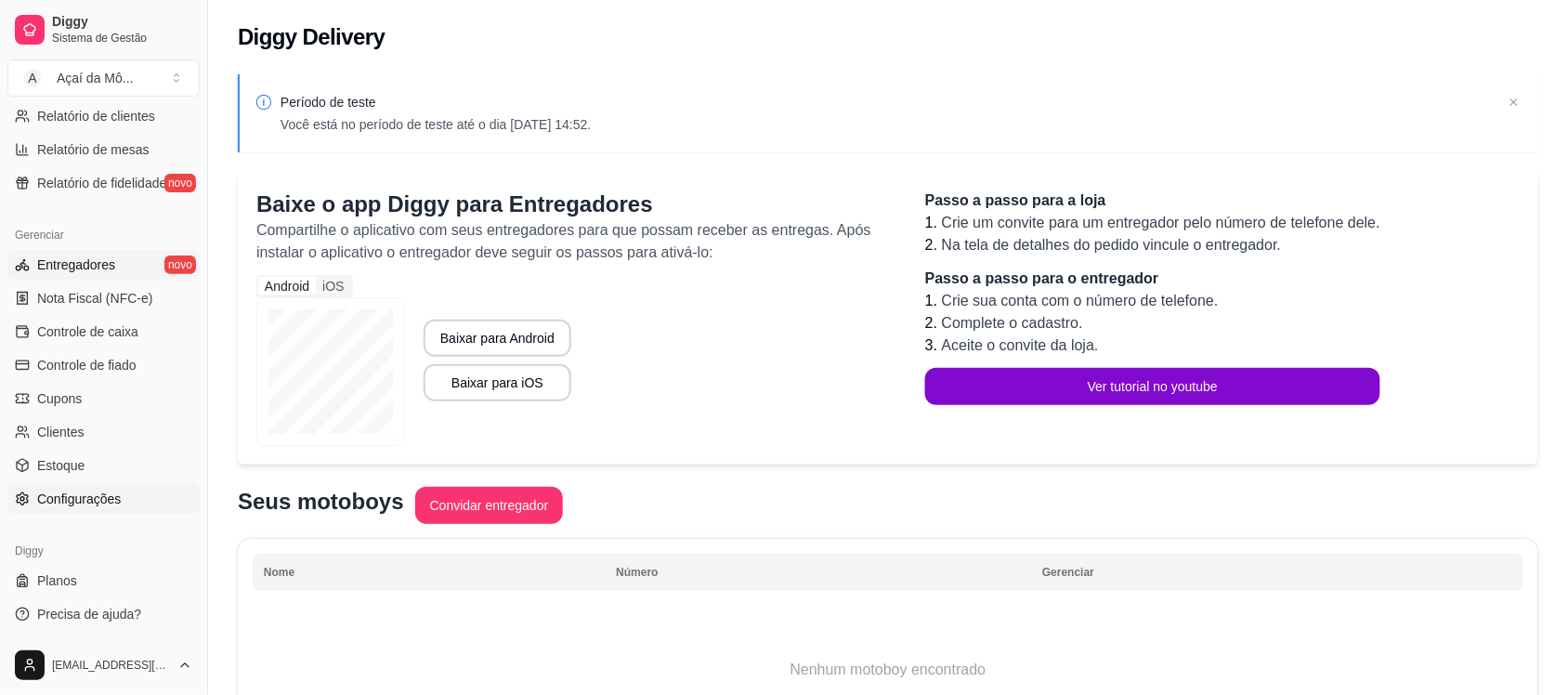
click at [130, 493] on link "Configurações" at bounding box center [104, 499] width 192 height 30
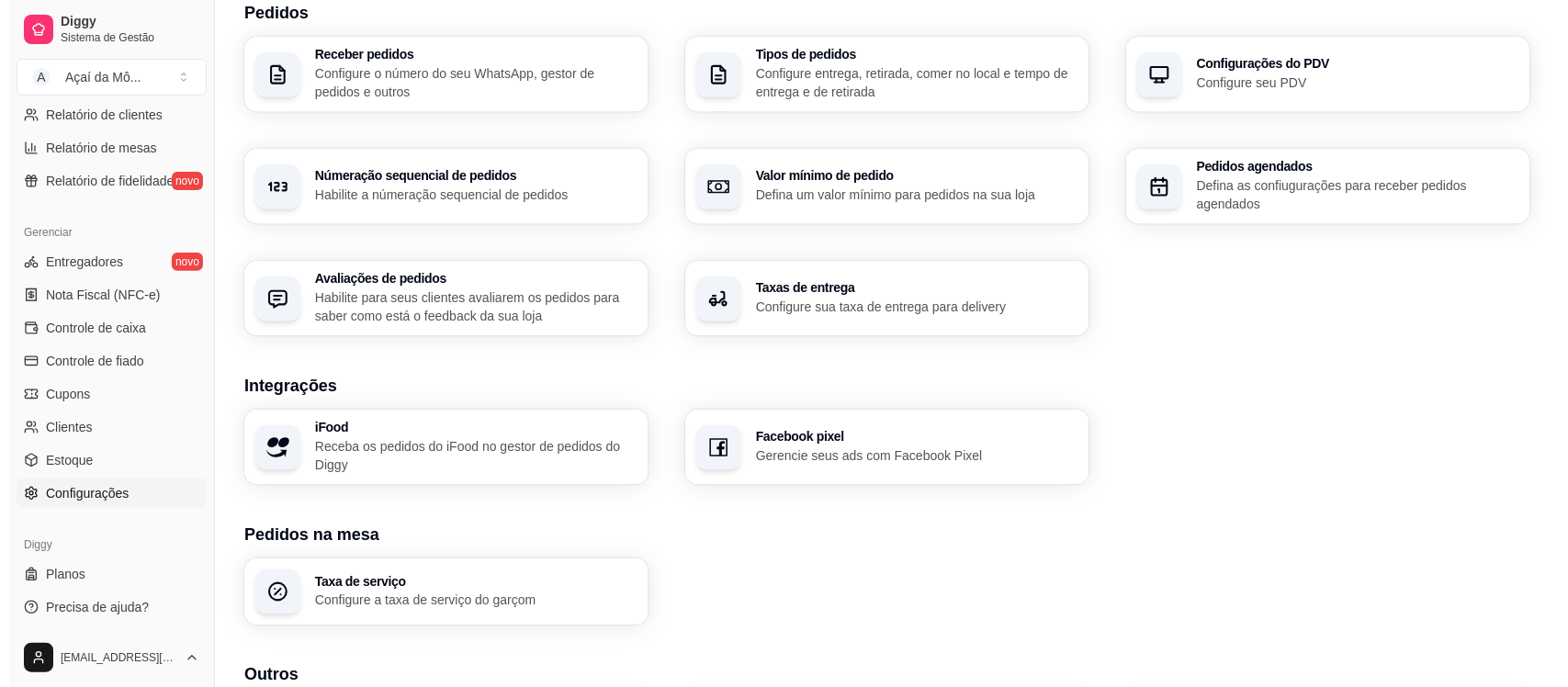
scroll to position [424, 0]
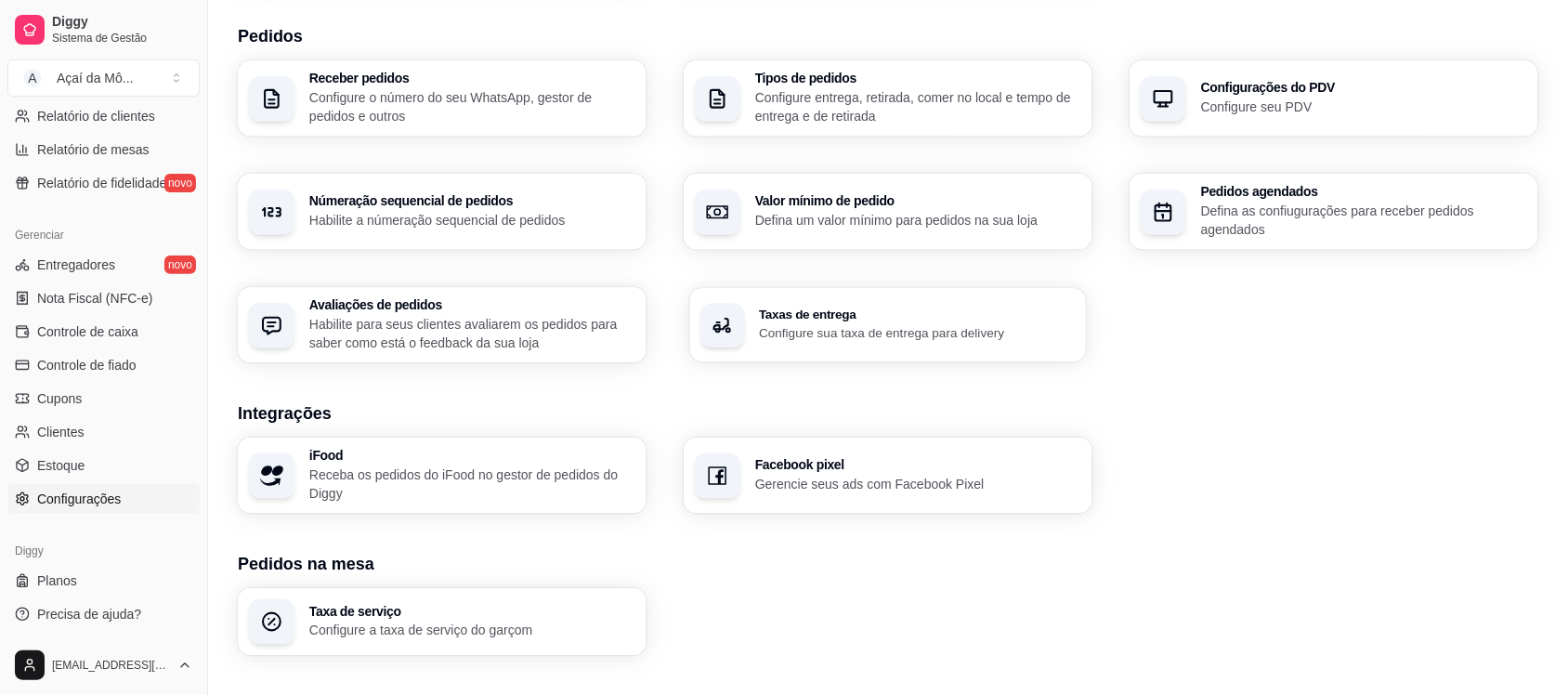
click at [995, 322] on div "Taxas de entrega Configure sua taxa de entrega para delivery" at bounding box center [917, 325] width 316 height 35
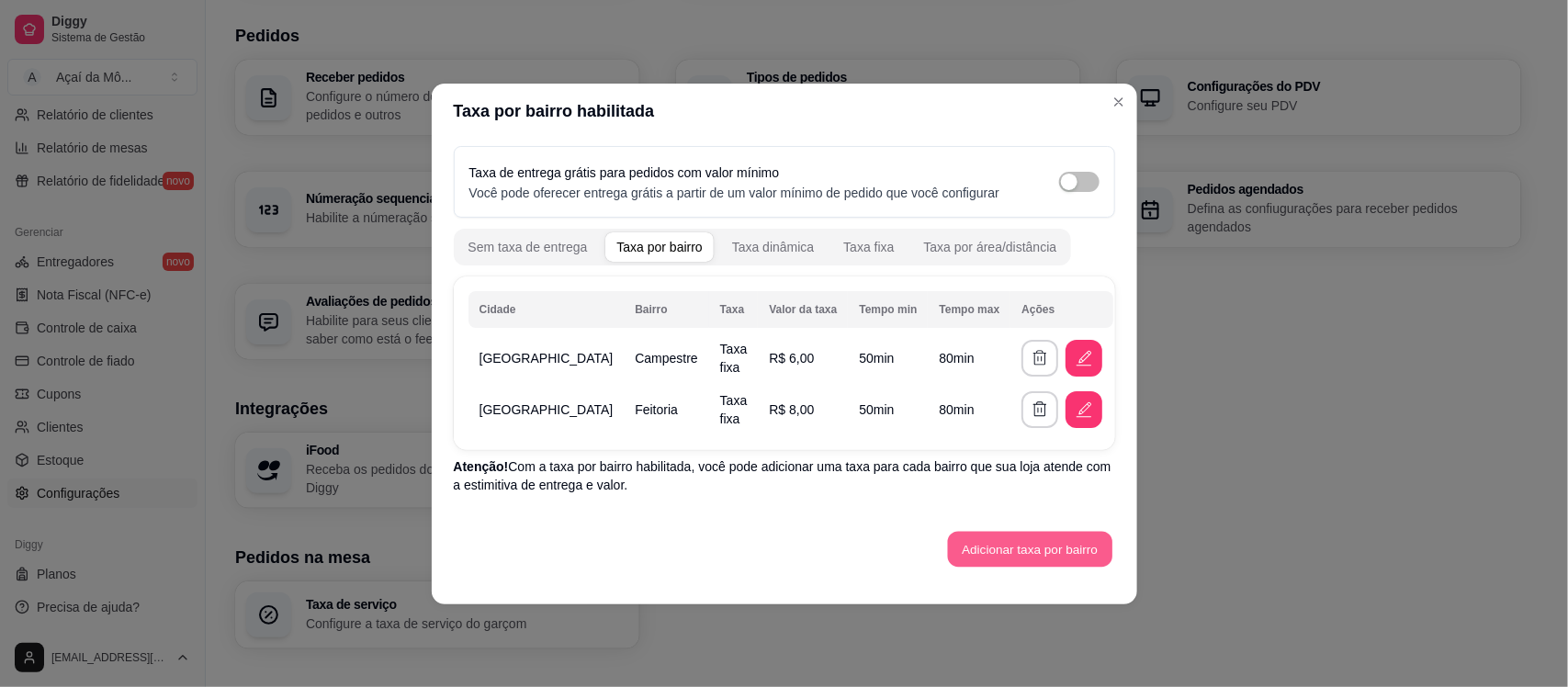
click at [1030, 558] on button "Adicionar taxa por bairro" at bounding box center [1029, 548] width 164 height 36
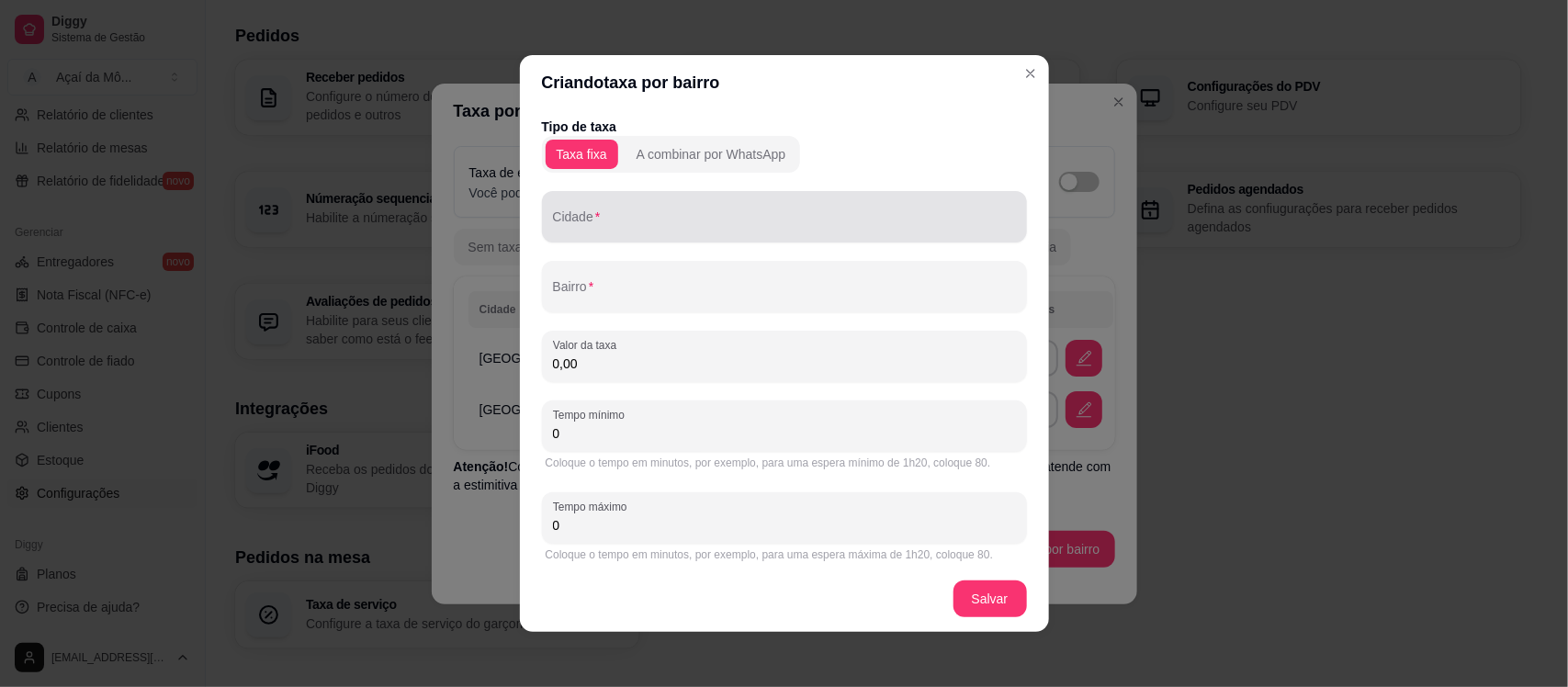
click at [866, 208] on div at bounding box center [784, 217] width 462 height 37
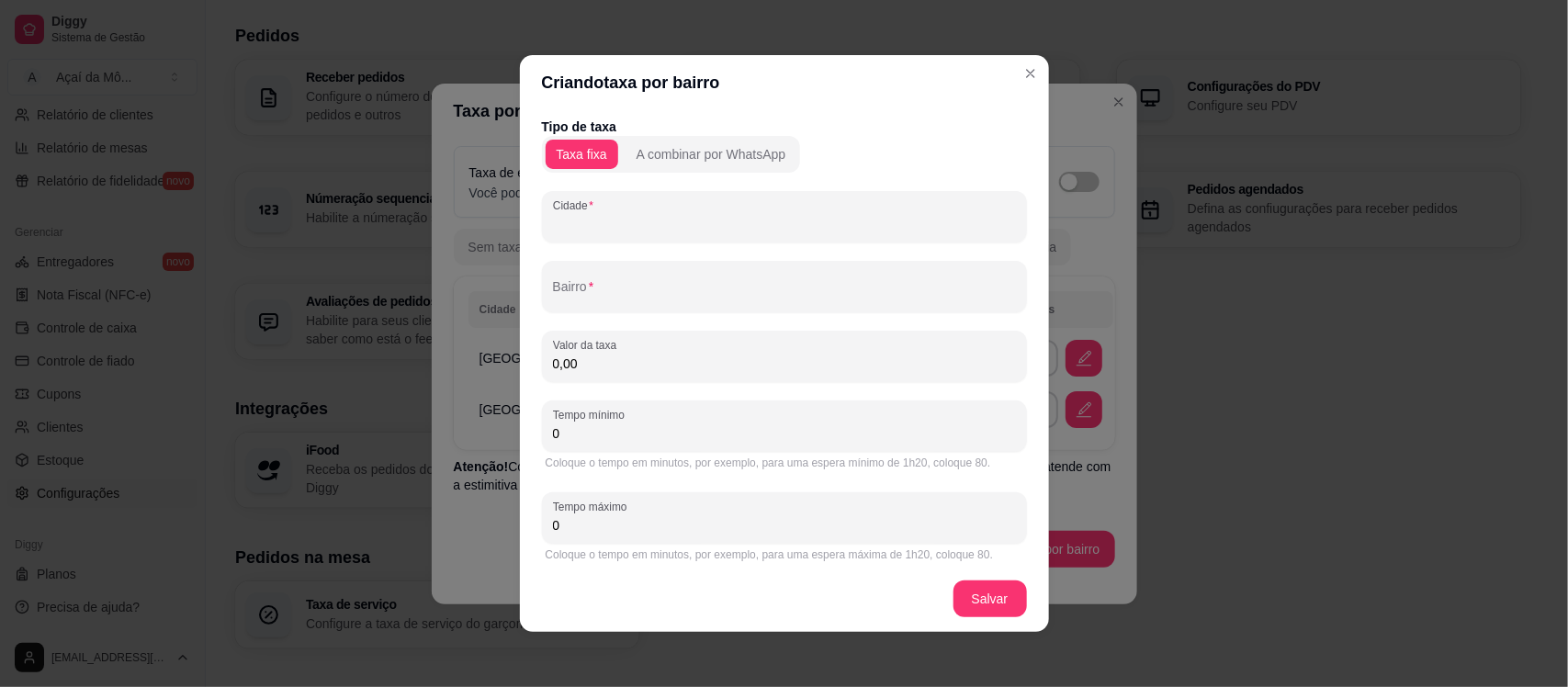
type input "W"
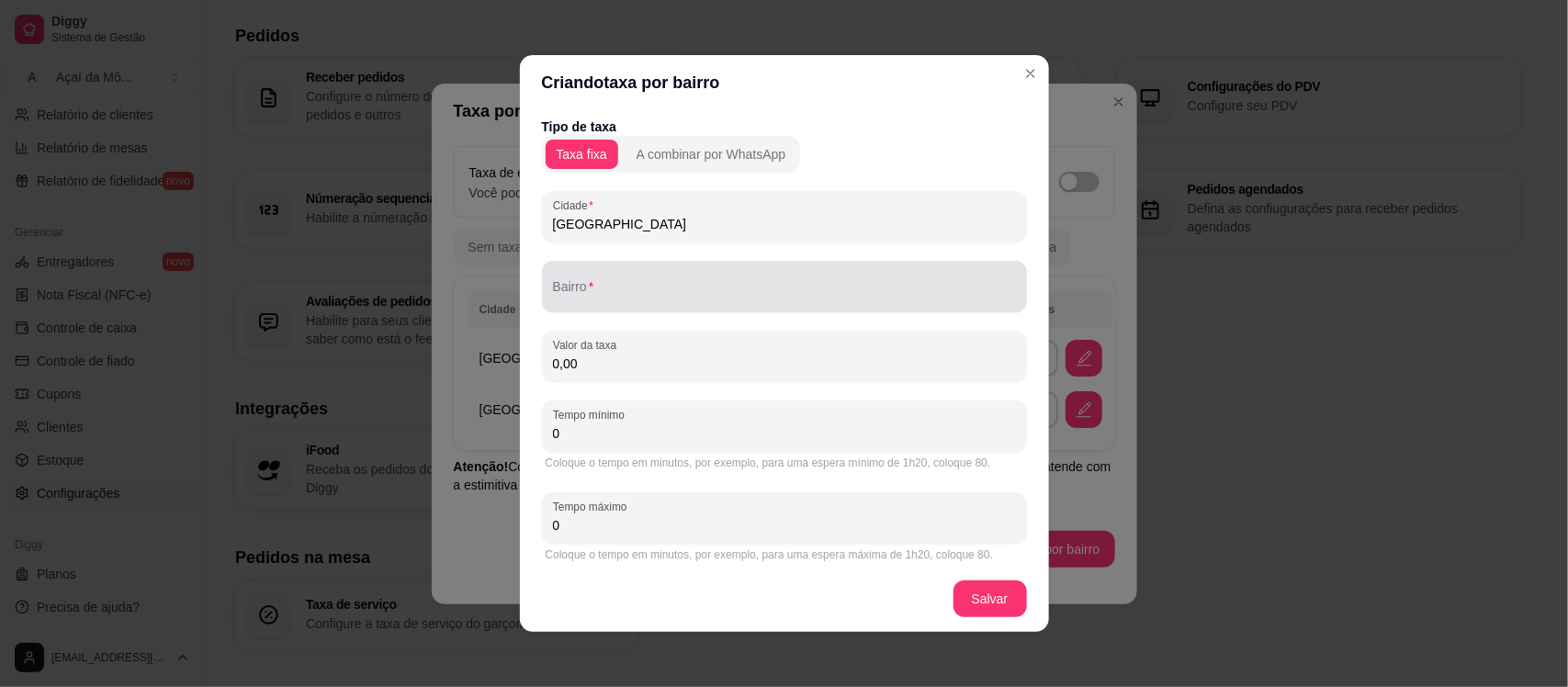
type input "São Leopoldo"
click at [856, 277] on div at bounding box center [784, 287] width 462 height 37
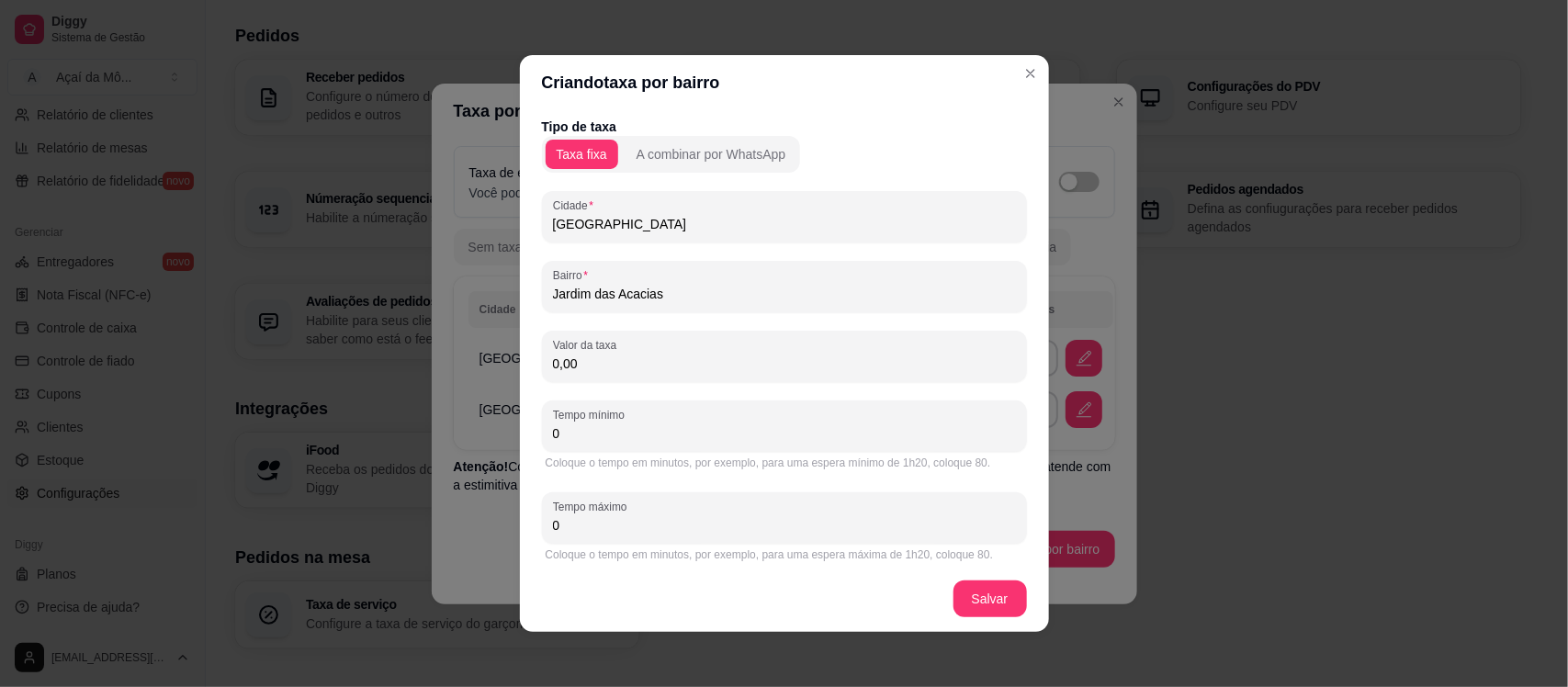
type input "Jardim das Acacias"
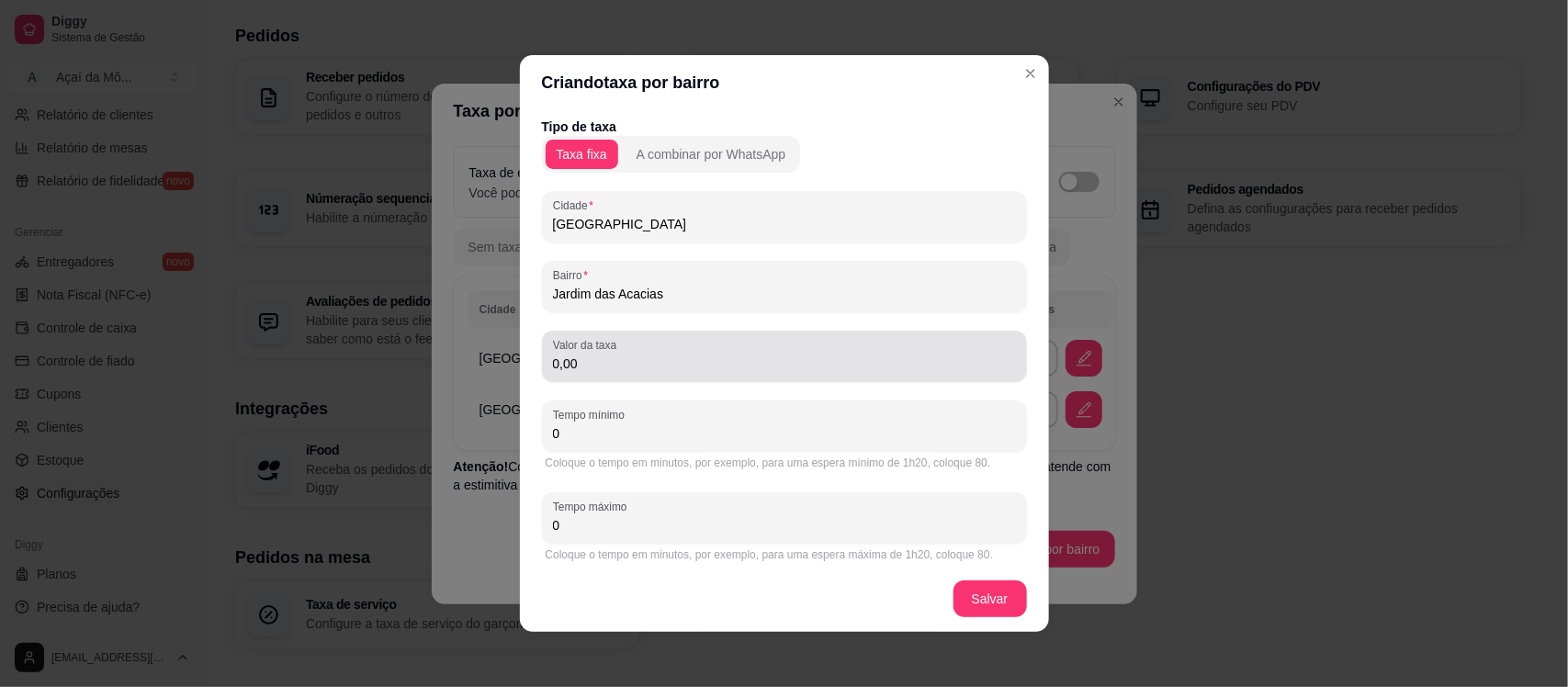
click at [717, 374] on div "0,00" at bounding box center [784, 356] width 462 height 37
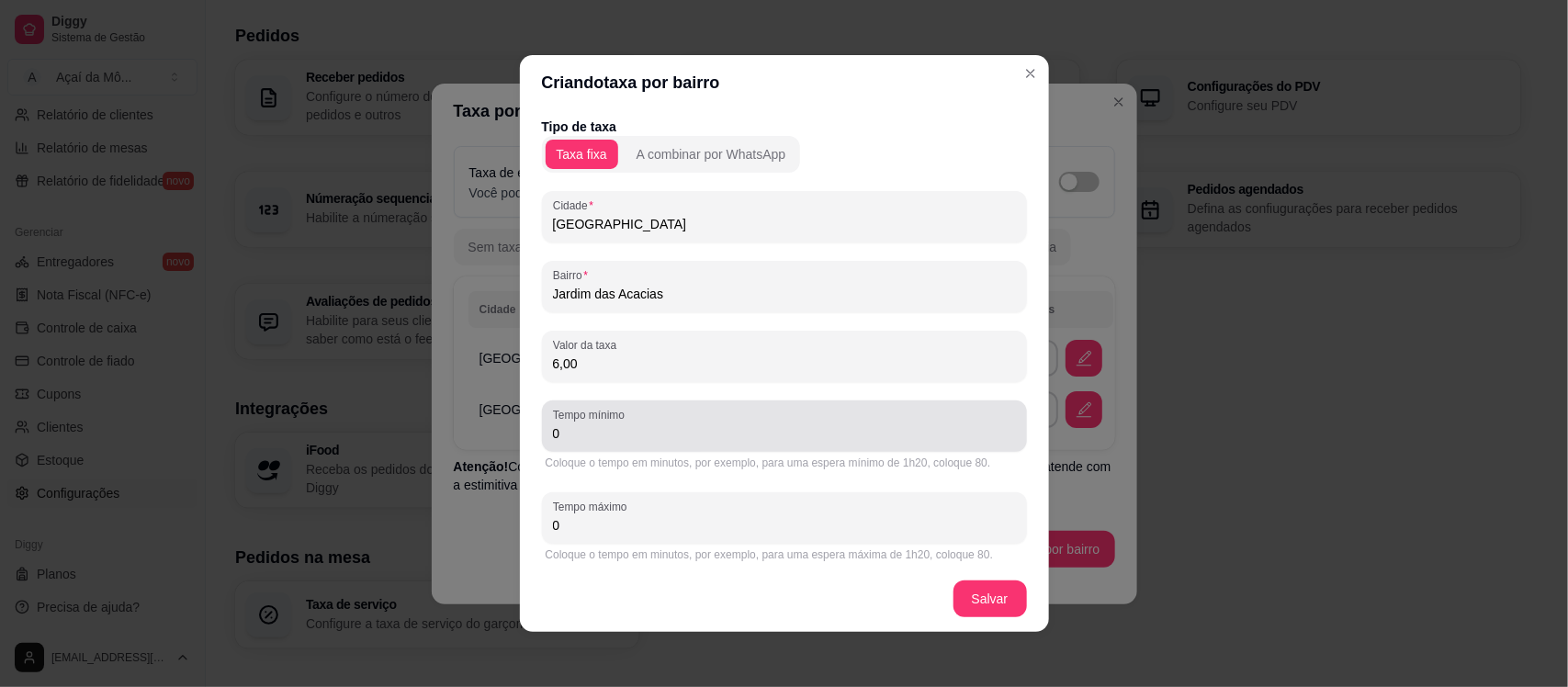
type input "6,00"
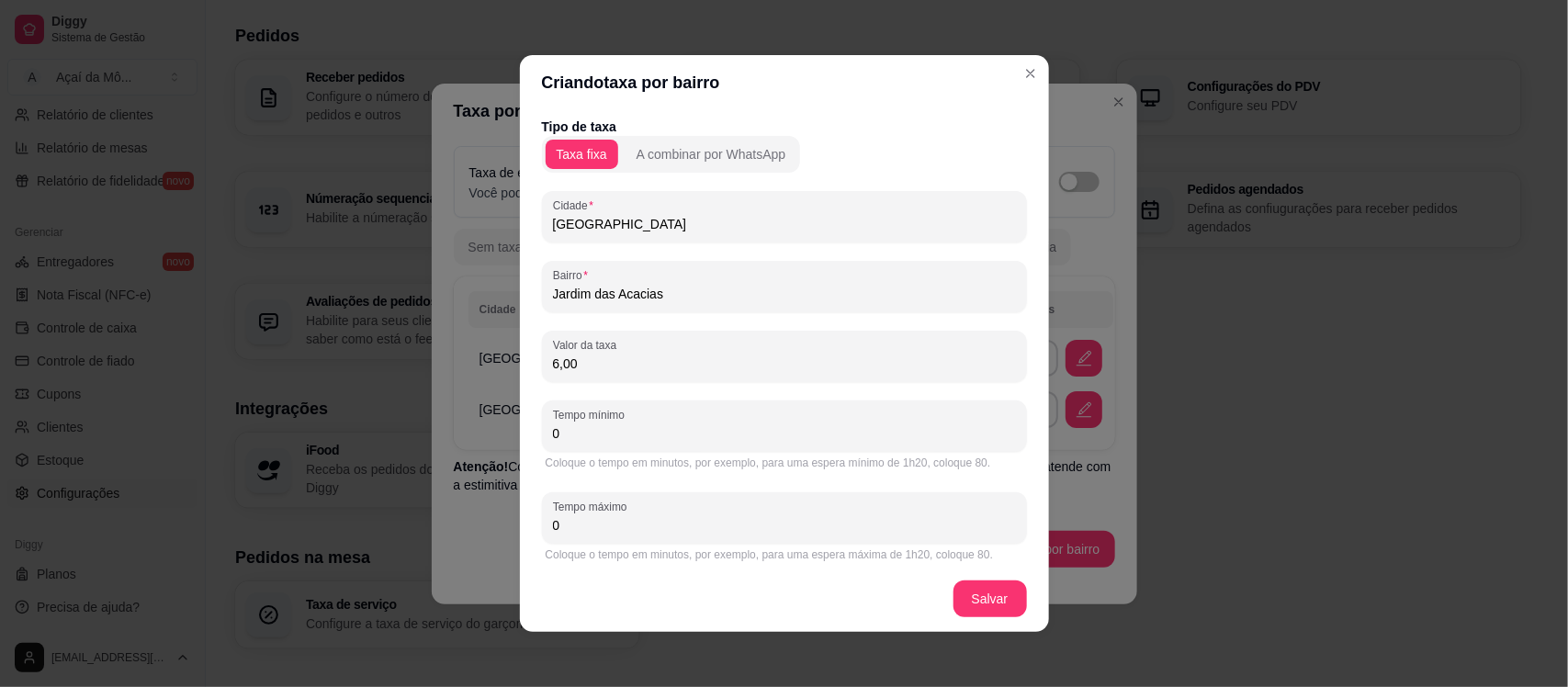
click at [818, 431] on input "0" at bounding box center [784, 433] width 462 height 19
type input "0"
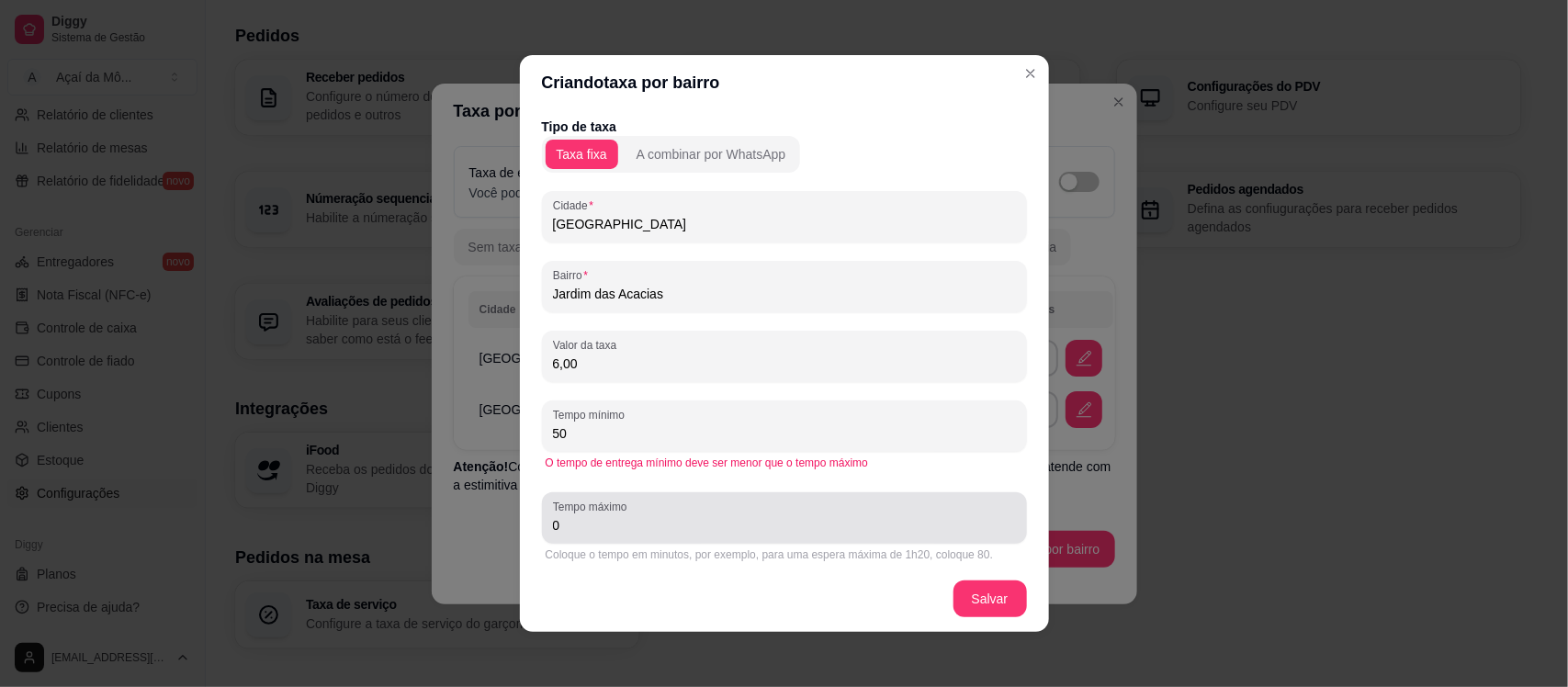
type input "50"
click at [760, 514] on div "0" at bounding box center [784, 518] width 462 height 37
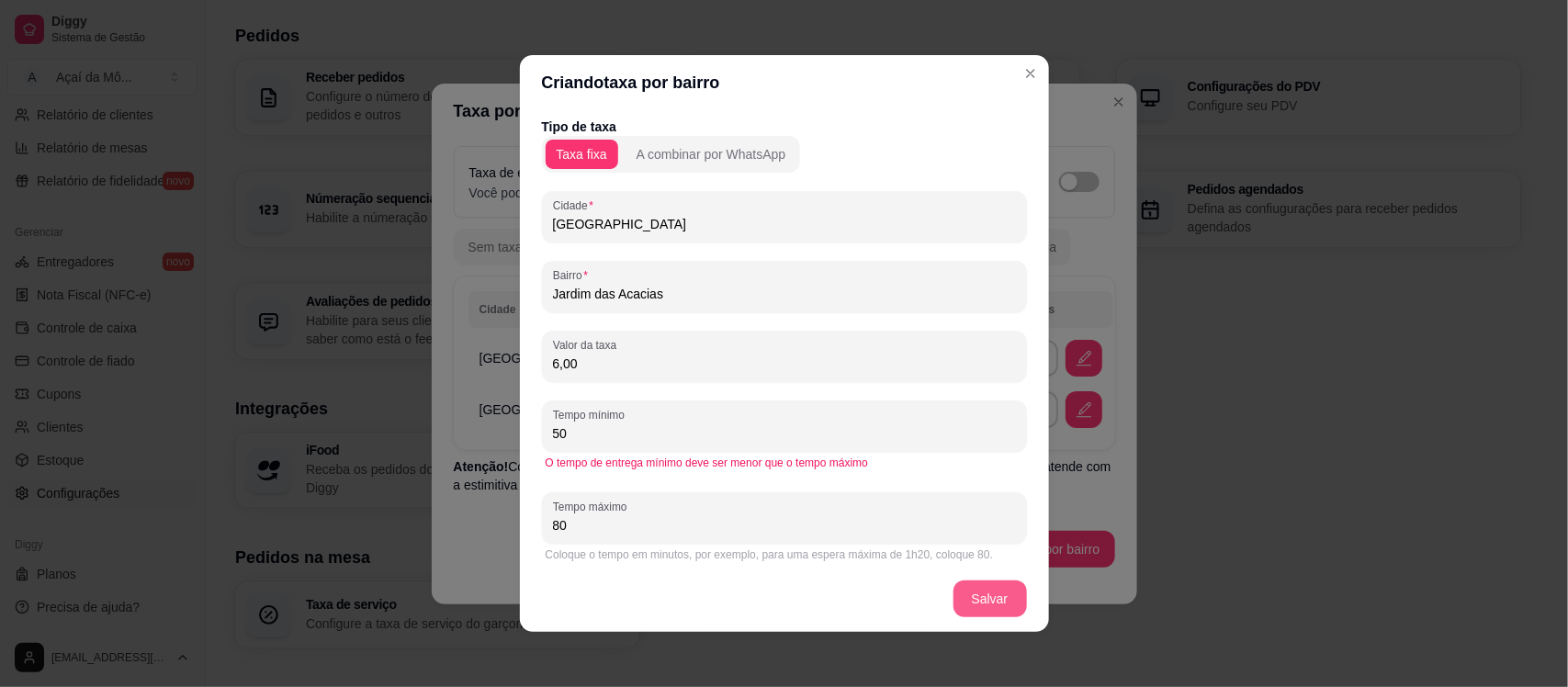
type input "80"
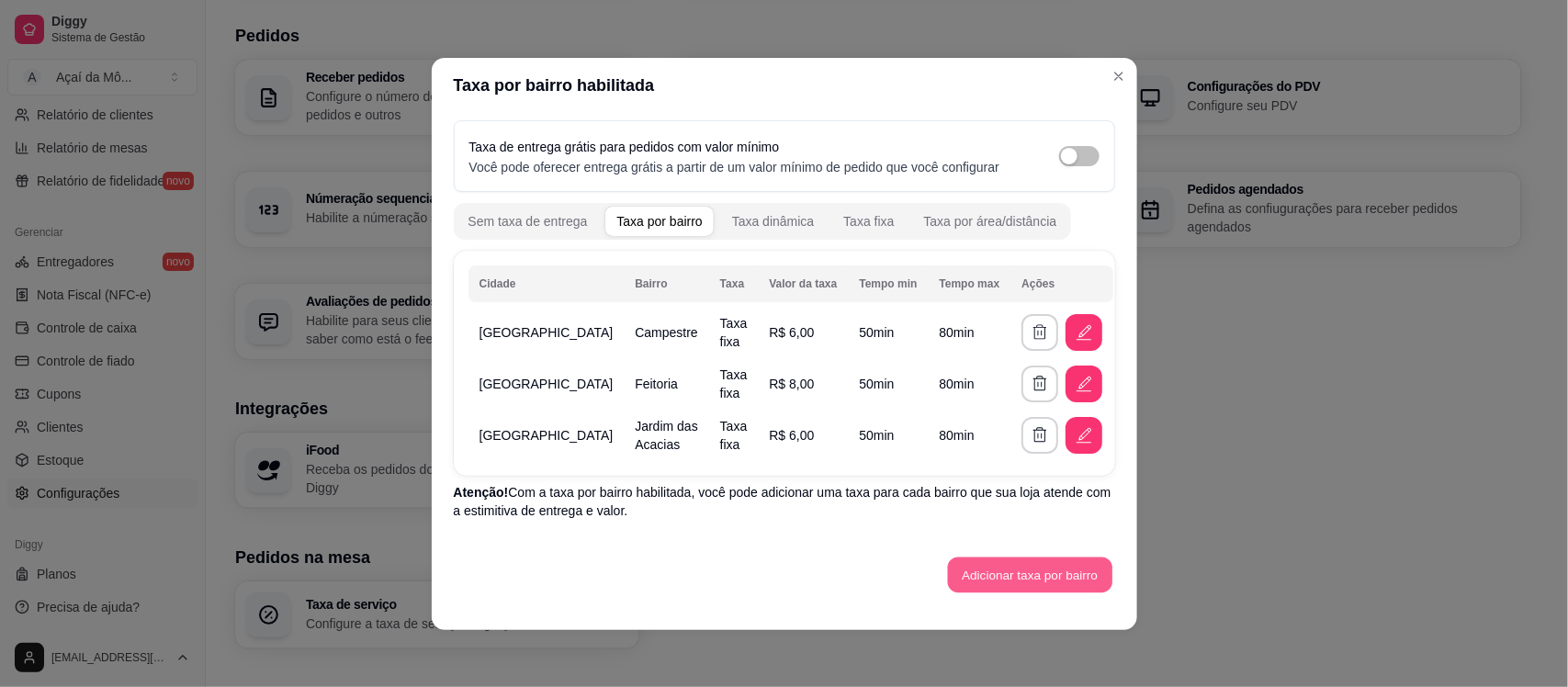
click at [1063, 577] on button "Adicionar taxa por bairro" at bounding box center [1029, 574] width 164 height 36
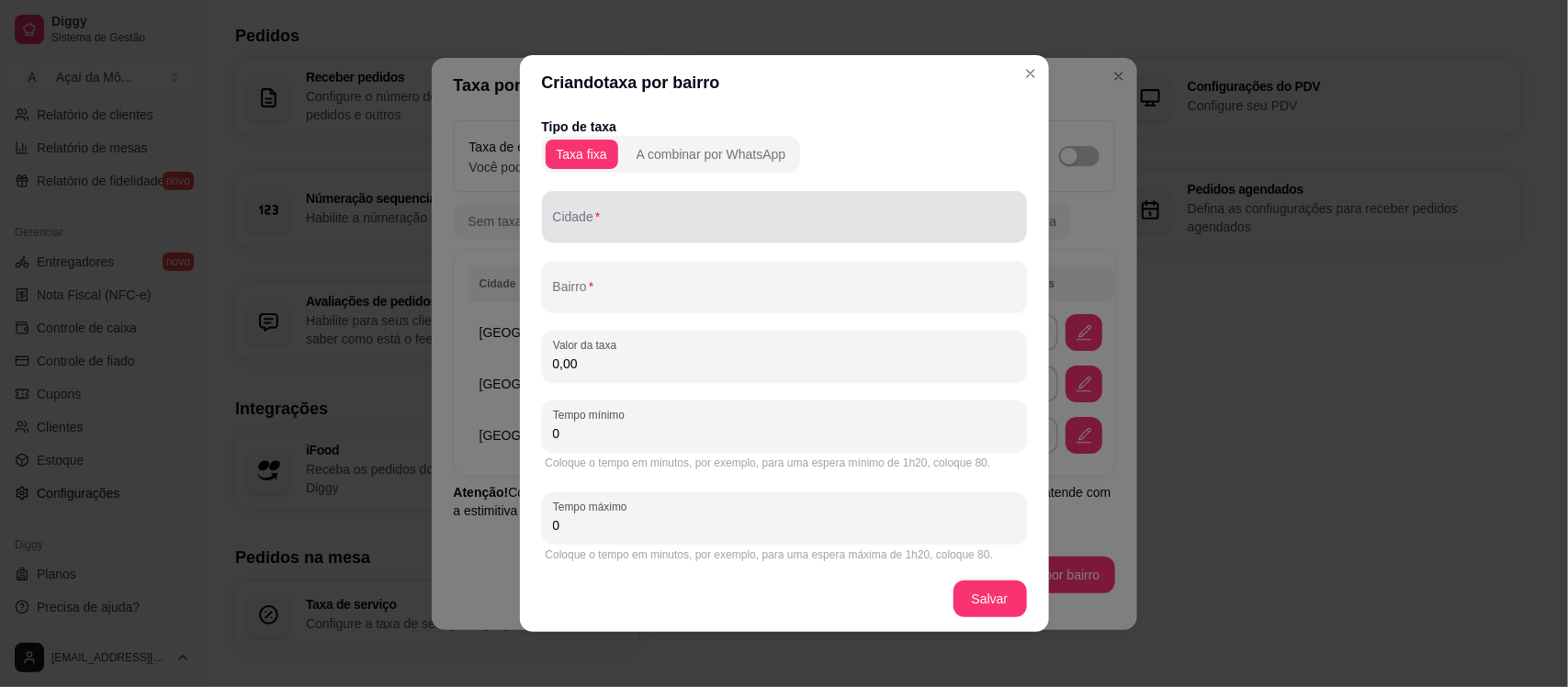
click at [820, 202] on div at bounding box center [784, 217] width 462 height 37
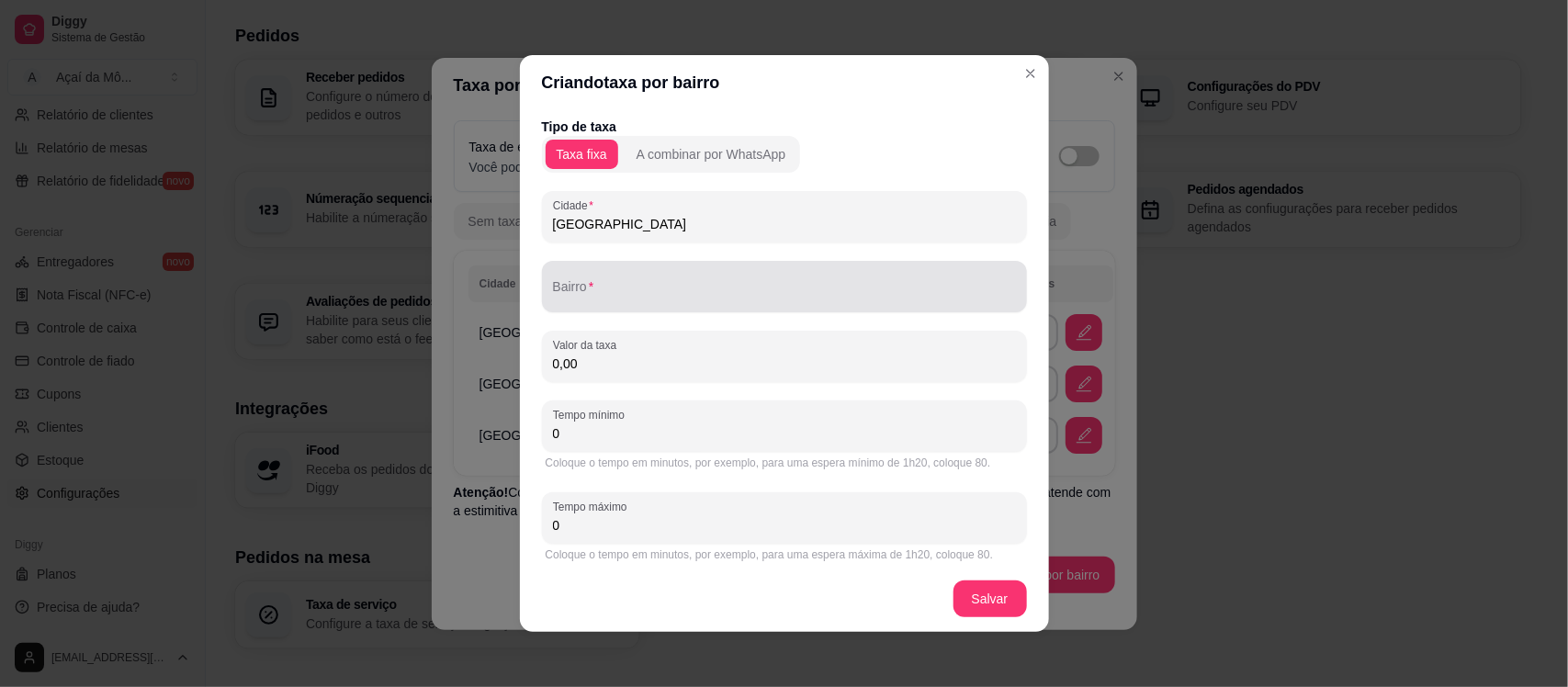
type input "São Leopoldo"
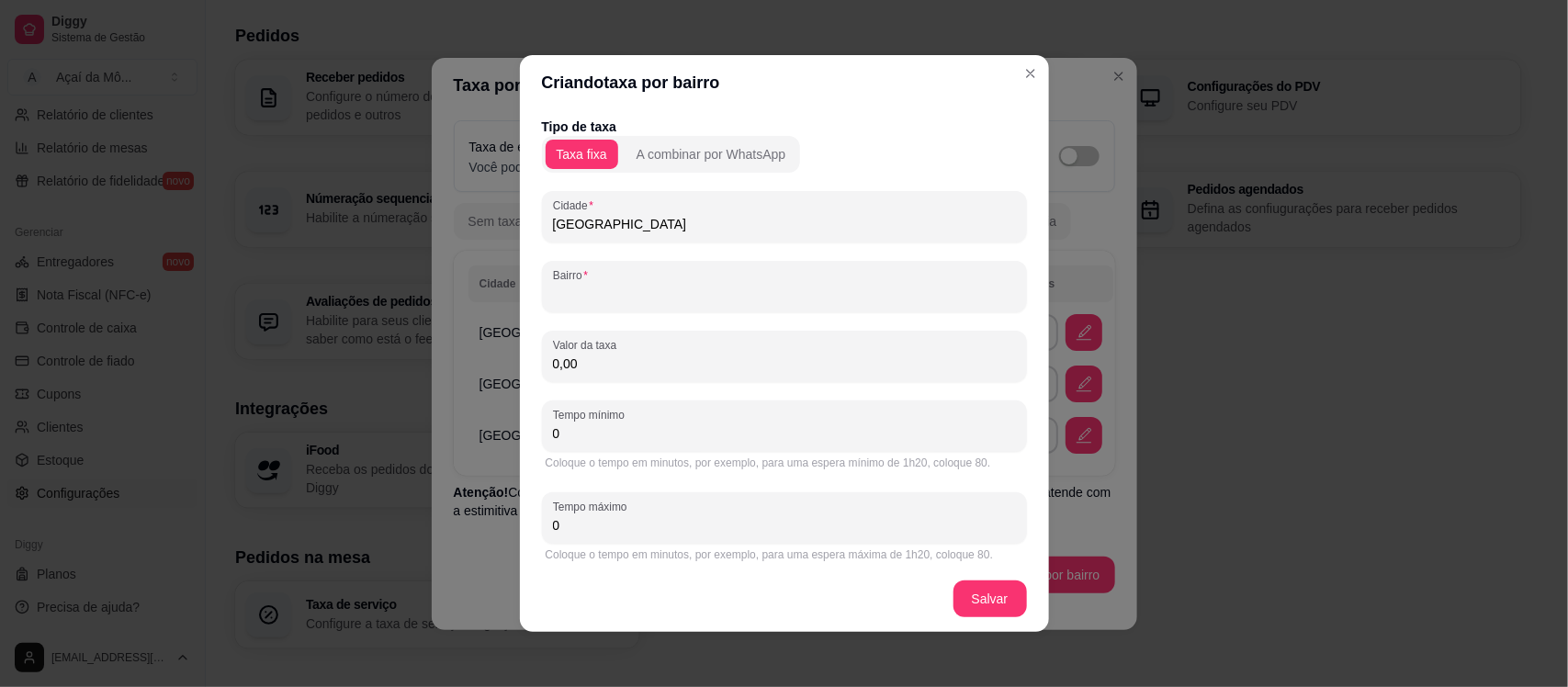
click at [828, 287] on input "Bairro" at bounding box center [784, 294] width 462 height 19
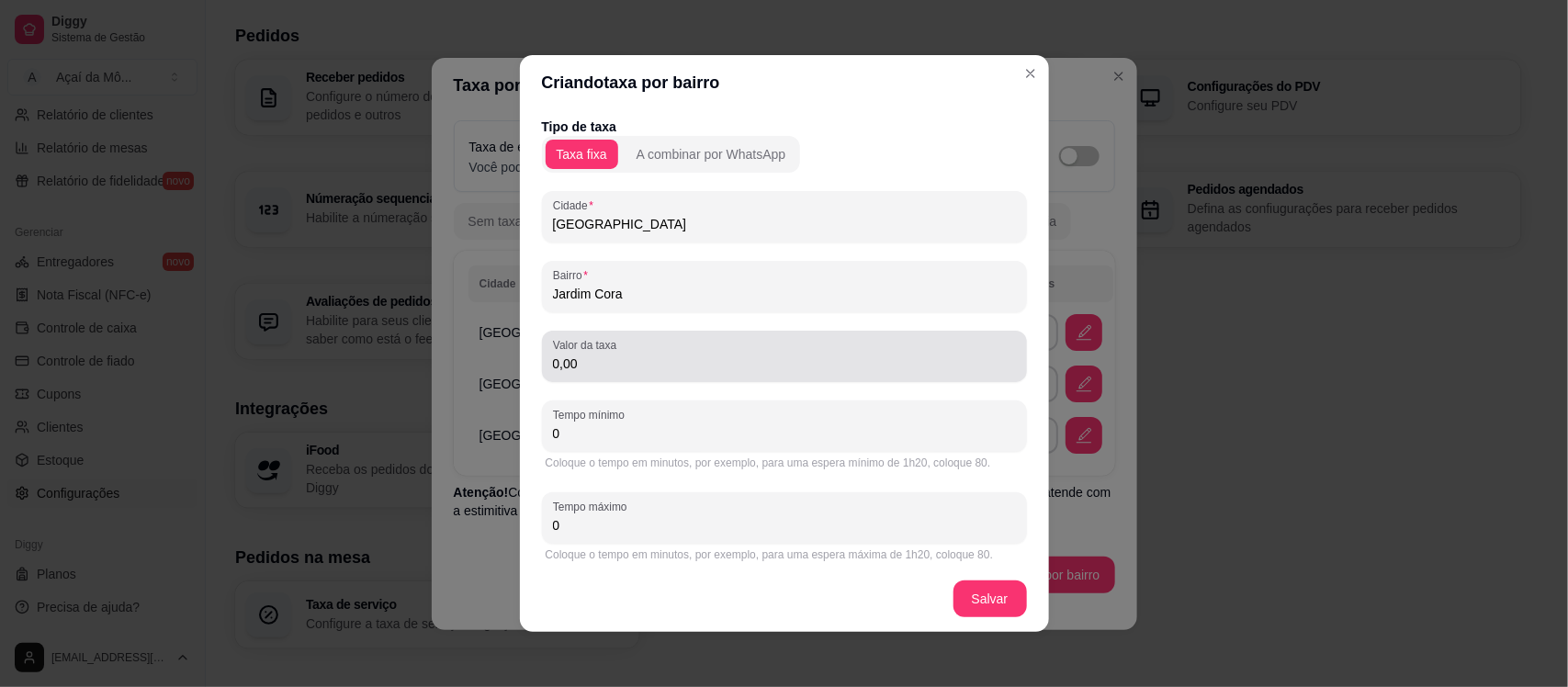
type input "Jardim Cora"
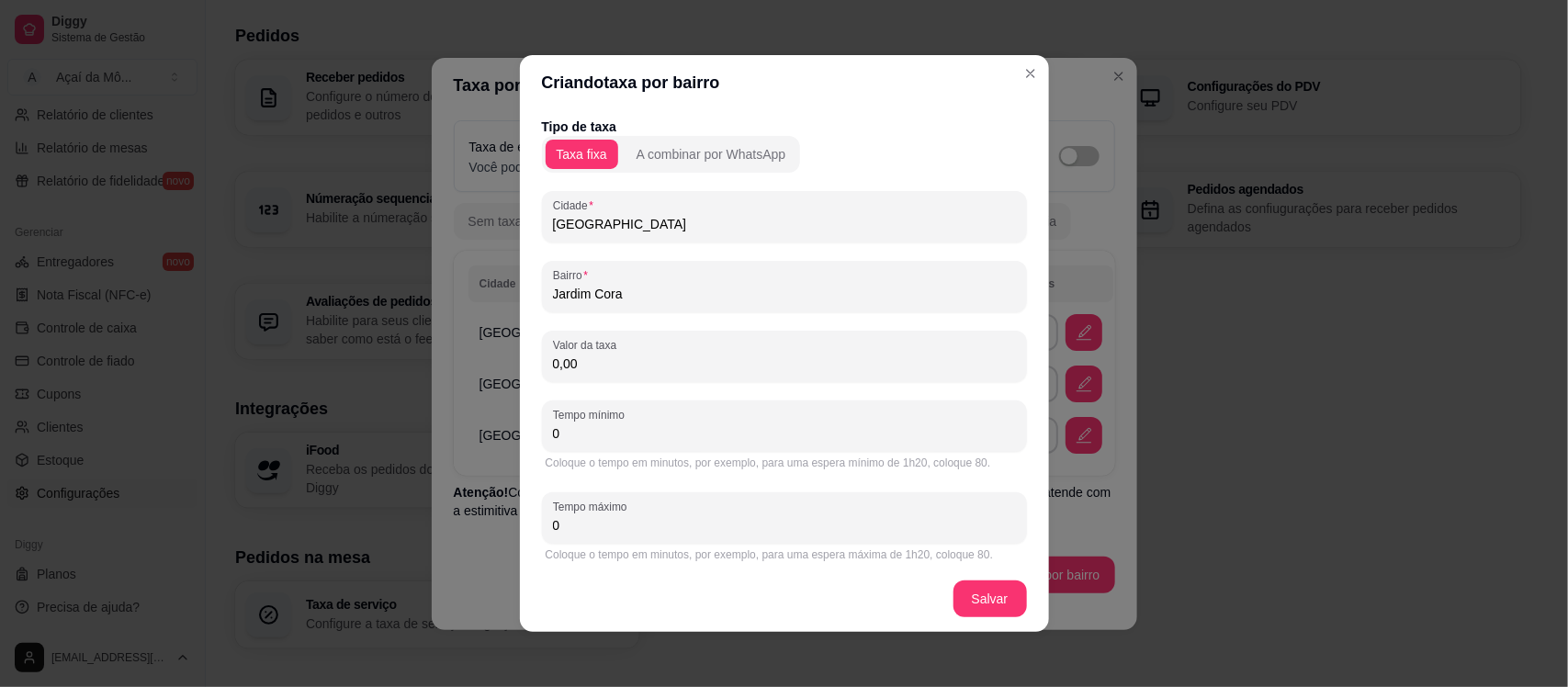
click at [836, 370] on input "0,00" at bounding box center [784, 363] width 462 height 19
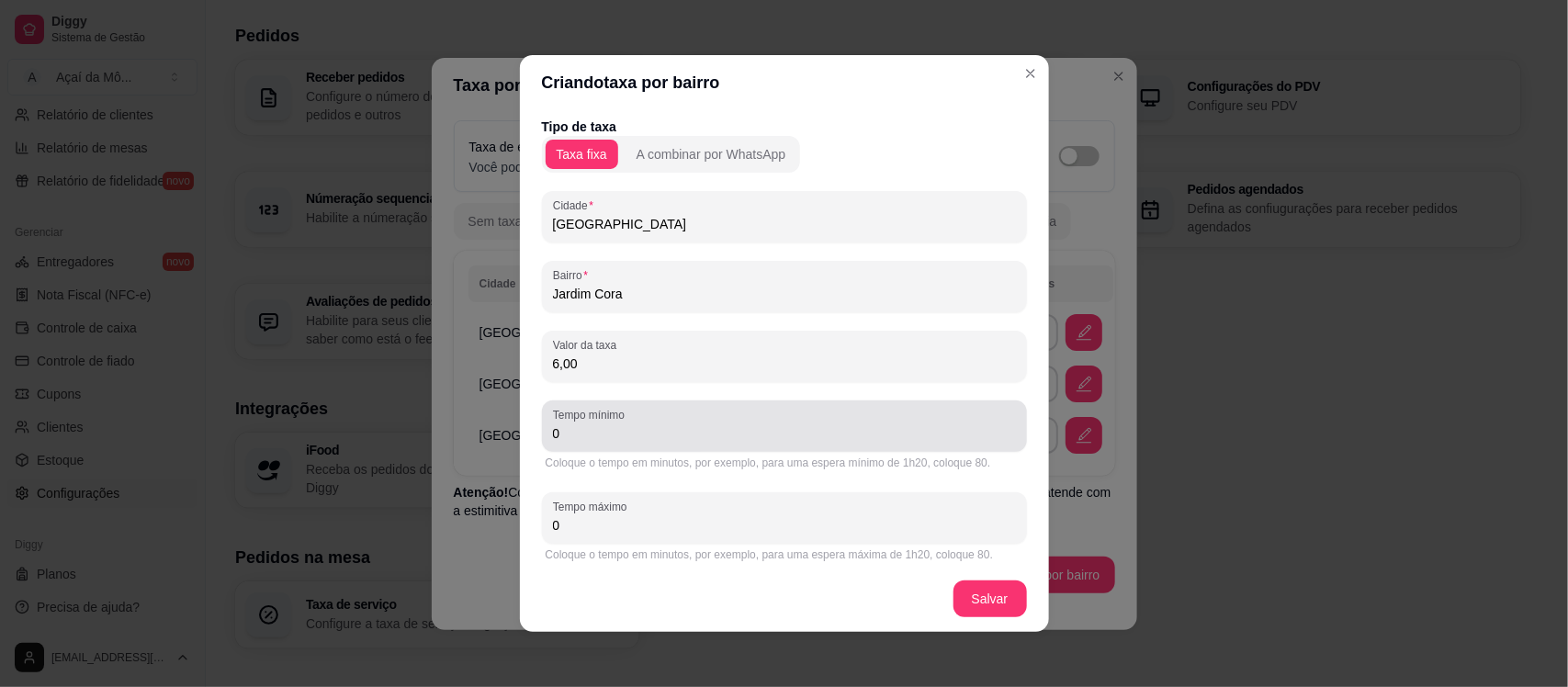
type input "6,00"
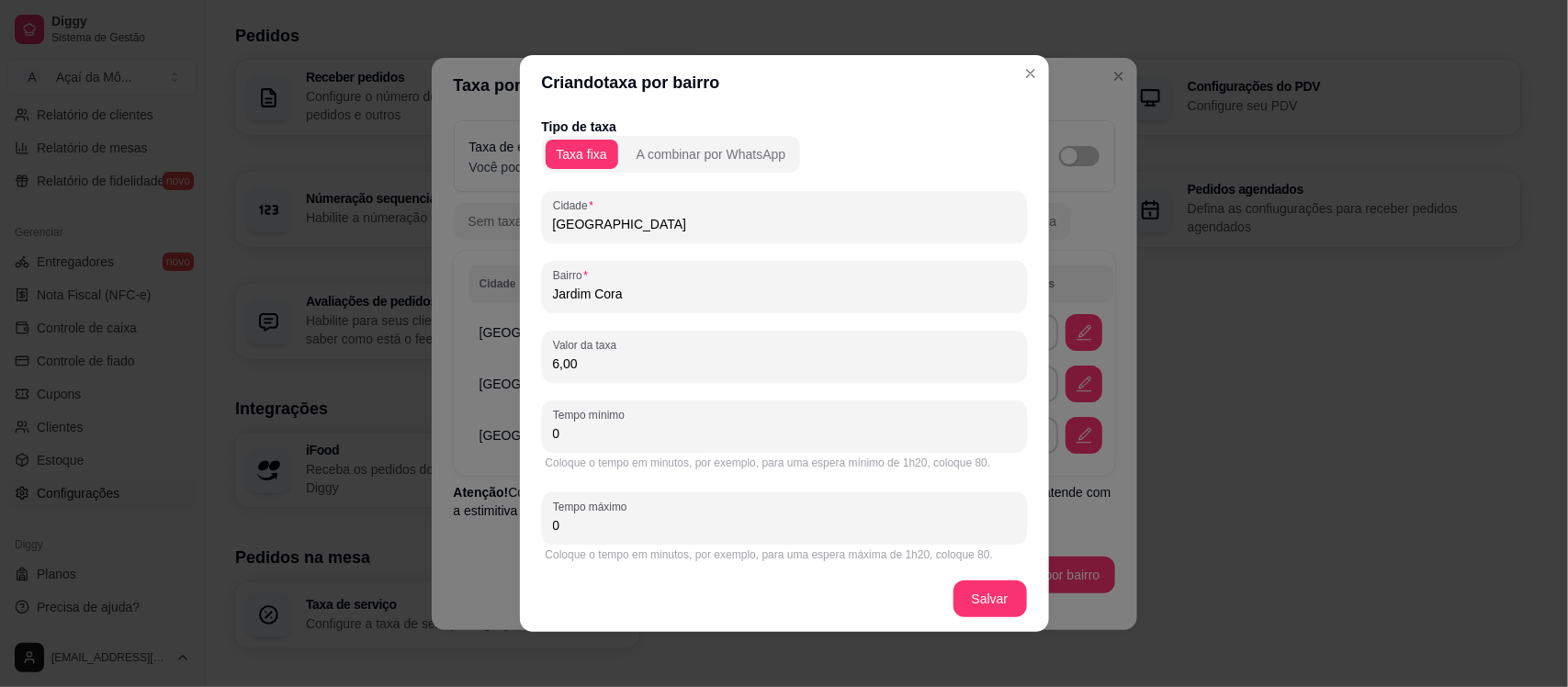
click at [875, 452] on div "Coloque o tempo em minutos, por exemplo, para uma espera mínimo de 1h20, coloqu…" at bounding box center [784, 463] width 485 height 22
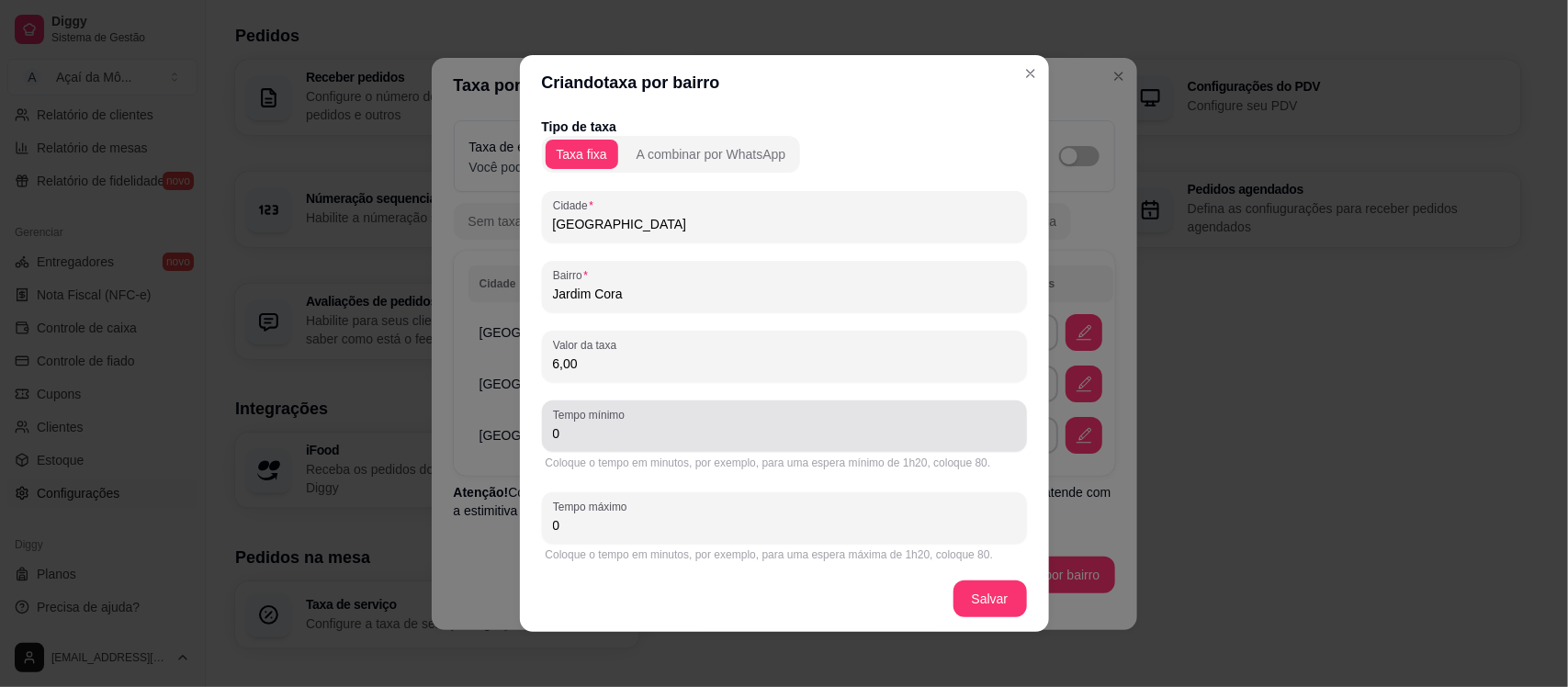
click at [868, 436] on input "0" at bounding box center [784, 433] width 462 height 19
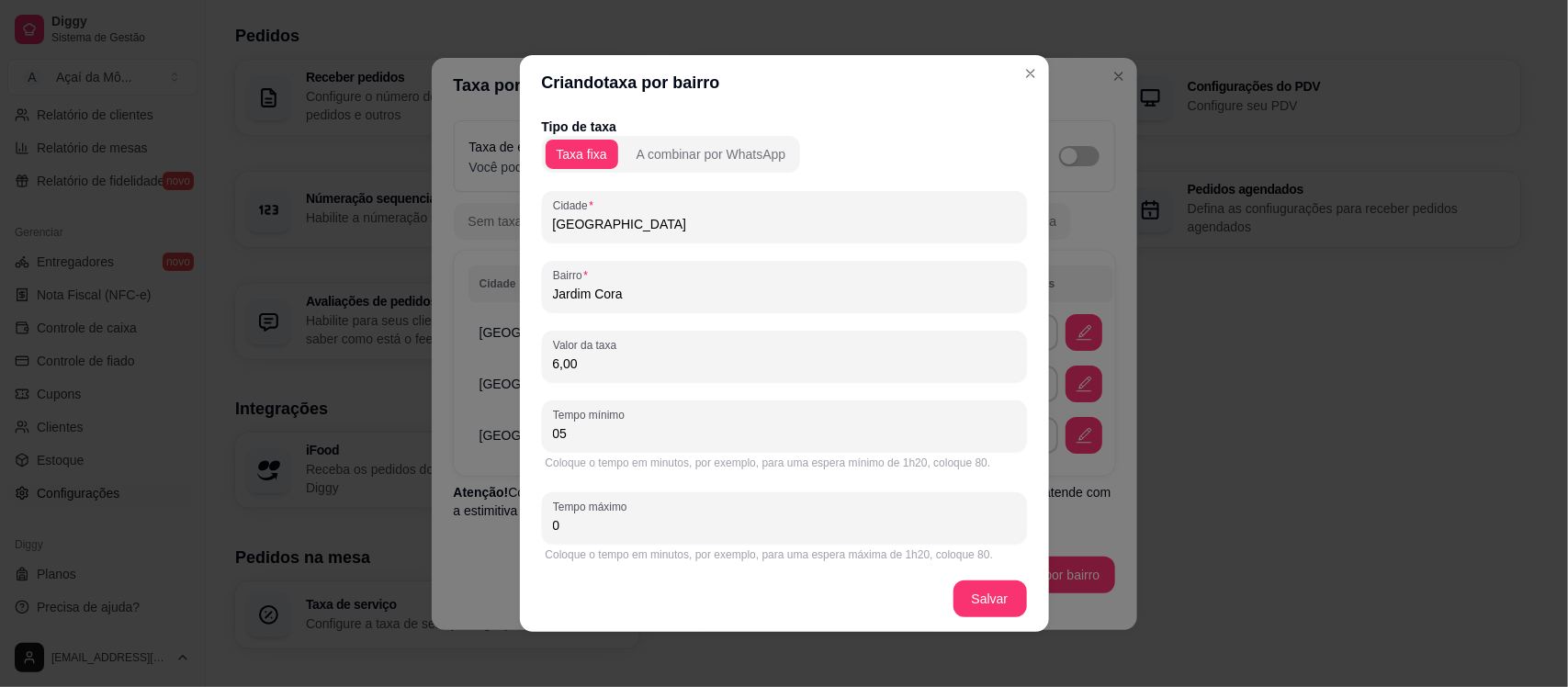
type input "0"
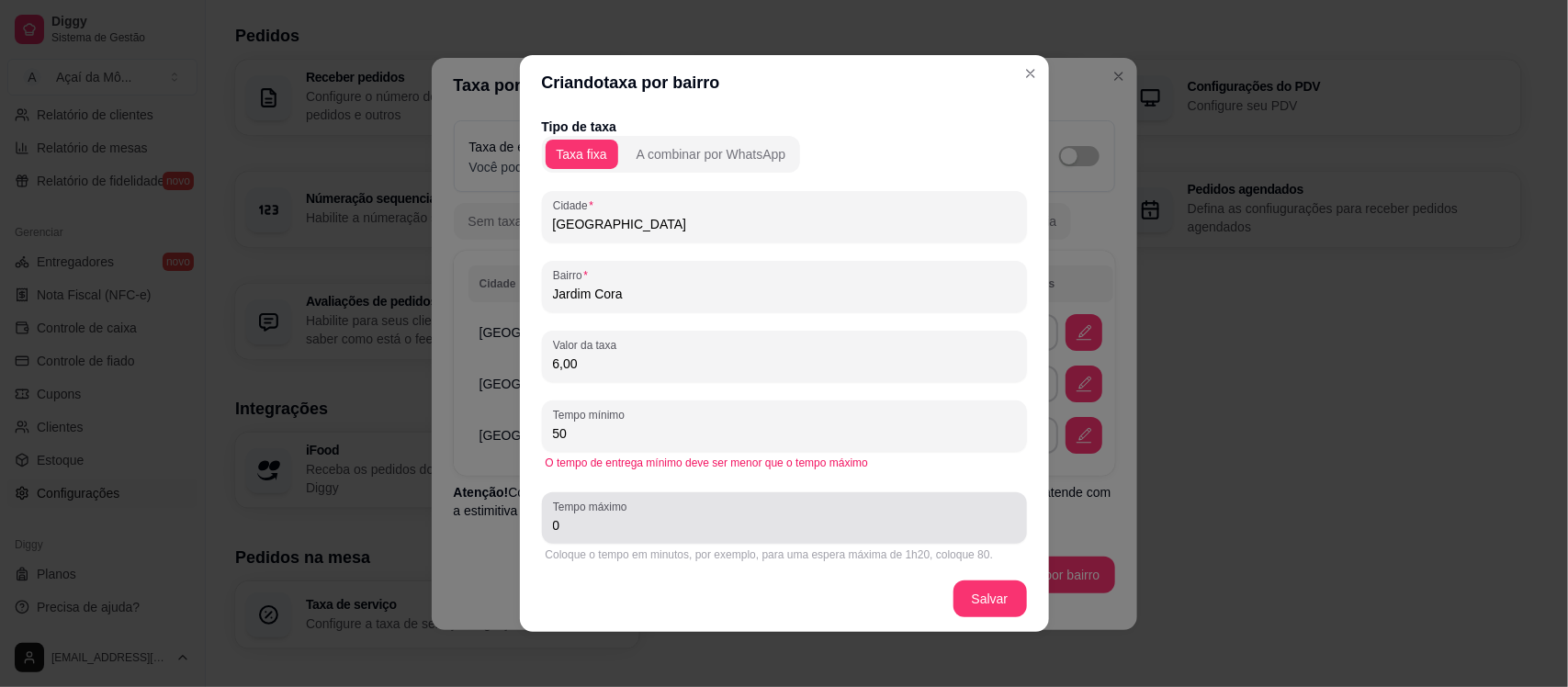
type input "50"
click at [882, 523] on input "0" at bounding box center [784, 525] width 462 height 19
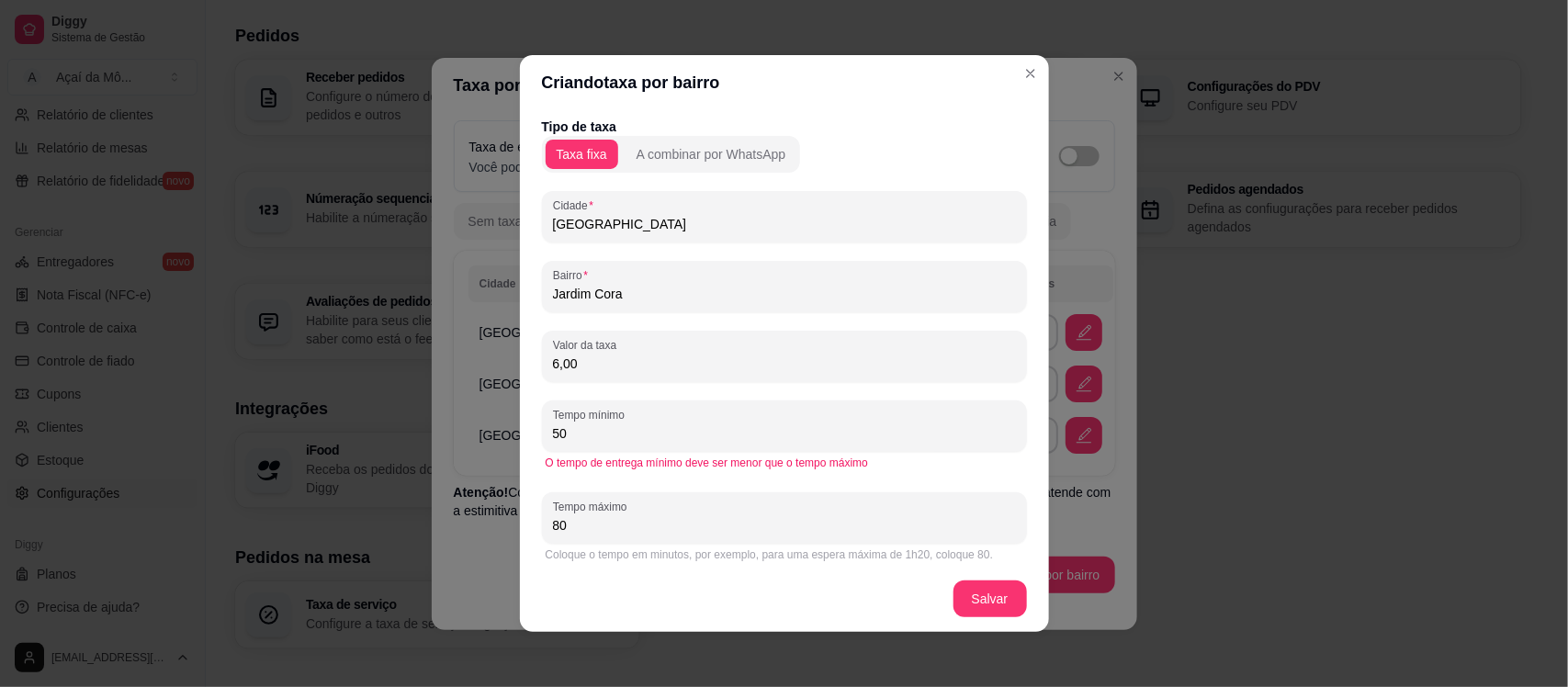
type input "80"
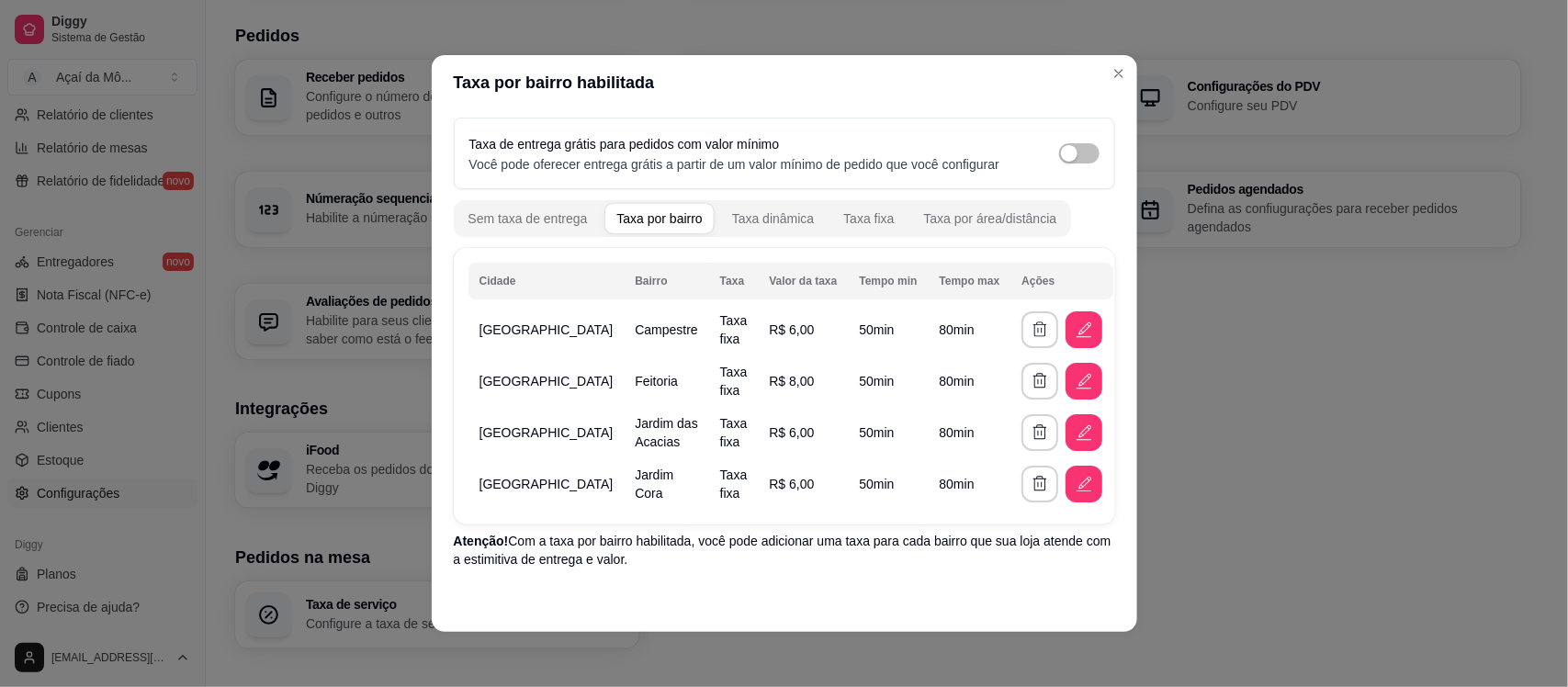
scroll to position [47, 0]
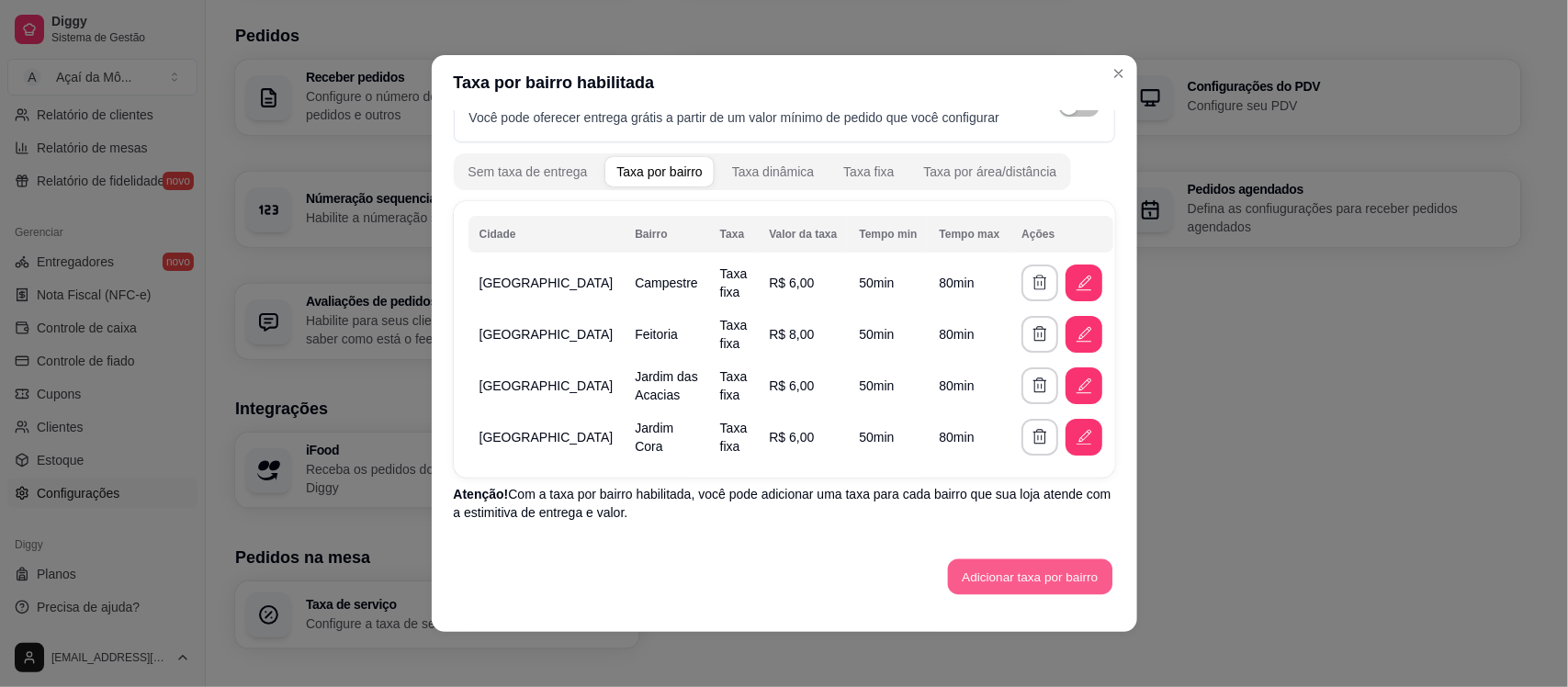
click at [1023, 571] on button "Adicionar taxa por bairro" at bounding box center [1029, 577] width 164 height 36
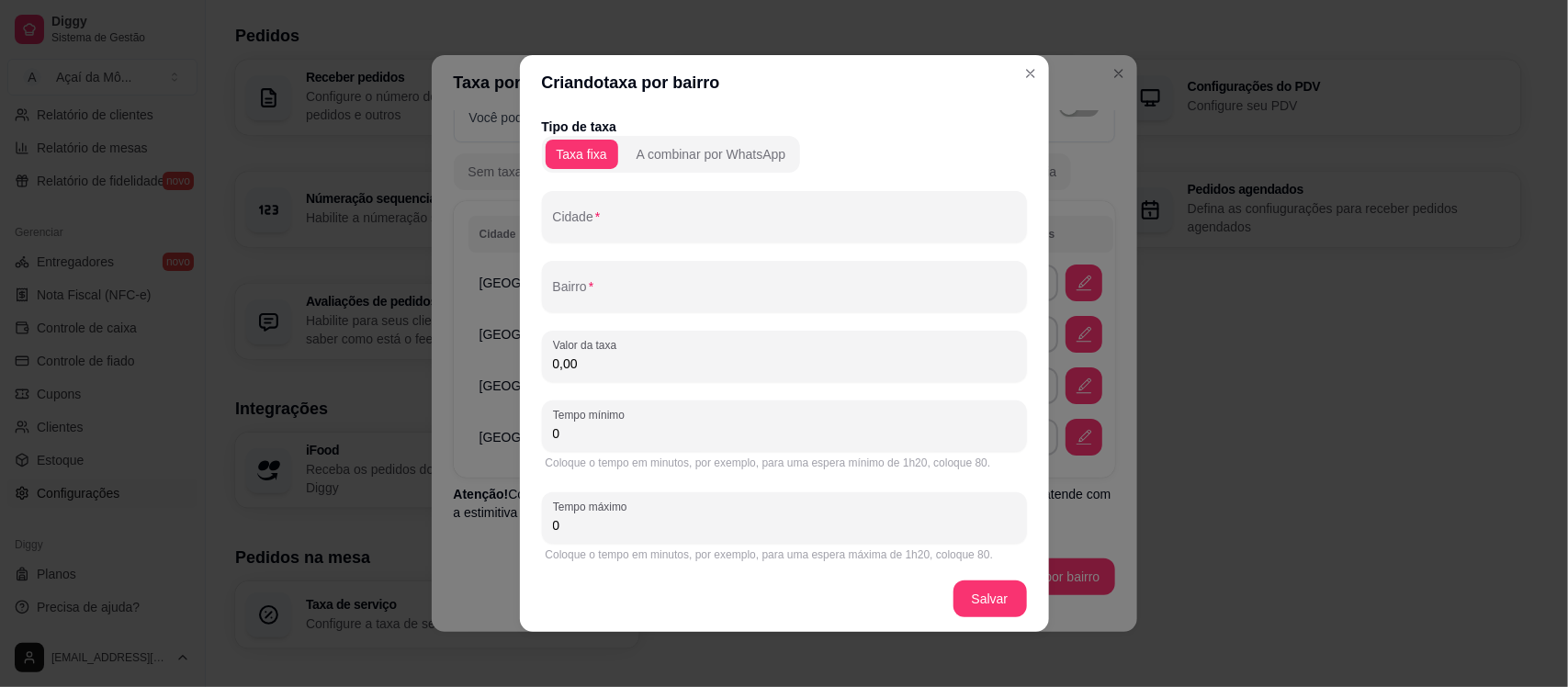
click at [636, 237] on div "Cidade" at bounding box center [784, 217] width 485 height 52
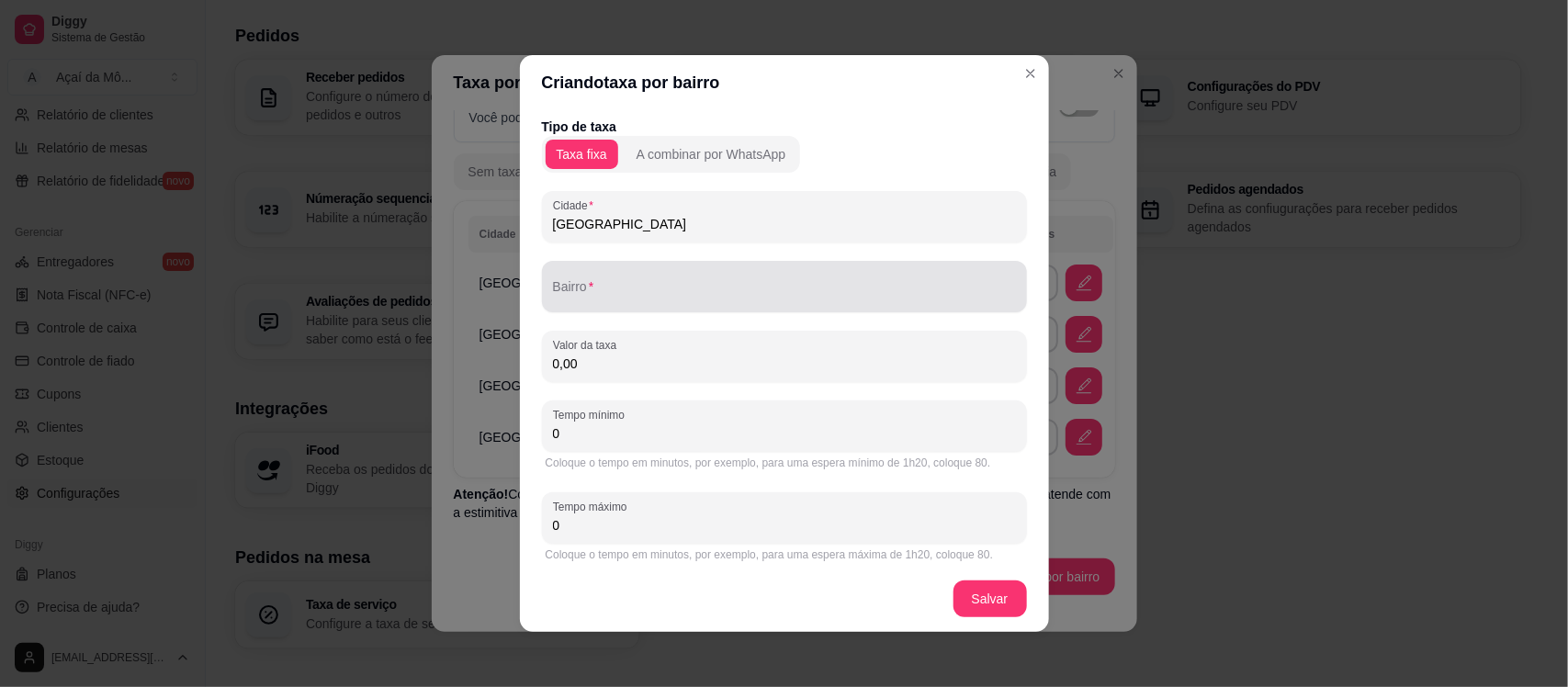
type input "São Leopoldo"
click at [657, 278] on div at bounding box center [784, 287] width 462 height 37
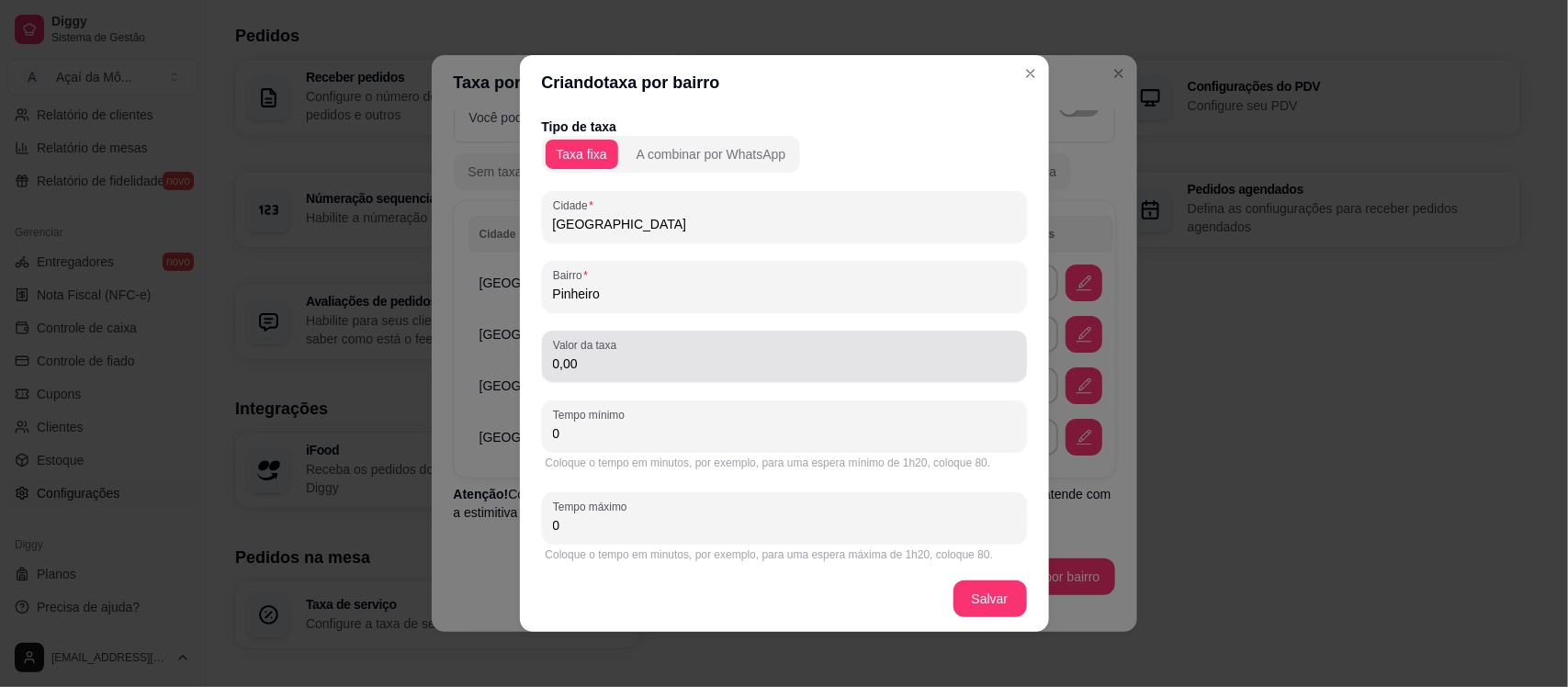
type input "Pinheiro"
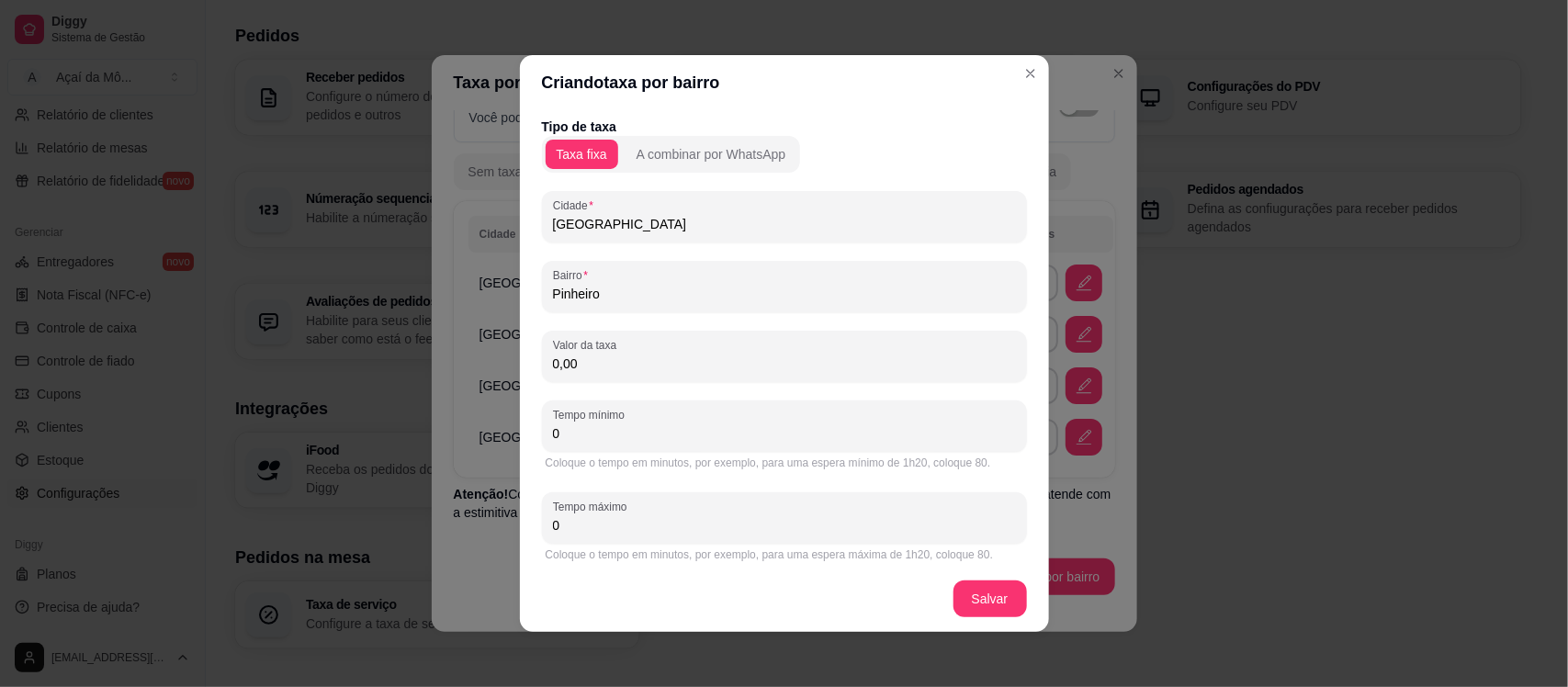
click at [602, 365] on input "0,00" at bounding box center [784, 363] width 462 height 19
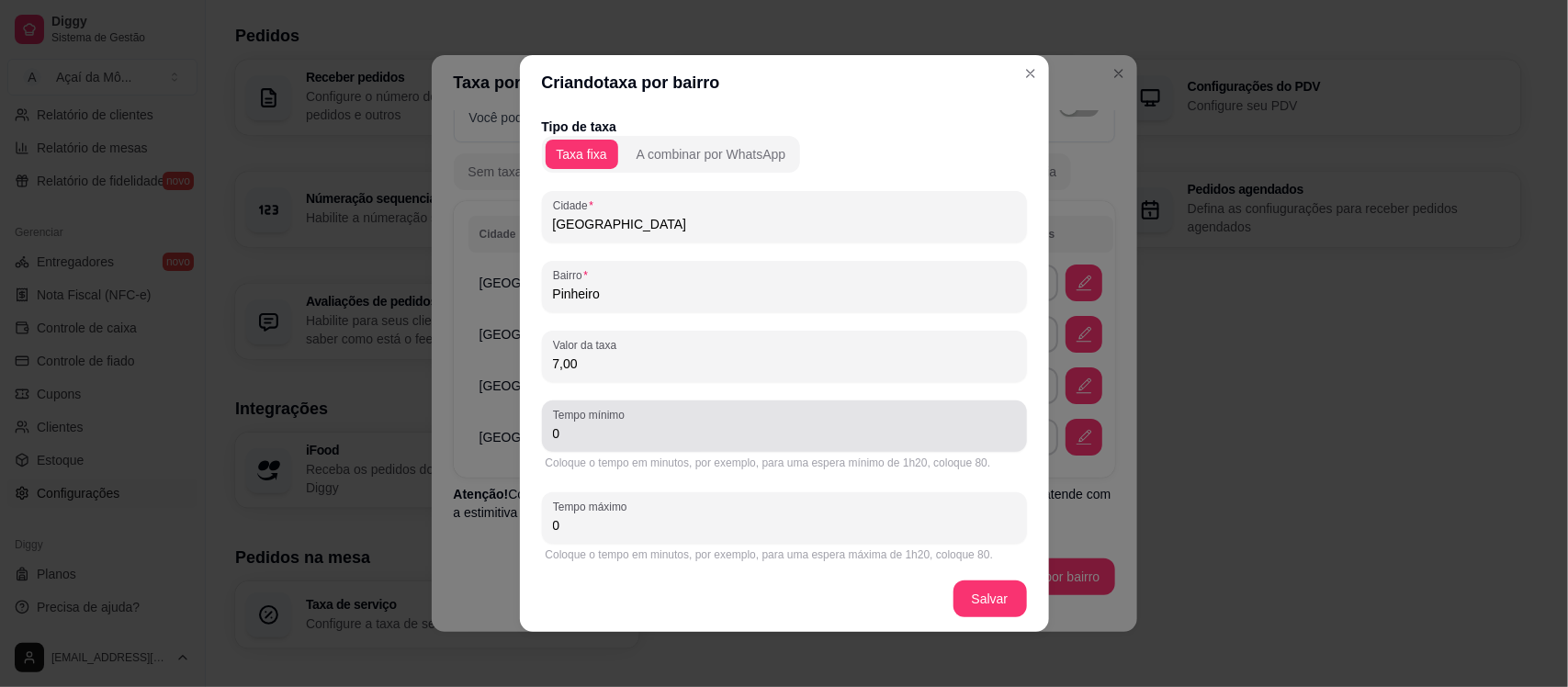
type input "7,00"
click at [625, 441] on div "Tempo mínimo 0" at bounding box center [784, 425] width 485 height 52
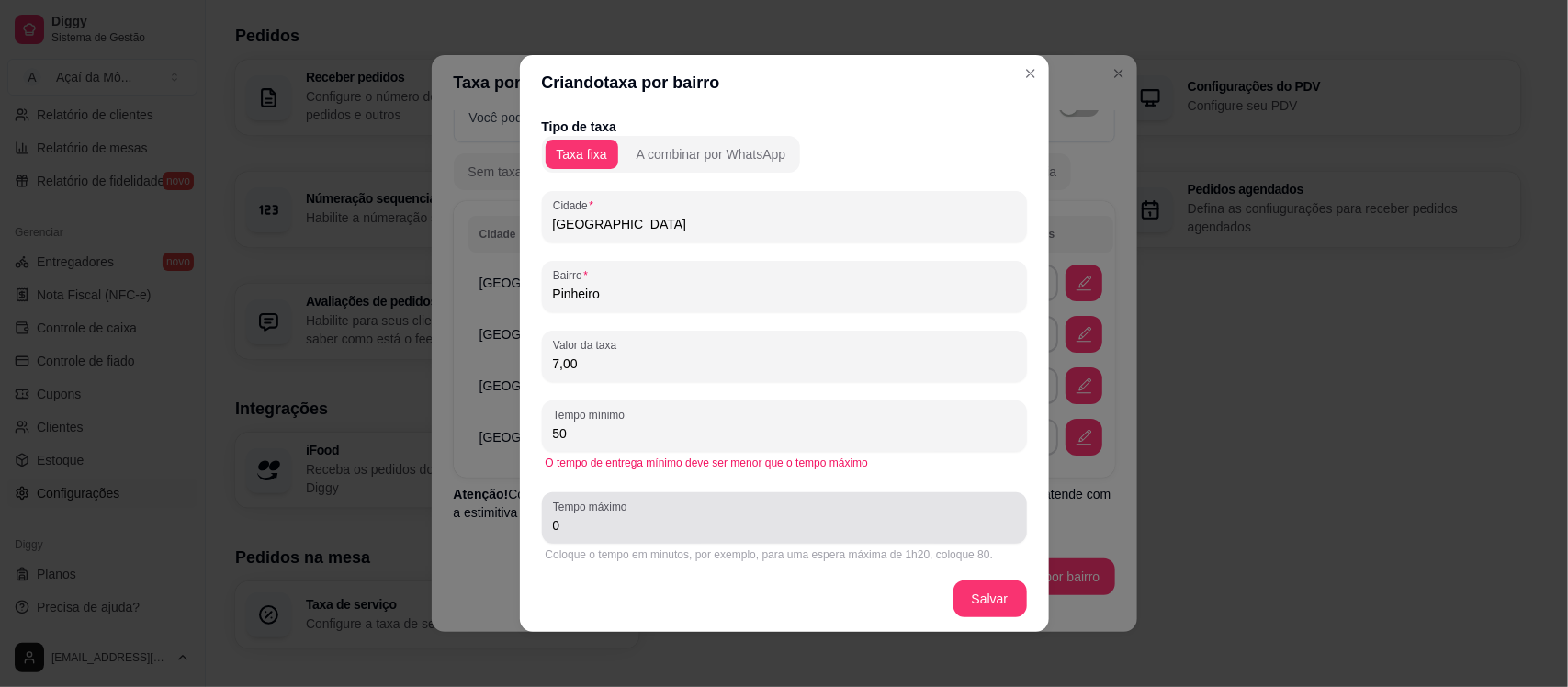
type input "50"
click at [643, 539] on div "Tempo máximo 0" at bounding box center [784, 517] width 485 height 52
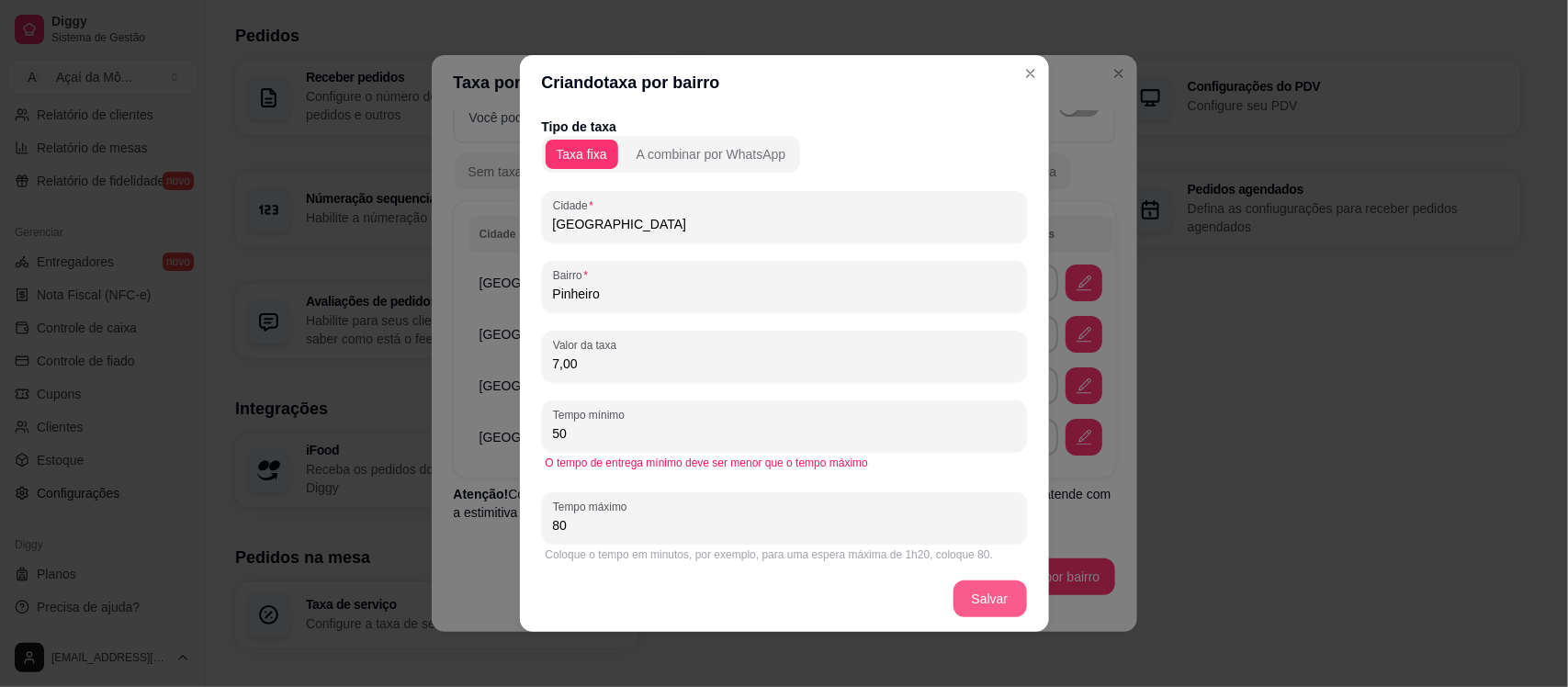
type input "80"
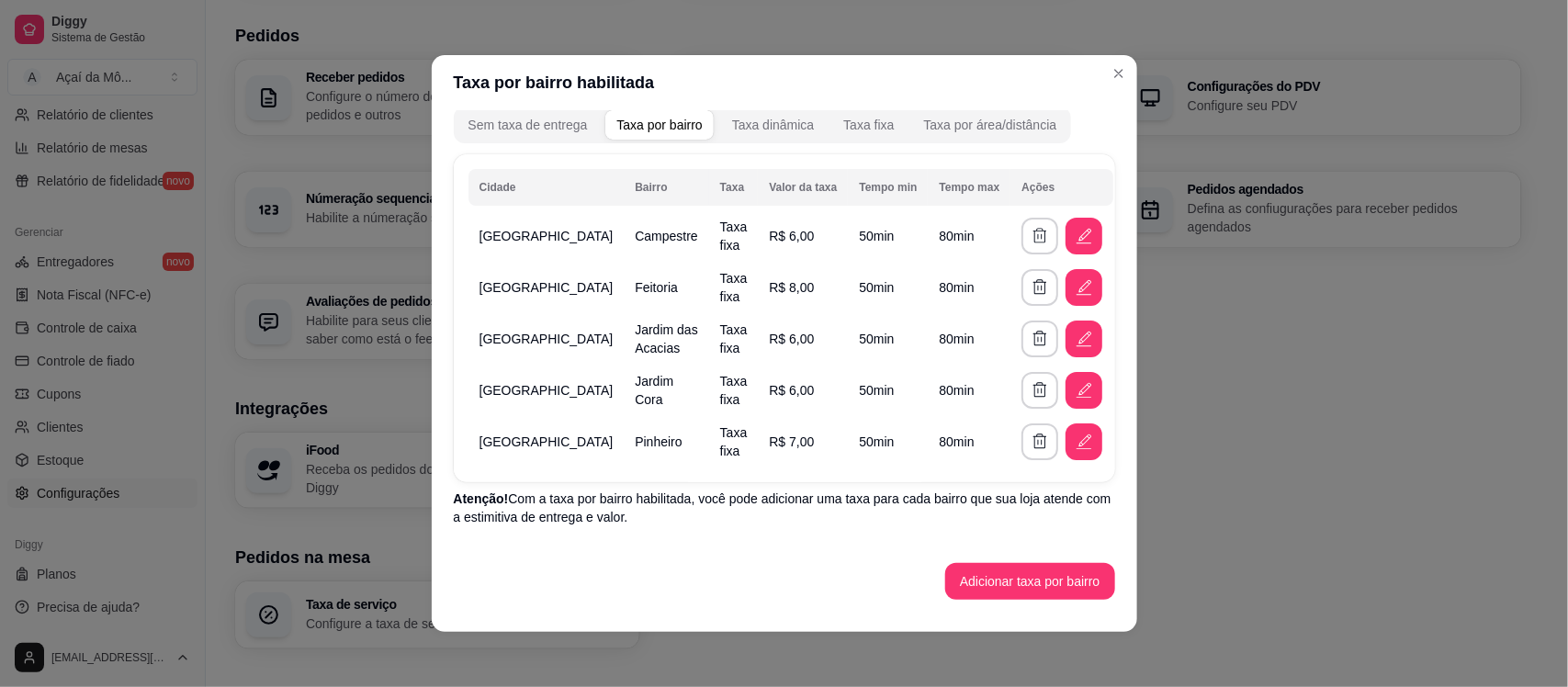
scroll to position [99, 0]
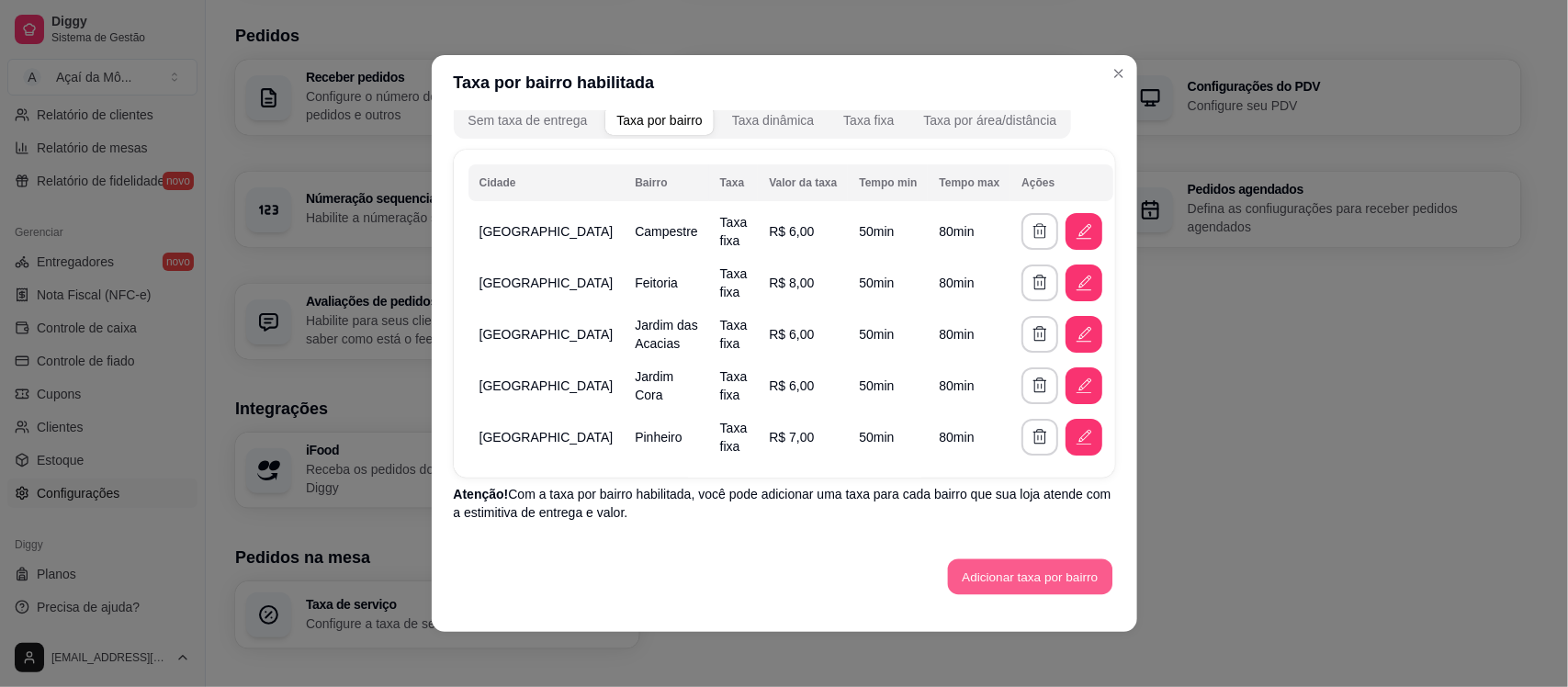
click at [1047, 577] on button "Adicionar taxa por bairro" at bounding box center [1029, 577] width 164 height 36
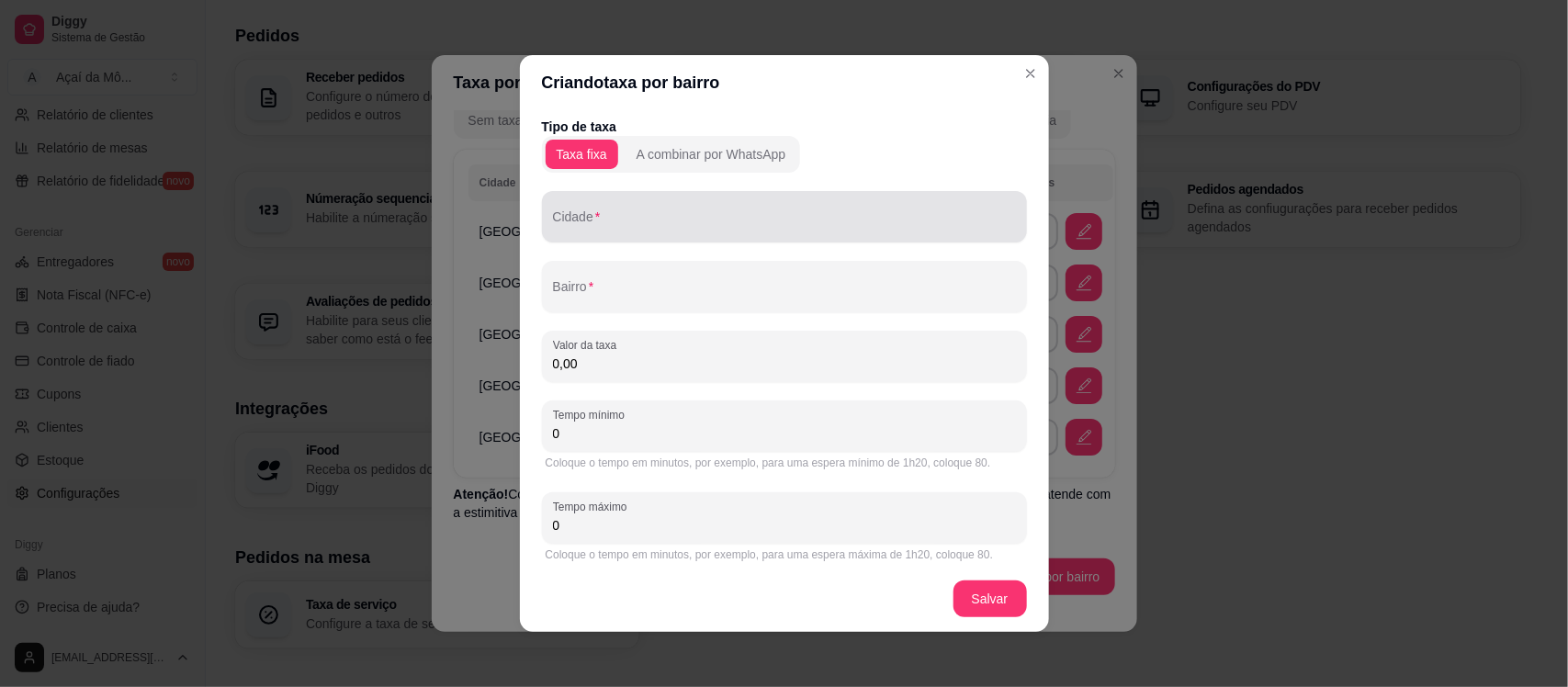
click at [851, 208] on div at bounding box center [784, 217] width 462 height 37
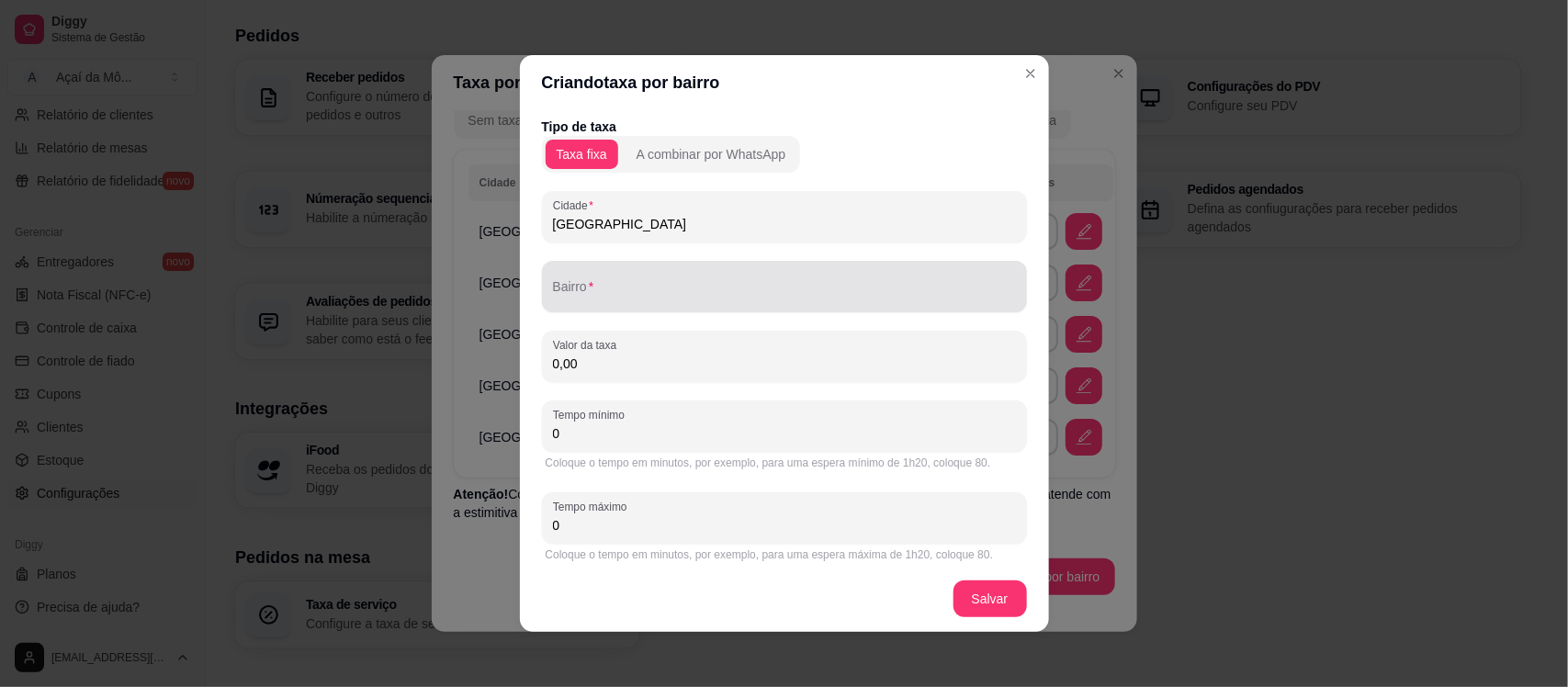
type input "São Leopoldo"
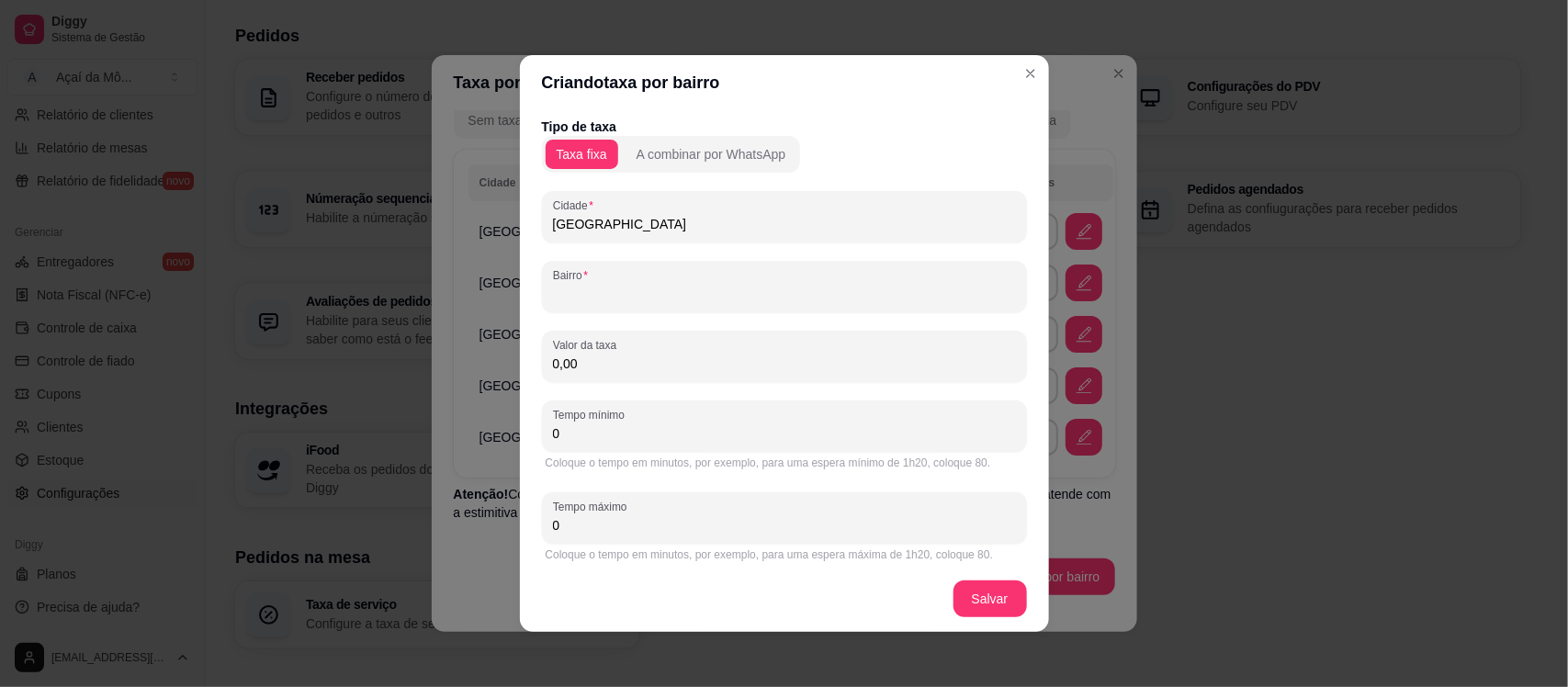
click at [867, 285] on input "Bairro" at bounding box center [784, 294] width 462 height 19
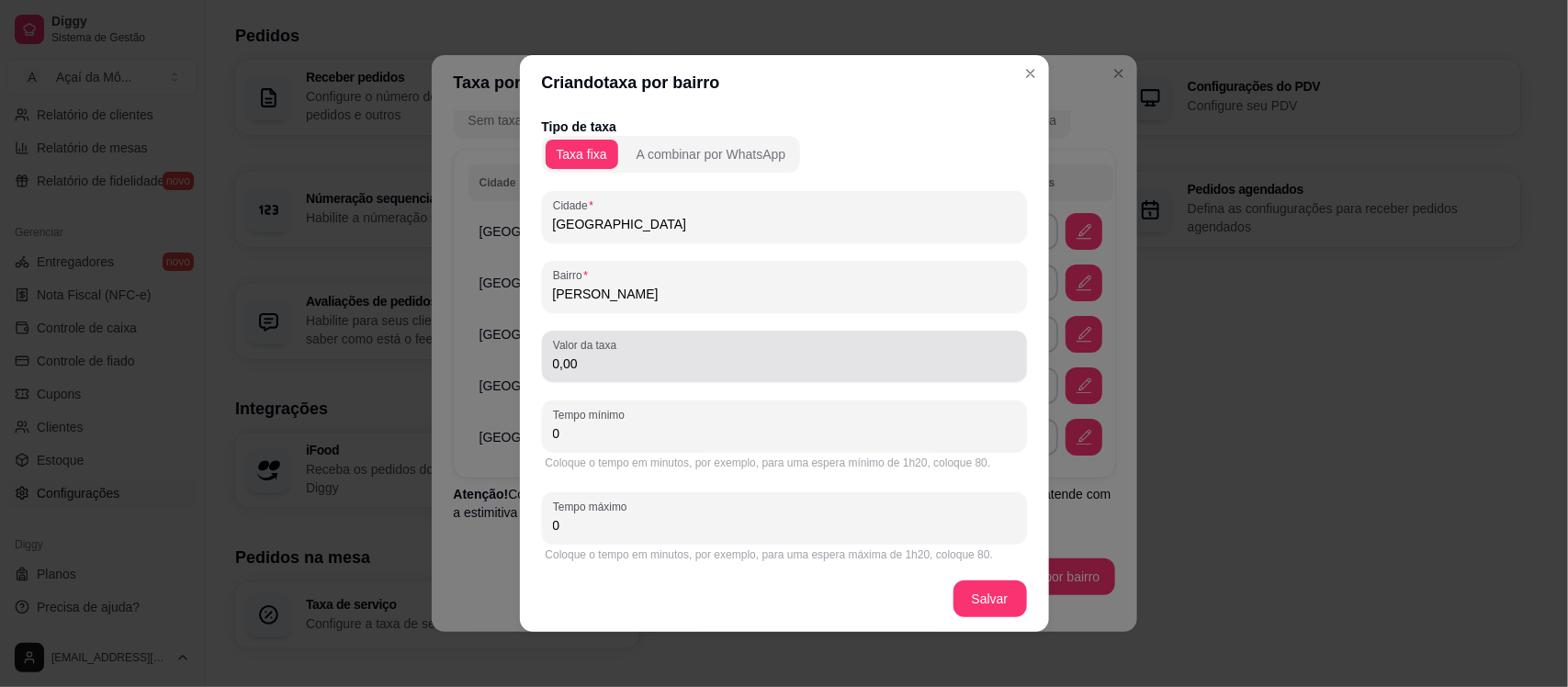
type input "Santo Andre"
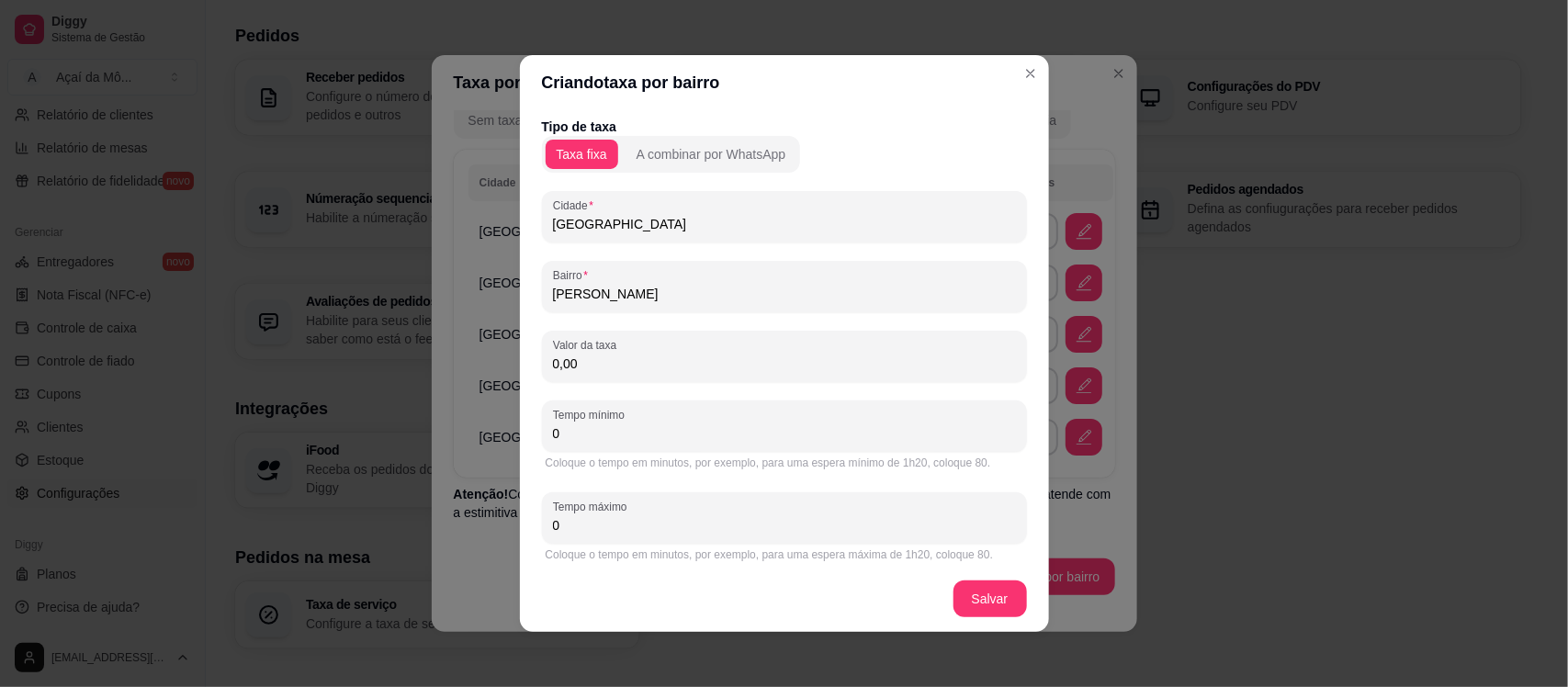
click at [889, 367] on input "0,00" at bounding box center [784, 363] width 462 height 19
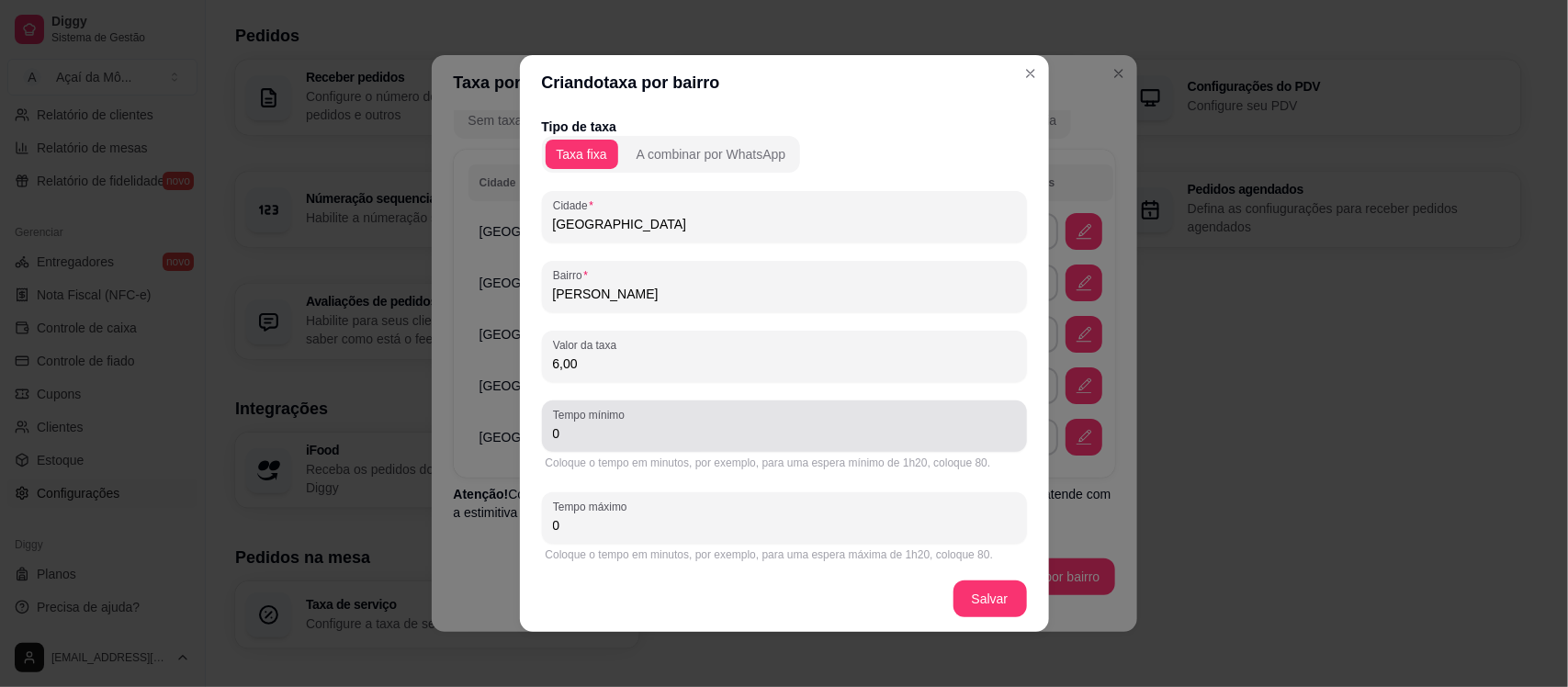
type input "6,00"
click at [898, 438] on input "0" at bounding box center [784, 433] width 462 height 19
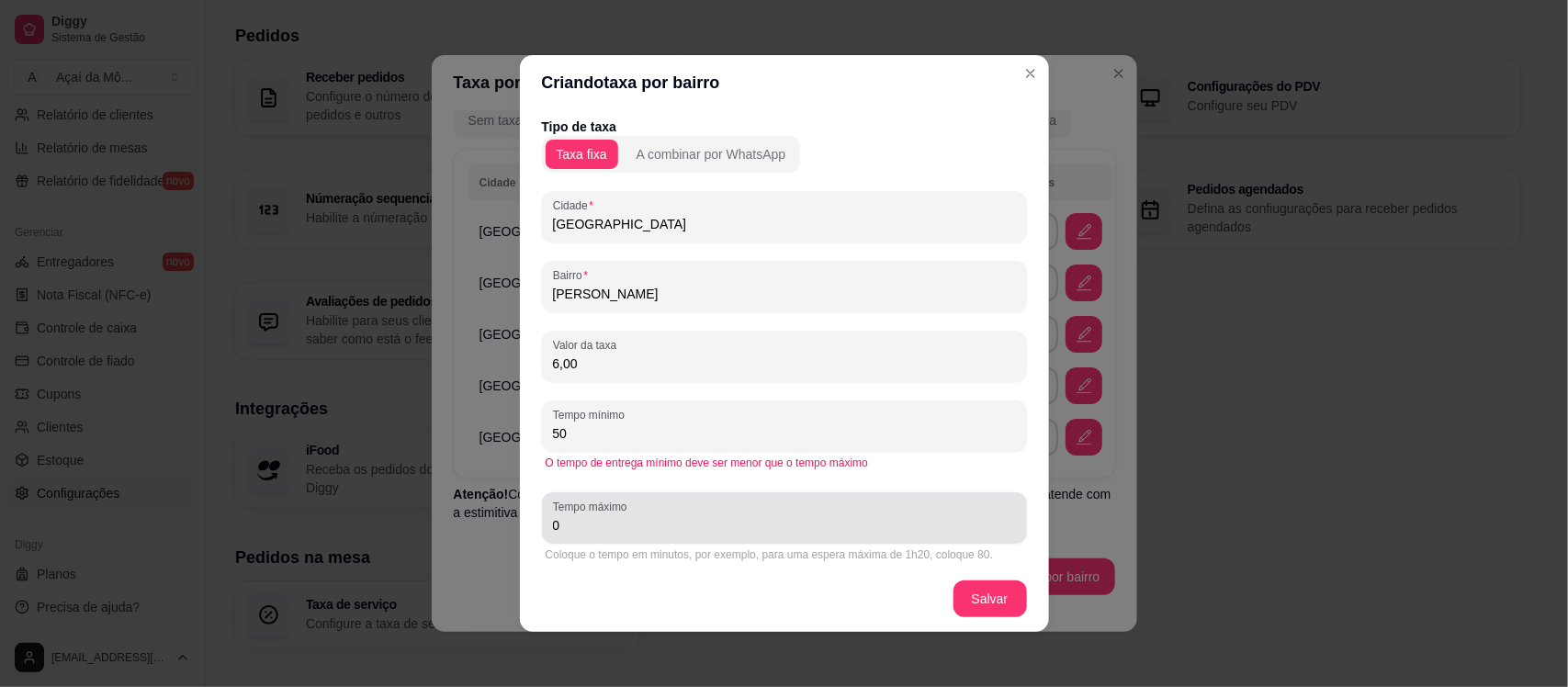
type input "50"
click at [563, 529] on input "0" at bounding box center [784, 525] width 462 height 19
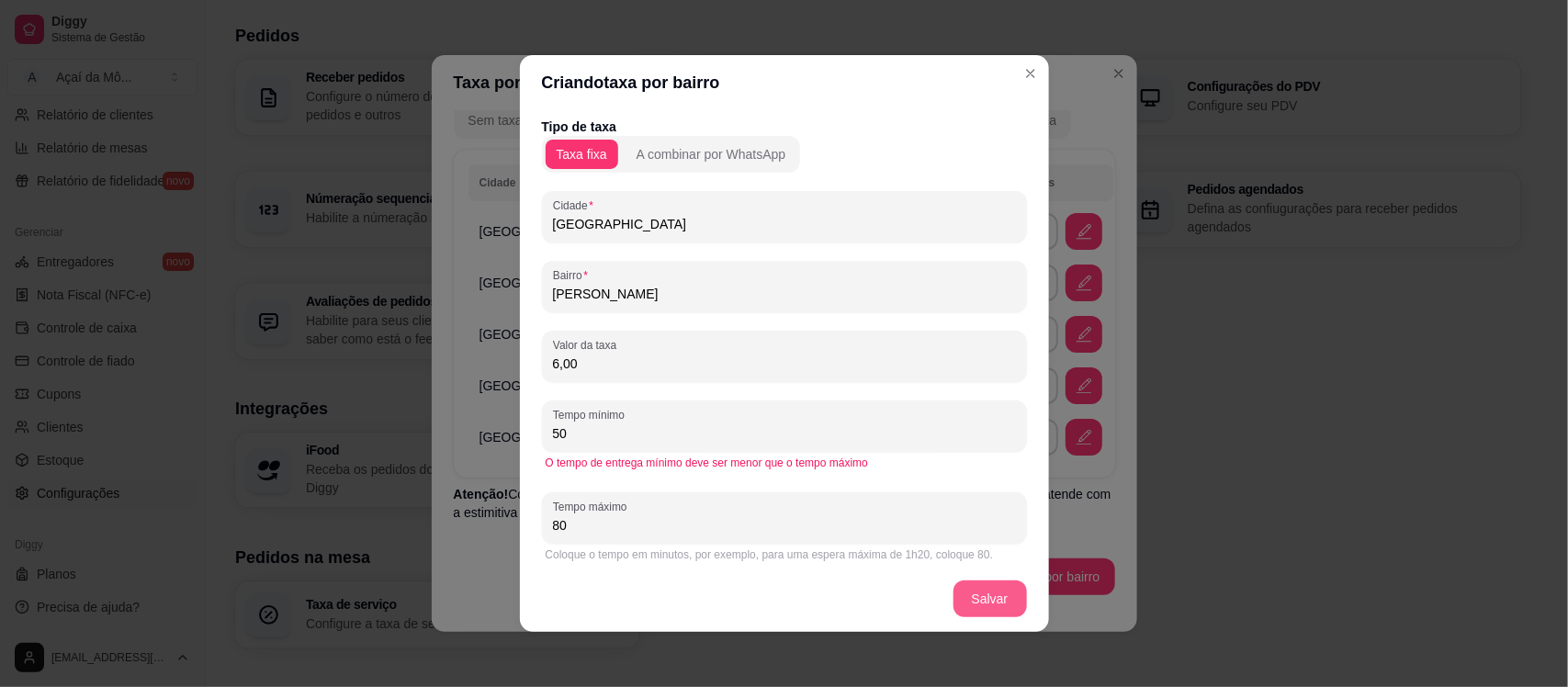
type input "80"
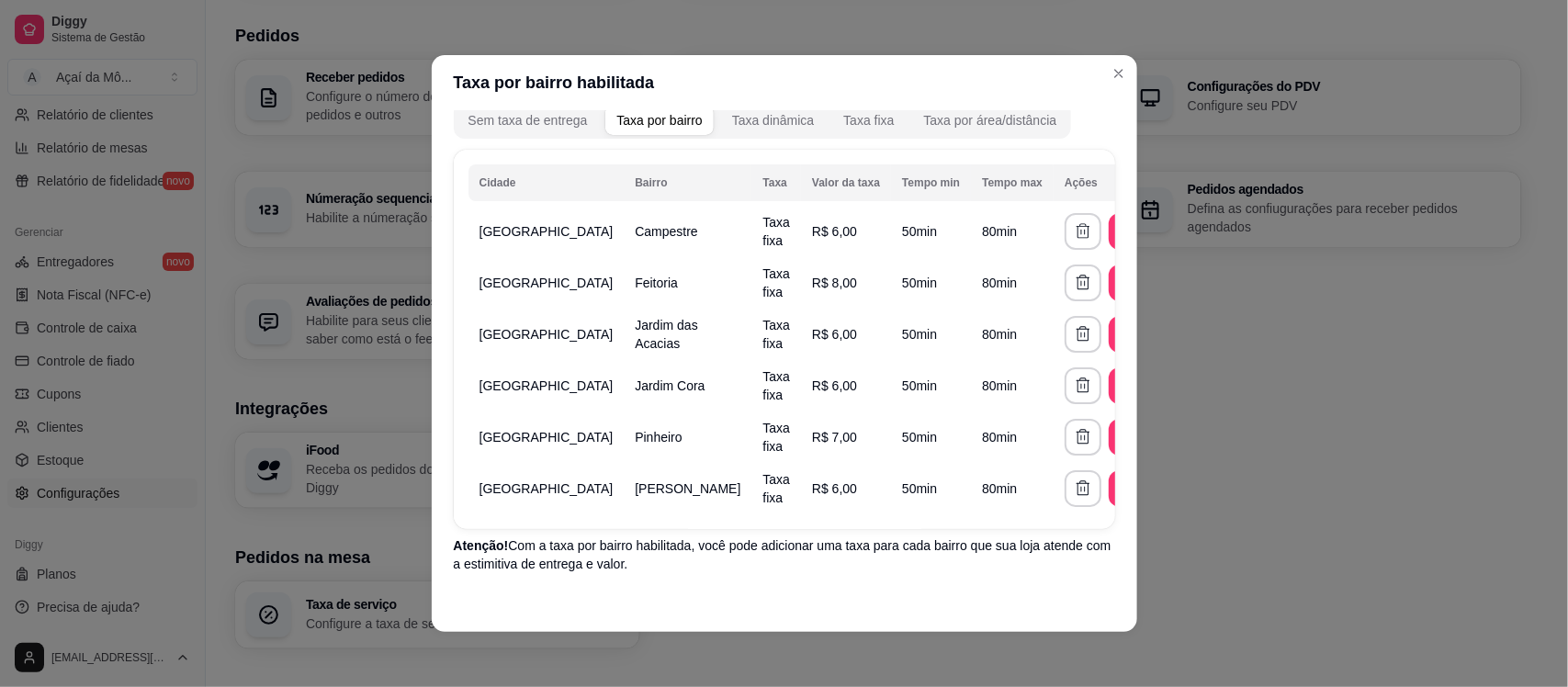
scroll to position [148, 0]
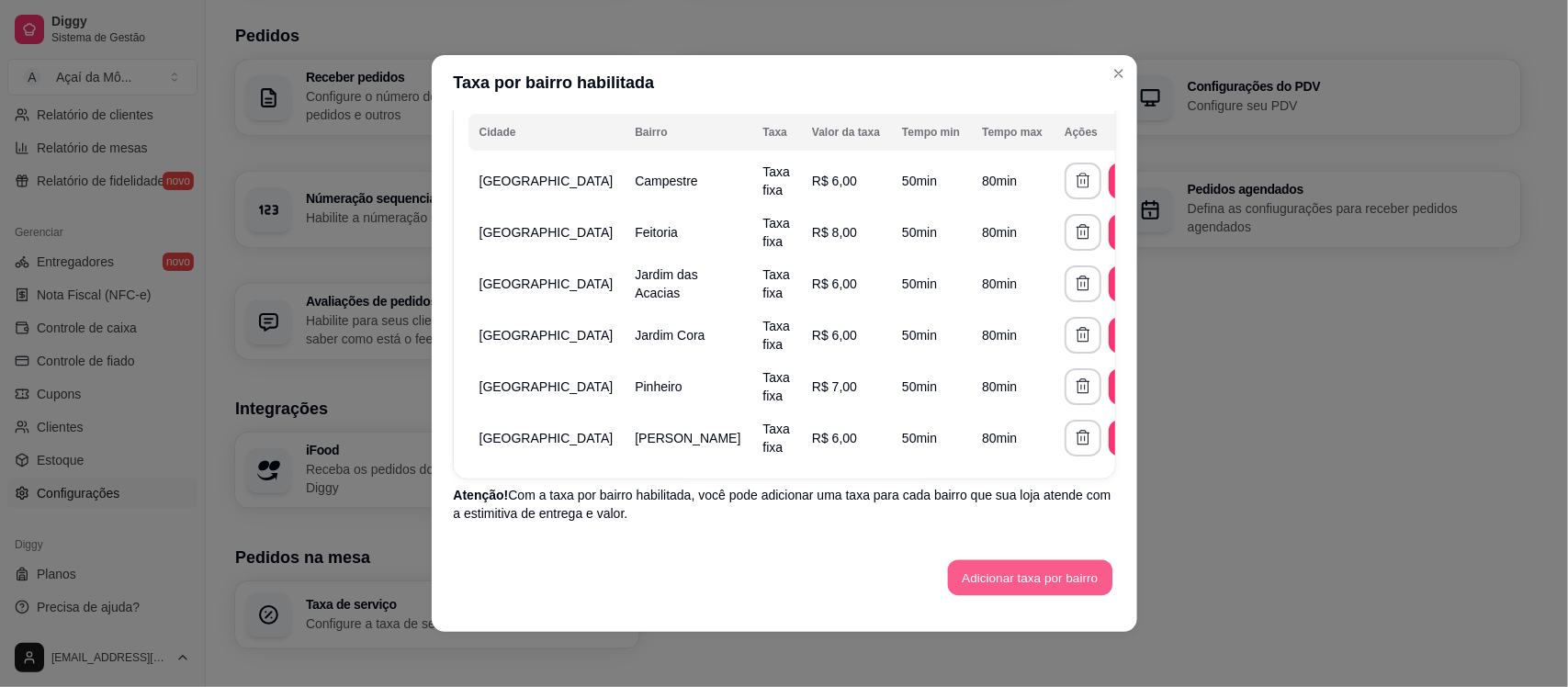
click at [1062, 576] on button "Adicionar taxa por bairro" at bounding box center [1029, 578] width 164 height 36
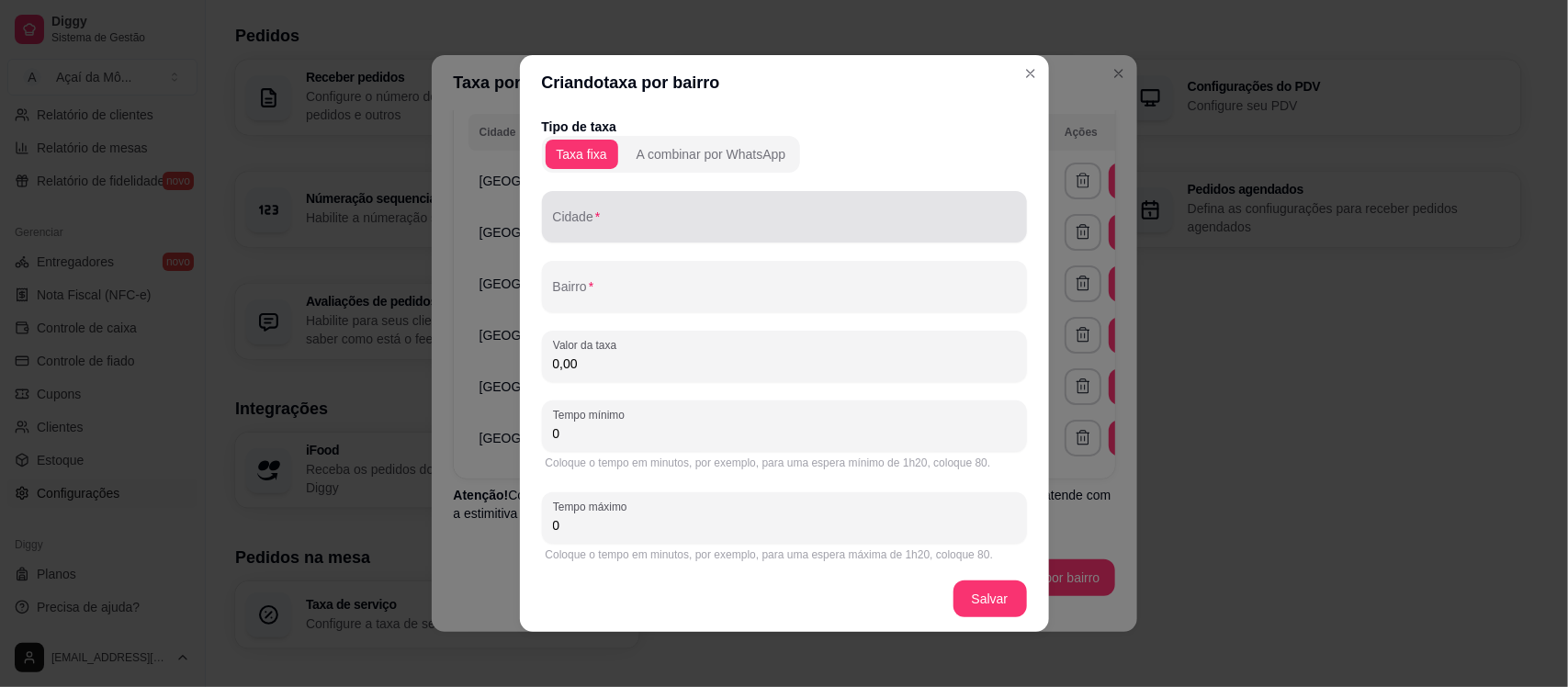
click at [759, 212] on div at bounding box center [784, 217] width 462 height 37
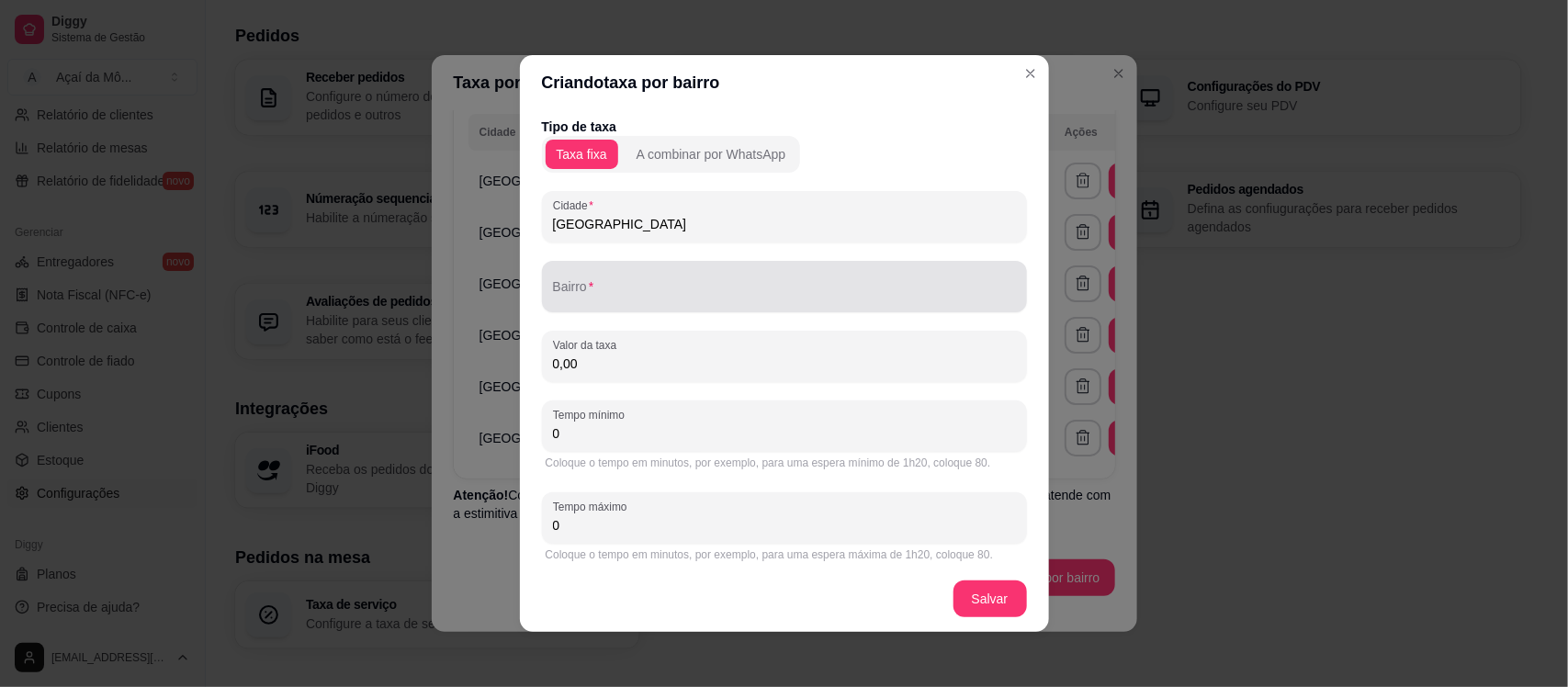
type input "São Leopoldo"
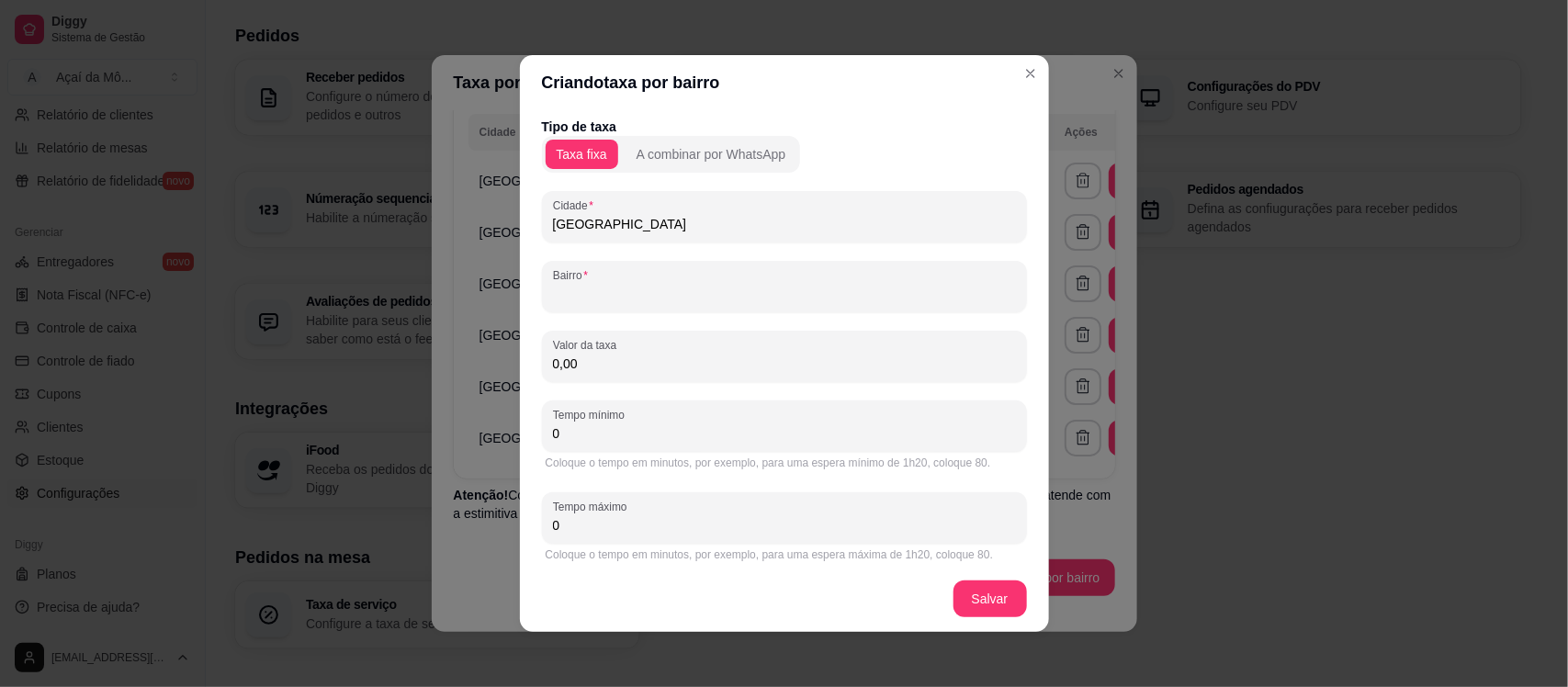
click at [794, 285] on input "Bairro" at bounding box center [784, 294] width 462 height 19
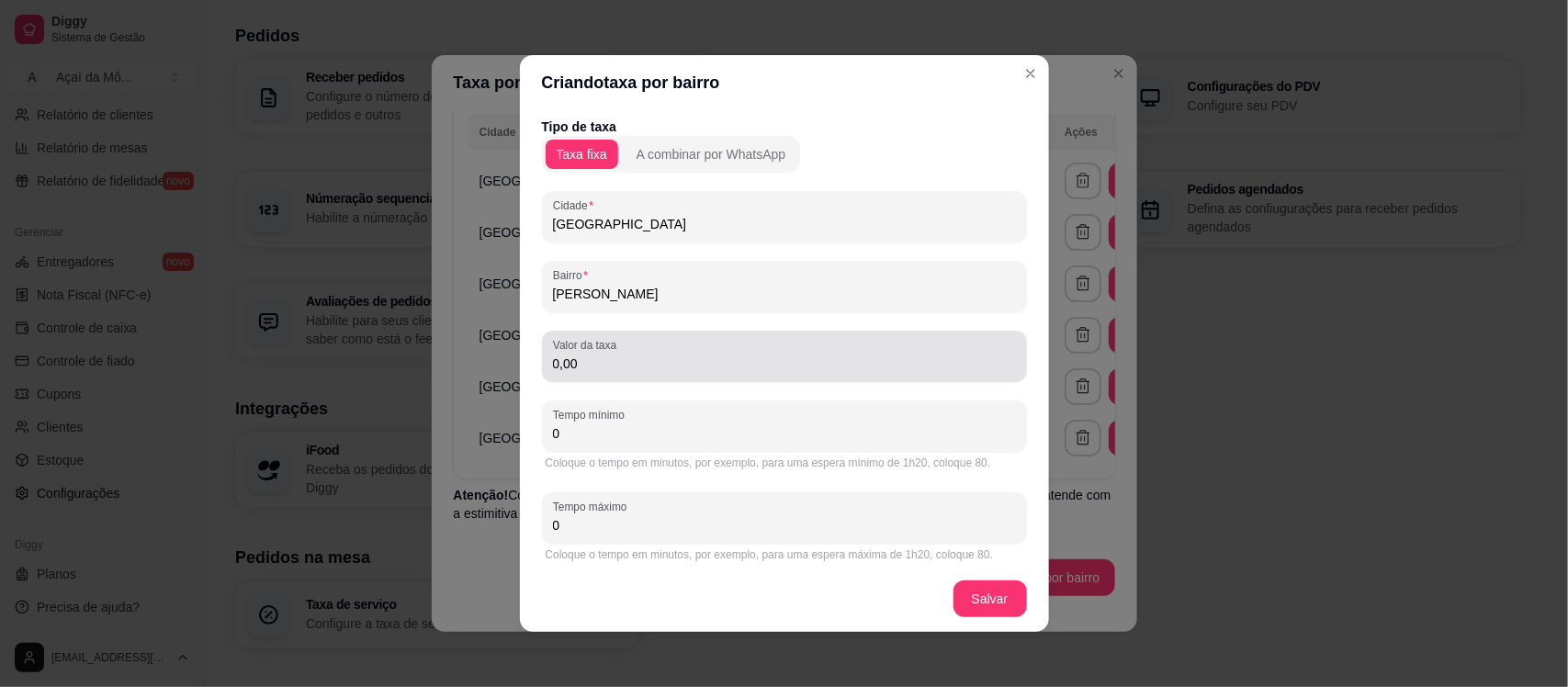
type input "Manuela"
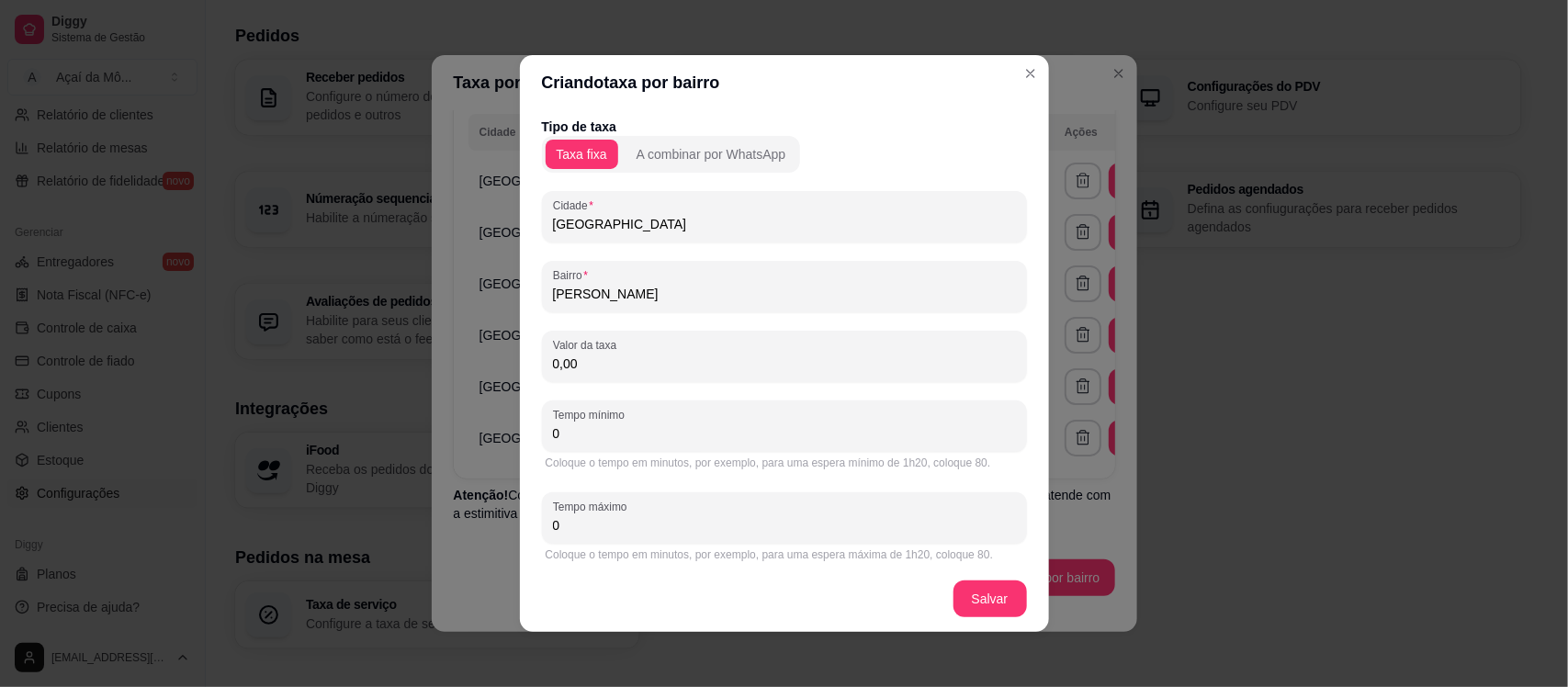
click at [837, 372] on input "0,00" at bounding box center [784, 363] width 462 height 19
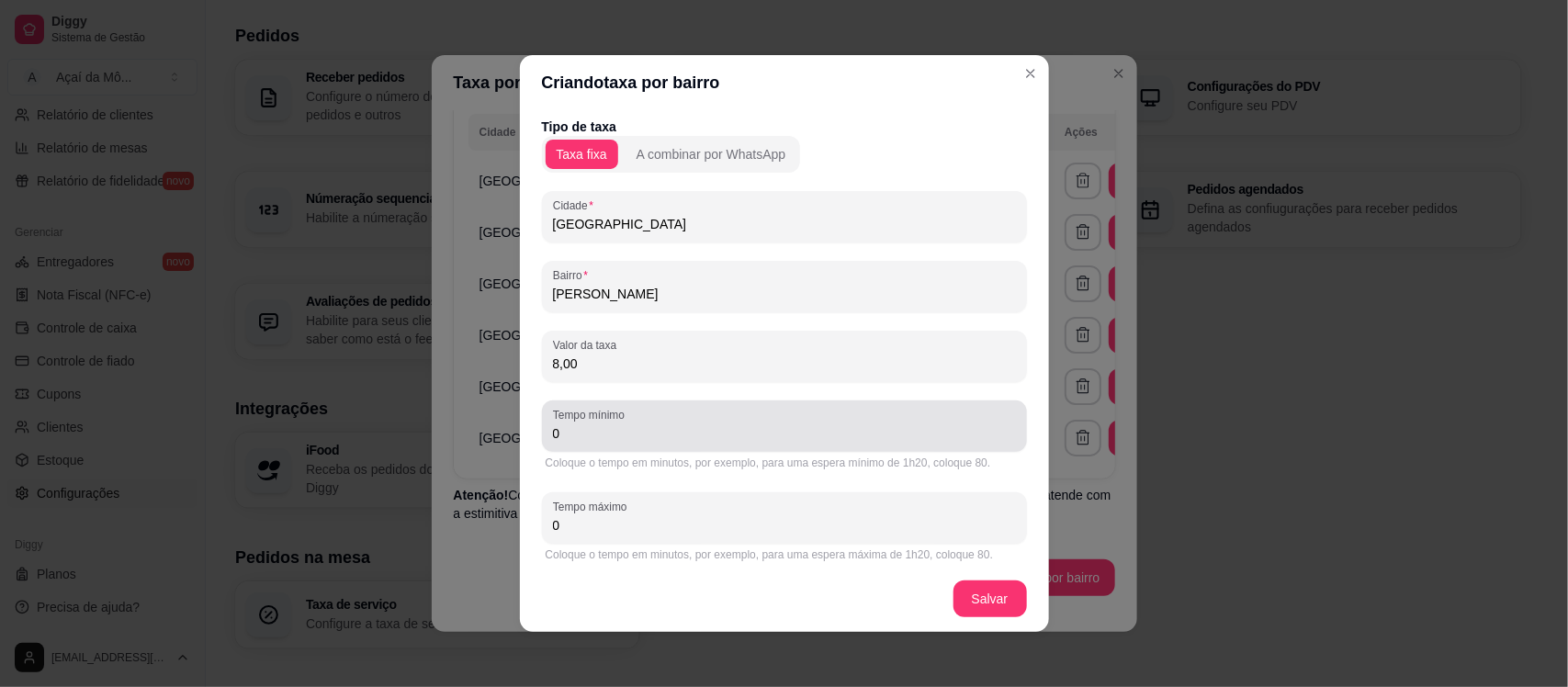
type input "8,00"
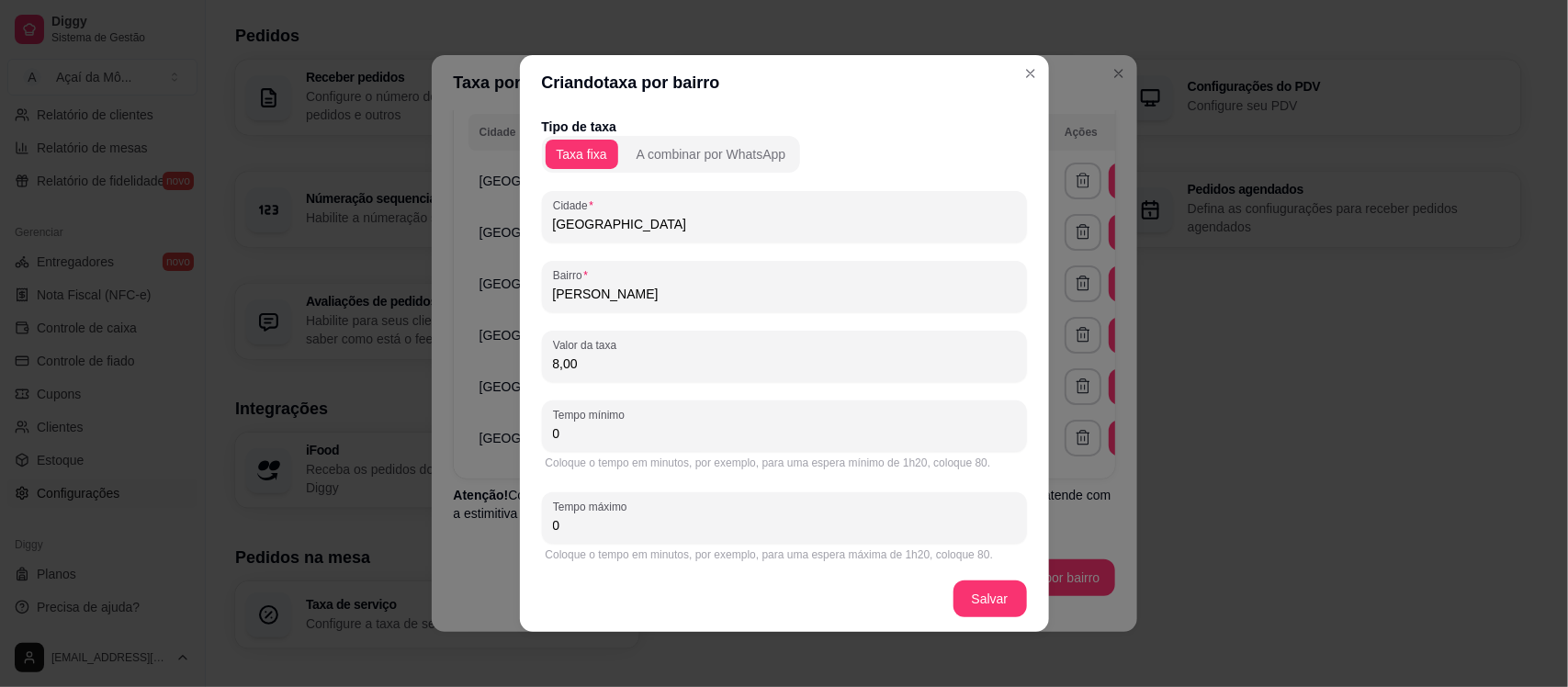
click at [864, 429] on input "0" at bounding box center [784, 433] width 462 height 19
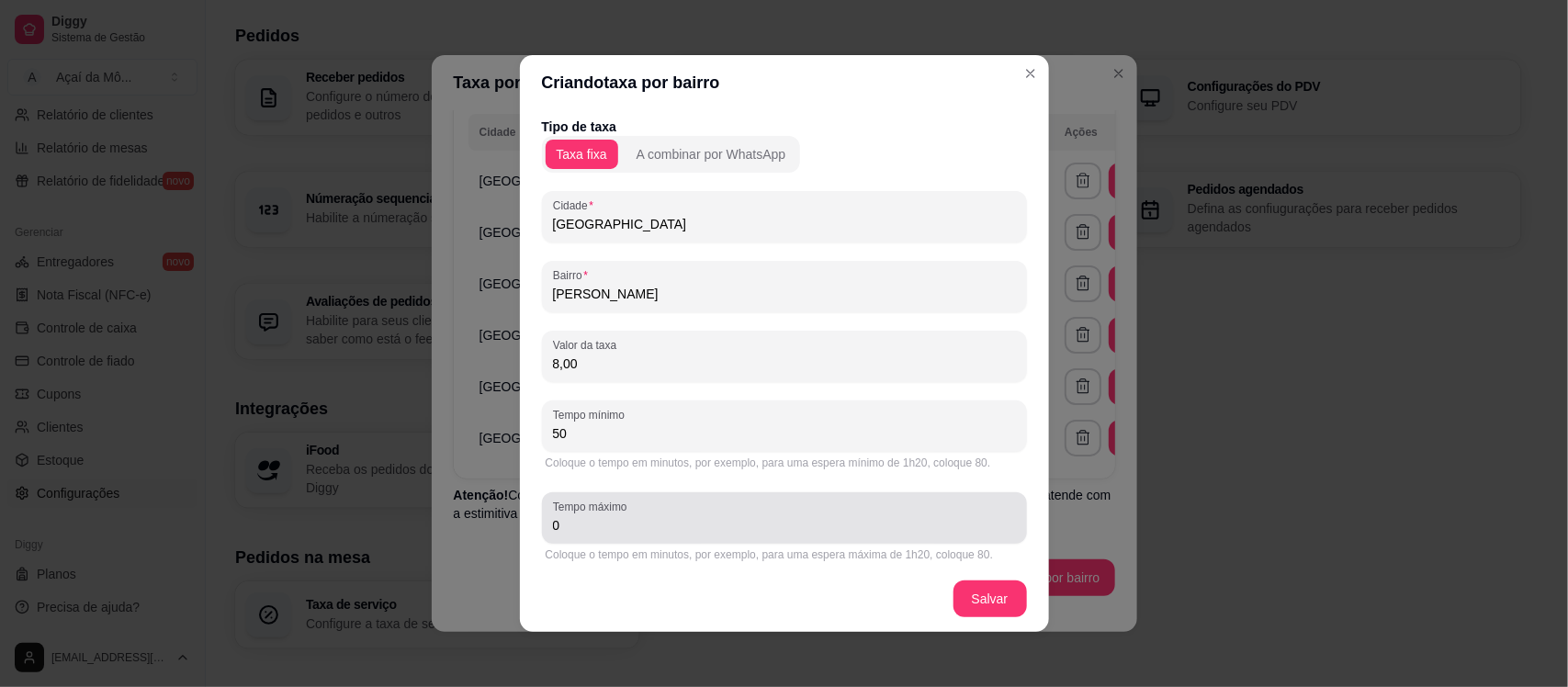
type input "50"
click at [587, 531] on input "0" at bounding box center [784, 525] width 462 height 19
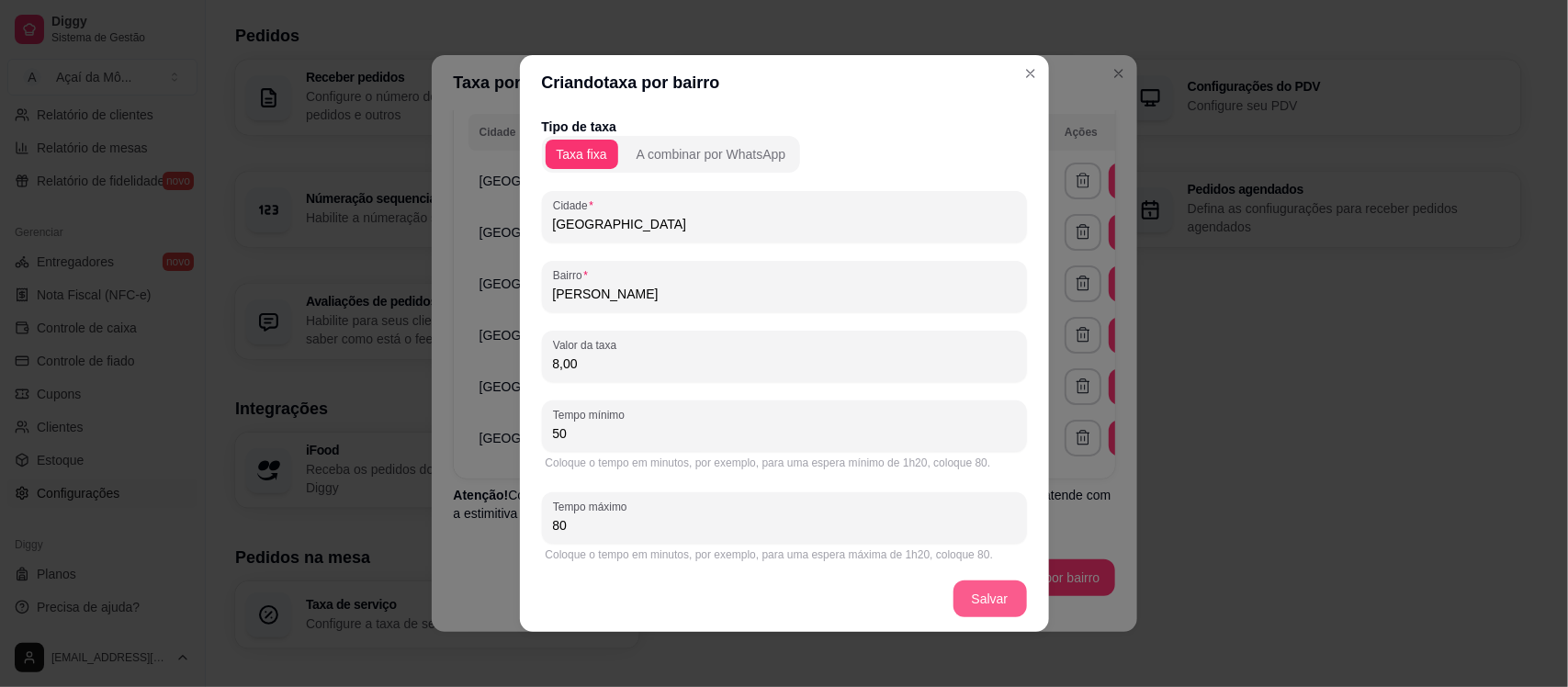
type input "80"
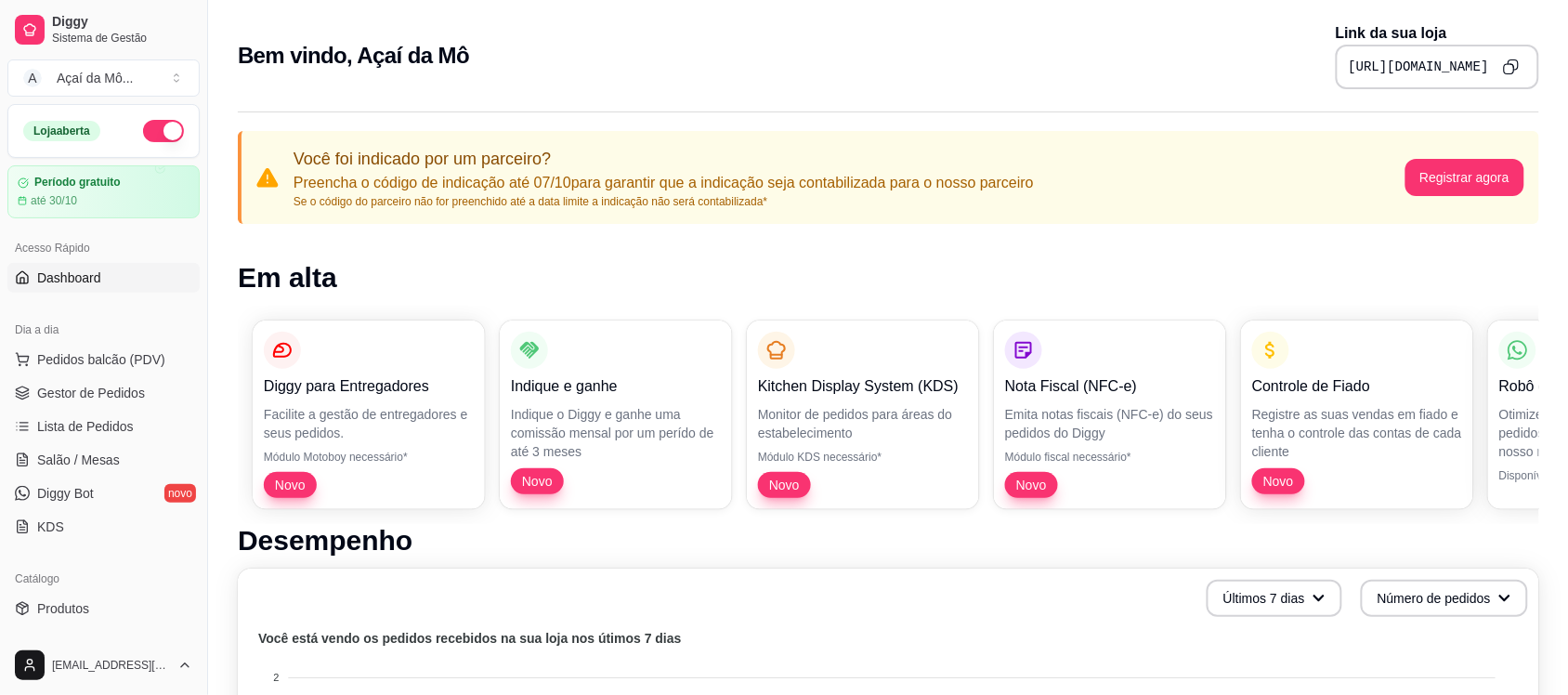
click at [104, 409] on ul "Pedidos balcão (PDV) Gestor de Pedidos Lista de Pedidos Salão / Mesas Diggy Bot…" at bounding box center [104, 443] width 192 height 197
click at [104, 392] on span "Gestor de Pedidos" at bounding box center [91, 393] width 108 height 19
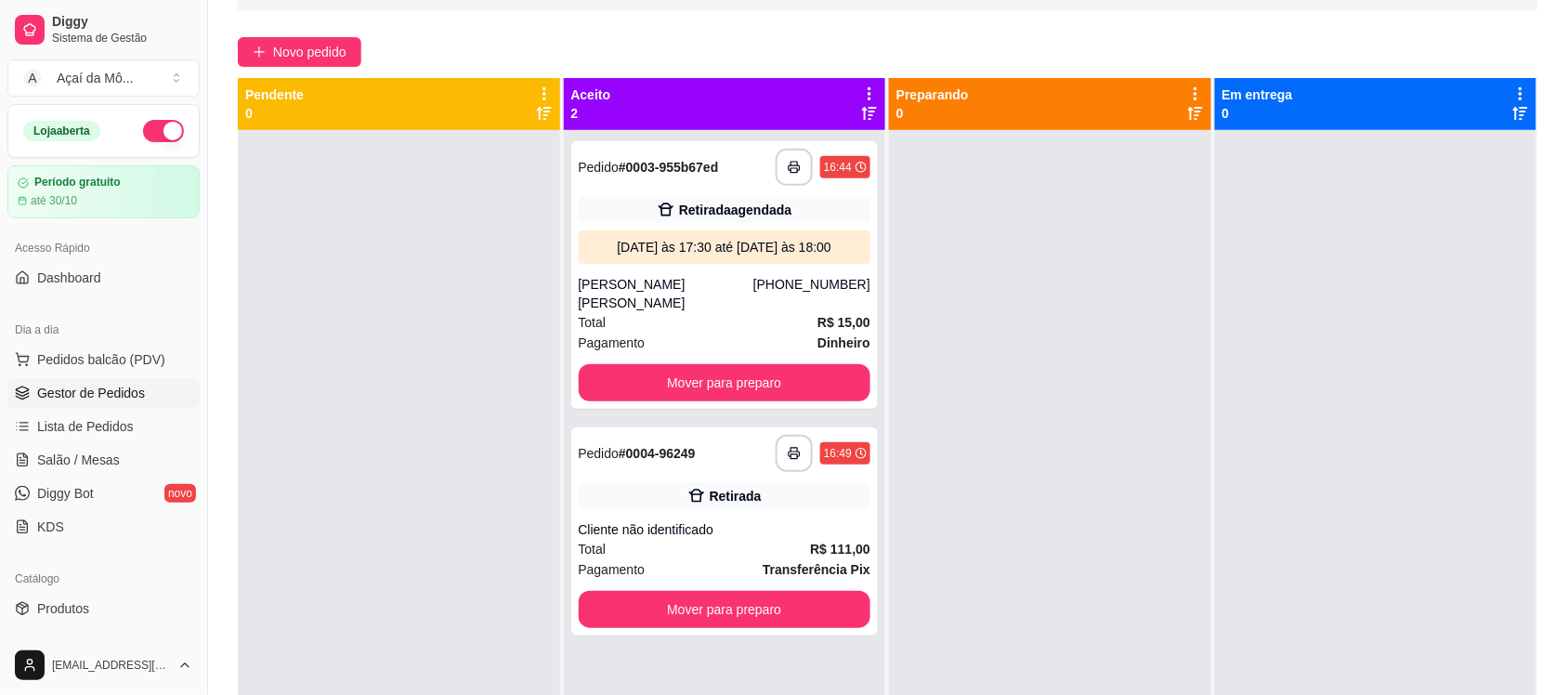
scroll to position [160, 0]
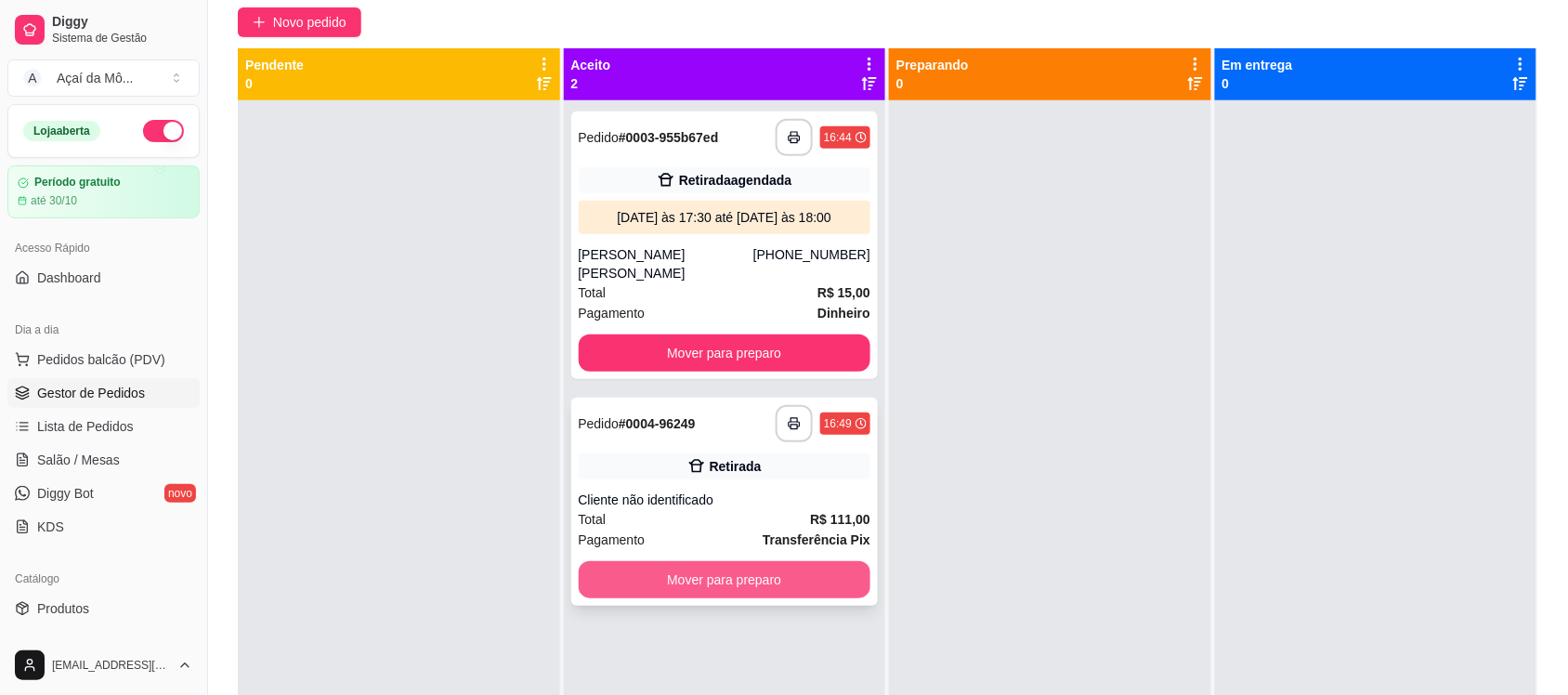
click at [753, 561] on button "Mover para preparo" at bounding box center [724, 579] width 292 height 38
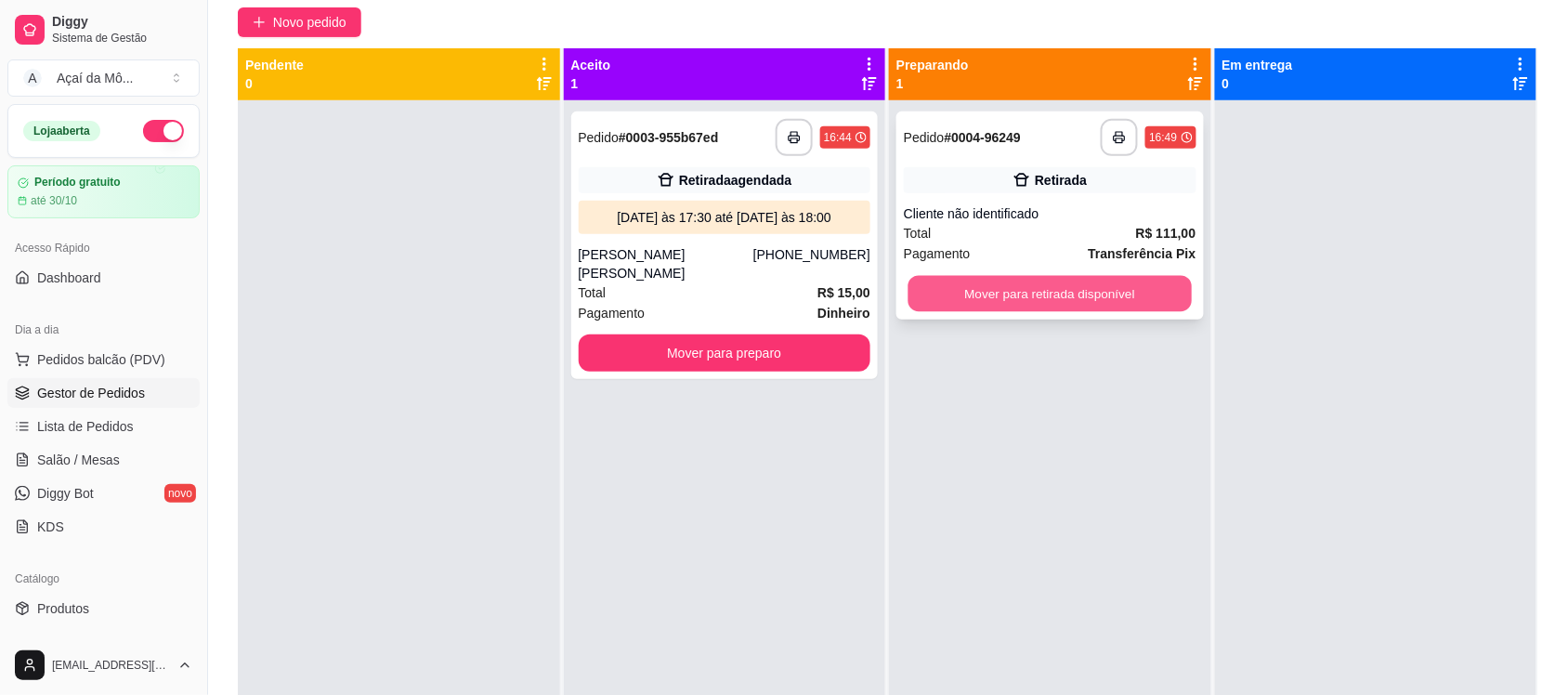
click at [1021, 293] on button "Mover para retirada disponível" at bounding box center [1049, 294] width 283 height 37
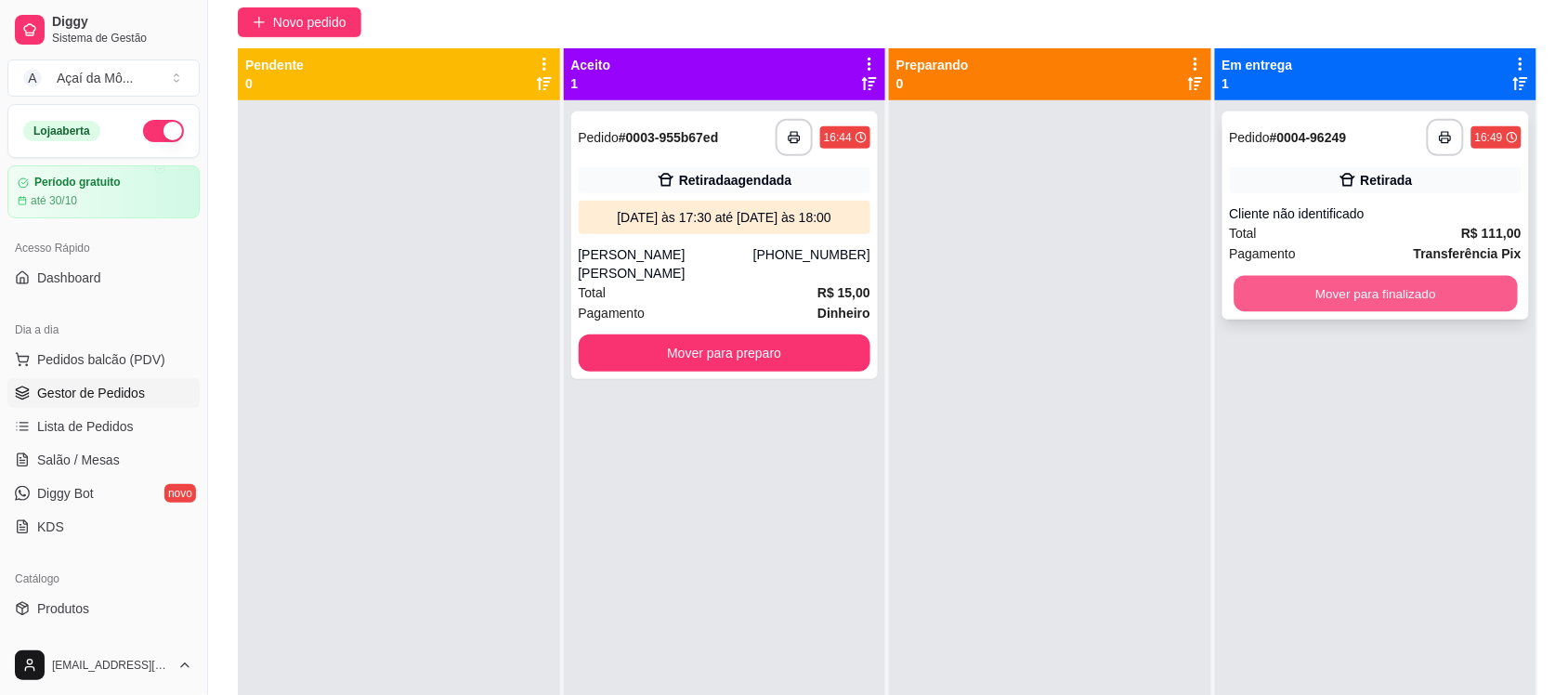
click at [1340, 276] on button "Mover para finalizado" at bounding box center [1375, 294] width 283 height 37
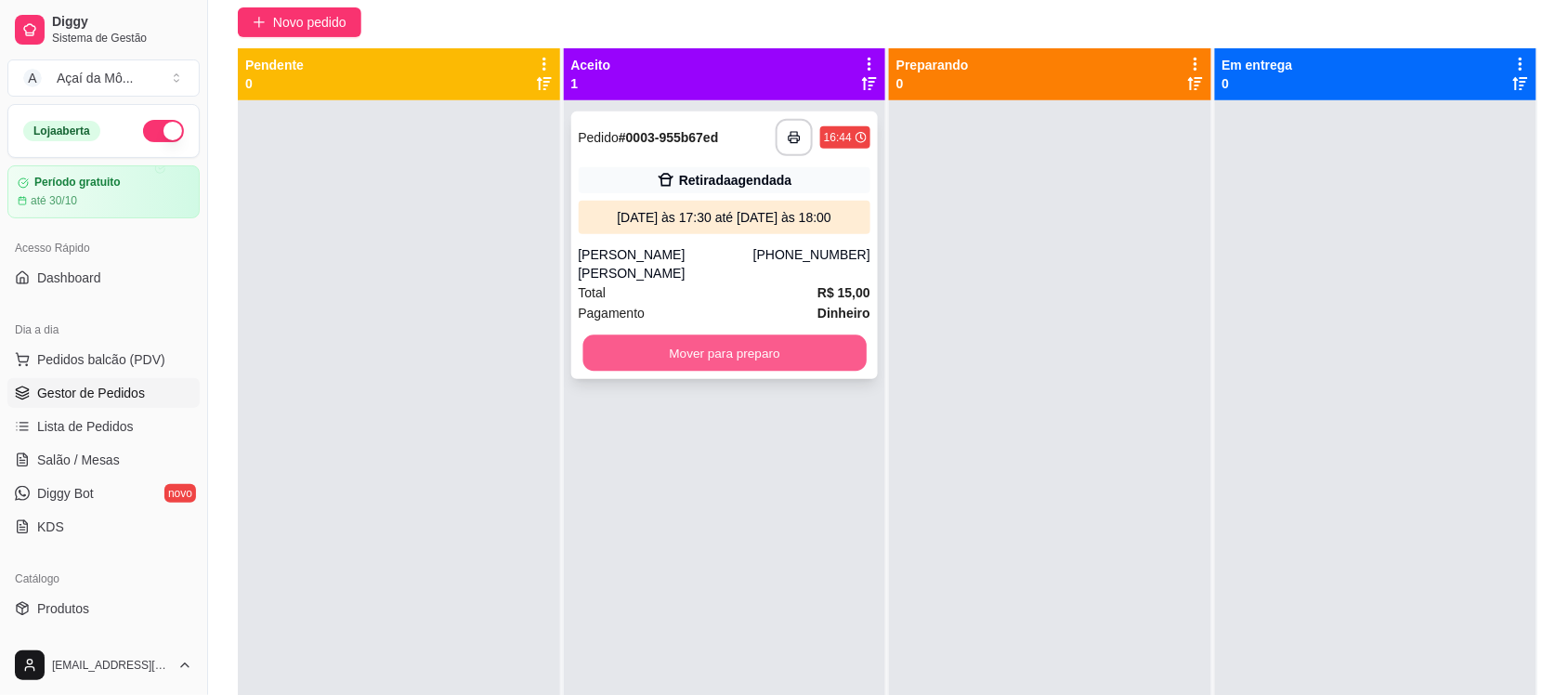
click at [785, 336] on button "Mover para preparo" at bounding box center [723, 353] width 283 height 37
